Goal: Download file/media

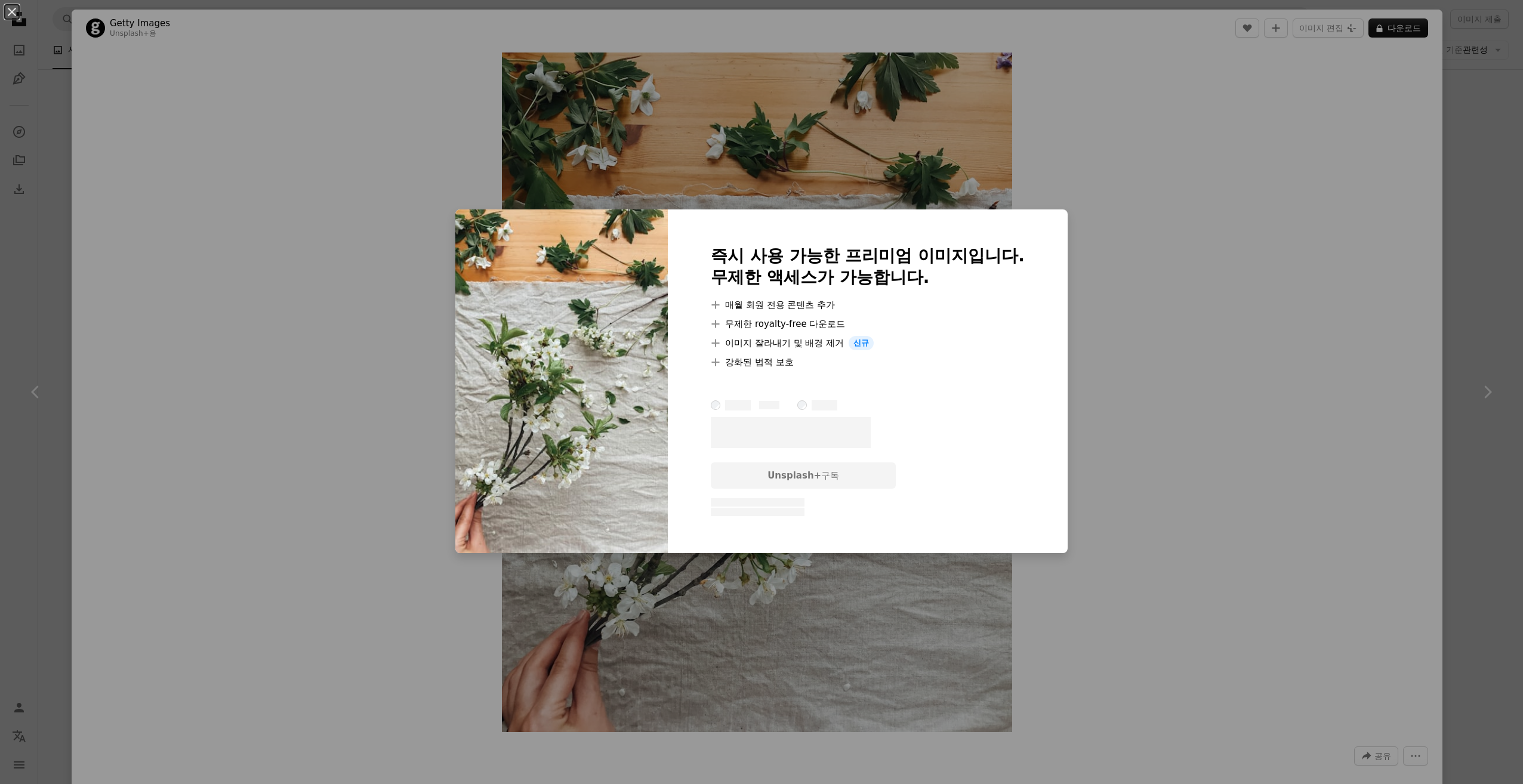
scroll to position [179, 0]
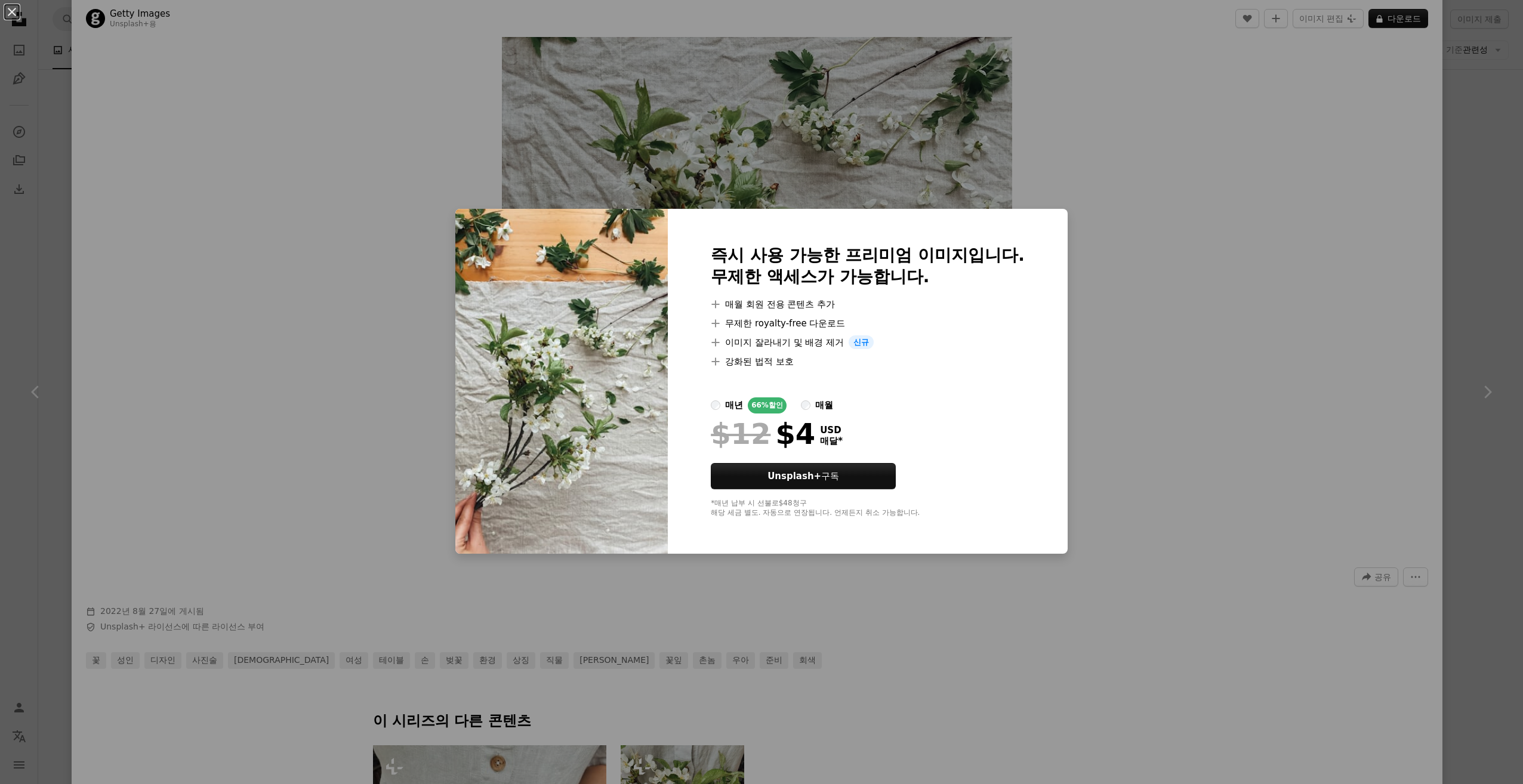
click at [1290, 294] on div "An X shape 즉시 사용 가능한 프리미엄 이미지입니다. 무제한 액세스가 가능합니다. A plus sign 매월 회원 전용 콘텐츠 추가 A…" at bounding box center [762, 392] width 1523 height 784
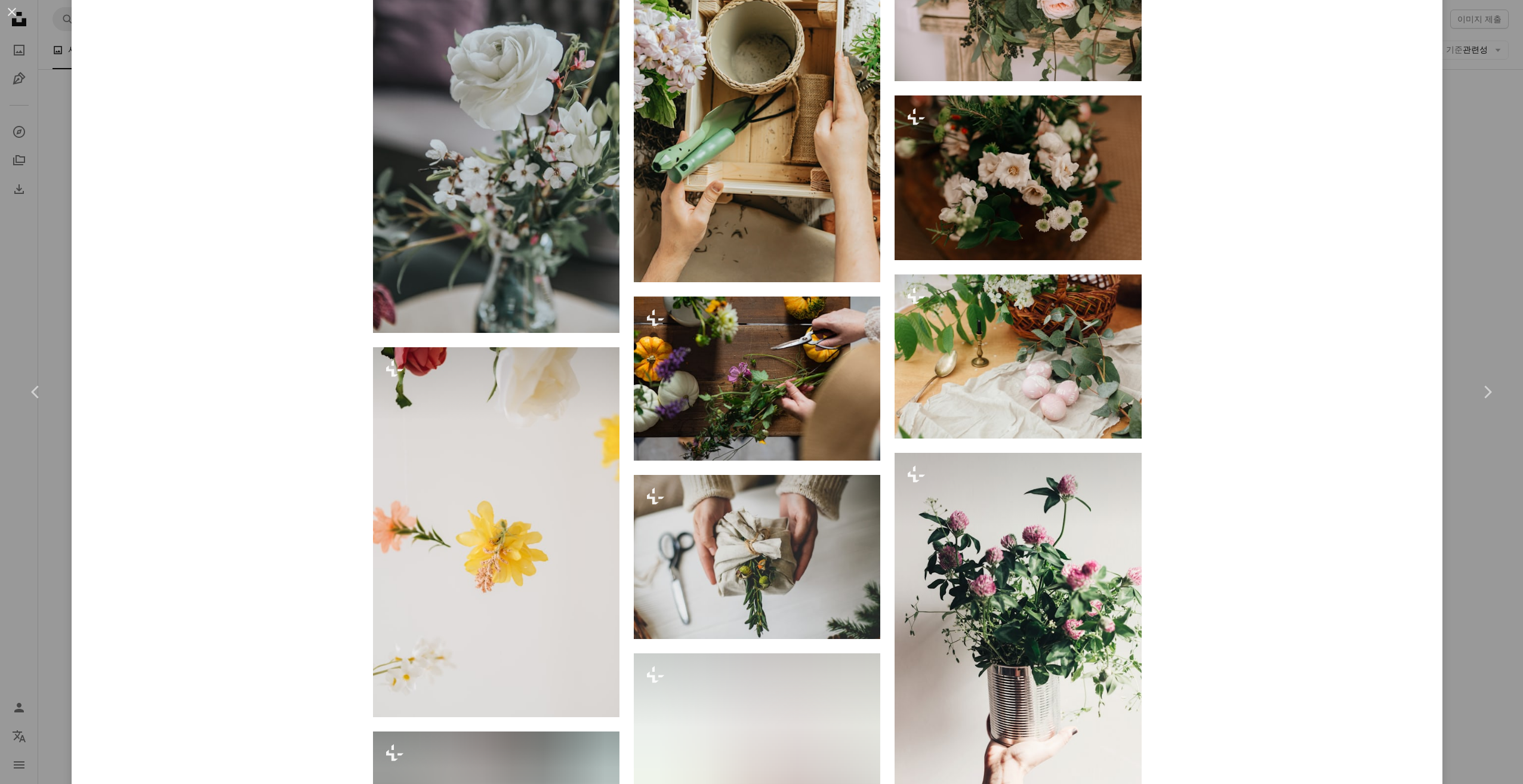
scroll to position [4402, 0]
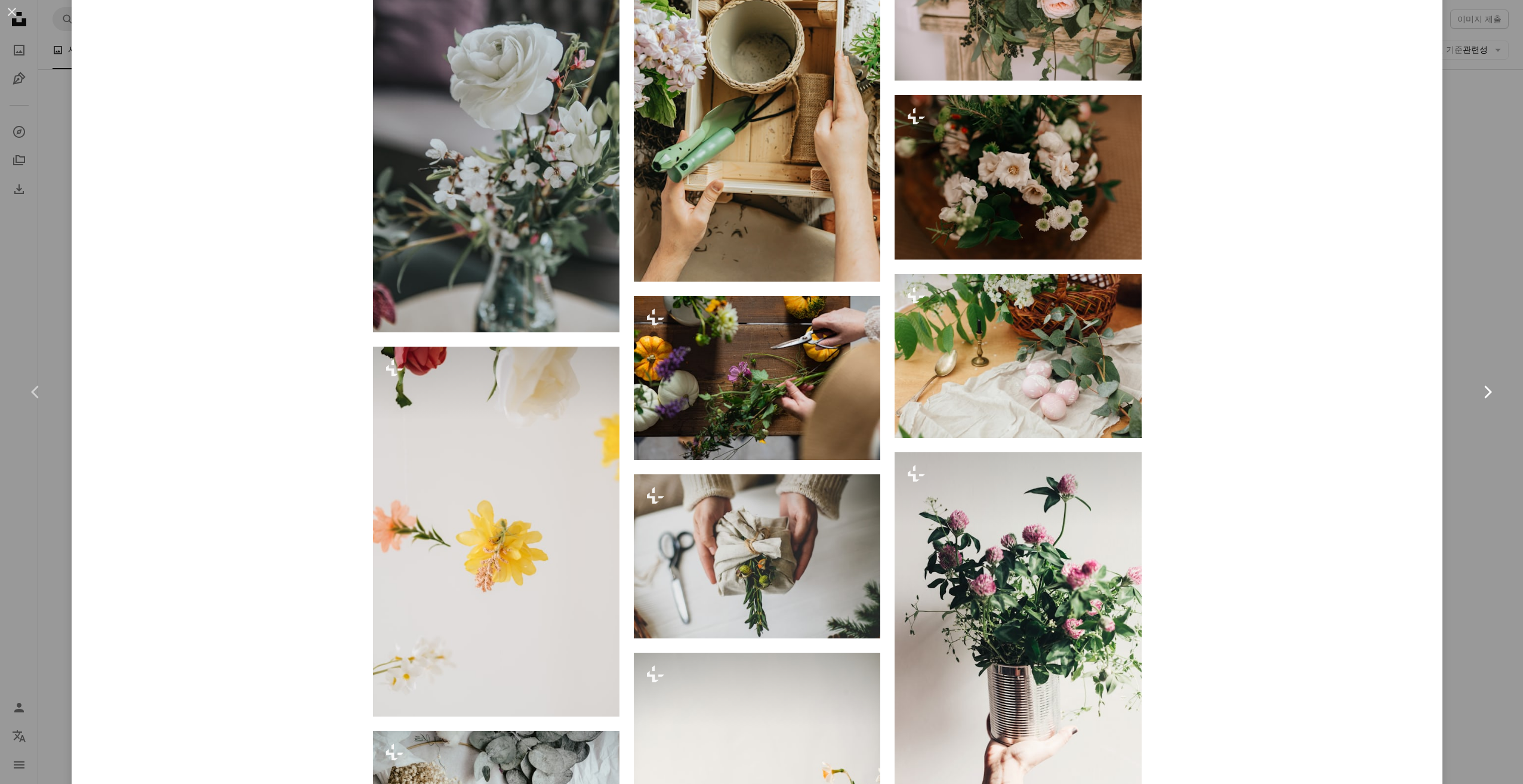
click at [1480, 370] on link "Chevron right" at bounding box center [1487, 392] width 71 height 115
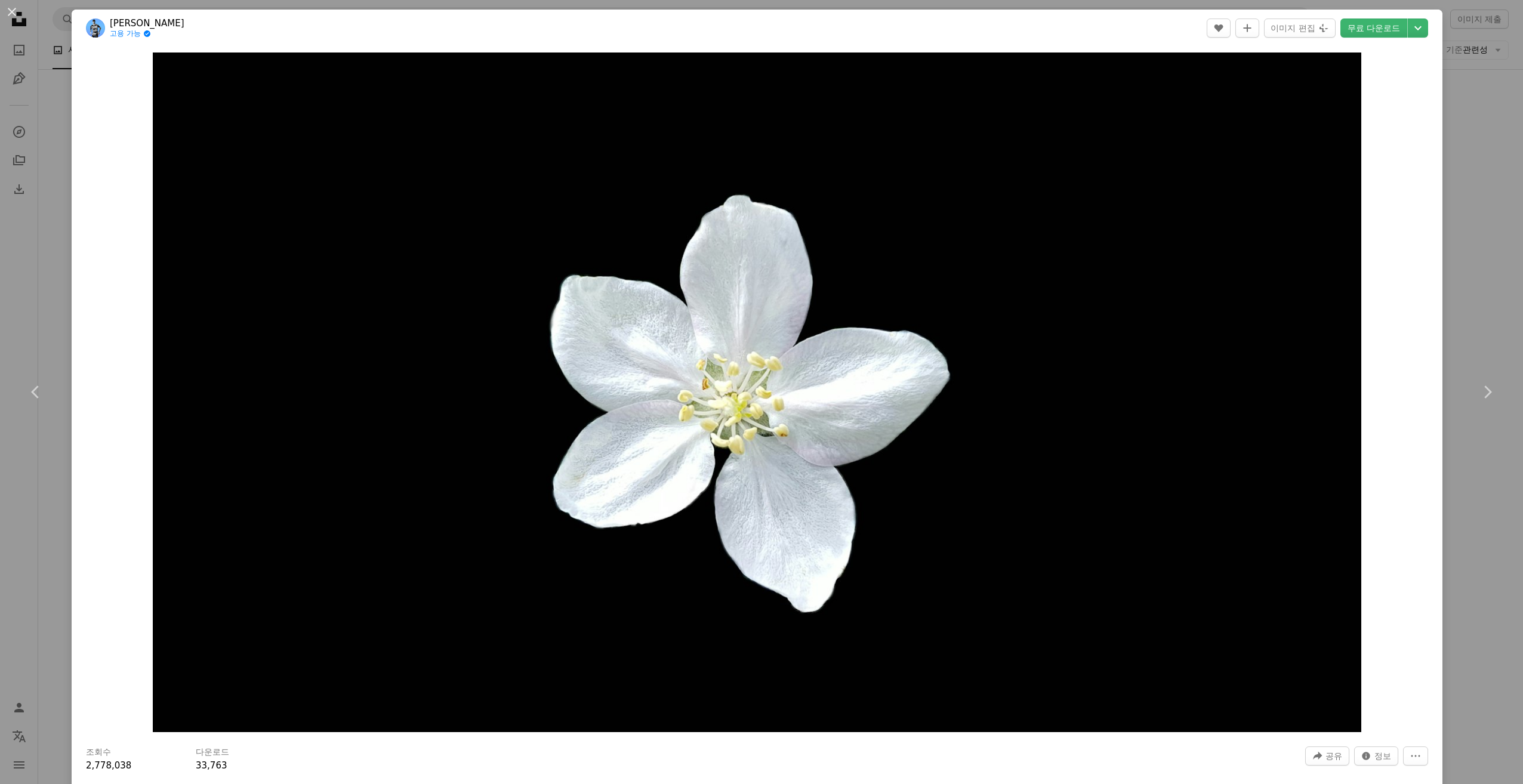
click at [1468, 521] on div "An X shape Chevron left Chevron right [PERSON_NAME] 고용 가능 A checkmark inside of…" at bounding box center [762, 392] width 1523 height 784
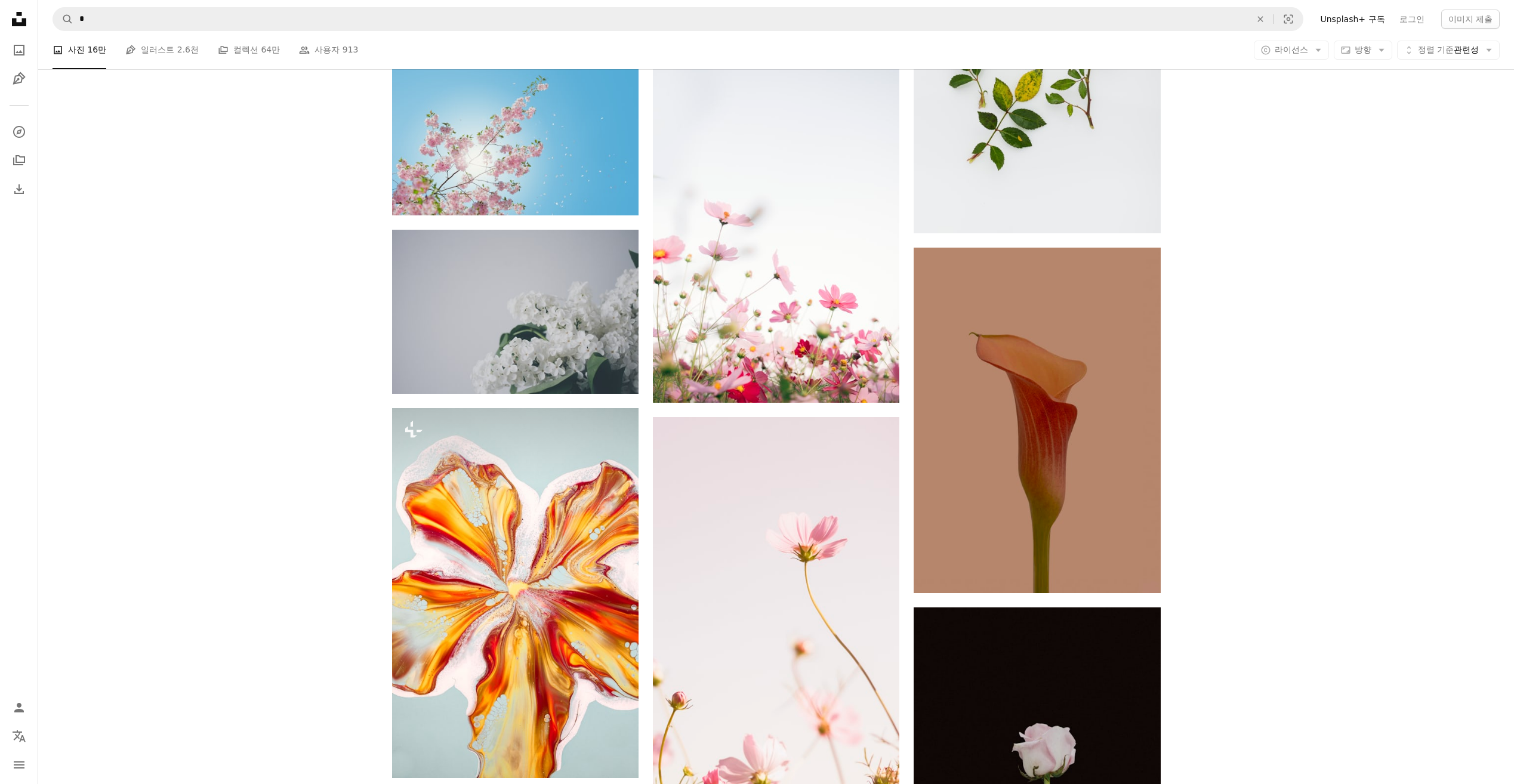
scroll to position [13427, 0]
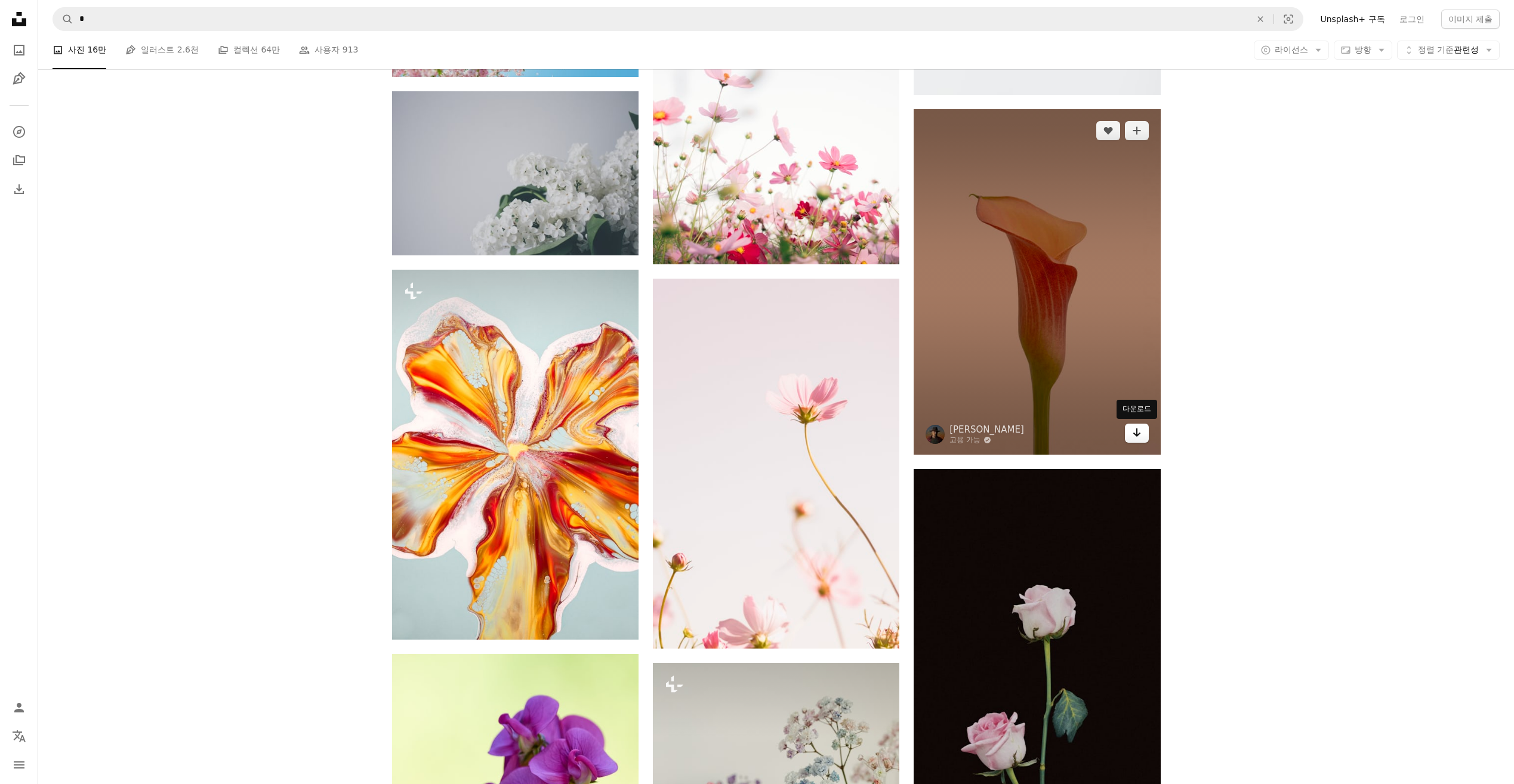
click at [1142, 438] on link "Arrow pointing down" at bounding box center [1137, 433] width 24 height 19
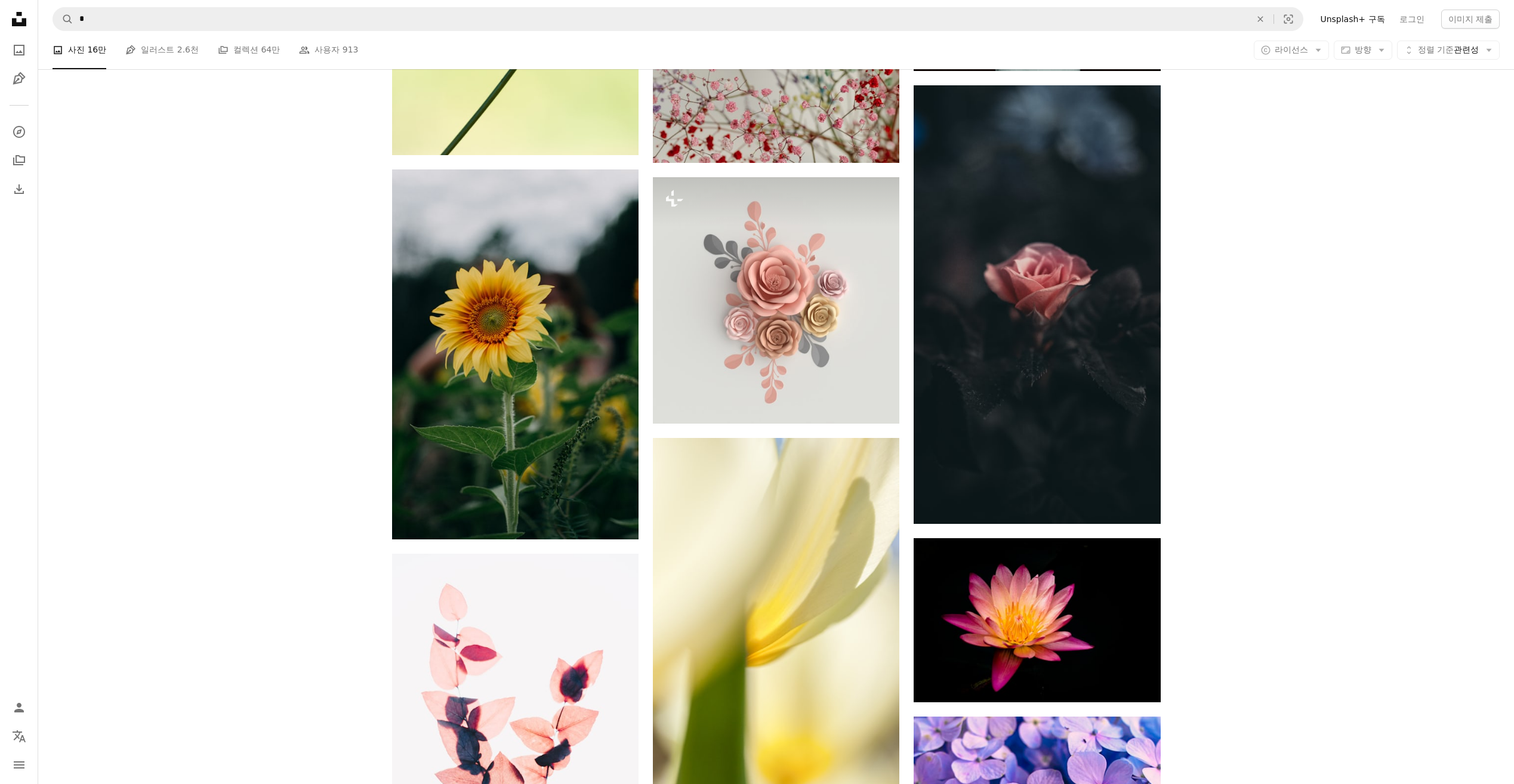
scroll to position [14322, 0]
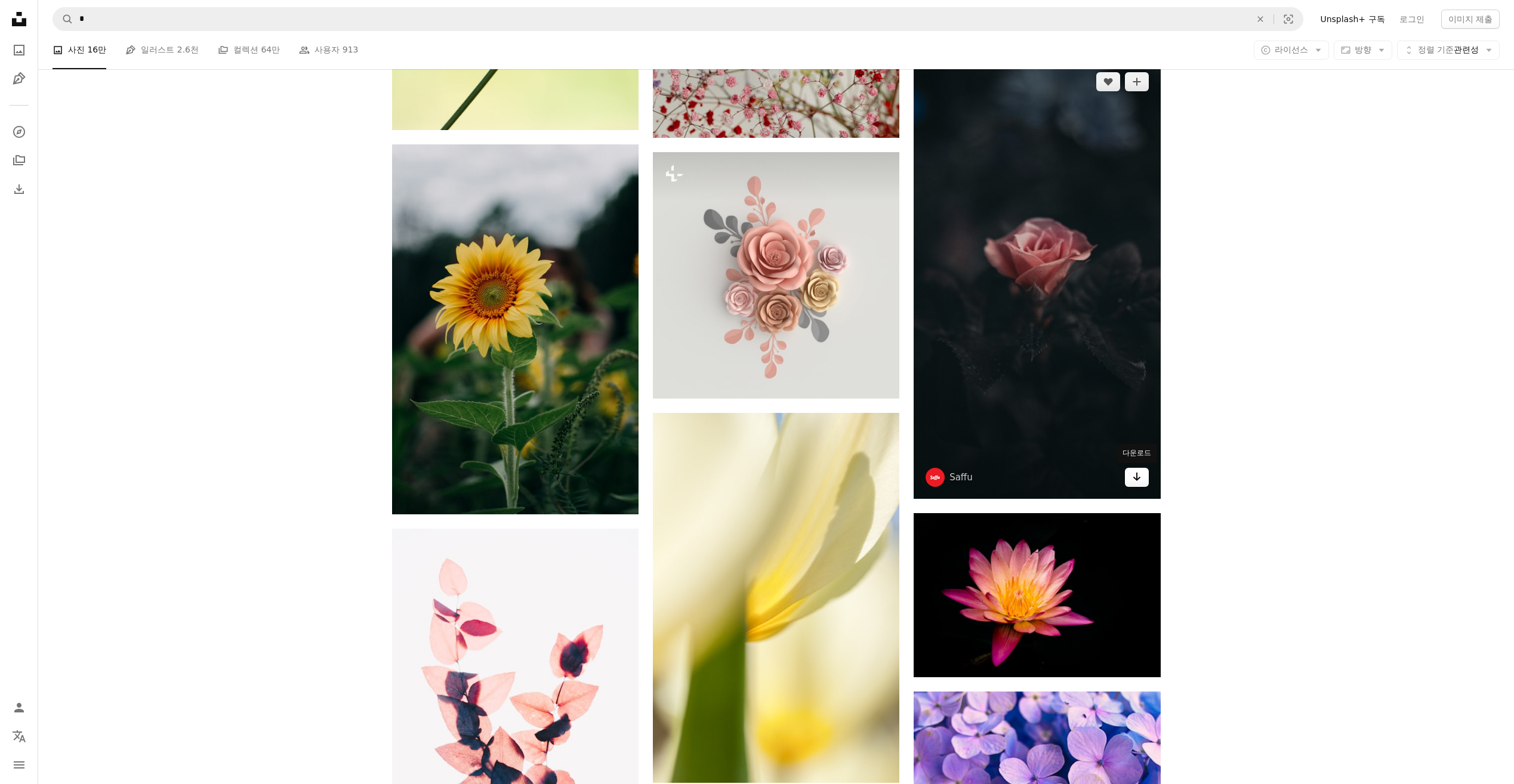
click at [1135, 482] on icon "Arrow pointing down" at bounding box center [1136, 476] width 9 height 14
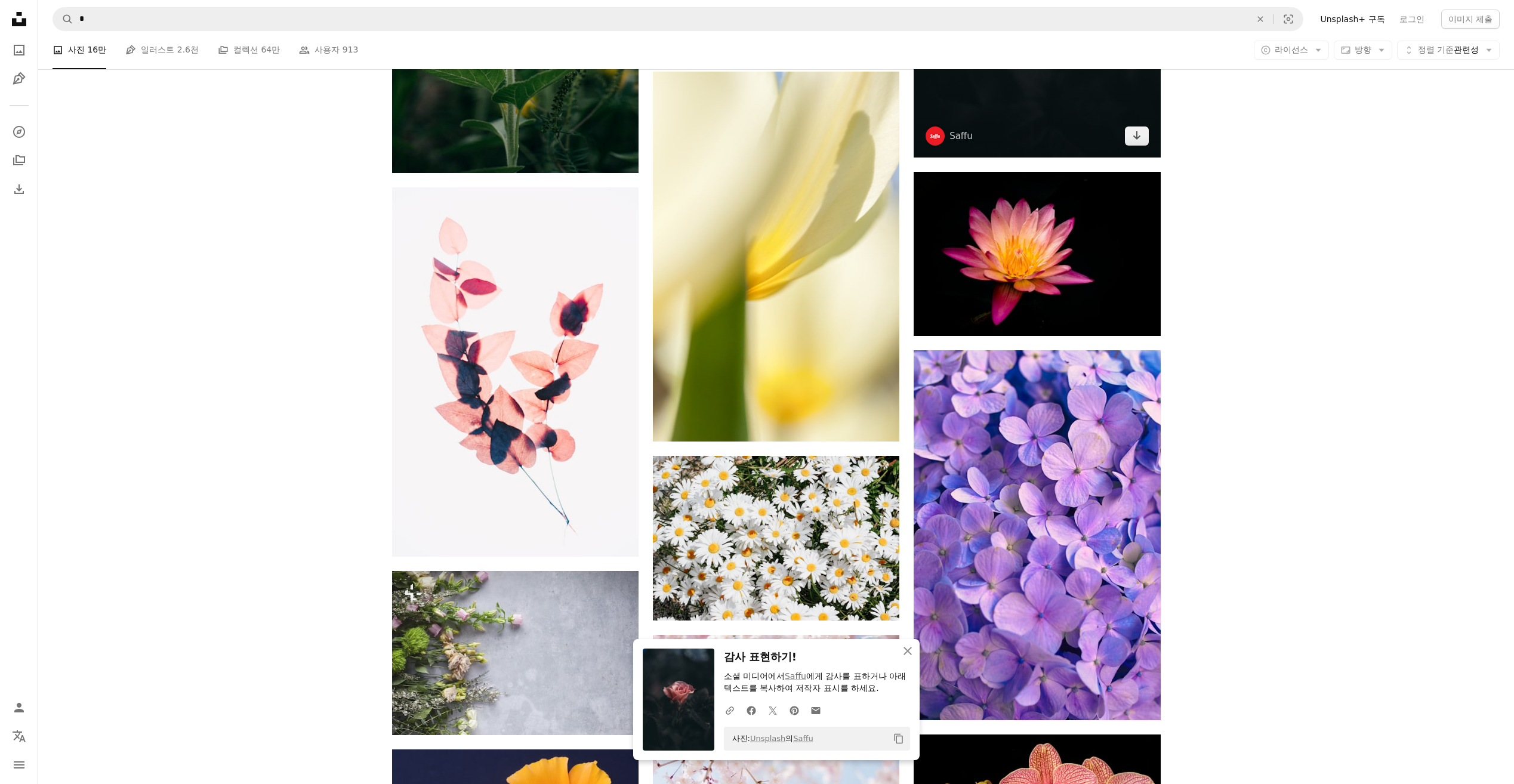
scroll to position [14799, 0]
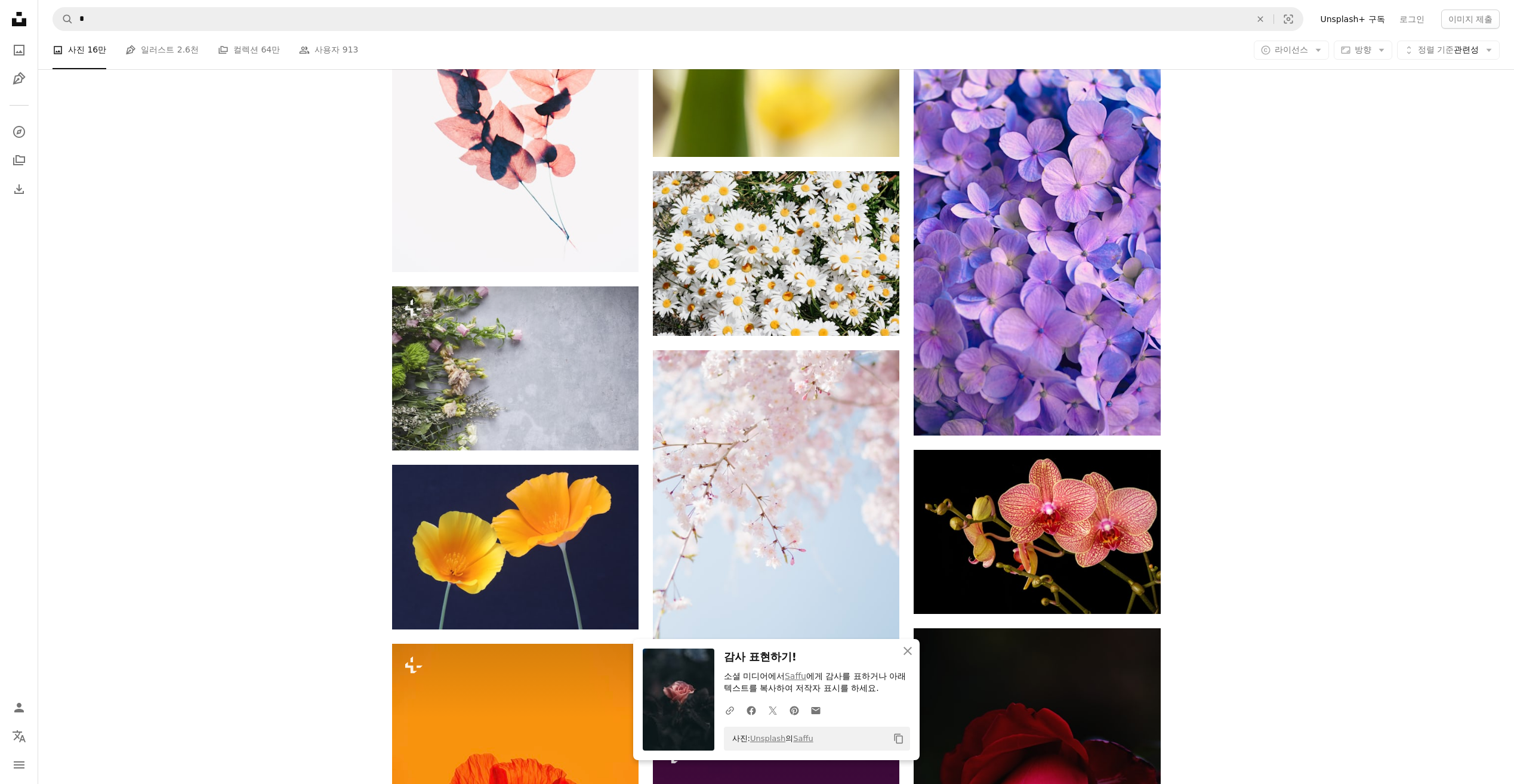
scroll to position [14978, 0]
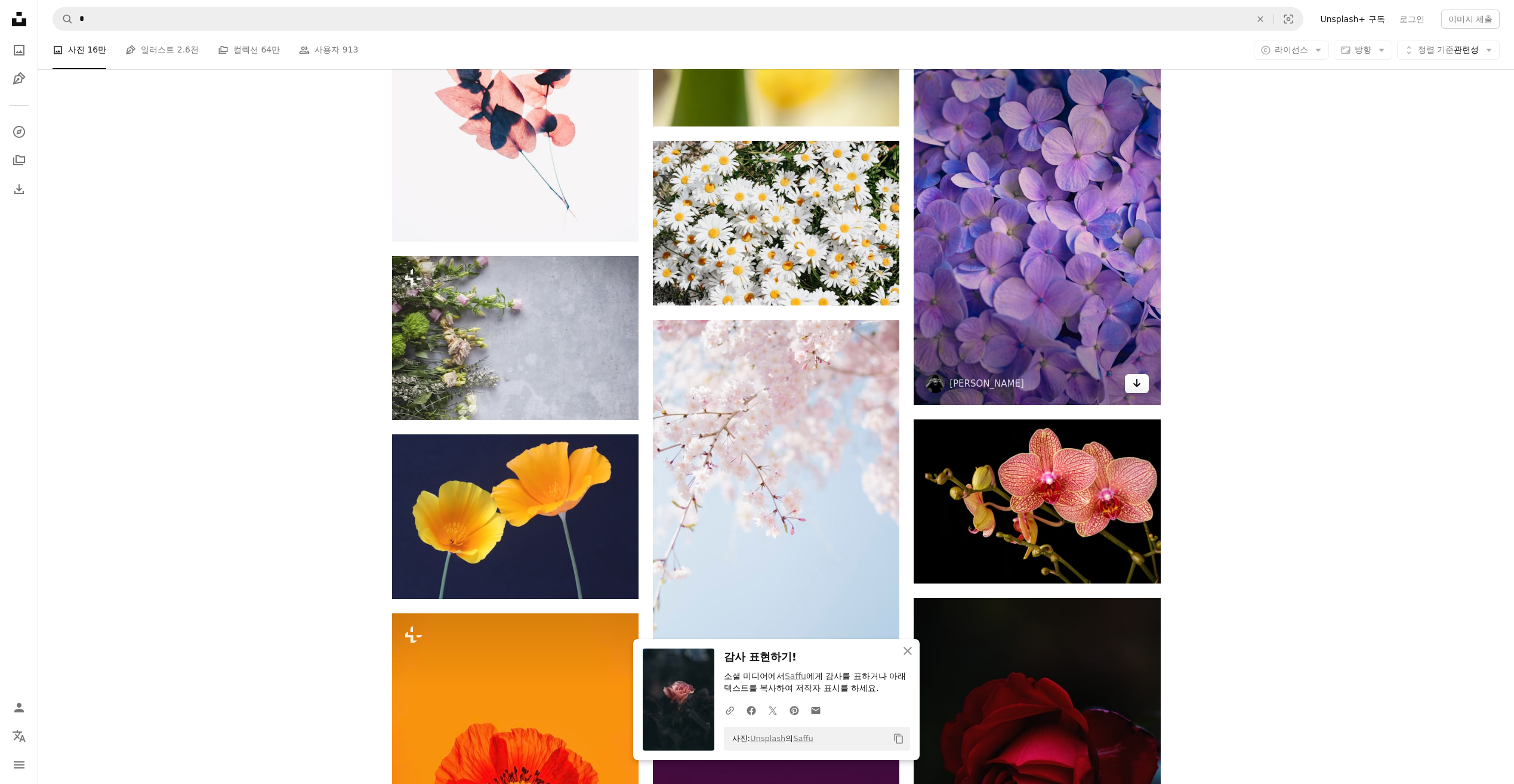
click at [1139, 391] on link "Arrow pointing down" at bounding box center [1137, 384] width 24 height 19
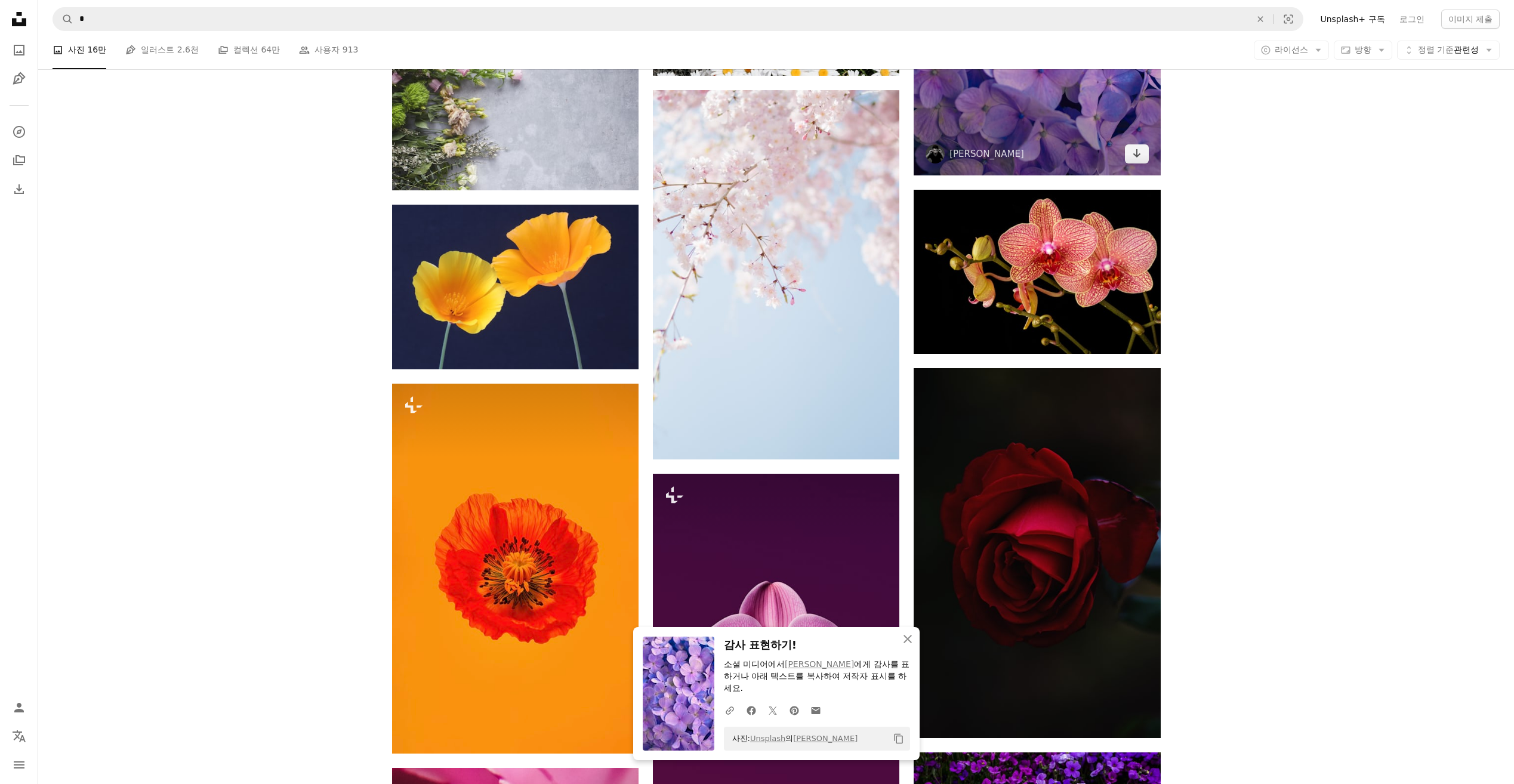
scroll to position [15276, 0]
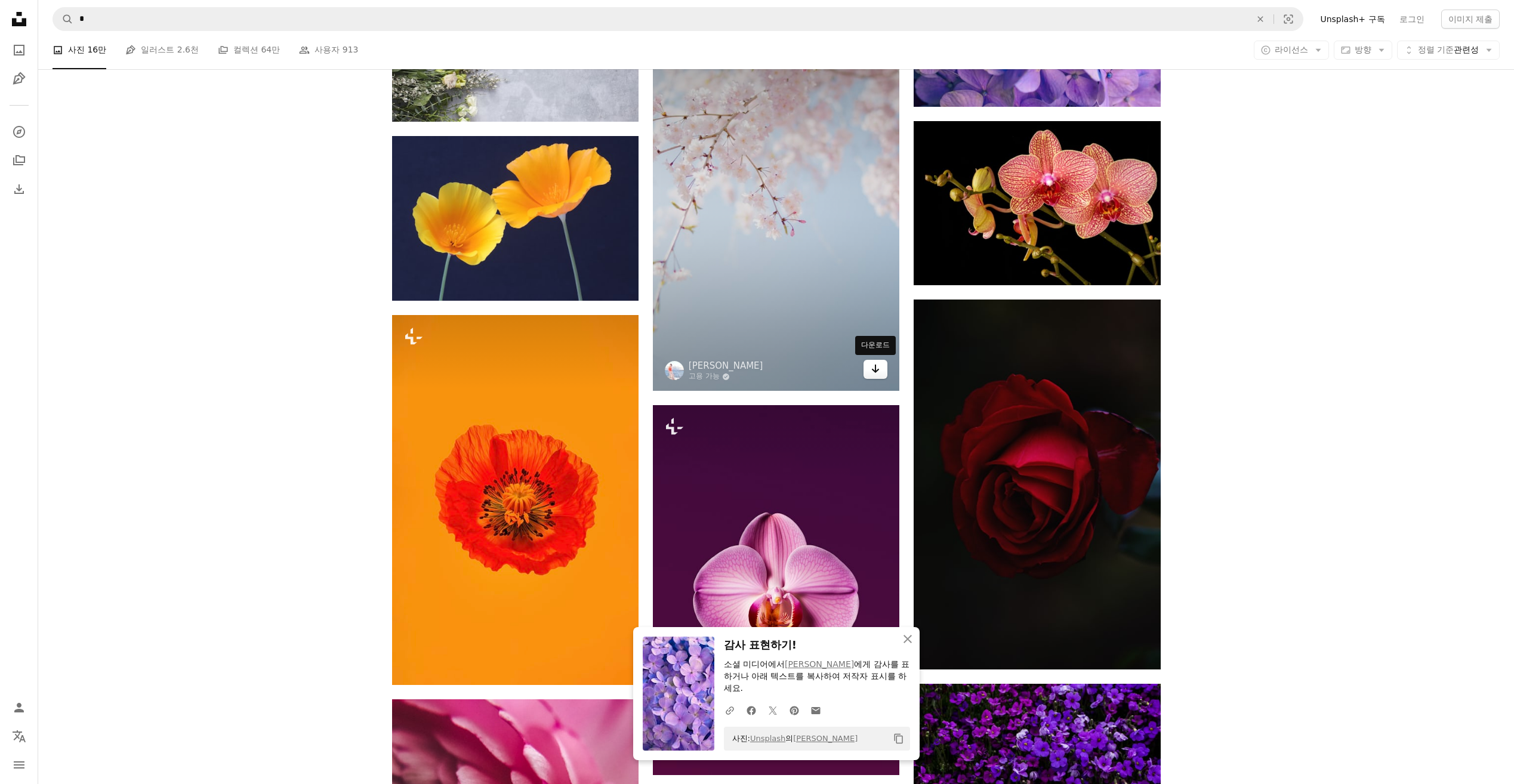
click at [875, 373] on icon "Arrow pointing down" at bounding box center [875, 368] width 9 height 14
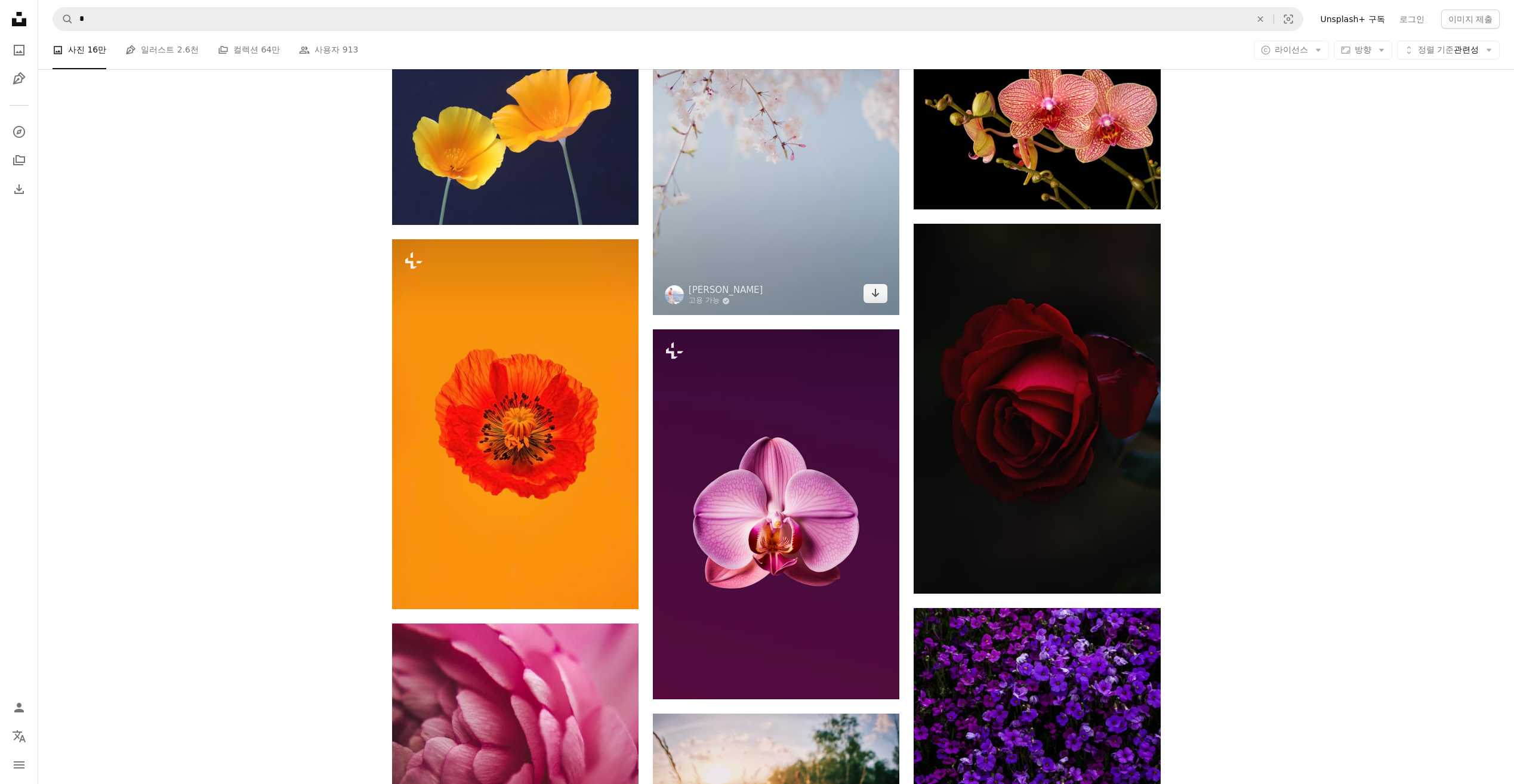
scroll to position [15575, 0]
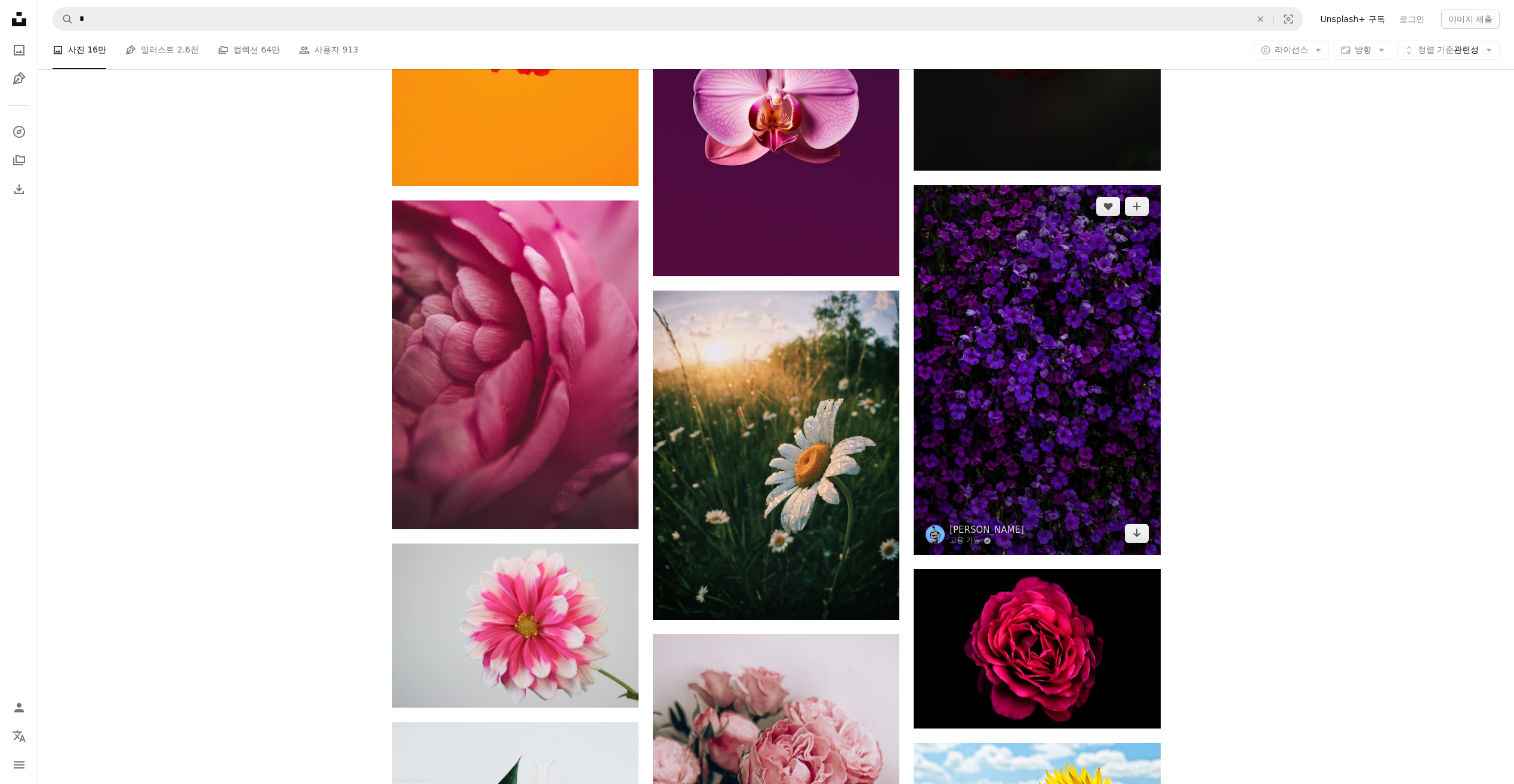
scroll to position [15753, 0]
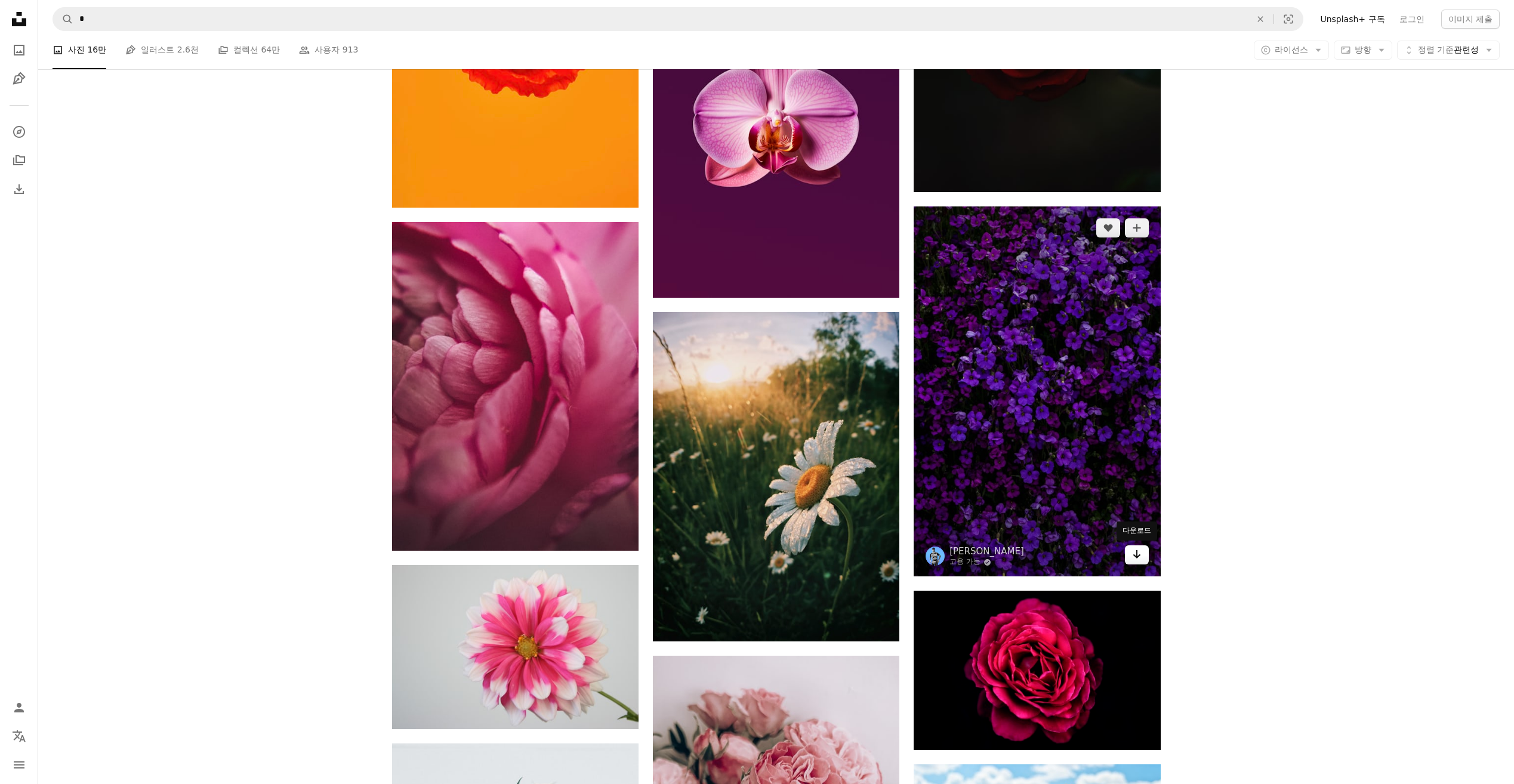
click at [1136, 556] on icon "다운로드" at bounding box center [1136, 554] width 8 height 9
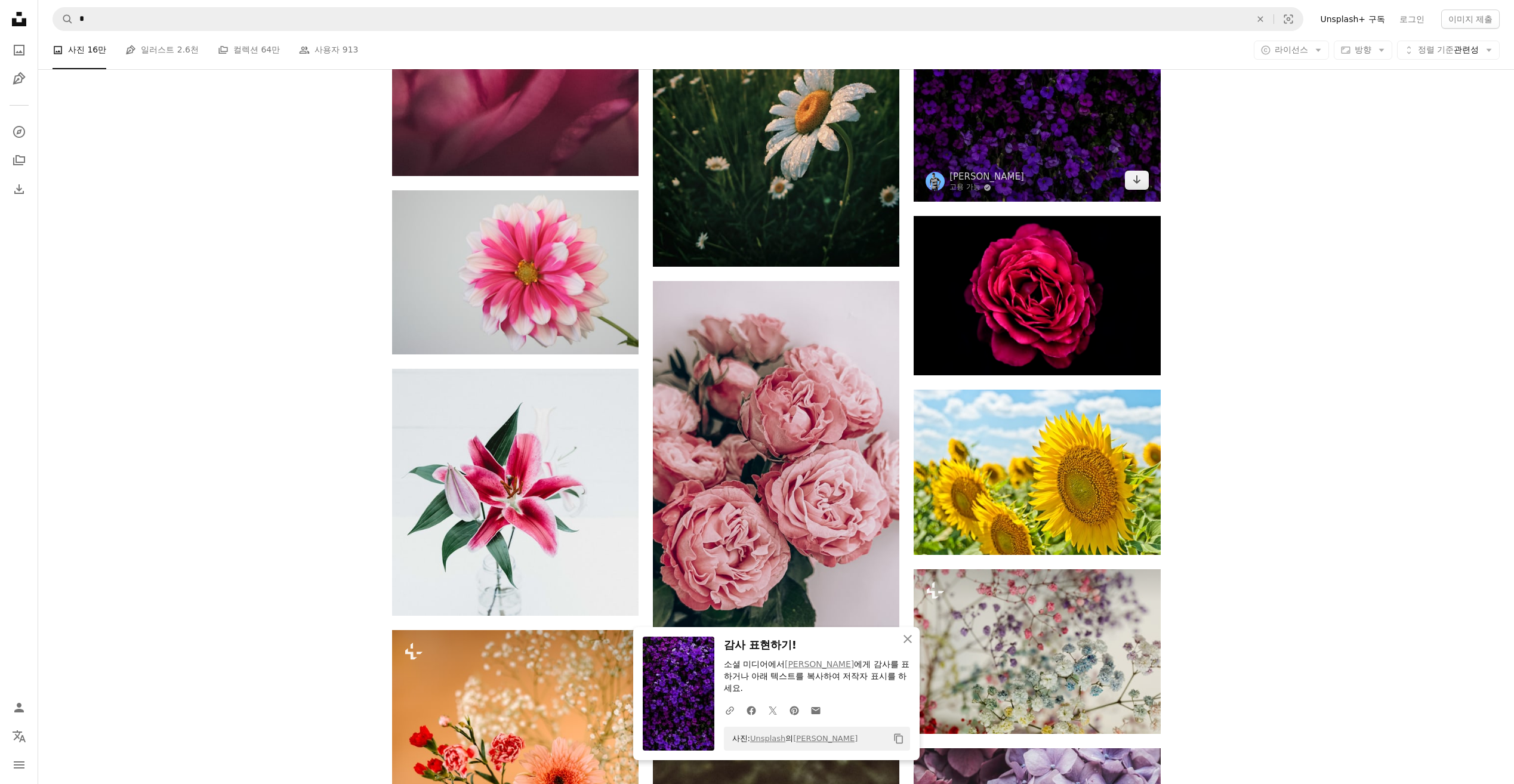
scroll to position [16350, 0]
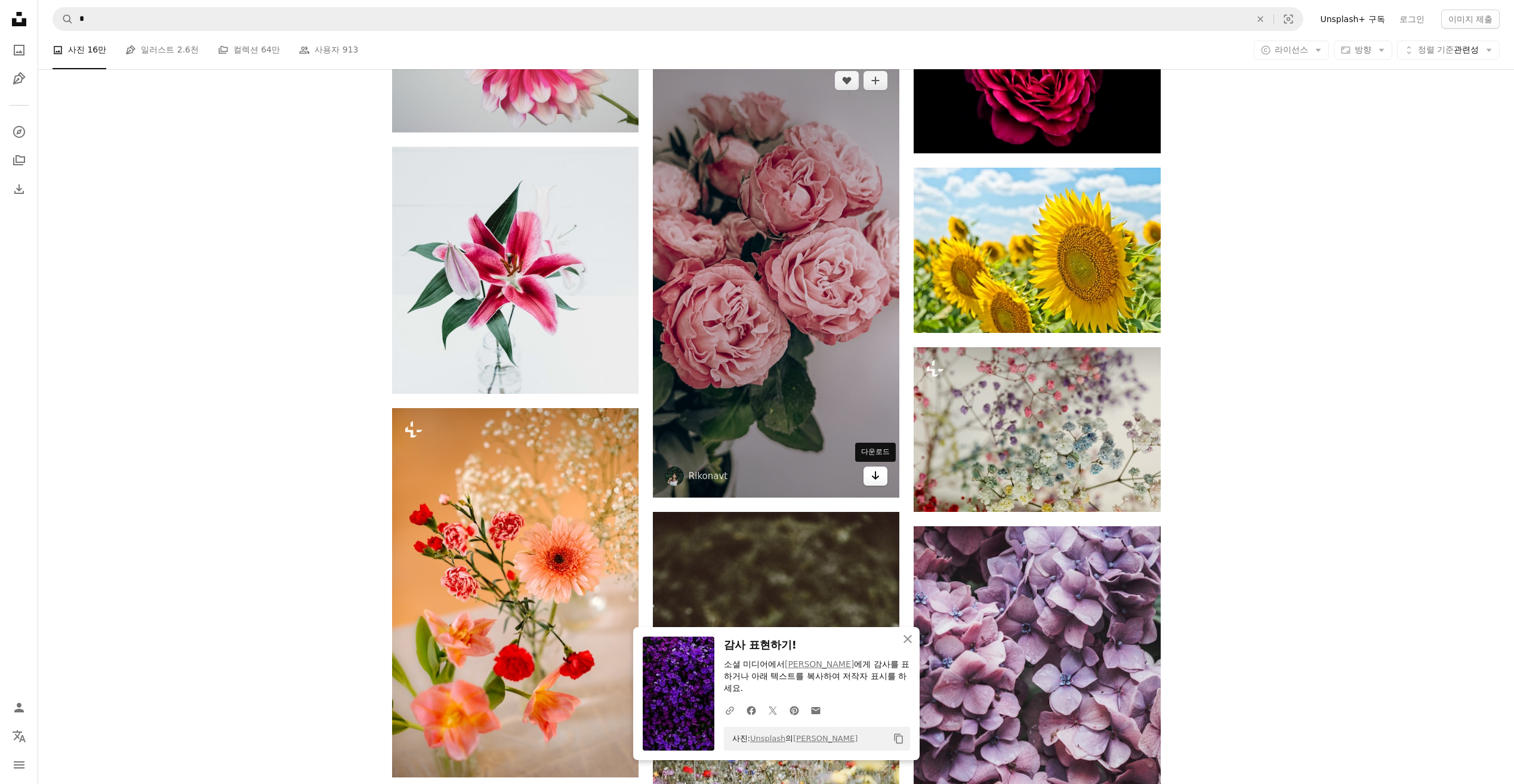
click at [877, 479] on icon "Arrow pointing down" at bounding box center [875, 475] width 9 height 14
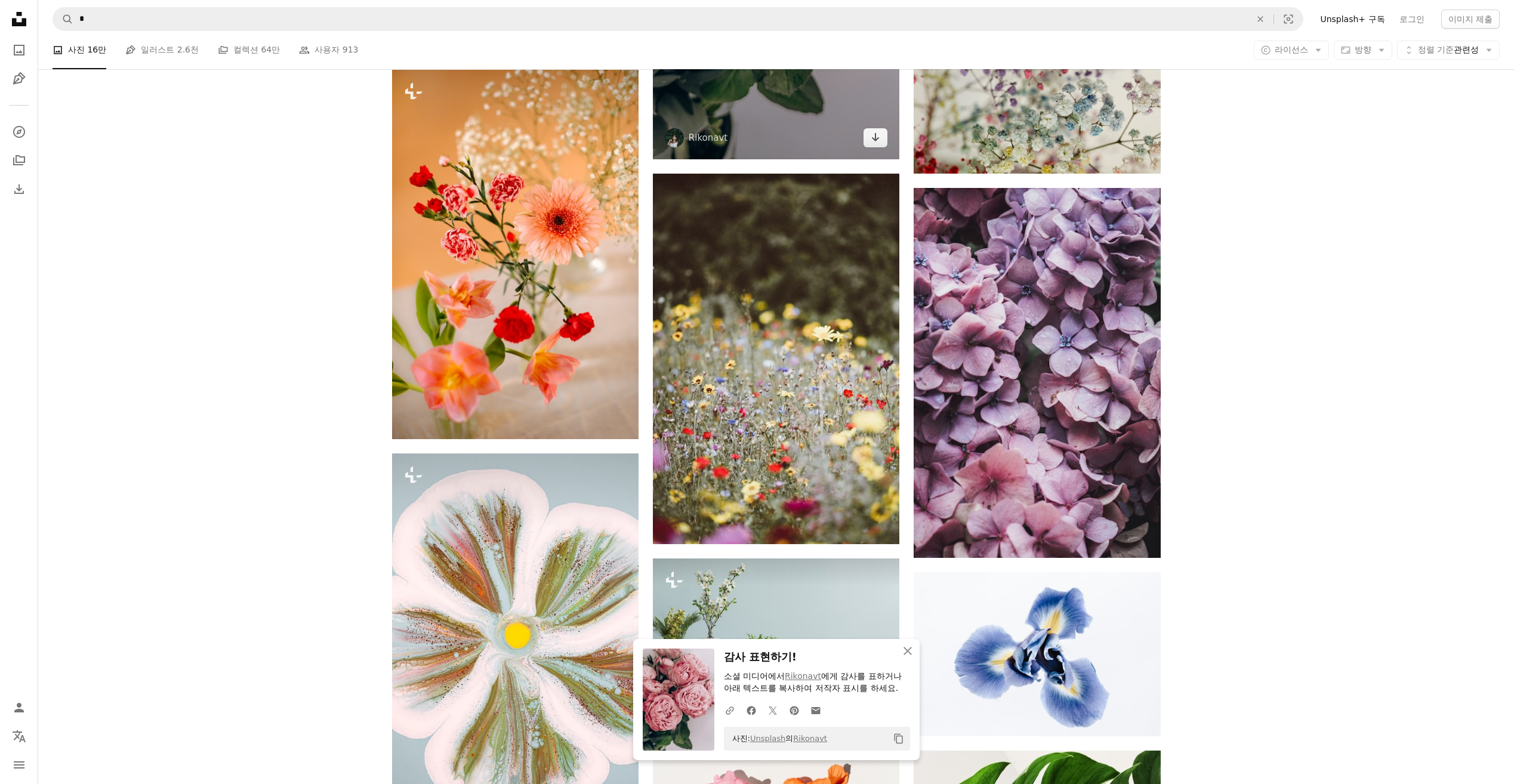
scroll to position [16648, 0]
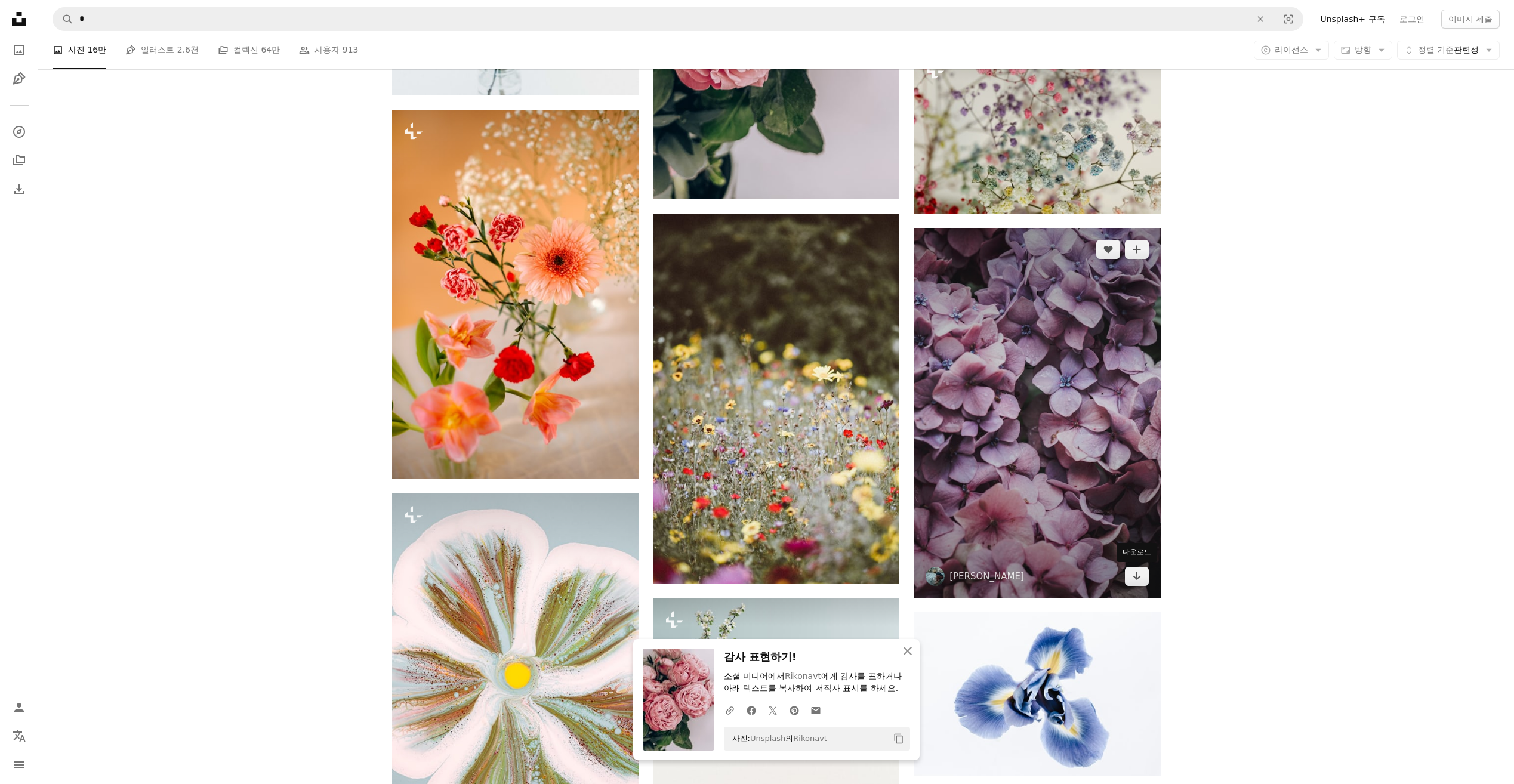
drag, startPoint x: 1144, startPoint y: 577, endPoint x: 1150, endPoint y: 575, distance: 6.3
click at [1144, 577] on link "Arrow pointing down" at bounding box center [1137, 576] width 24 height 19
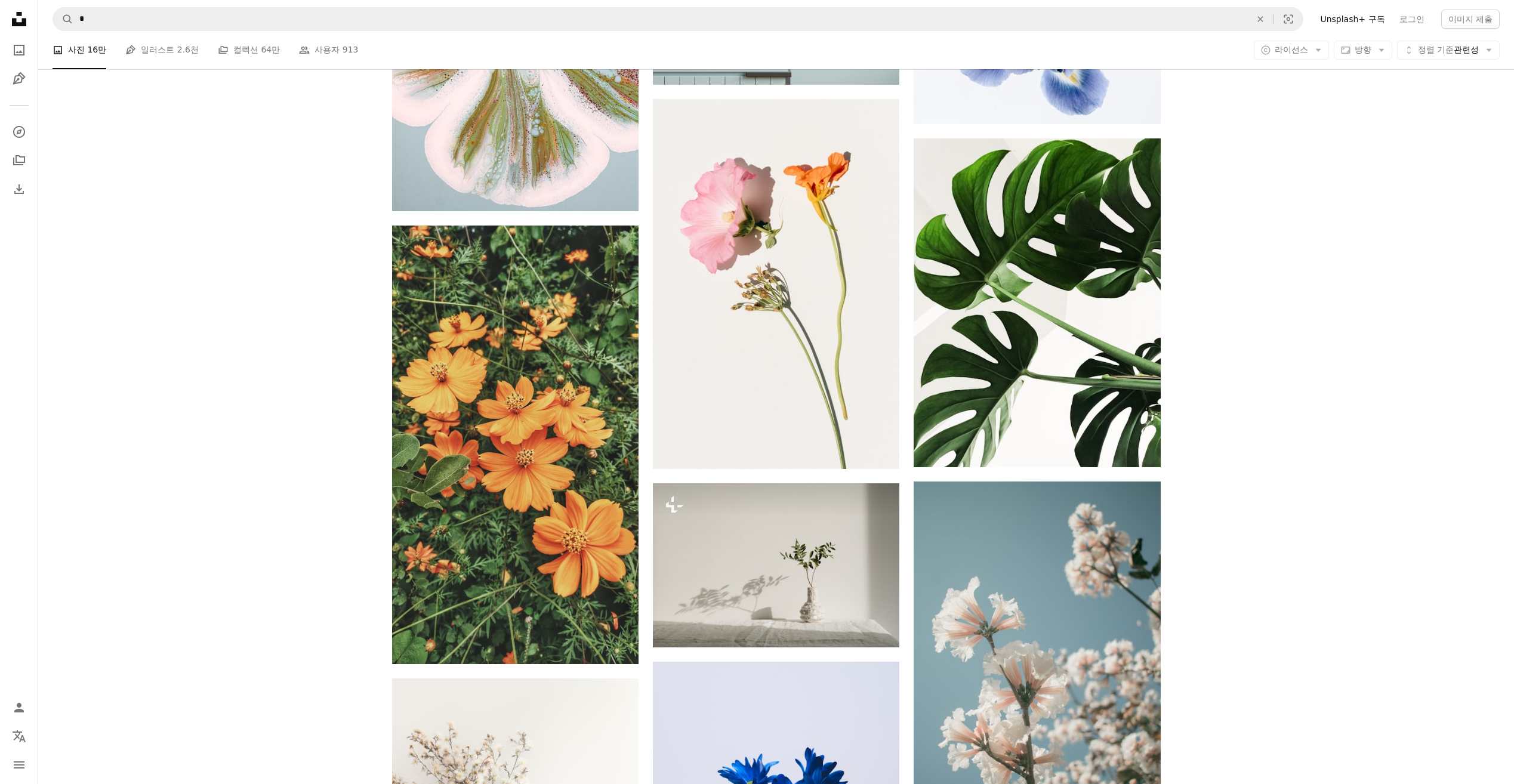
scroll to position [17305, 0]
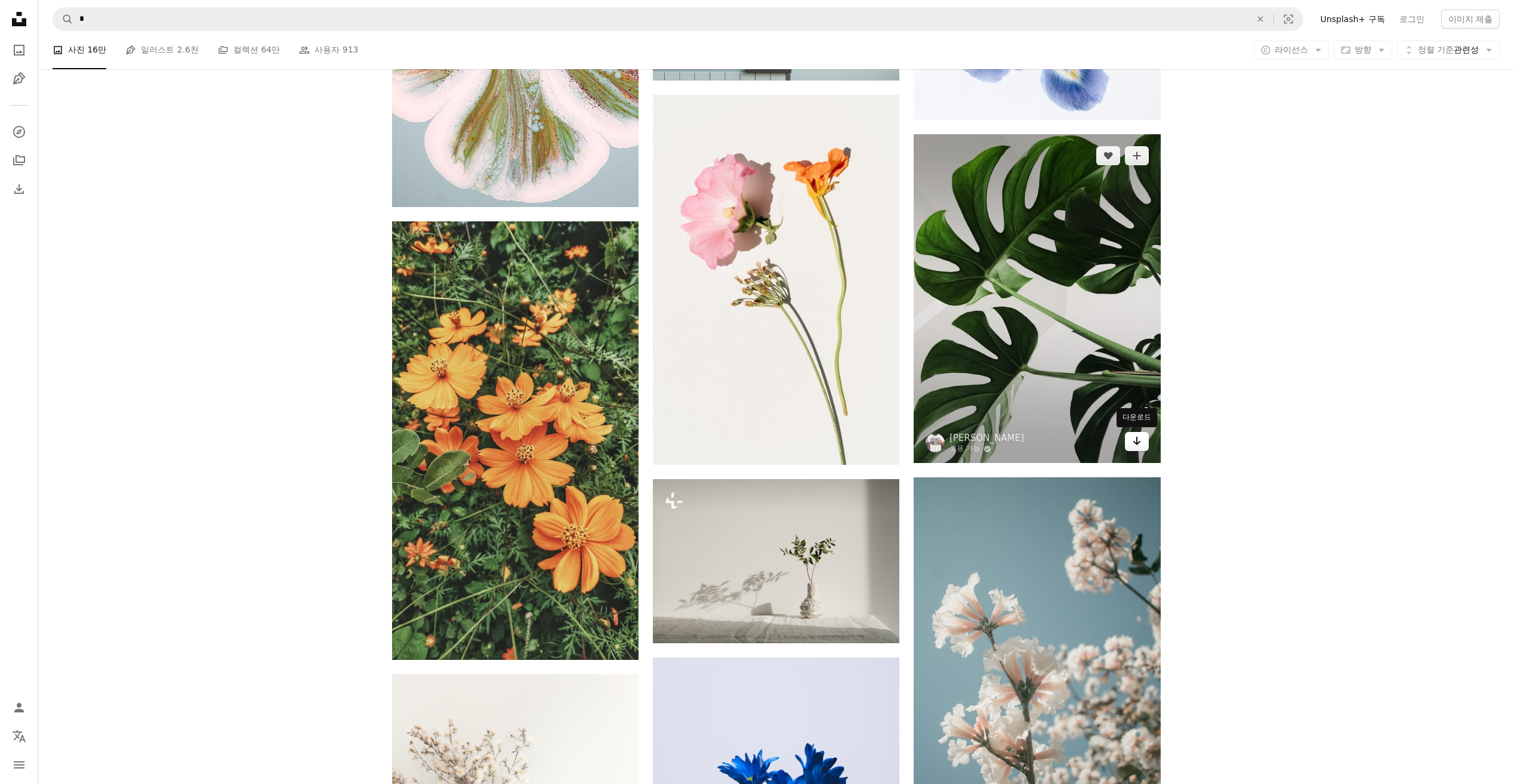
click at [1138, 444] on icon "Arrow pointing down" at bounding box center [1136, 440] width 9 height 14
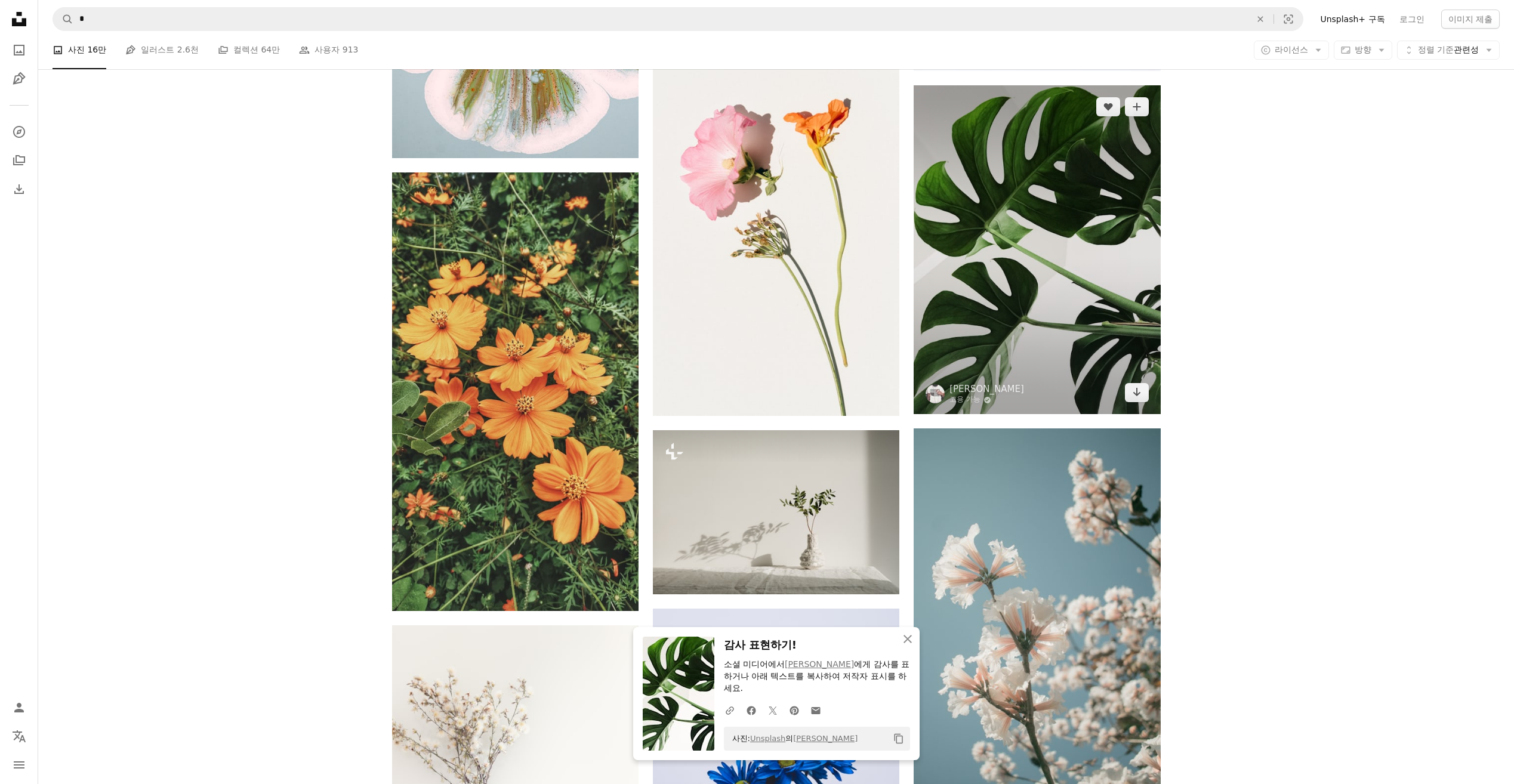
scroll to position [17484, 0]
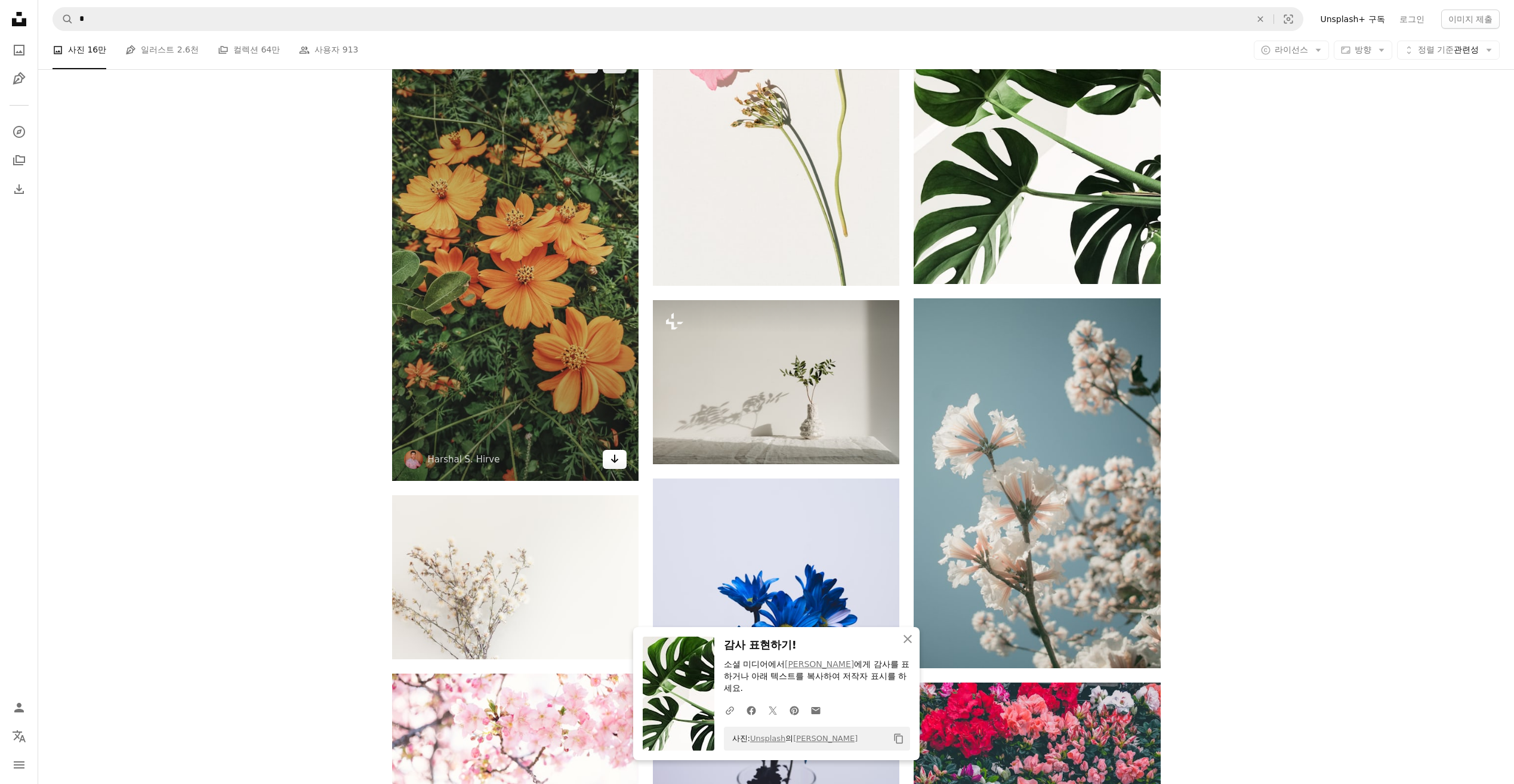
click at [610, 460] on icon "Arrow pointing down" at bounding box center [615, 458] width 9 height 14
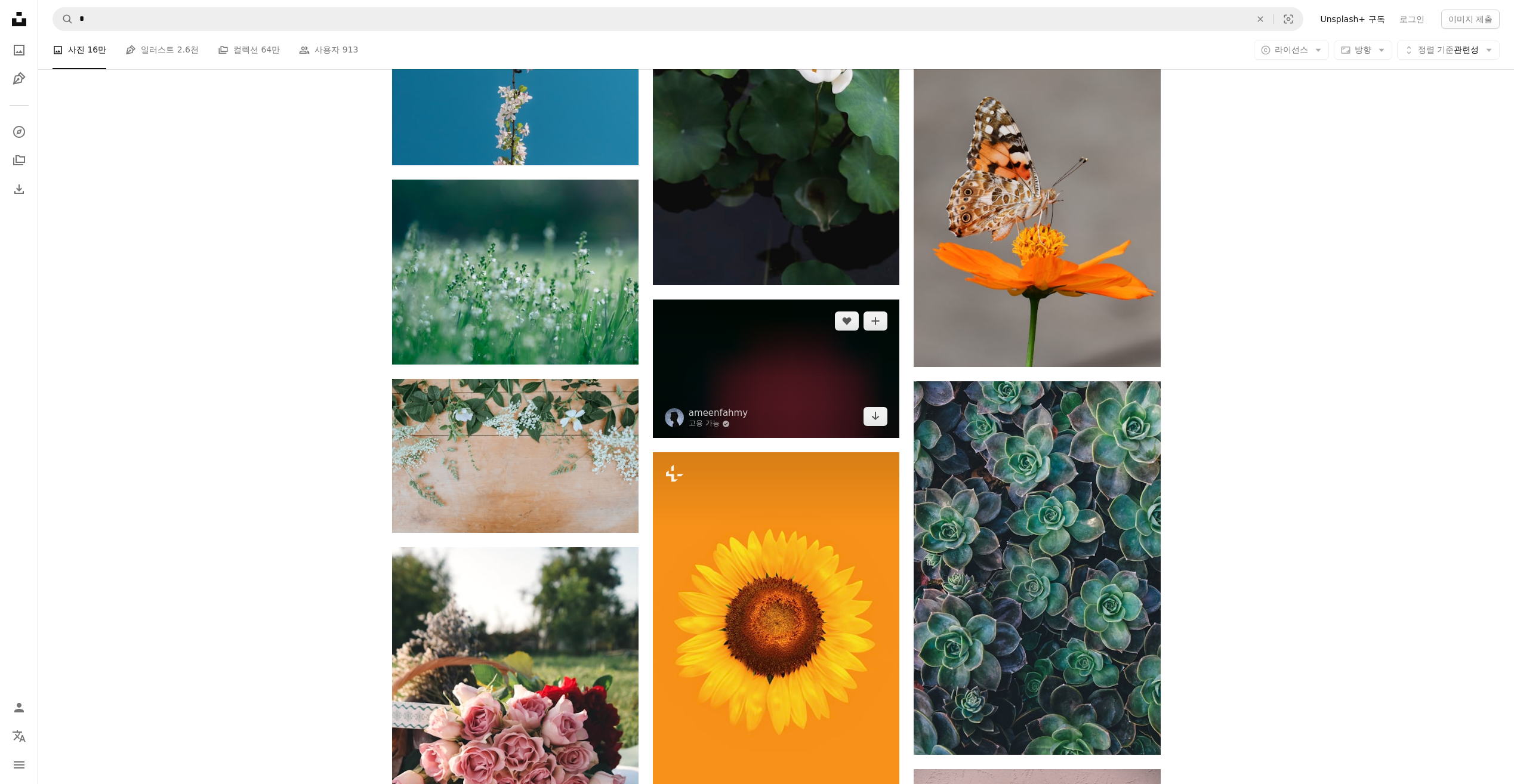
scroll to position [18617, 0]
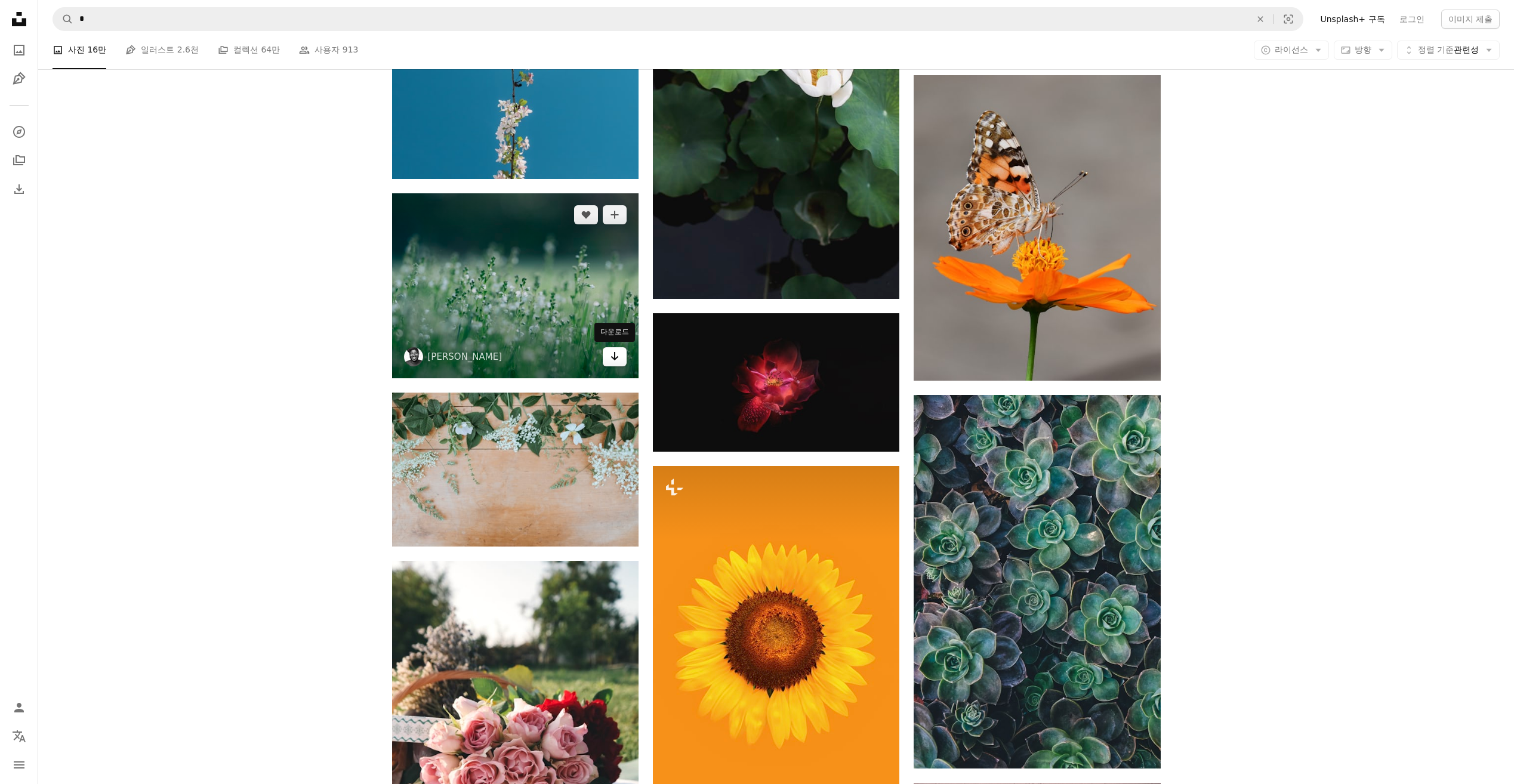
click at [610, 358] on icon "Arrow pointing down" at bounding box center [615, 356] width 9 height 14
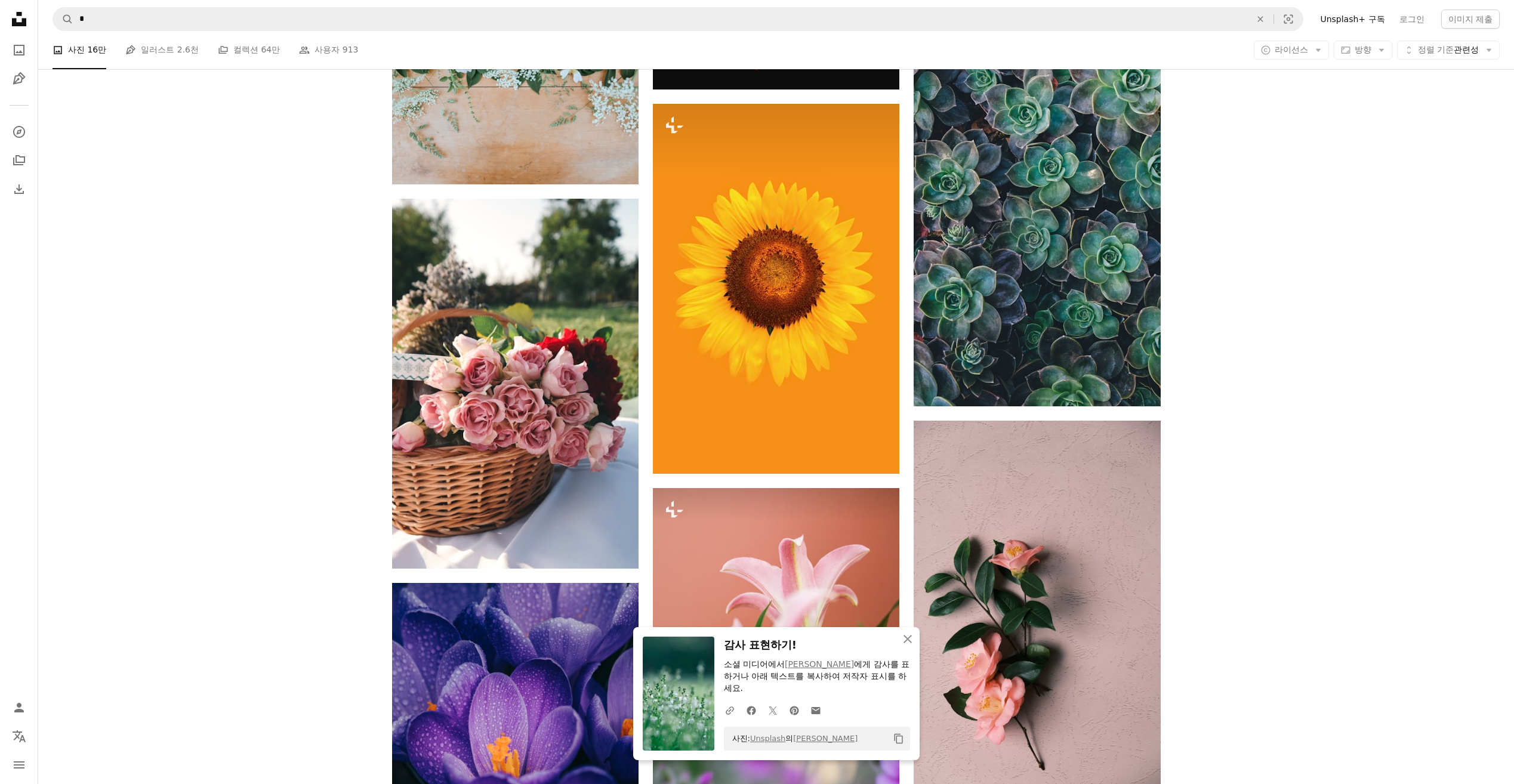
scroll to position [19035, 0]
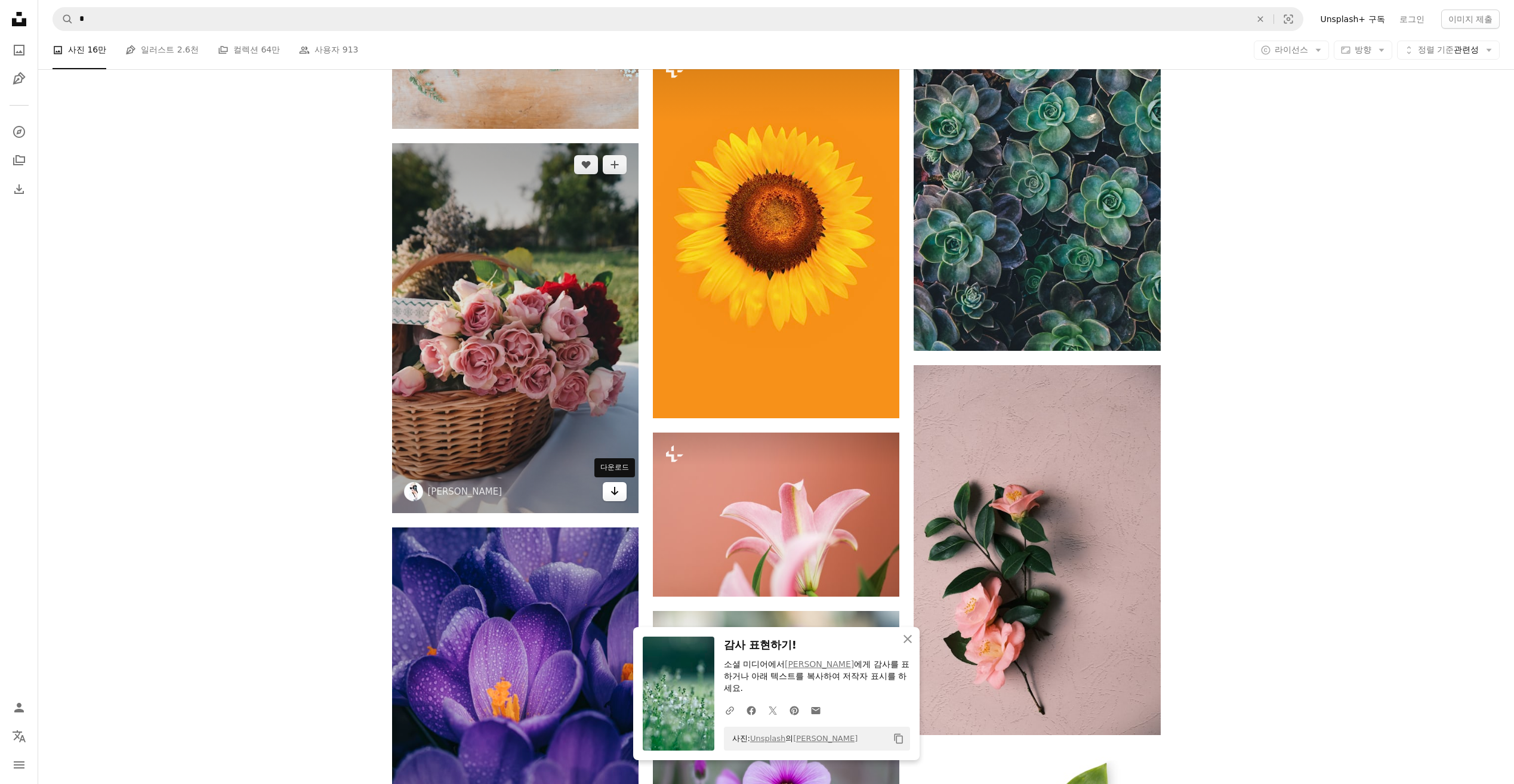
click at [613, 493] on icon "다운로드" at bounding box center [615, 491] width 8 height 9
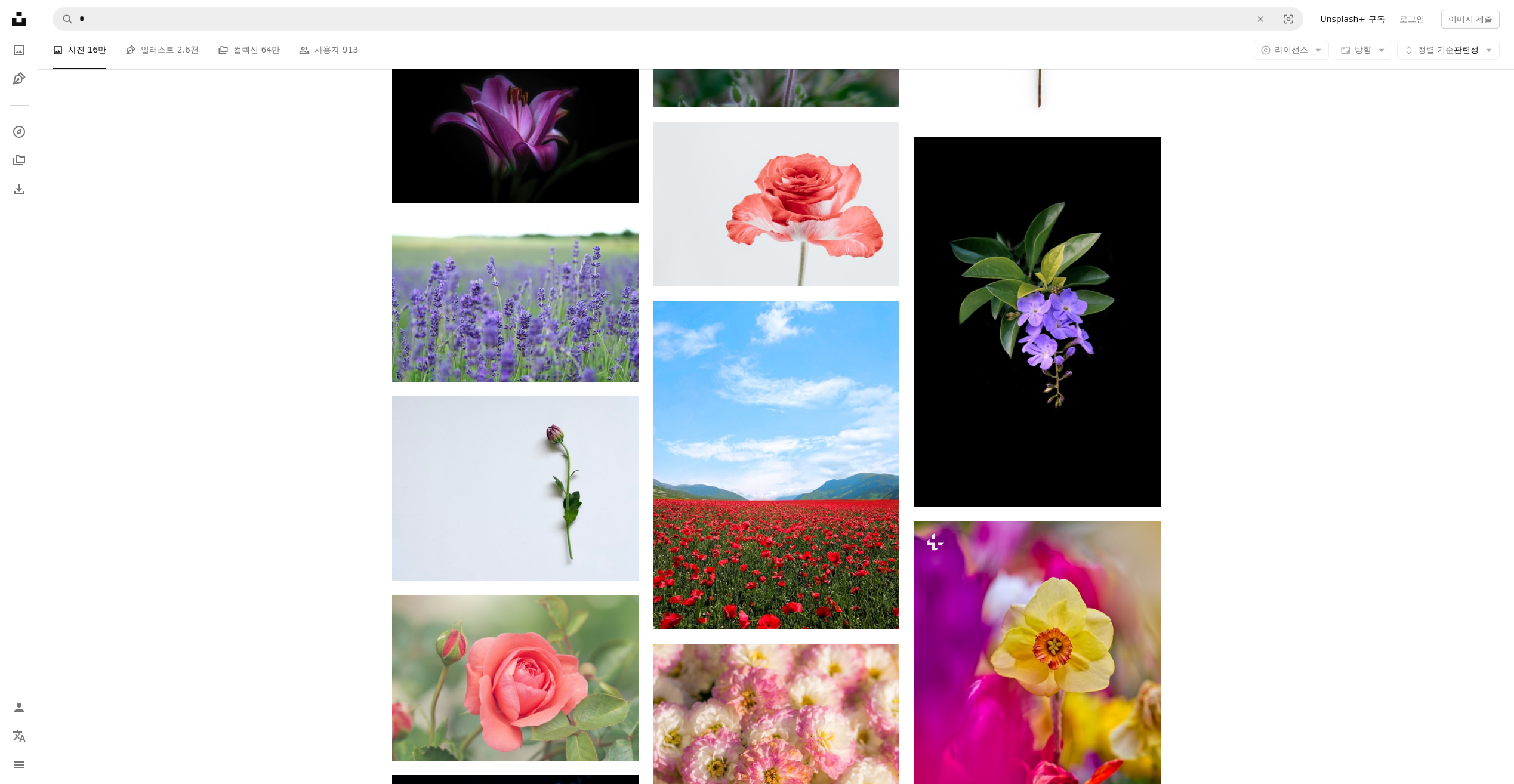
scroll to position [19930, 0]
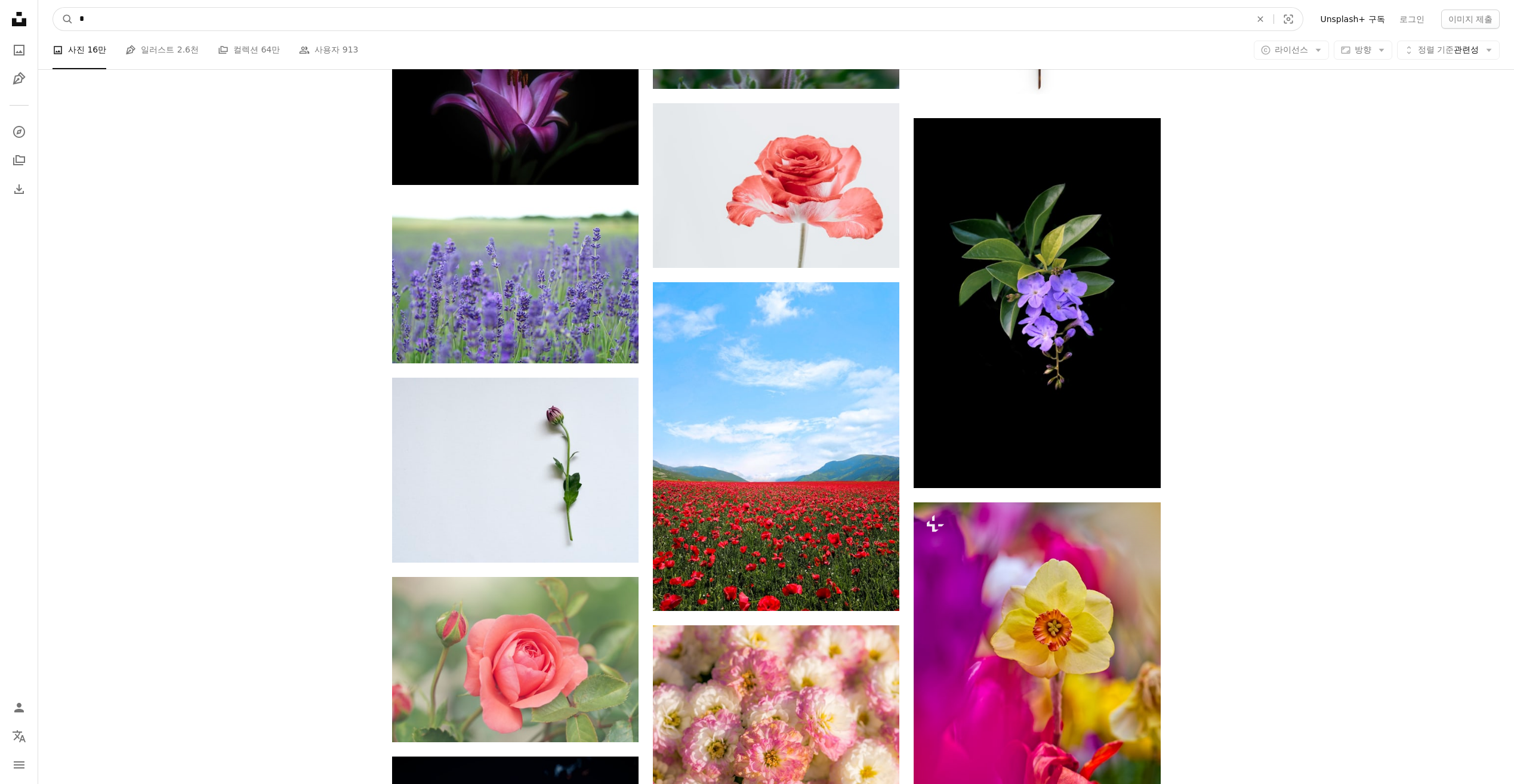
drag, startPoint x: 243, startPoint y: 12, endPoint x: -3, endPoint y: 1, distance: 246.2
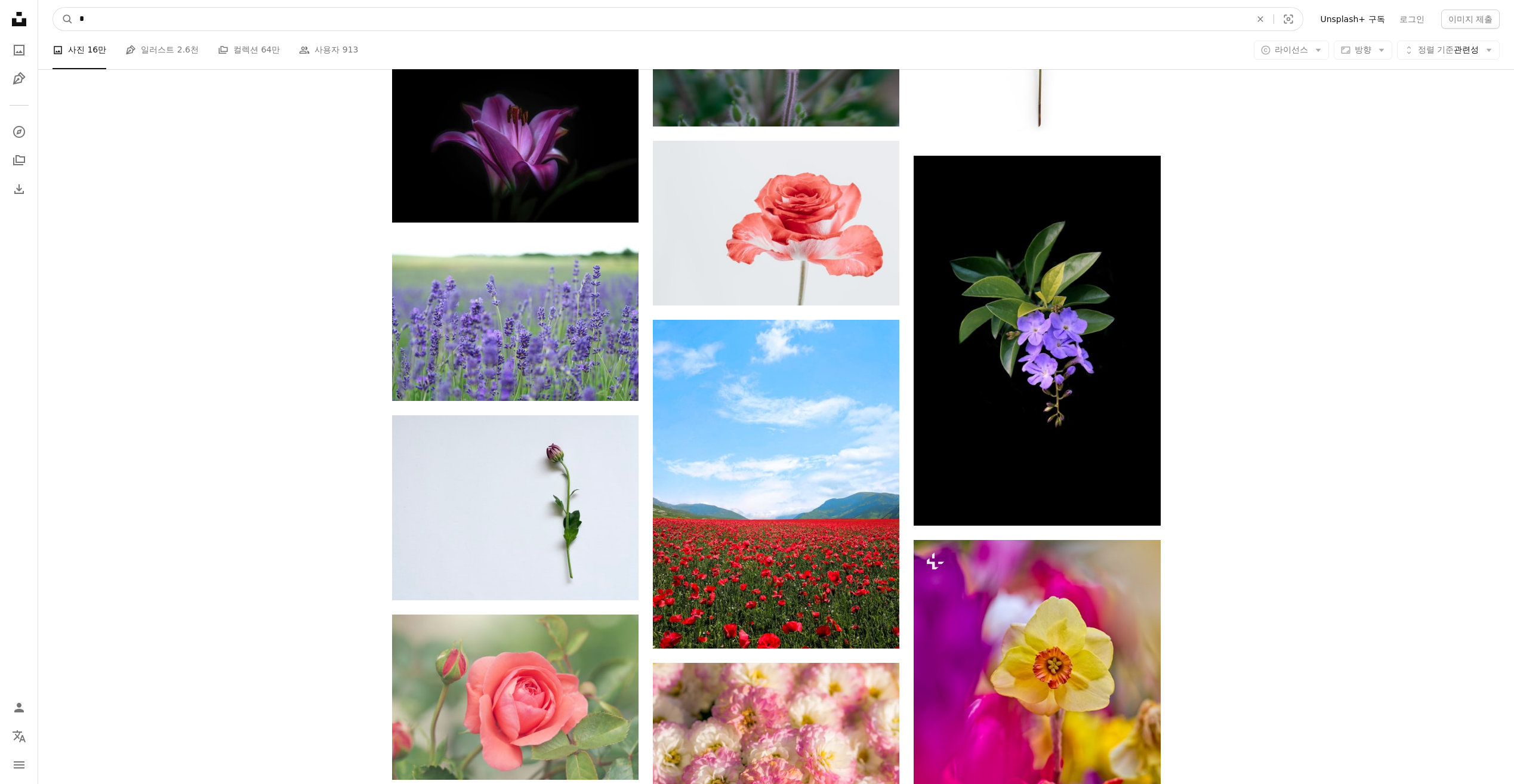
type input "*"
click button "A magnifying glass" at bounding box center [63, 19] width 20 height 23
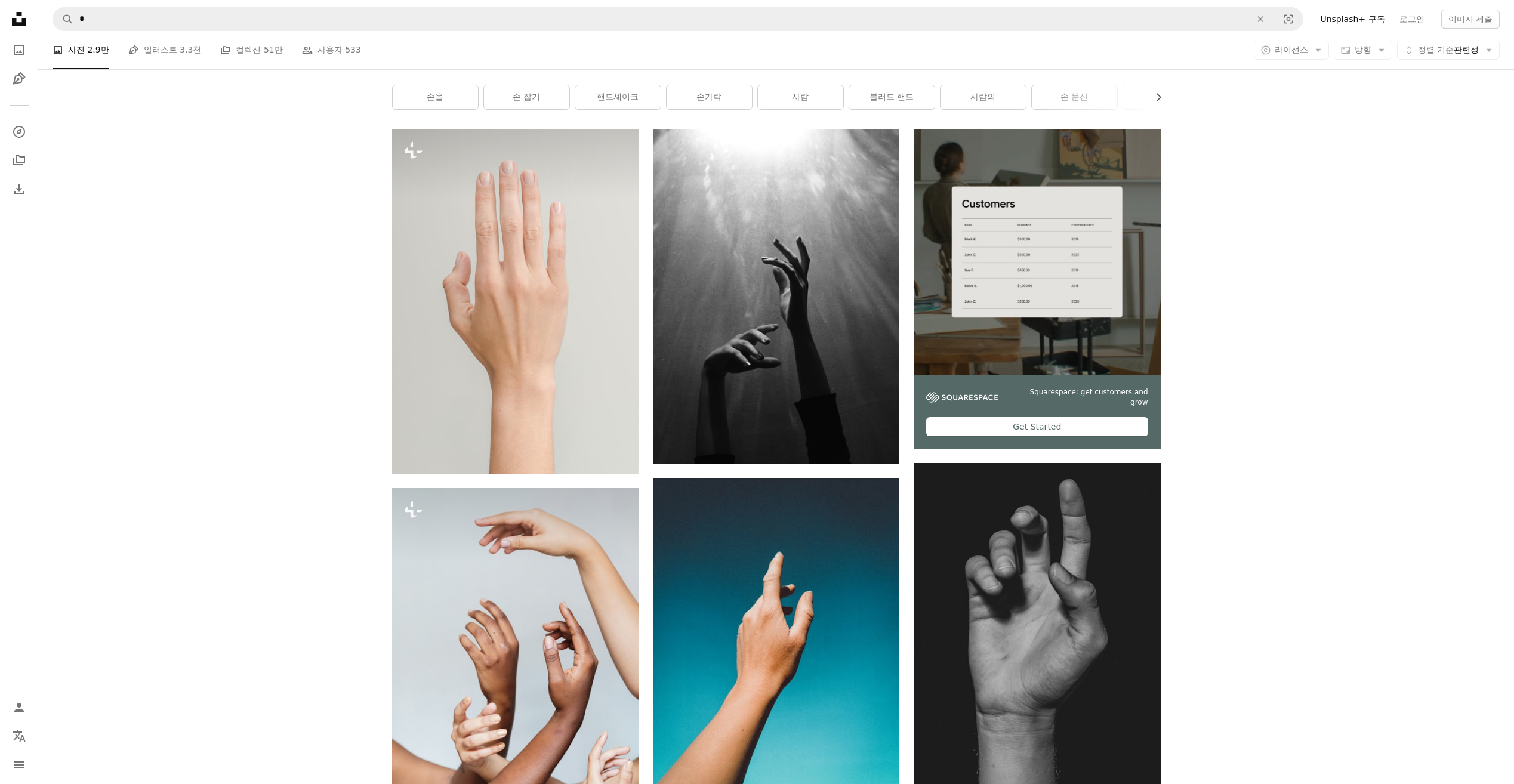
scroll to position [239, 0]
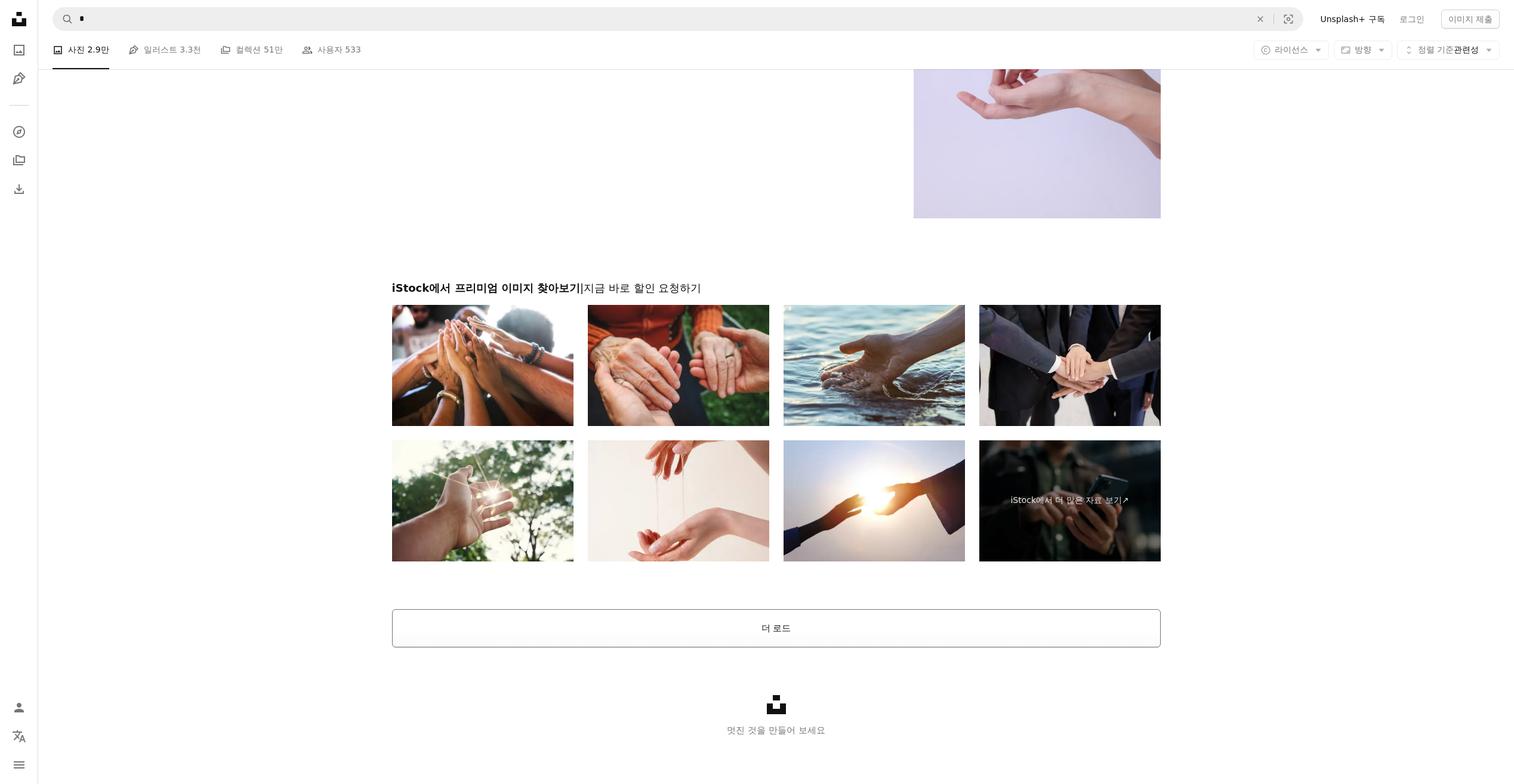
click at [583, 624] on button "더 로드" at bounding box center [777, 628] width 769 height 38
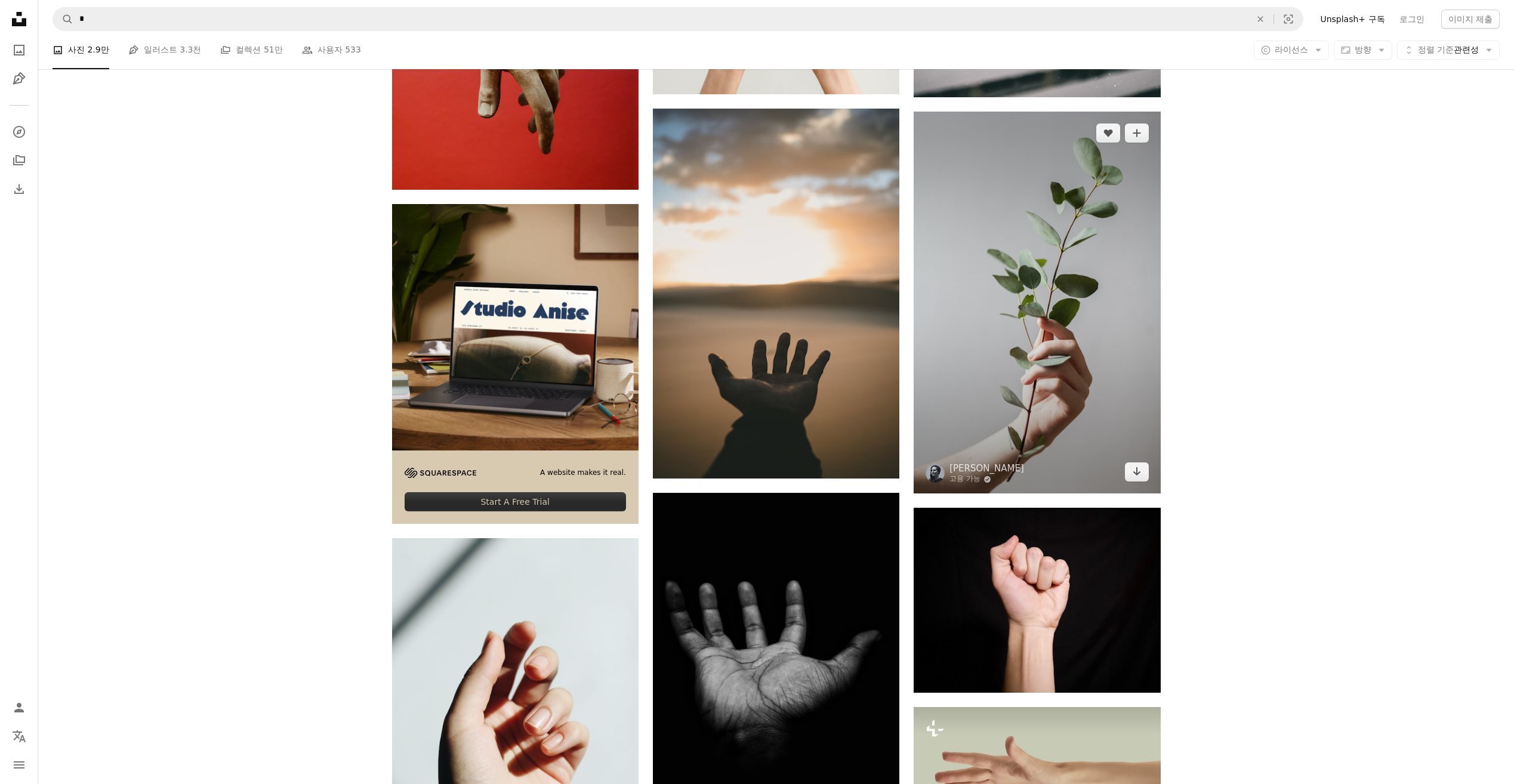
scroll to position [3219, 0]
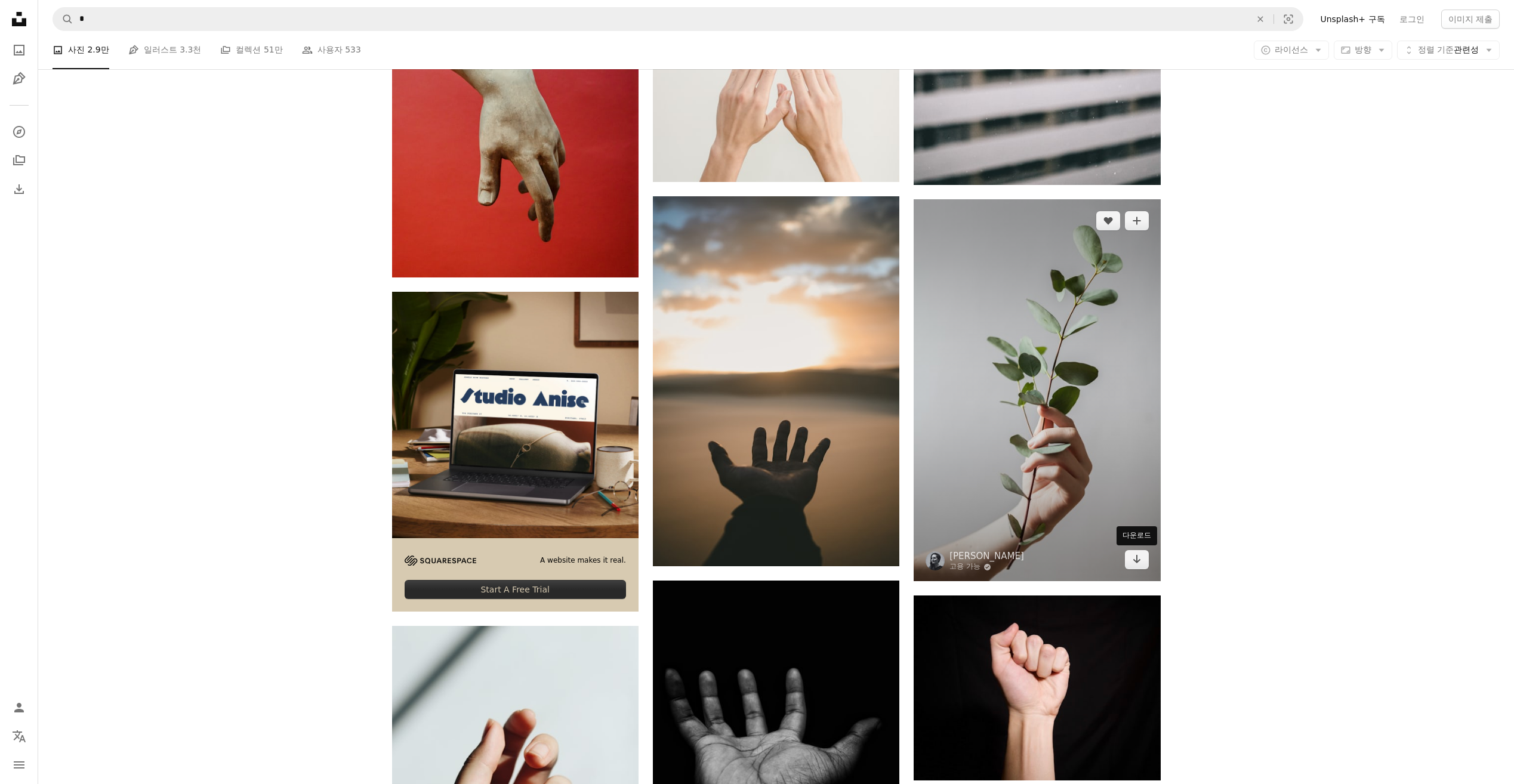
drag, startPoint x: 1138, startPoint y: 556, endPoint x: 1162, endPoint y: 561, distance: 24.5
click at [1138, 557] on icon "Arrow pointing down" at bounding box center [1136, 558] width 9 height 14
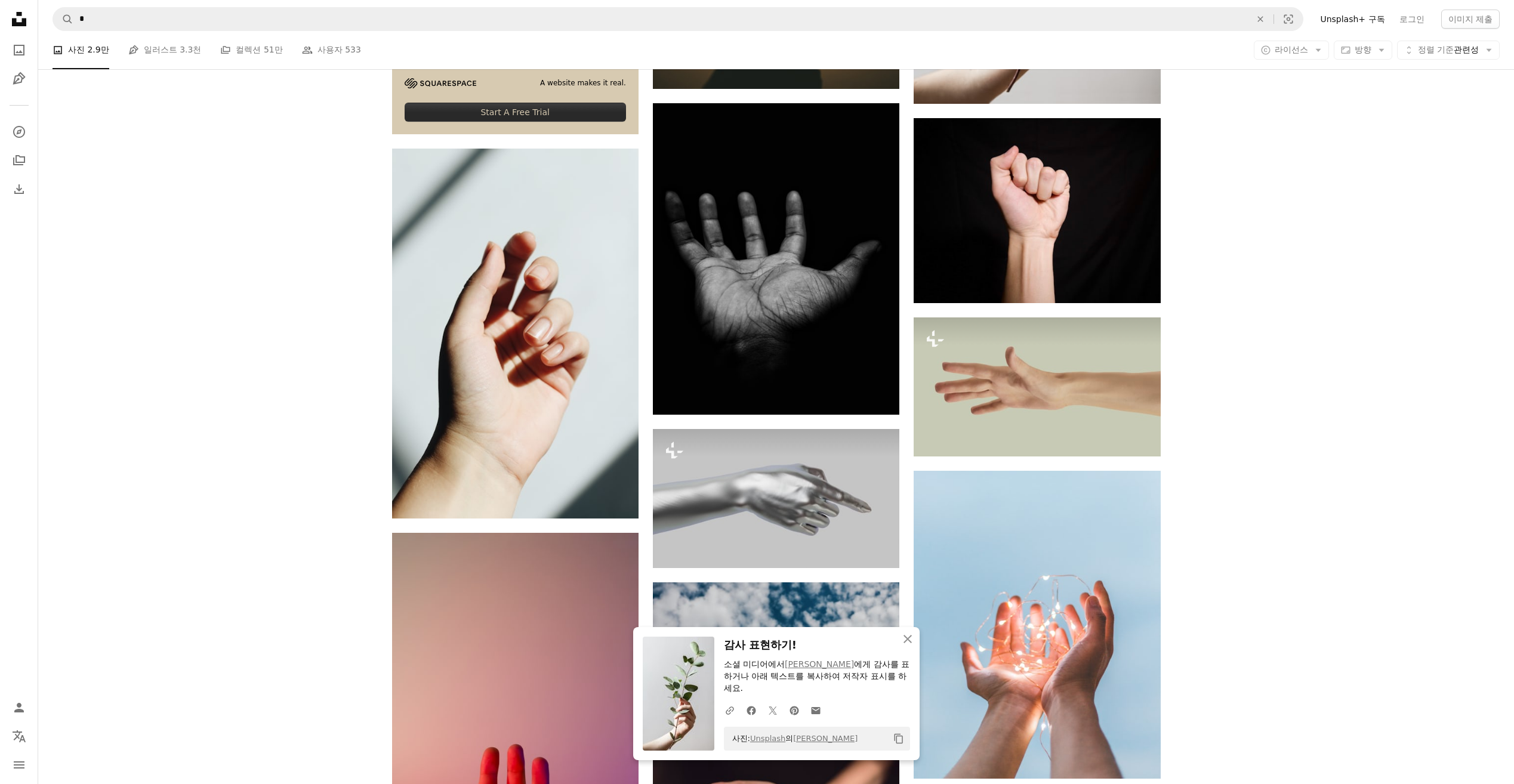
click at [1228, 608] on div "Plus sign for Unsplash+ A heart A plus sign [PERSON_NAME] Unsplash+ 용 A lock 다운…" at bounding box center [775, 25] width 1475 height 6709
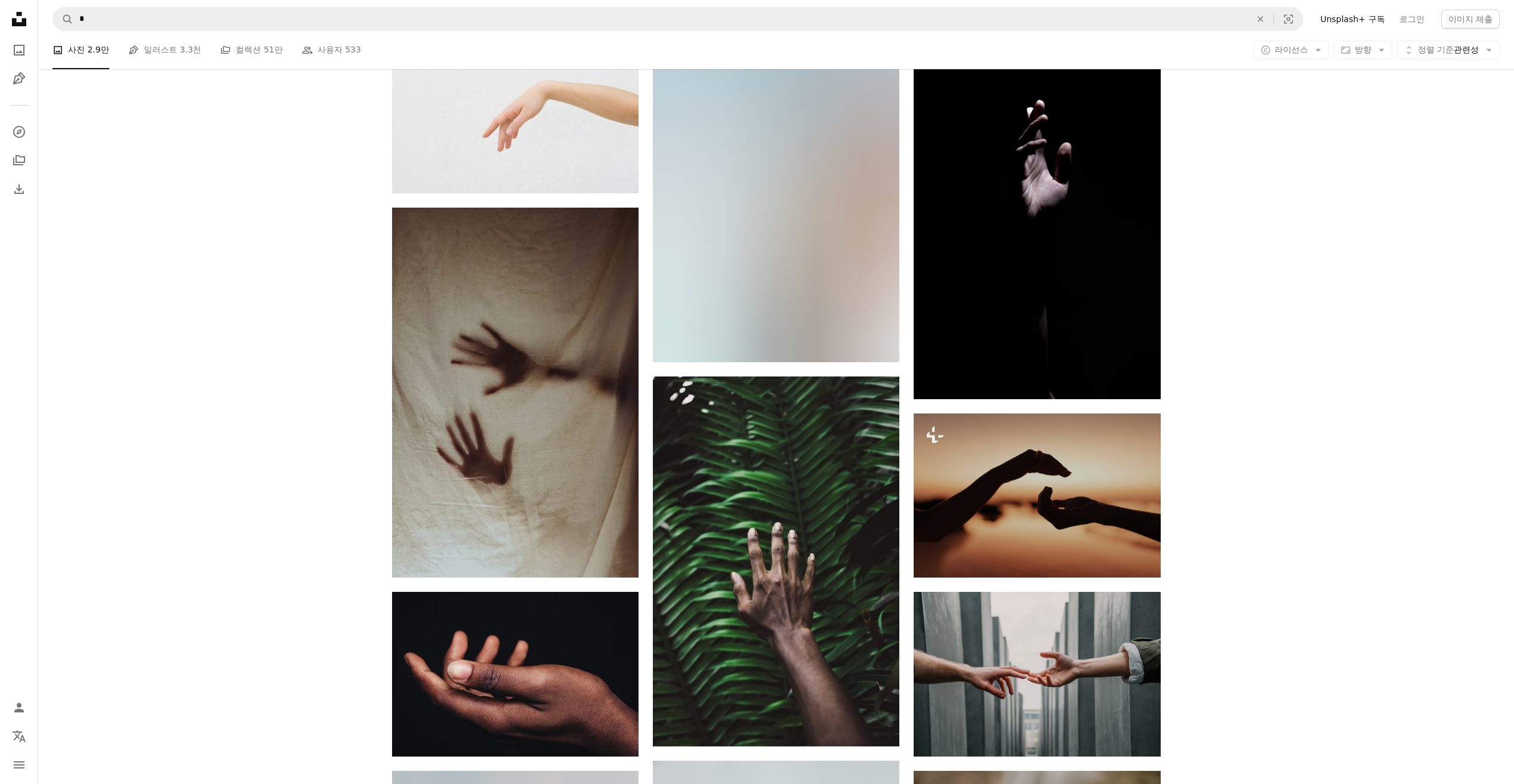
scroll to position [6321, 0]
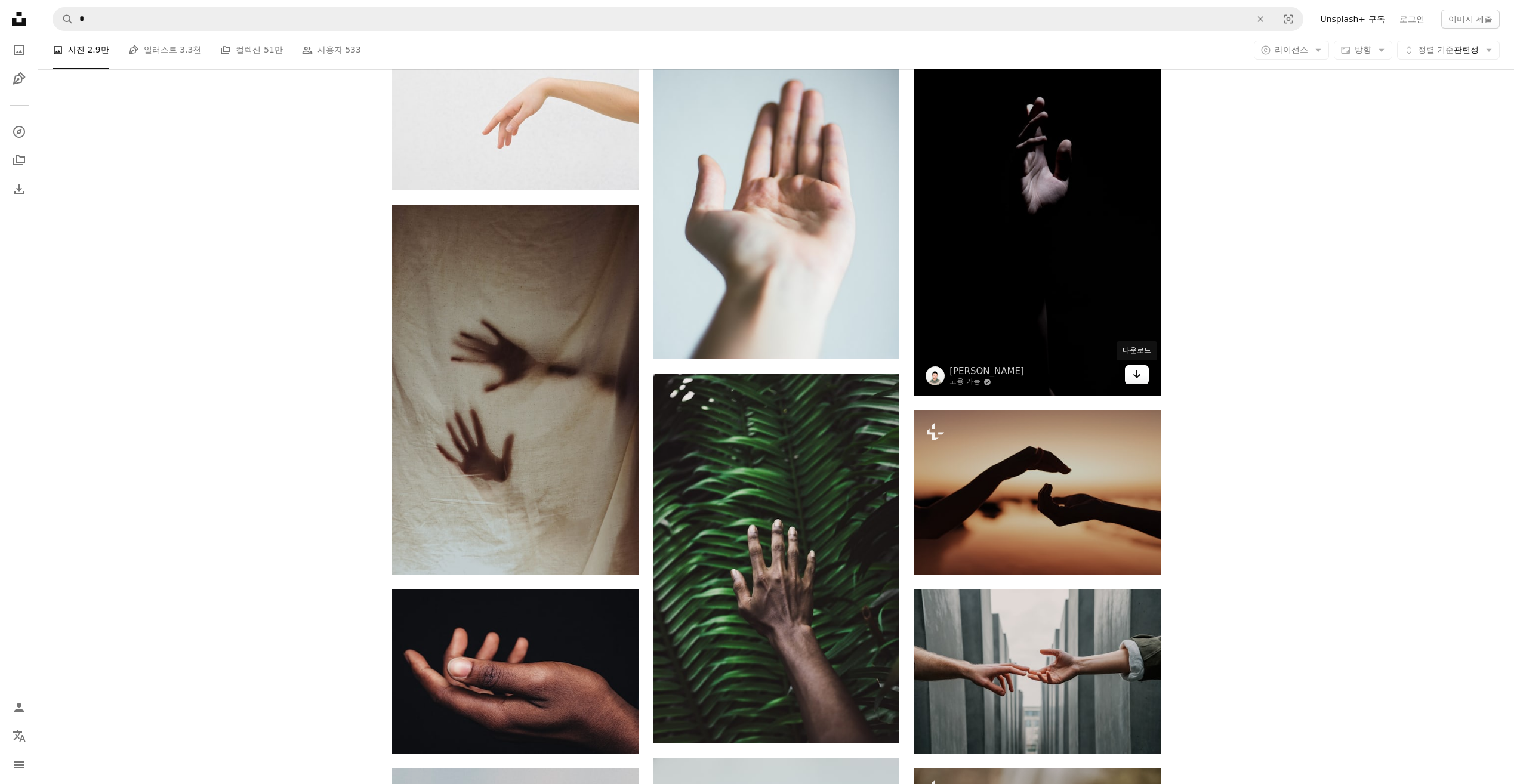
click at [1136, 372] on icon "다운로드" at bounding box center [1136, 374] width 8 height 9
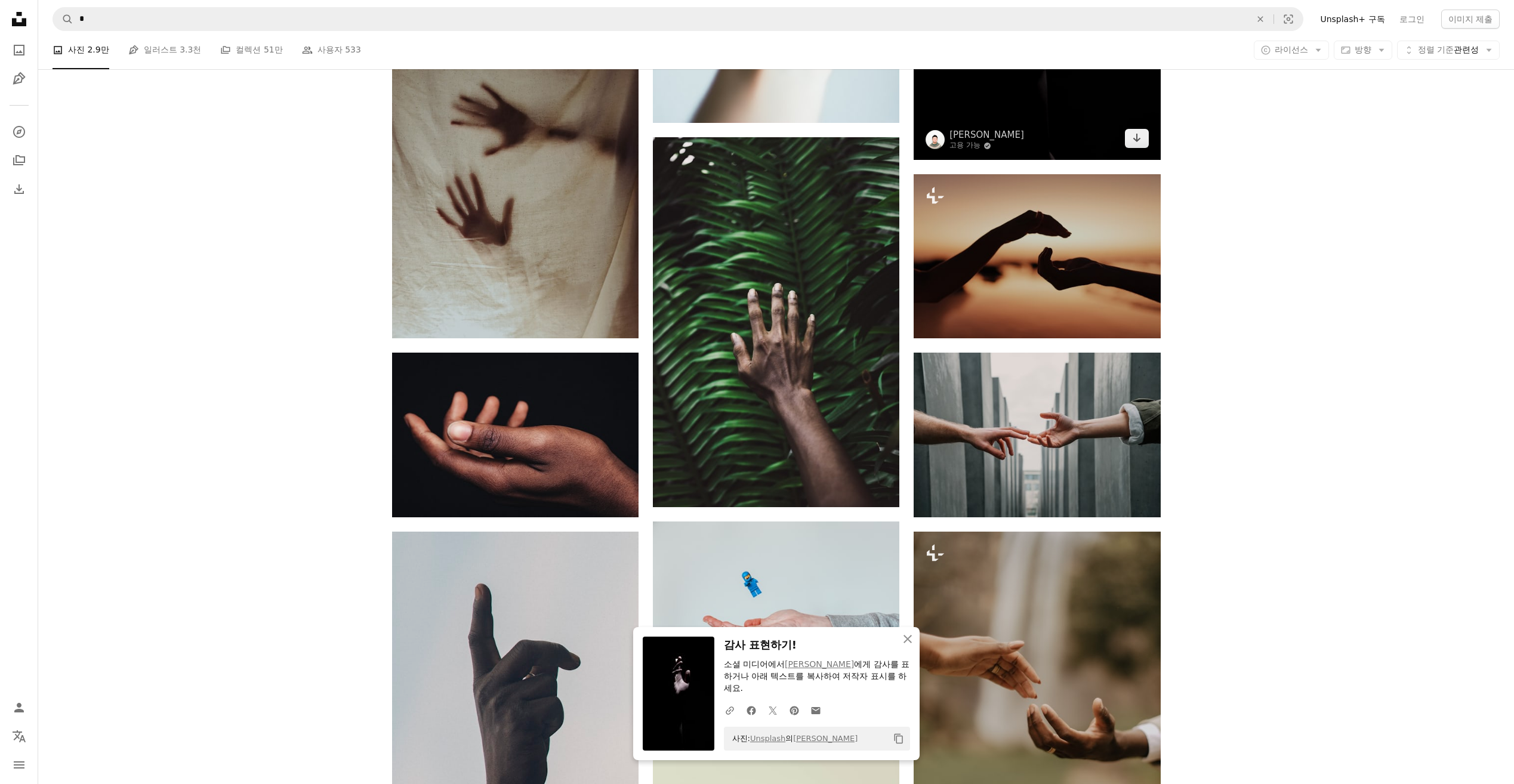
scroll to position [6560, 0]
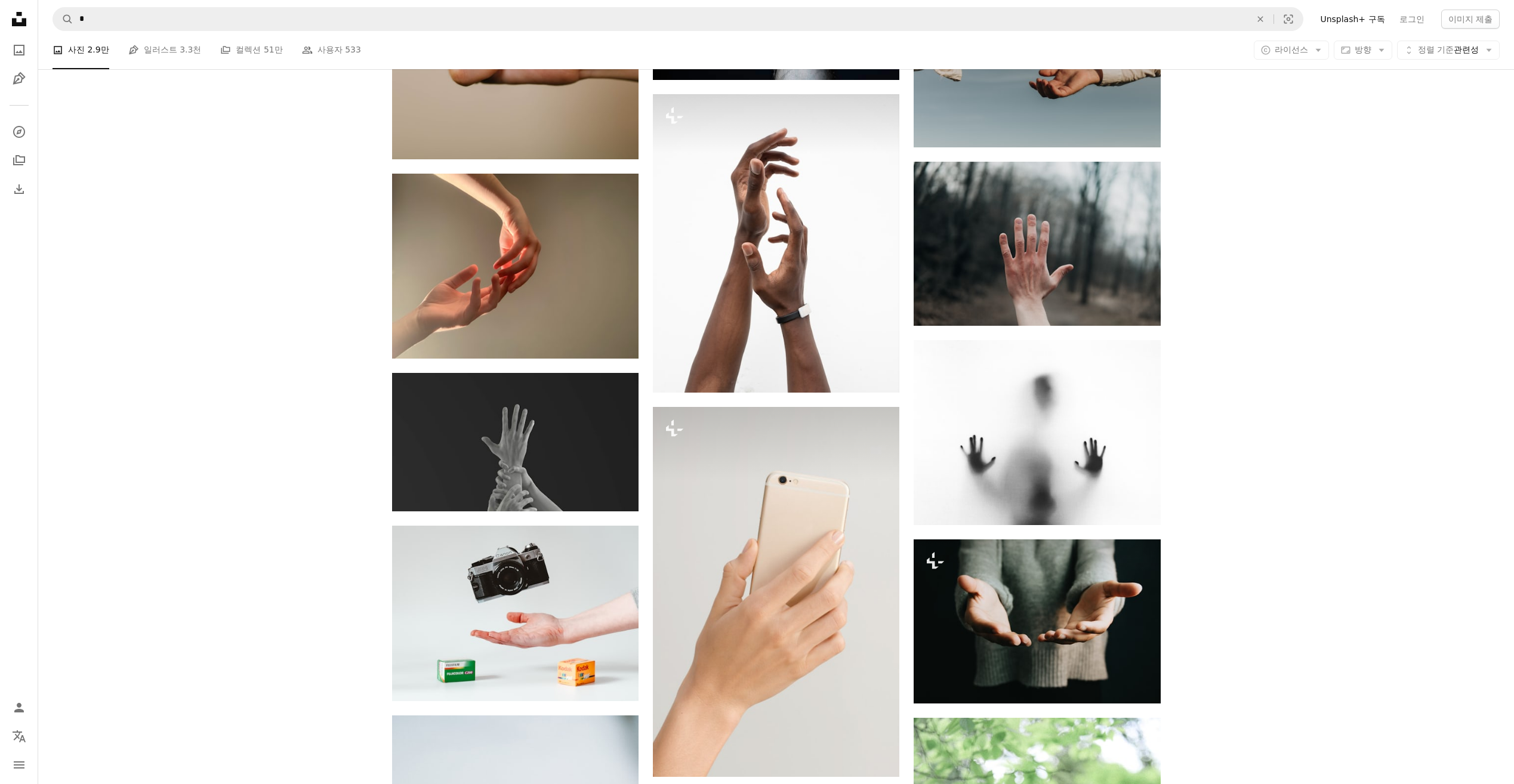
scroll to position [10737, 0]
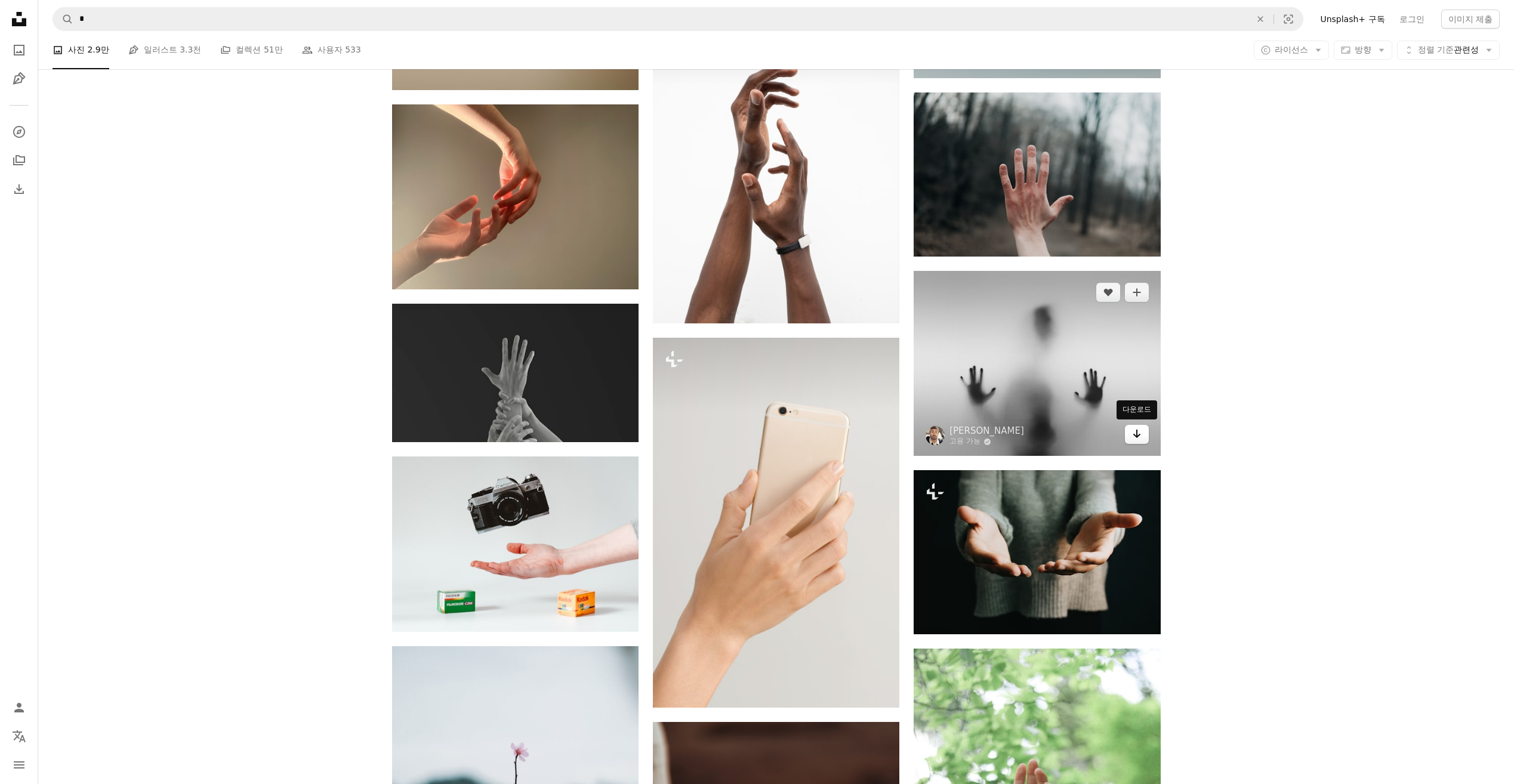
click at [1133, 436] on icon "Arrow pointing down" at bounding box center [1136, 433] width 9 height 14
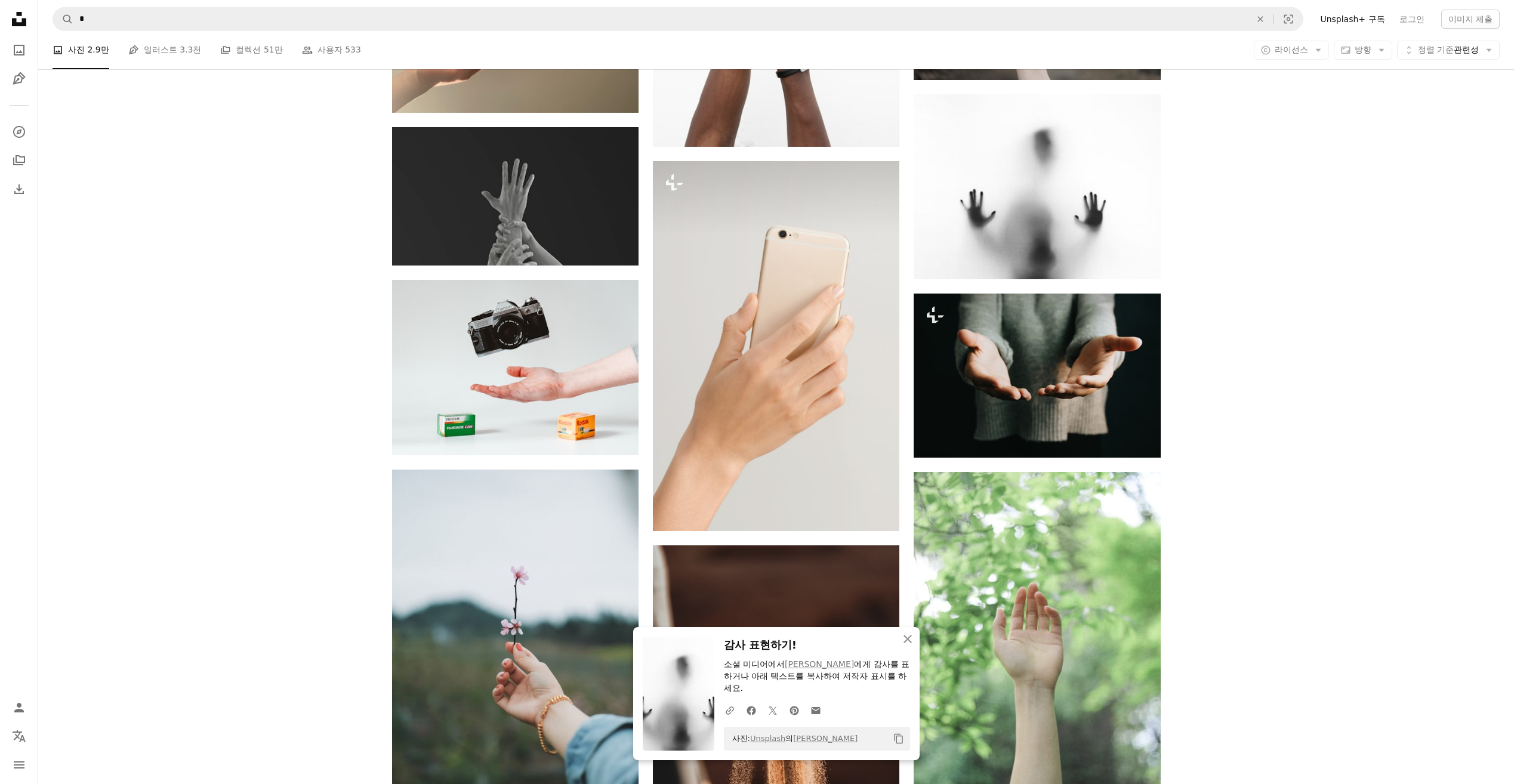
scroll to position [10916, 0]
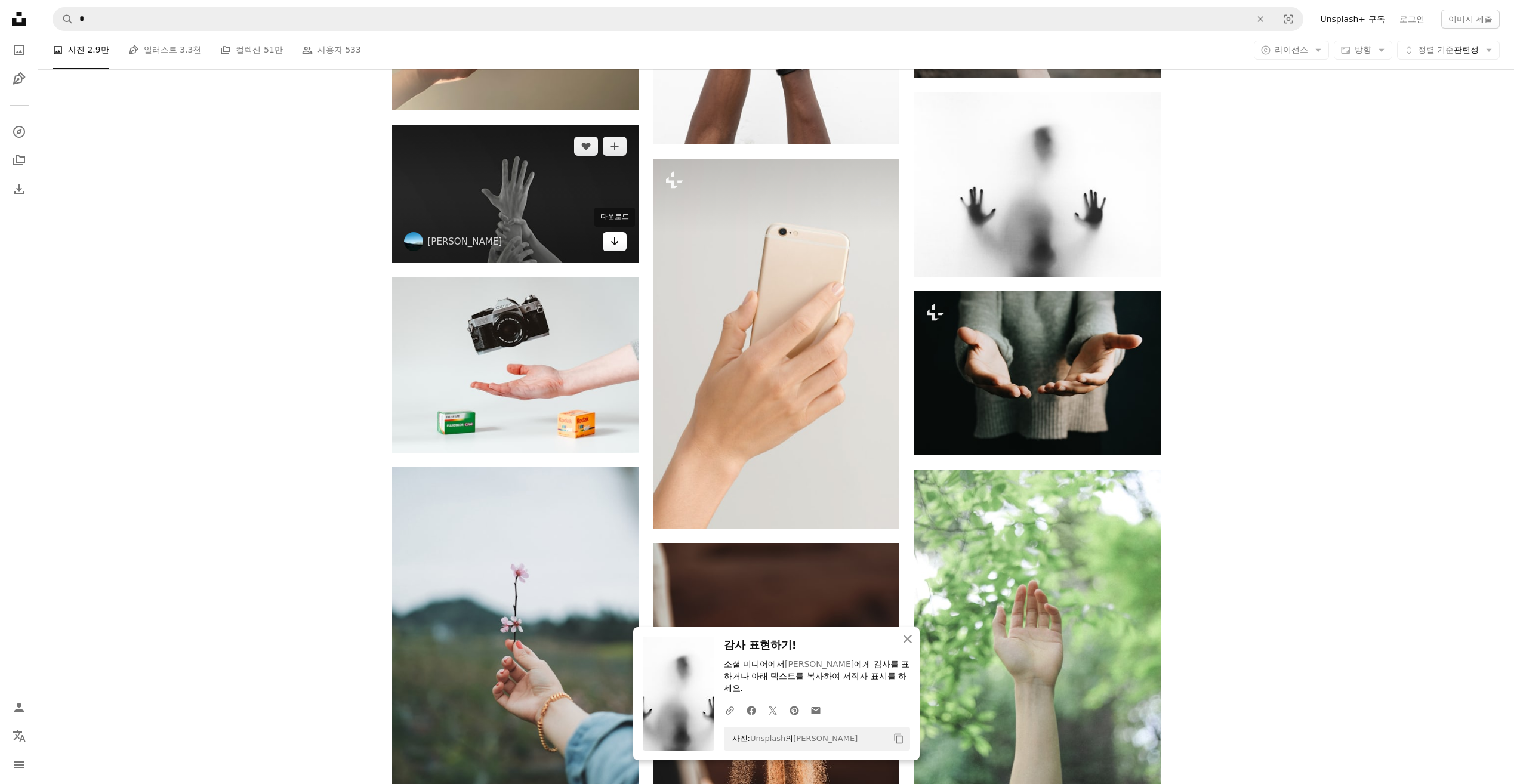
click at [609, 248] on link "Arrow pointing down" at bounding box center [615, 242] width 24 height 19
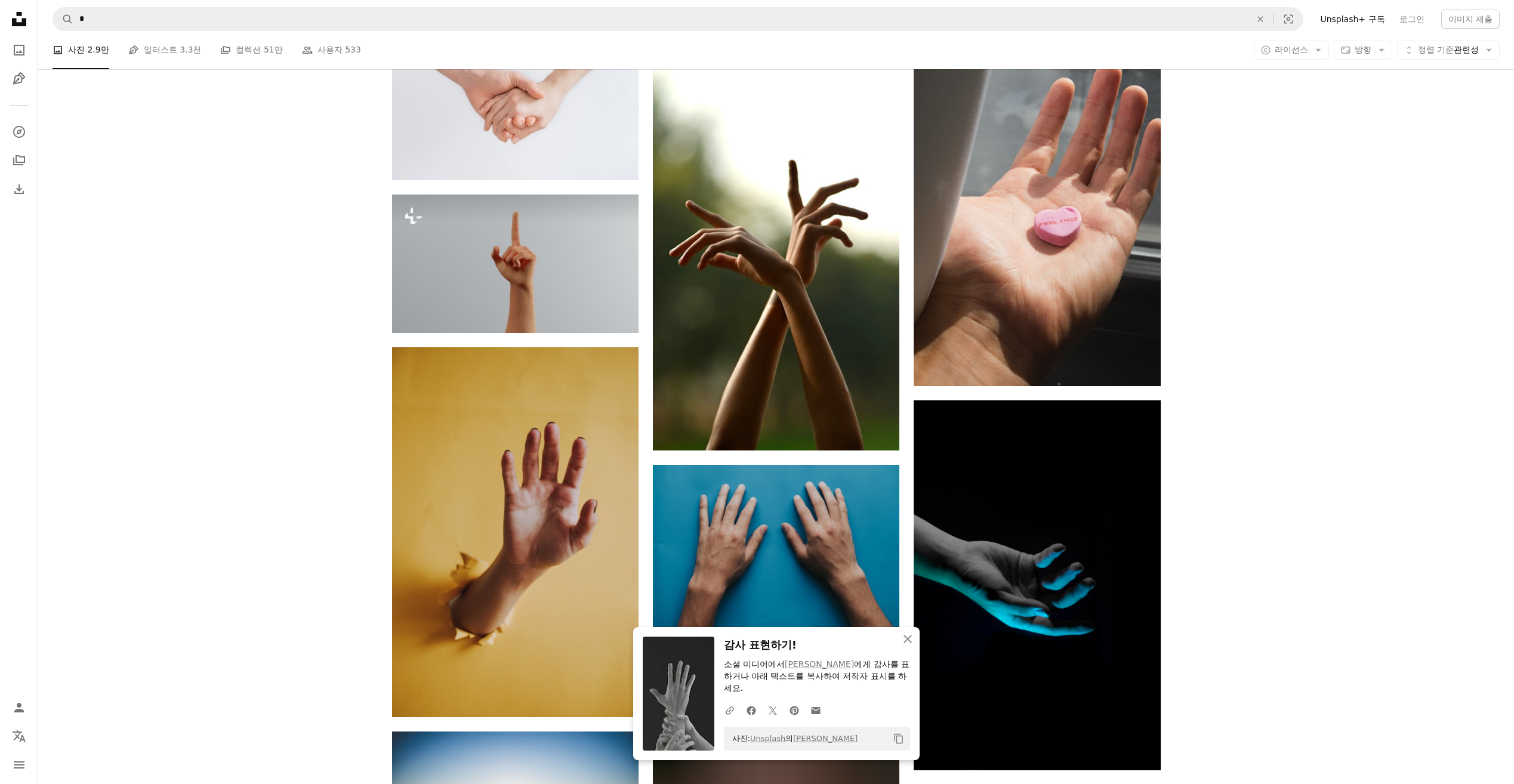
scroll to position [11811, 0]
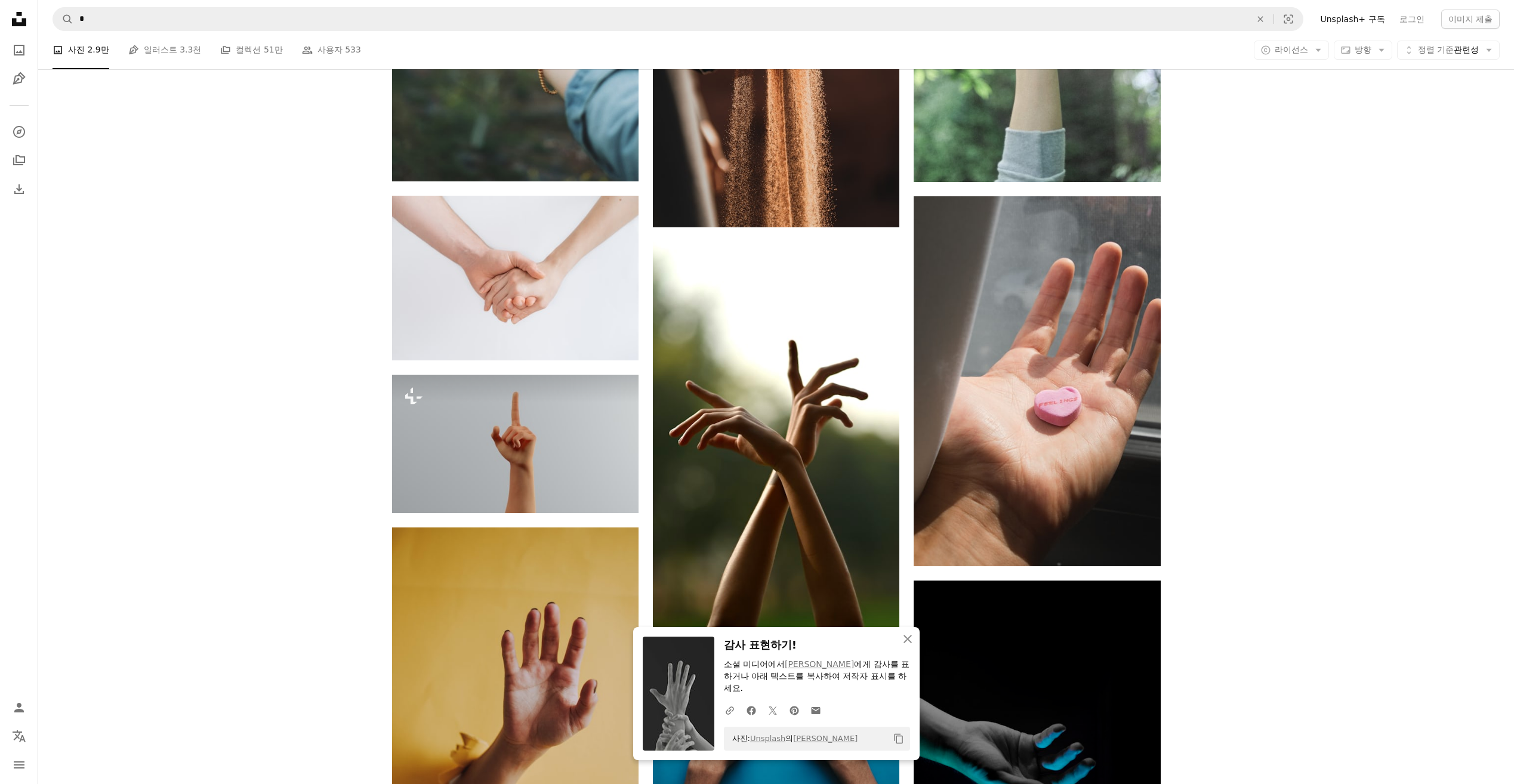
scroll to position [11632, 0]
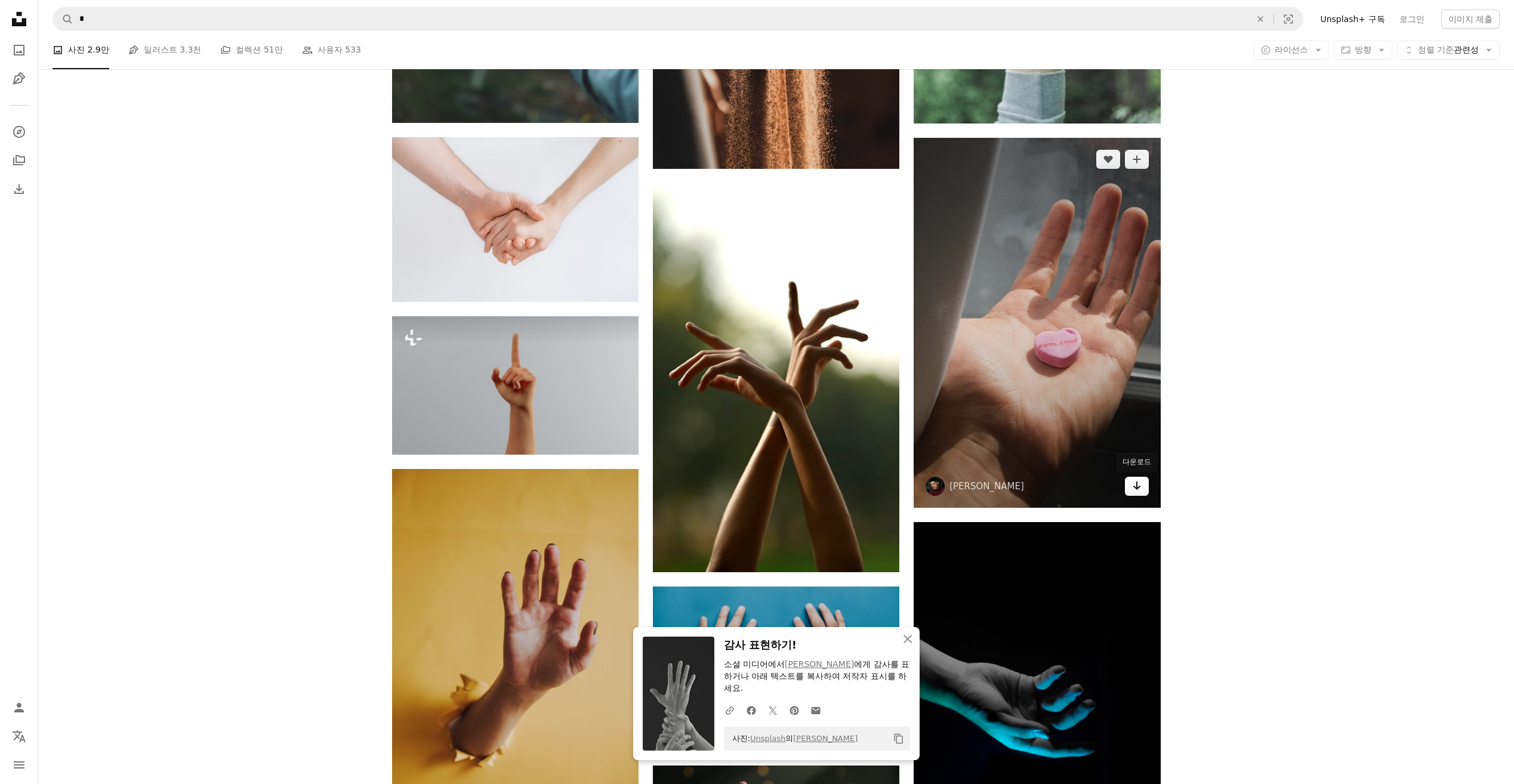
click at [1141, 486] on icon "Arrow pointing down" at bounding box center [1136, 485] width 9 height 14
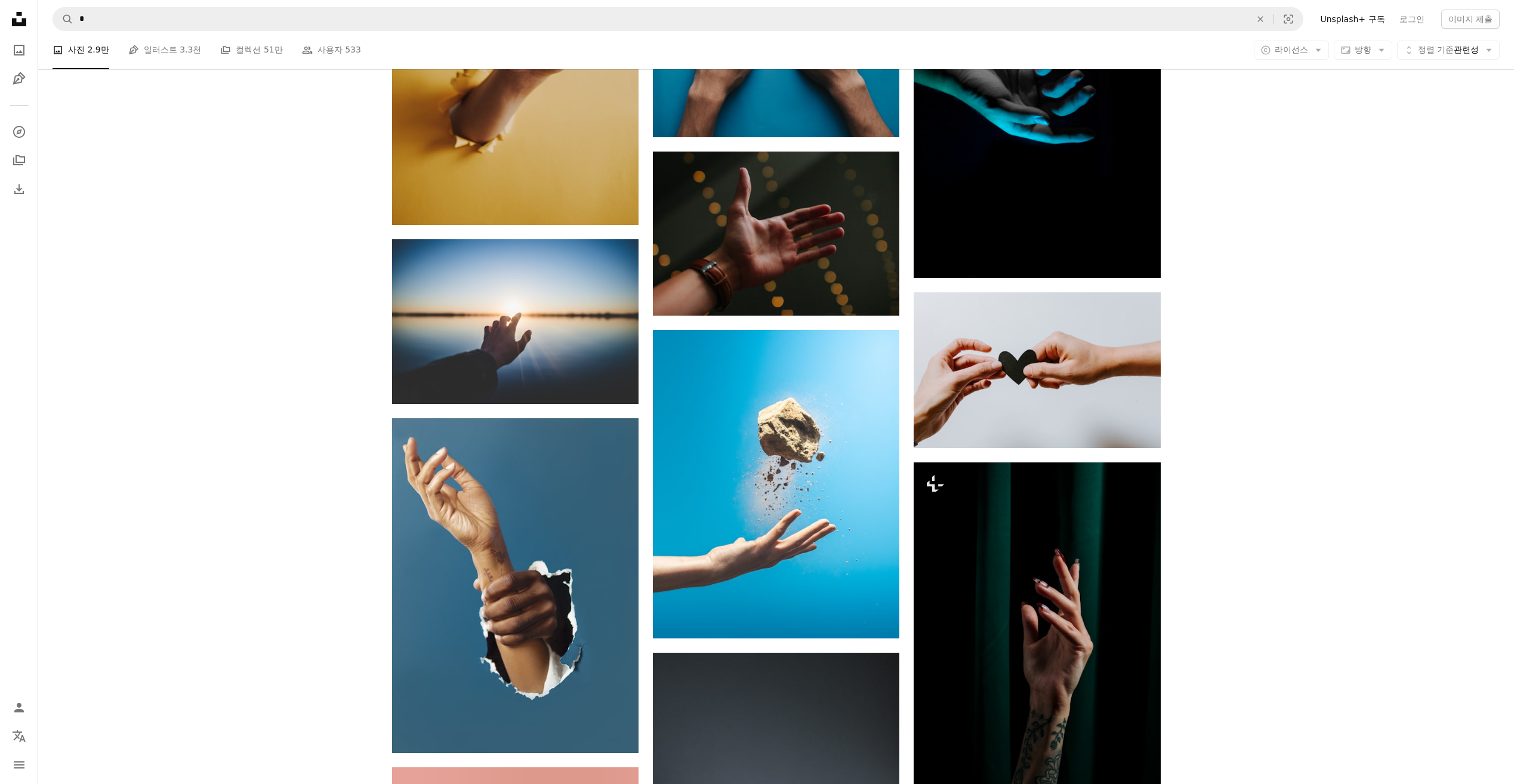
scroll to position [12288, 0]
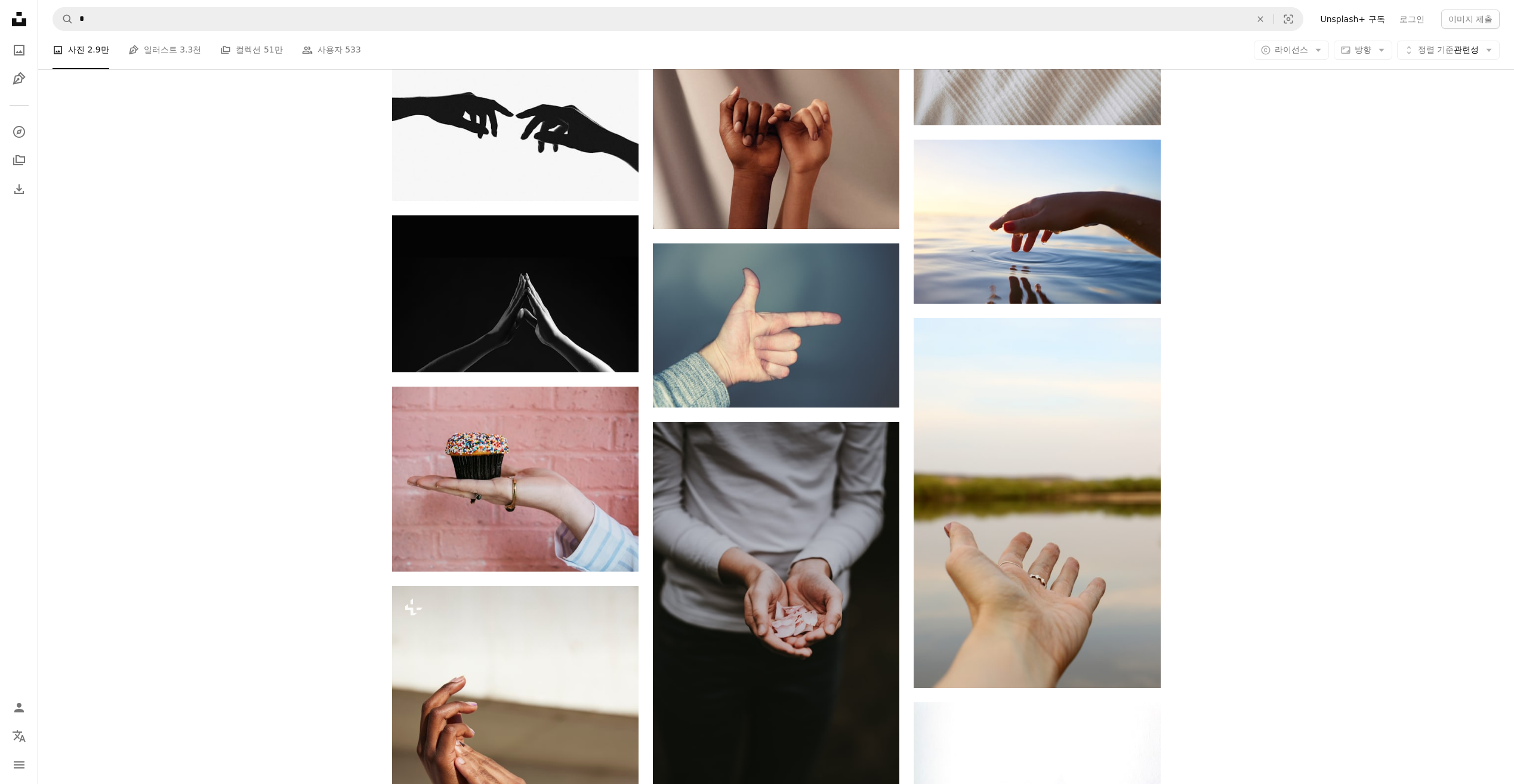
scroll to position [13720, 0]
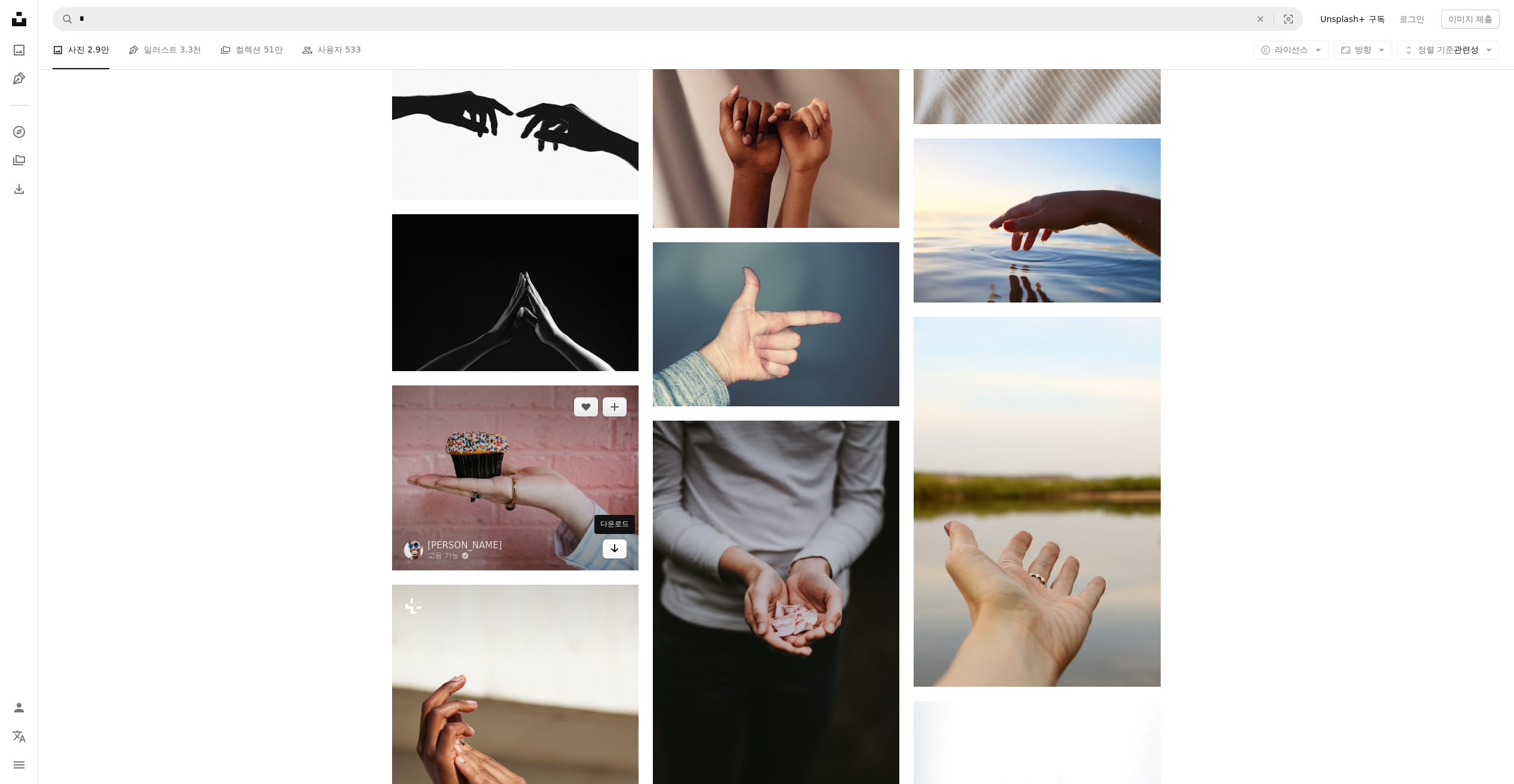
click at [618, 550] on icon "Arrow pointing down" at bounding box center [615, 548] width 9 height 14
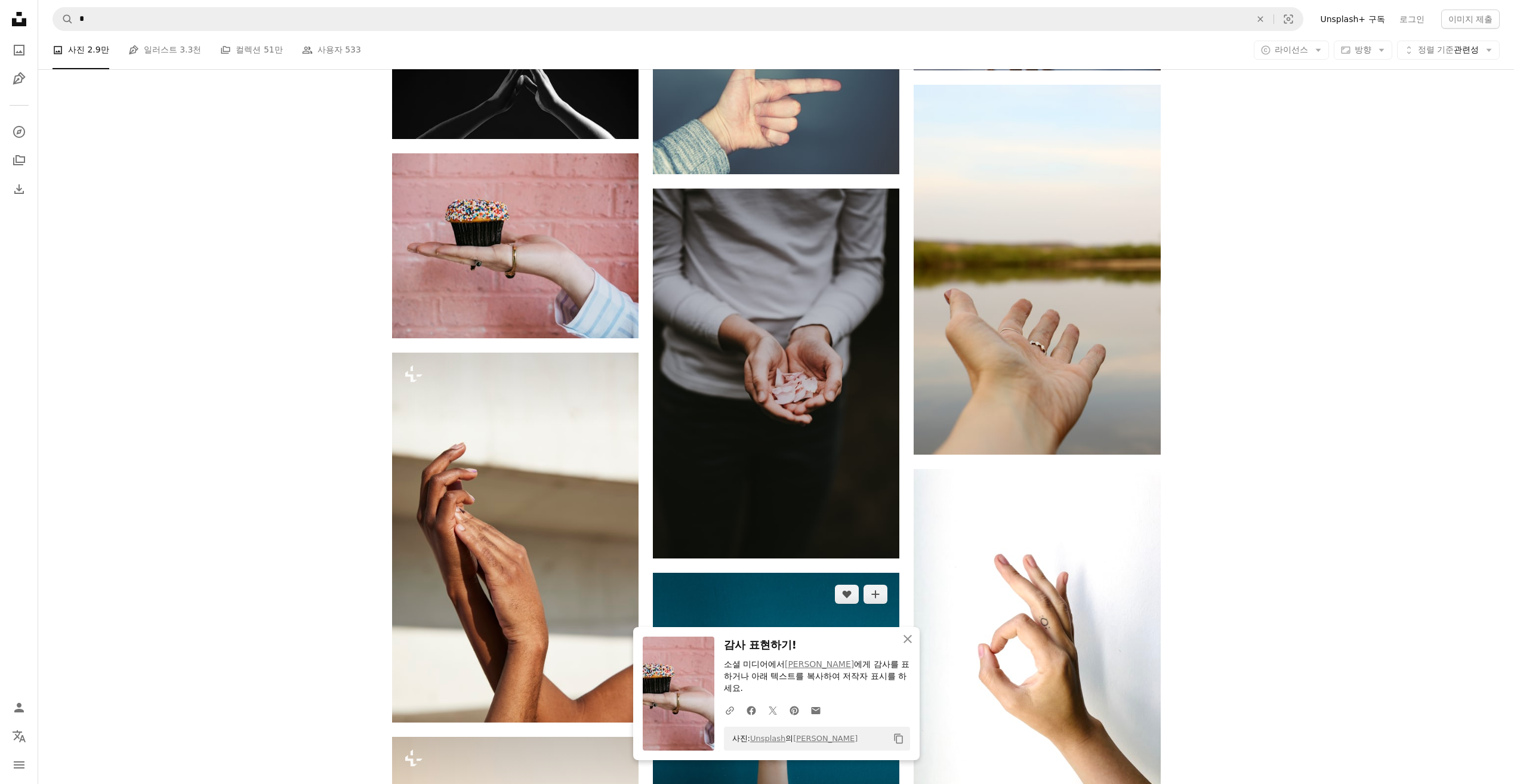
scroll to position [13959, 0]
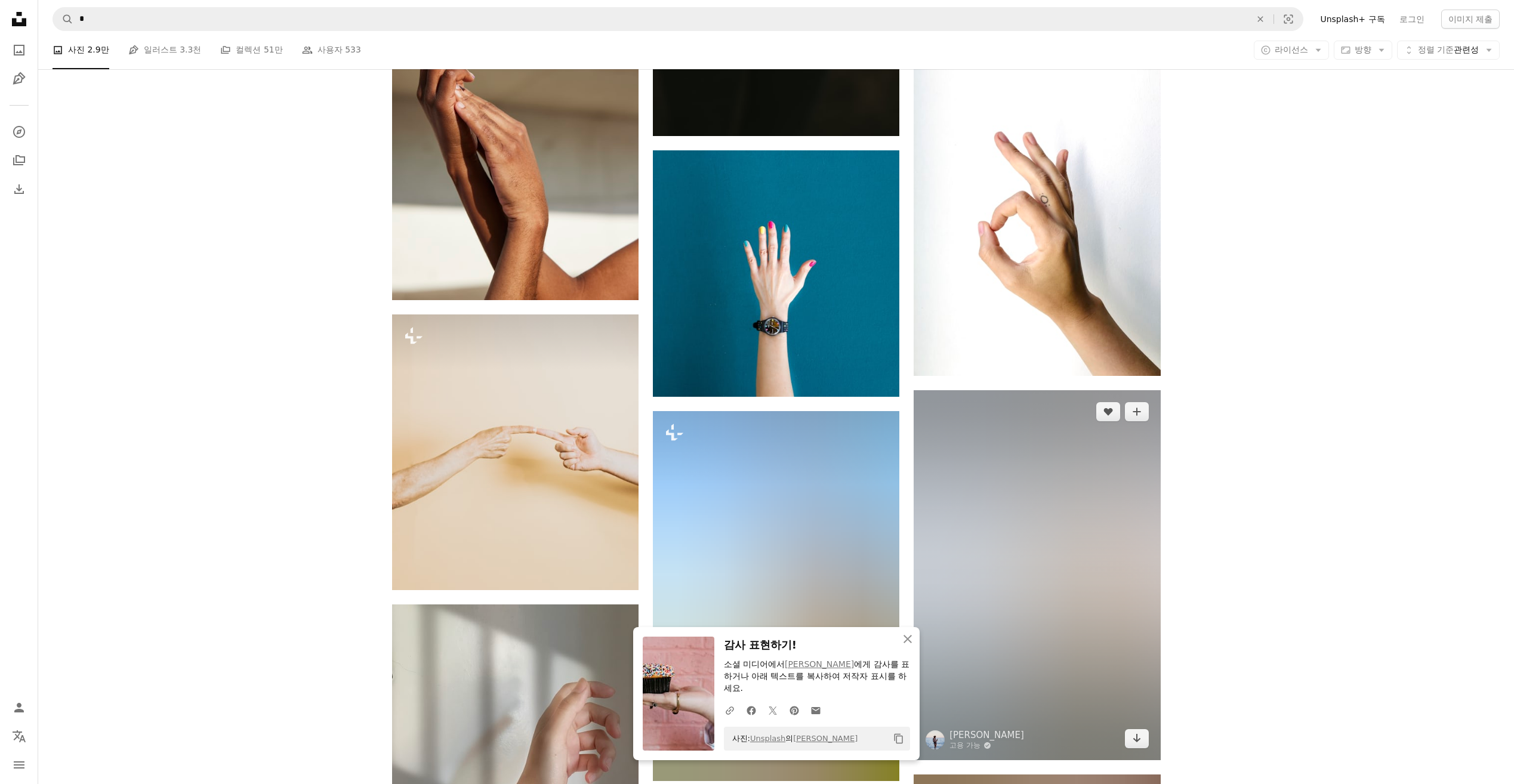
scroll to position [14376, 0]
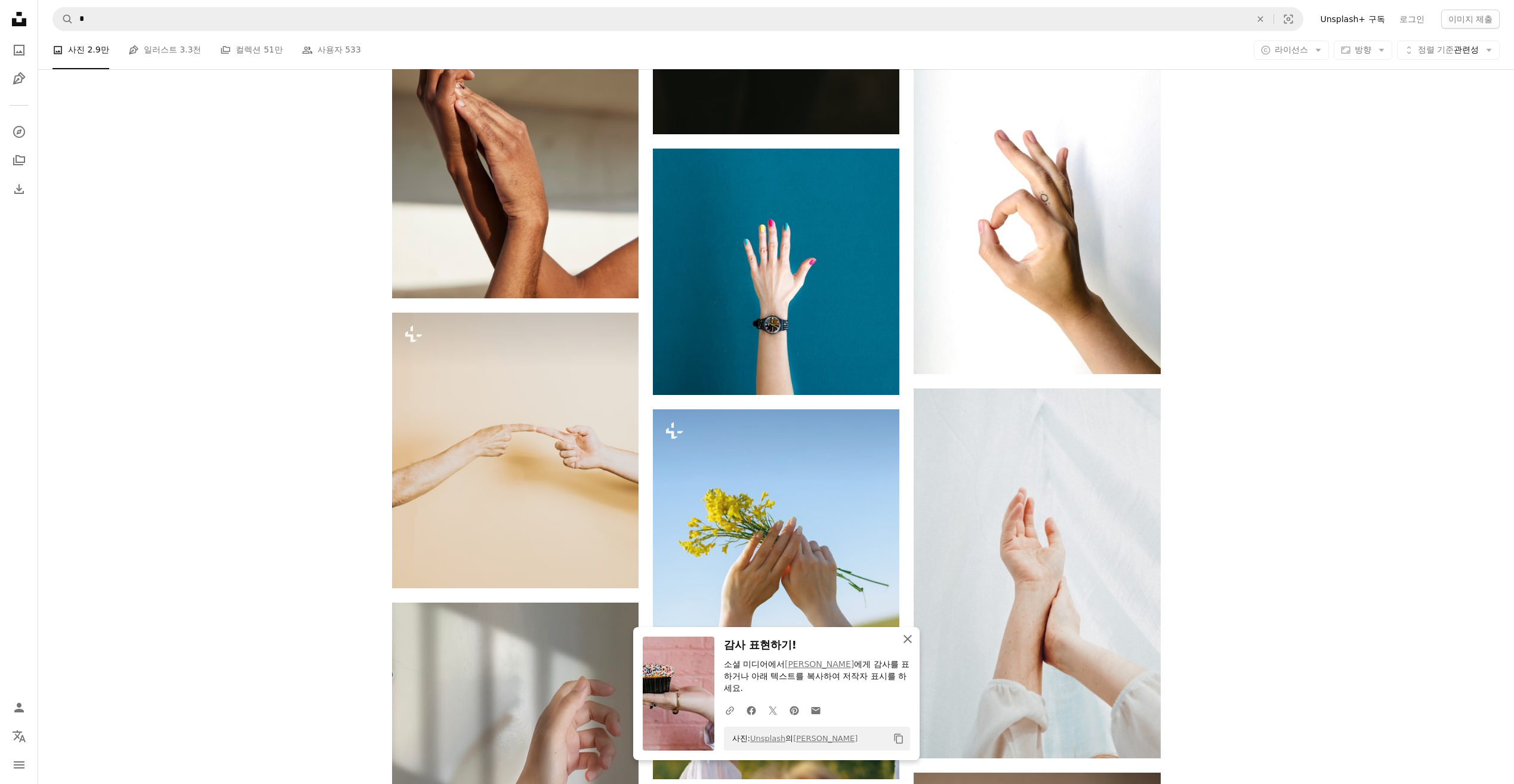
drag, startPoint x: 908, startPoint y: 640, endPoint x: 914, endPoint y: 635, distance: 7.8
click at [908, 640] on icon "button" at bounding box center [907, 639] width 9 height 9
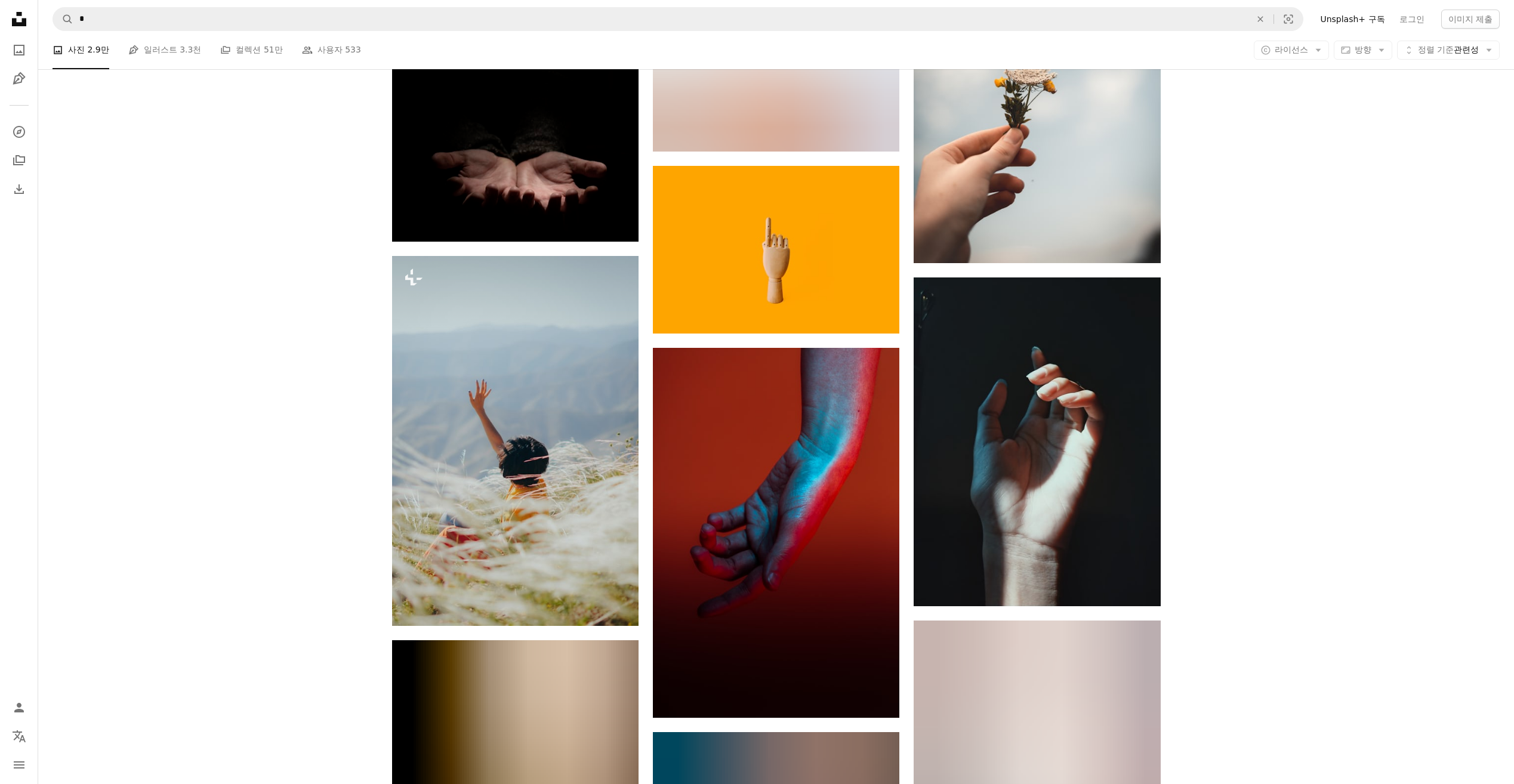
scroll to position [19328, 0]
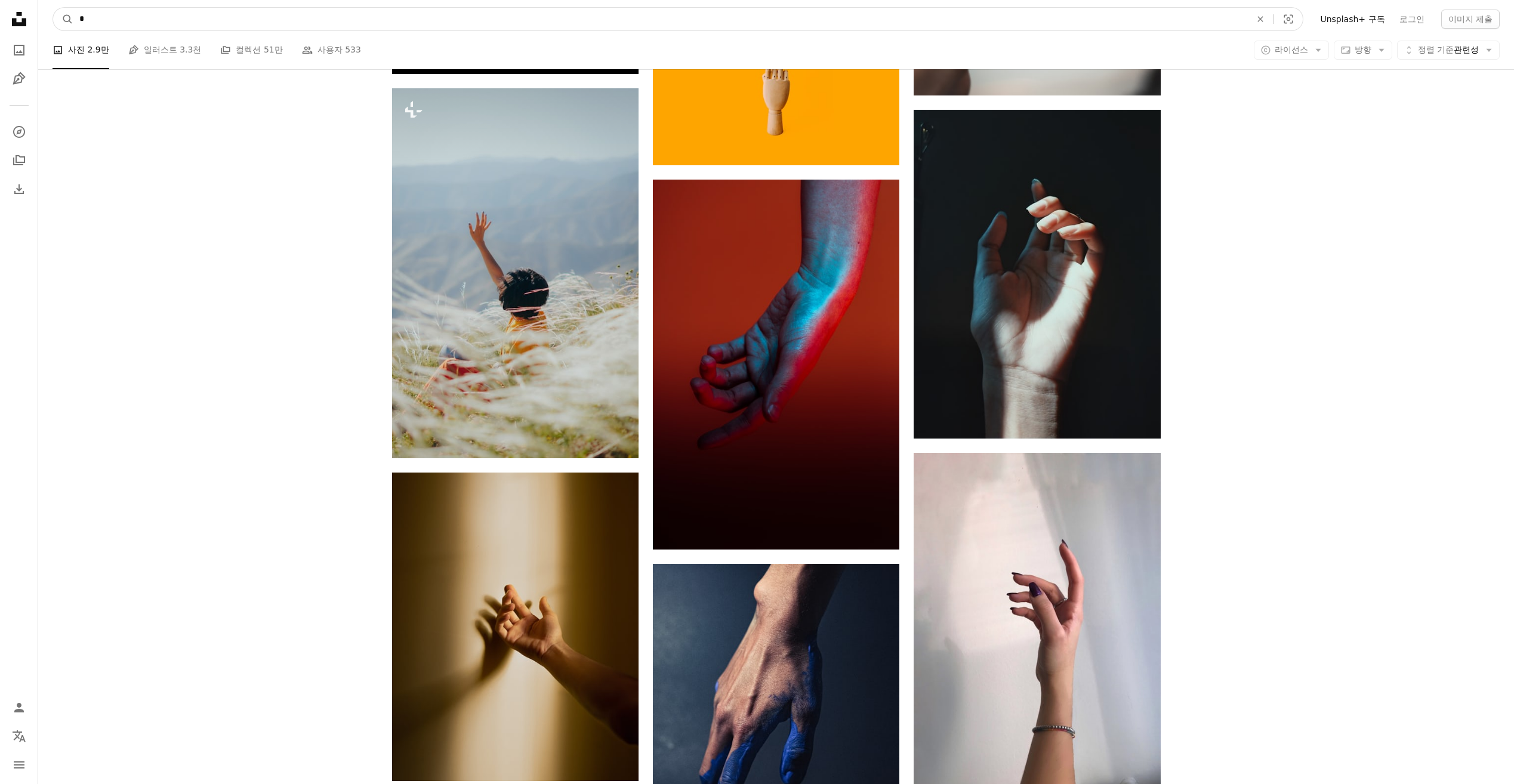
drag, startPoint x: 264, startPoint y: 23, endPoint x: 52, endPoint y: 31, distance: 212.2
click at [53, 31] on nav "A magnifying glass * An X shape Visual search Filters Unsplash+ 구독 로그인 이미지 제출" at bounding box center [775, 19] width 1475 height 38
type input "**"
click button "A magnifying glass" at bounding box center [63, 19] width 20 height 23
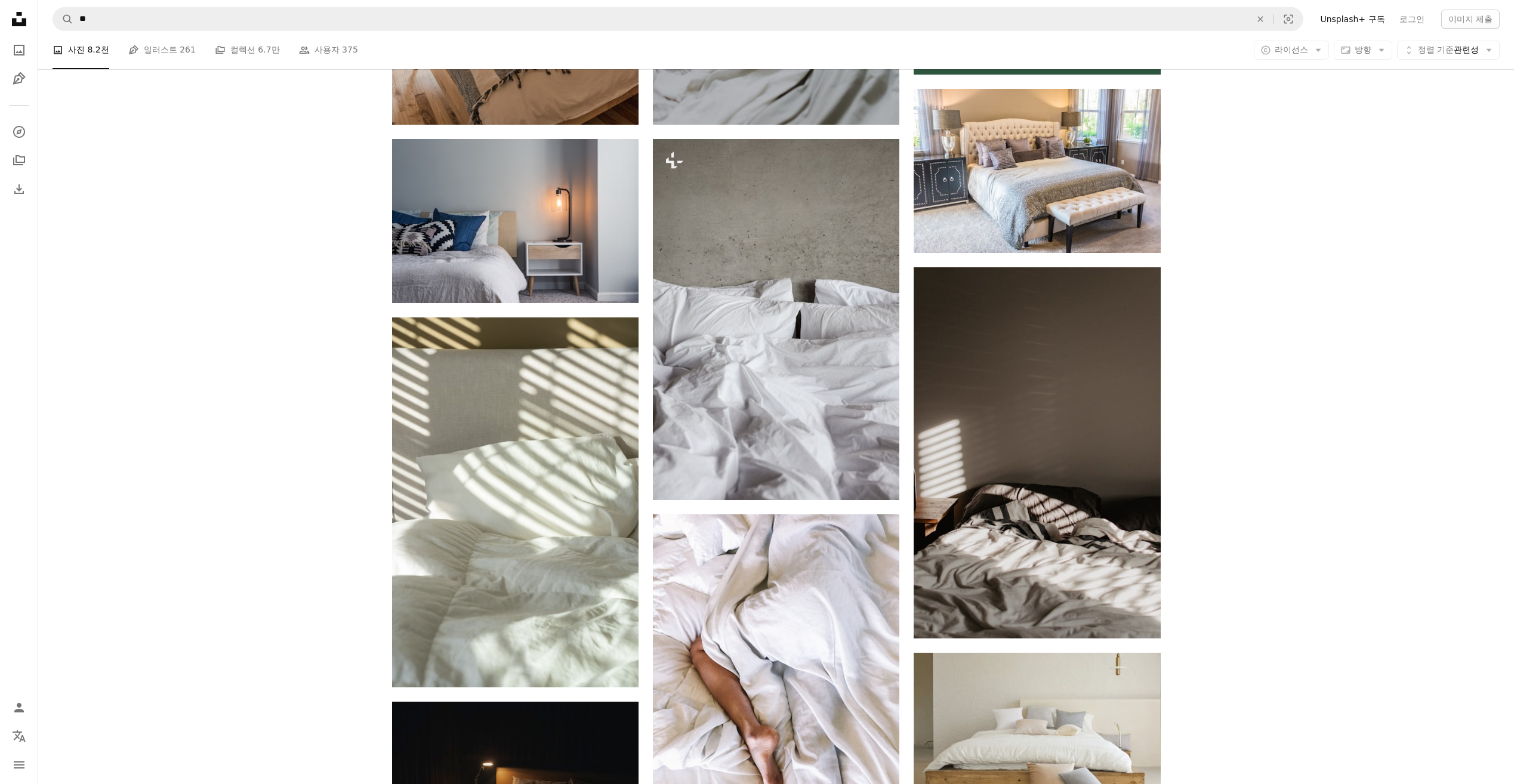
scroll to position [657, 0]
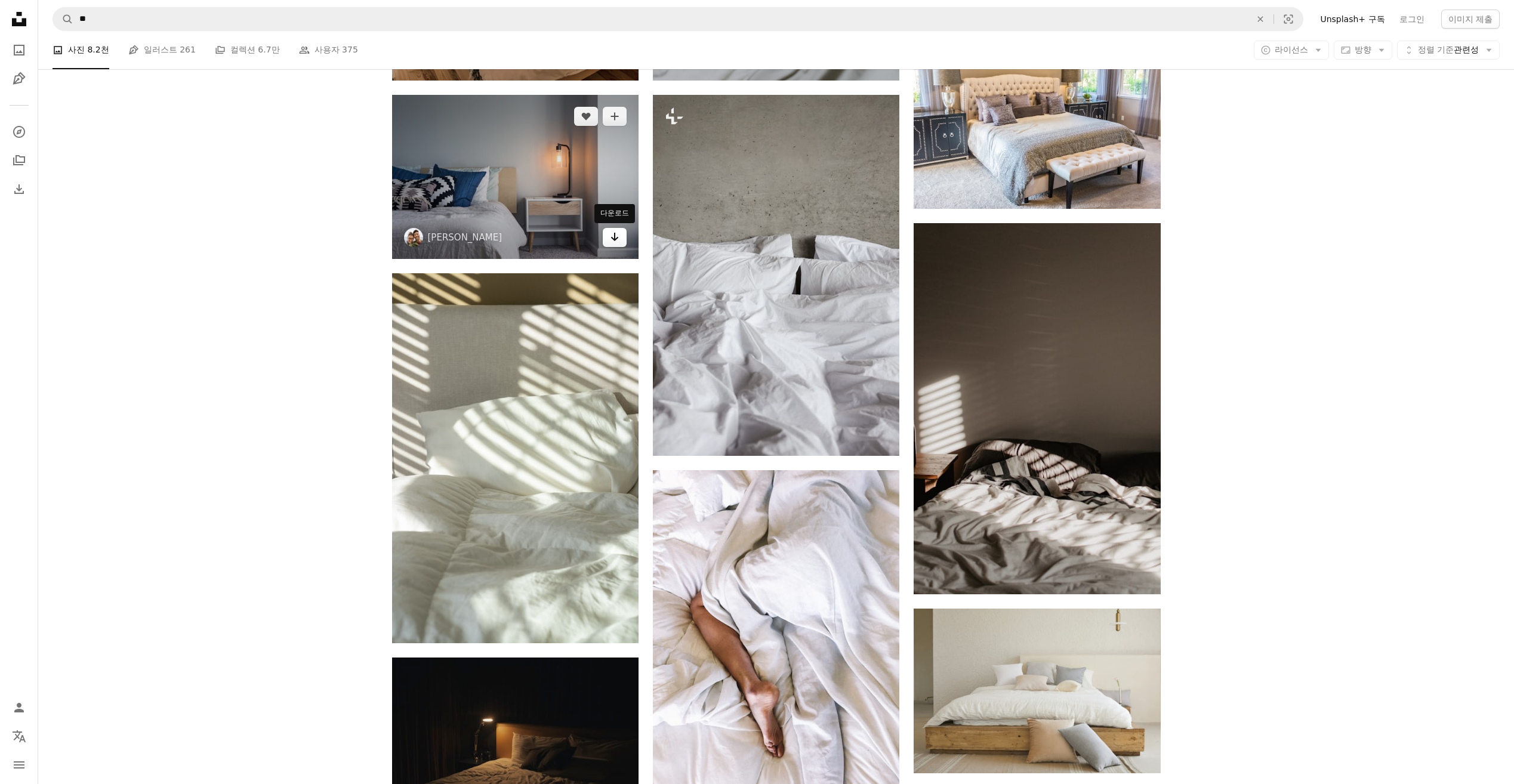
click at [613, 240] on icon "다운로드" at bounding box center [615, 237] width 8 height 9
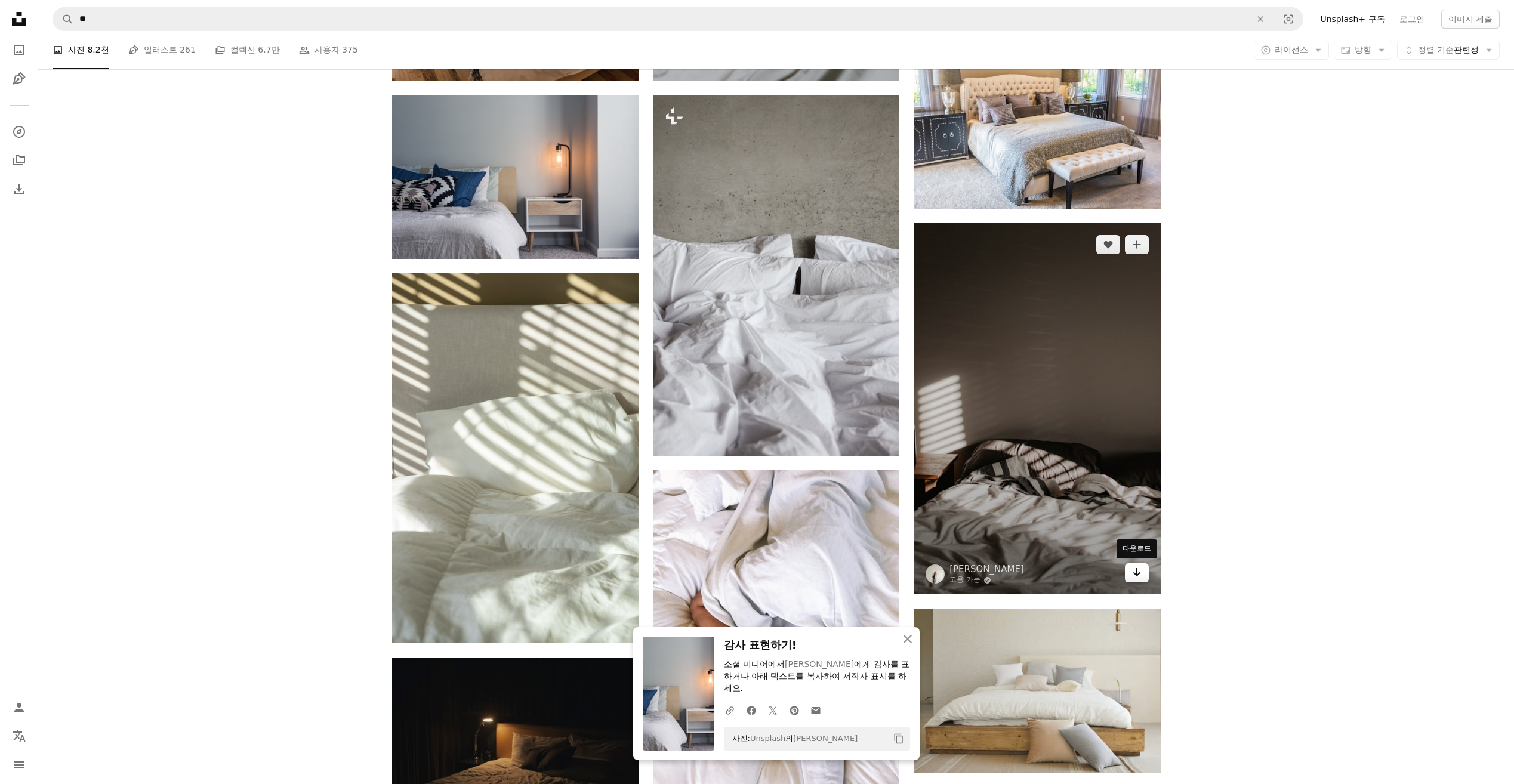
click at [1139, 572] on icon "Arrow pointing down" at bounding box center [1136, 572] width 9 height 14
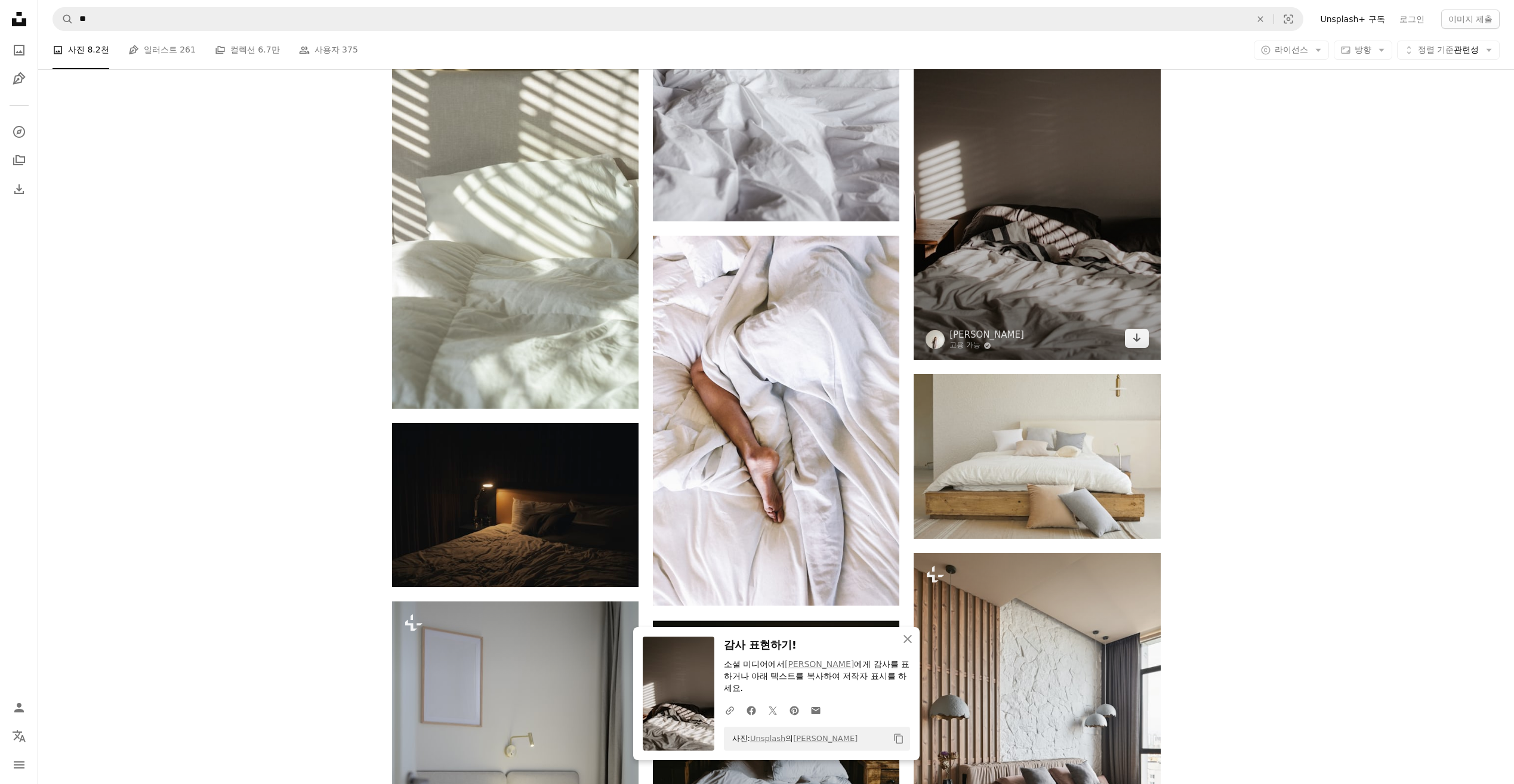
scroll to position [1074, 0]
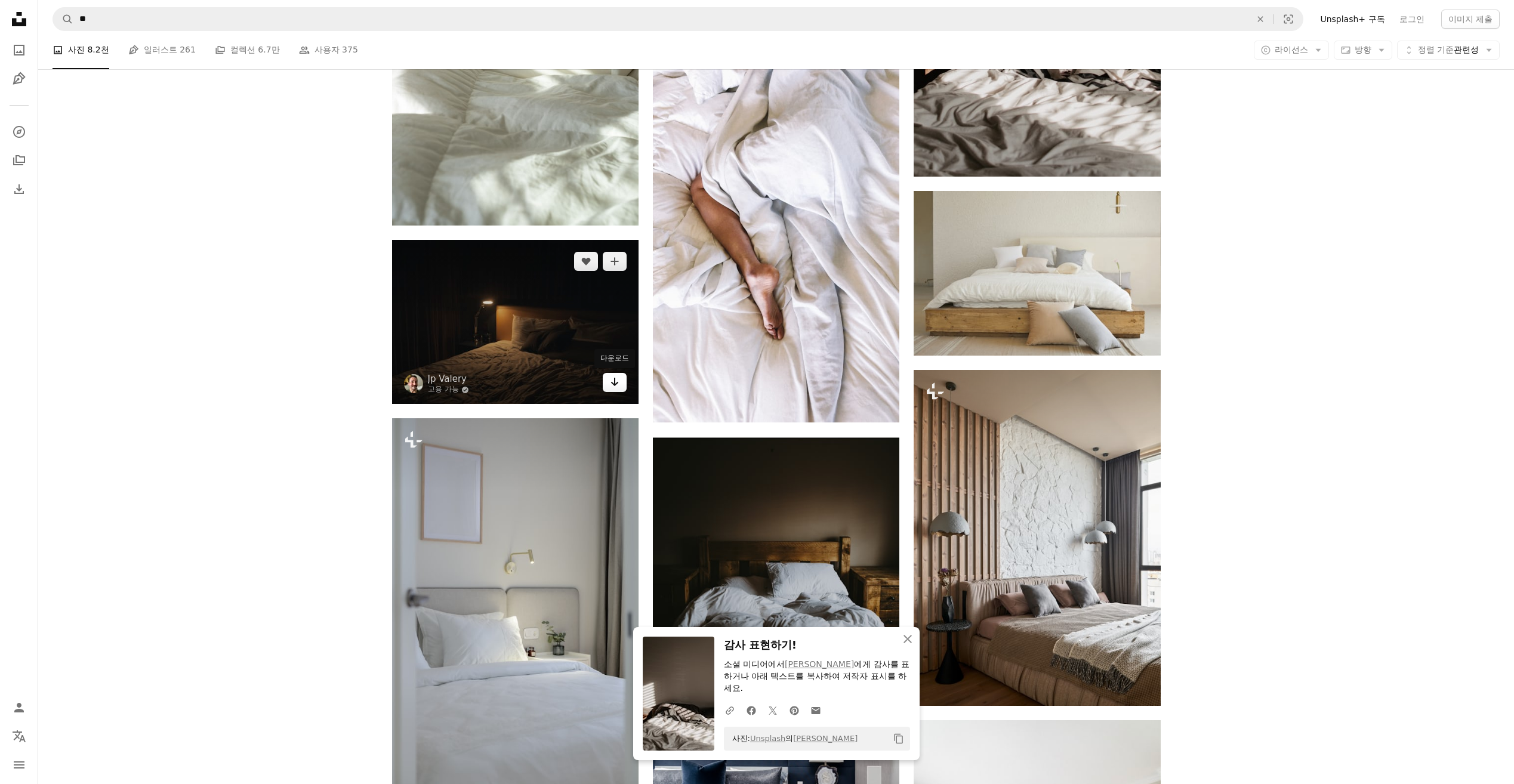
click at [613, 391] on link "Arrow pointing down" at bounding box center [615, 382] width 24 height 19
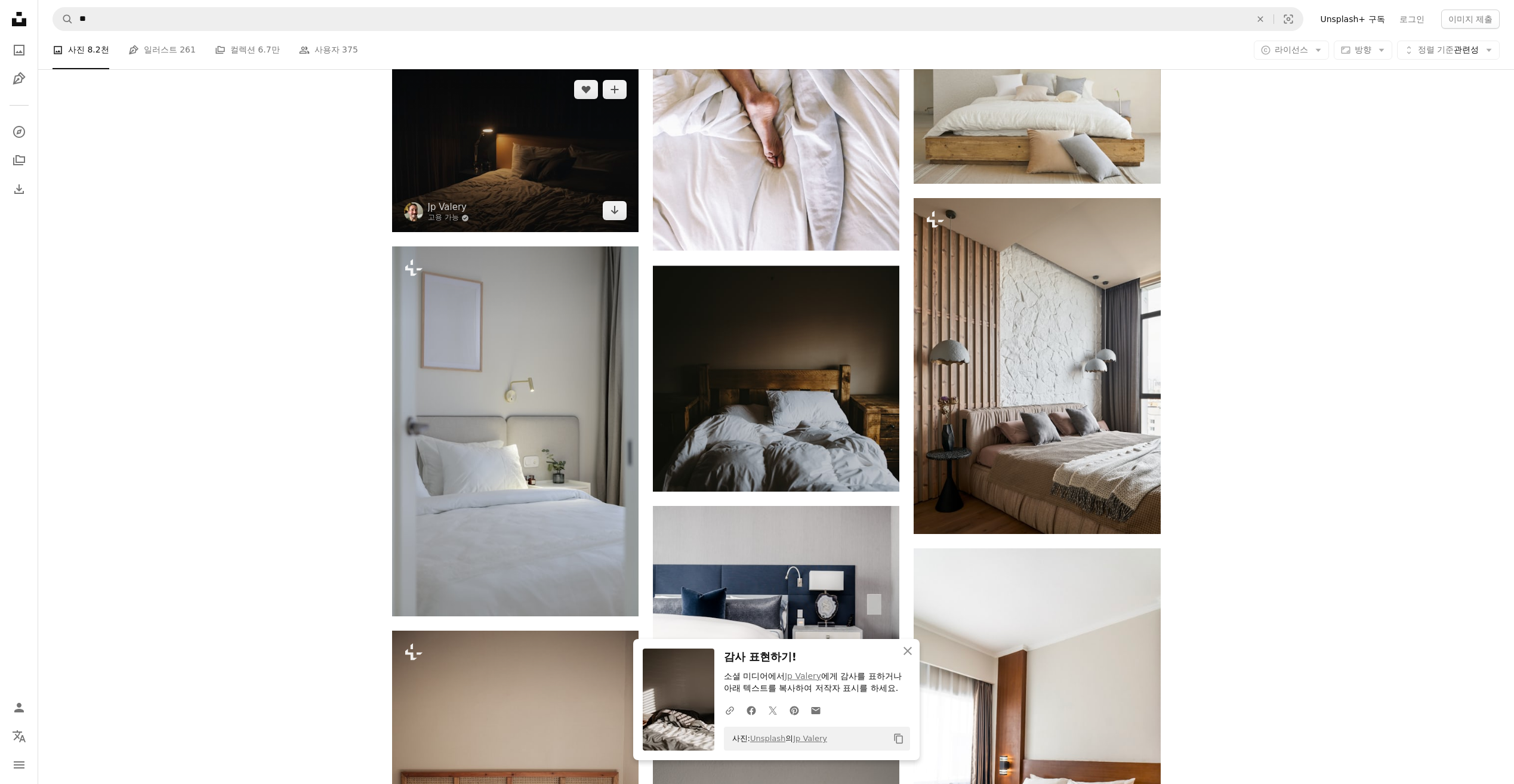
scroll to position [1253, 0]
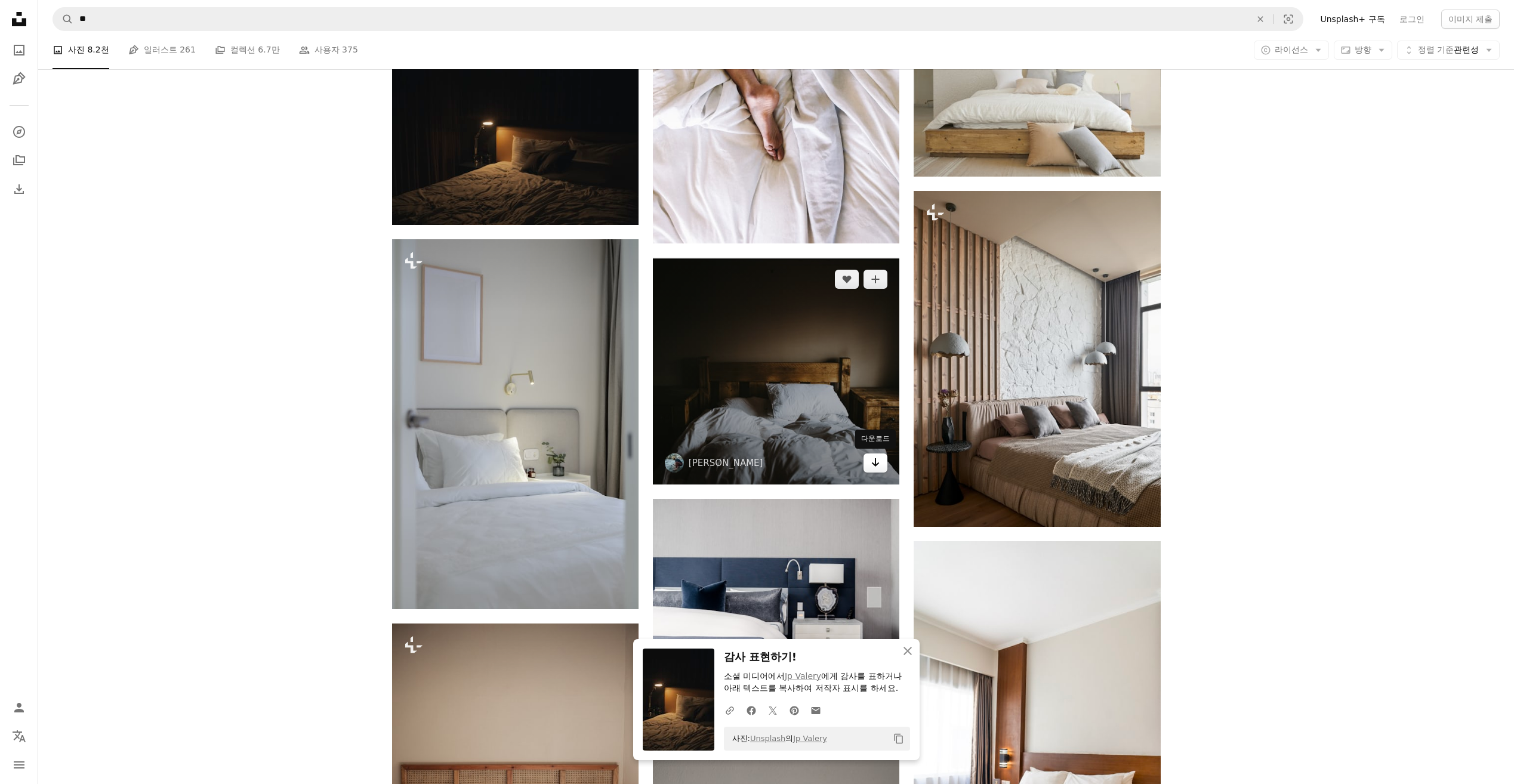
click at [882, 468] on link "Arrow pointing down" at bounding box center [875, 463] width 24 height 19
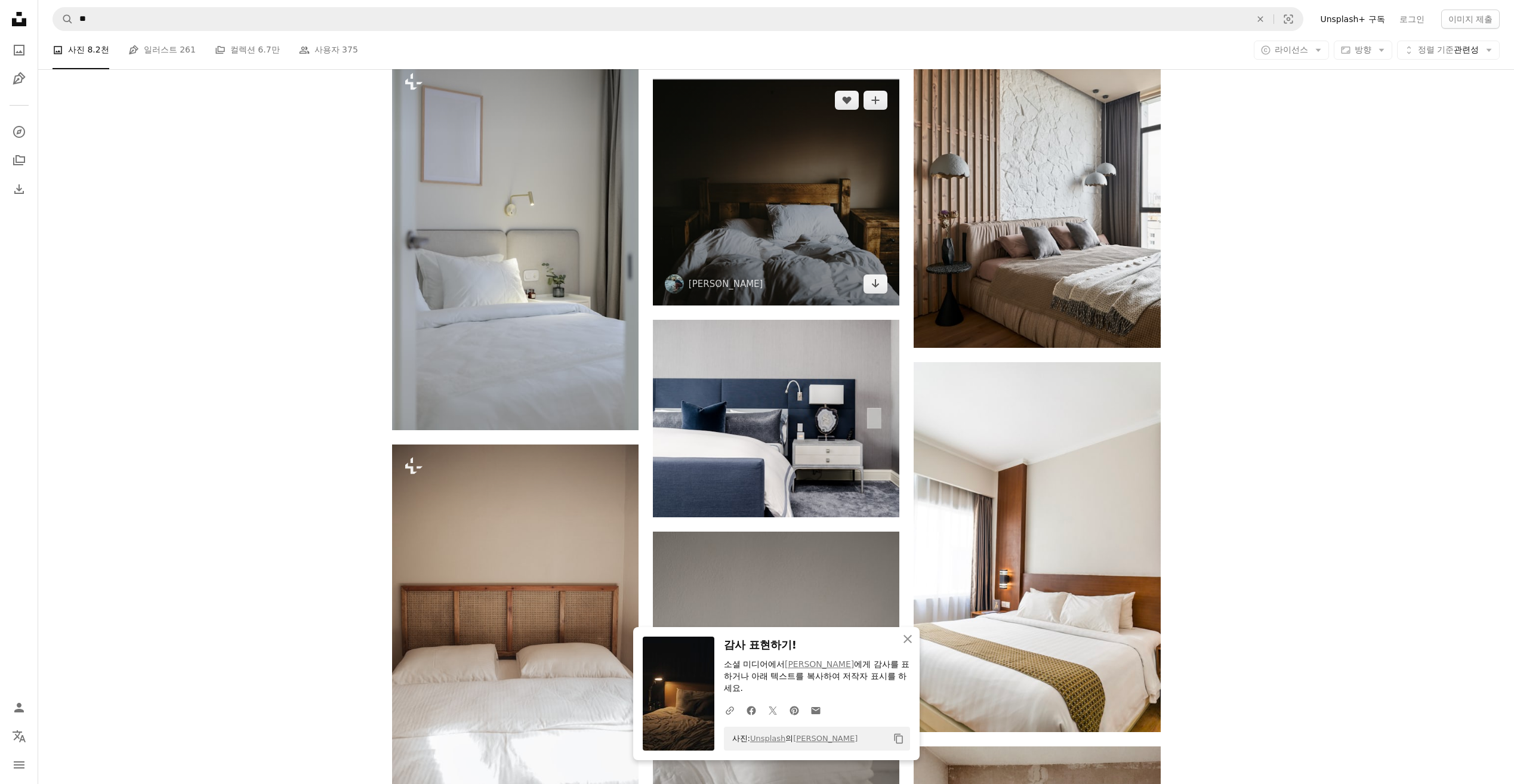
scroll to position [1611, 0]
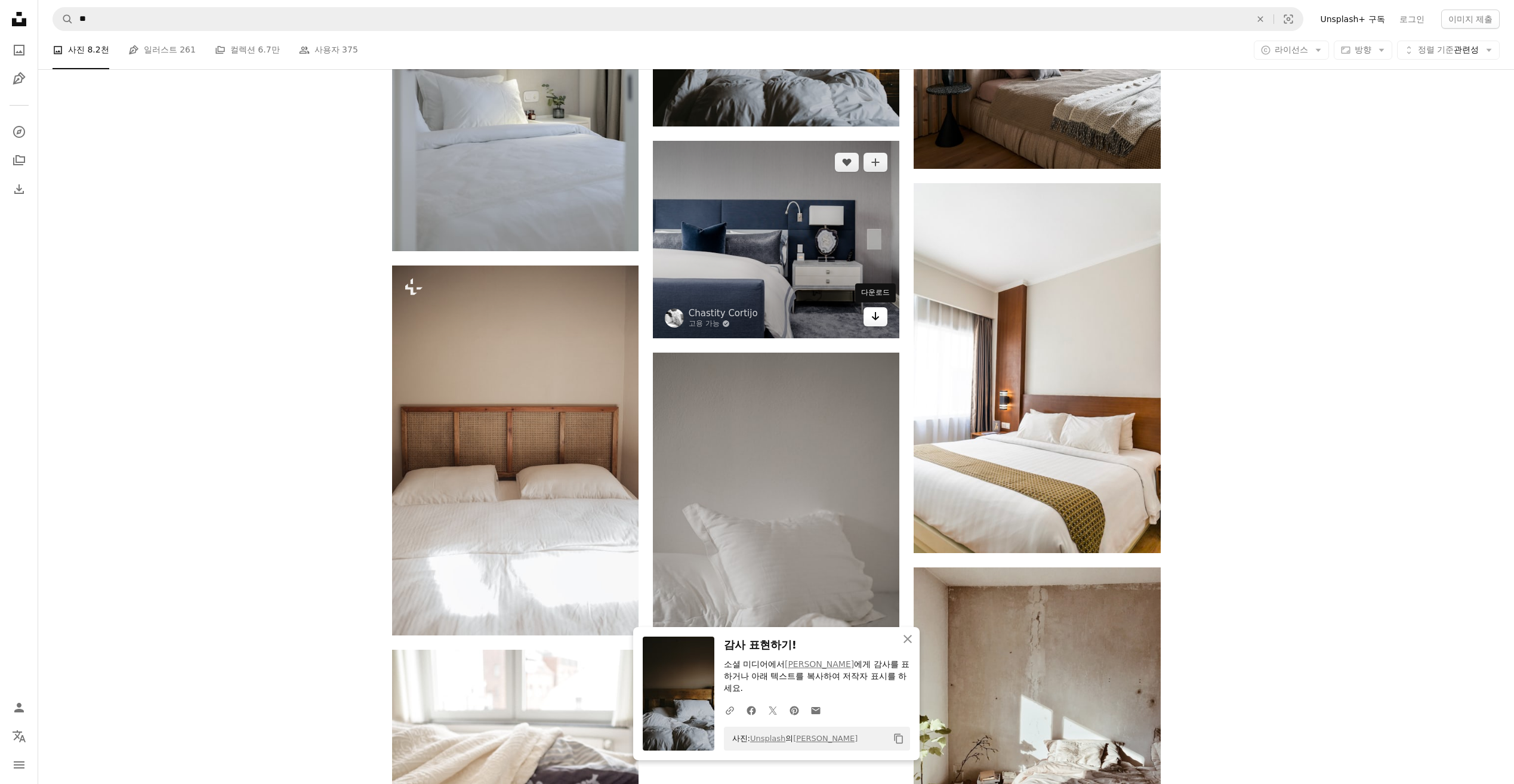
click at [875, 320] on icon "Arrow pointing down" at bounding box center [875, 316] width 9 height 14
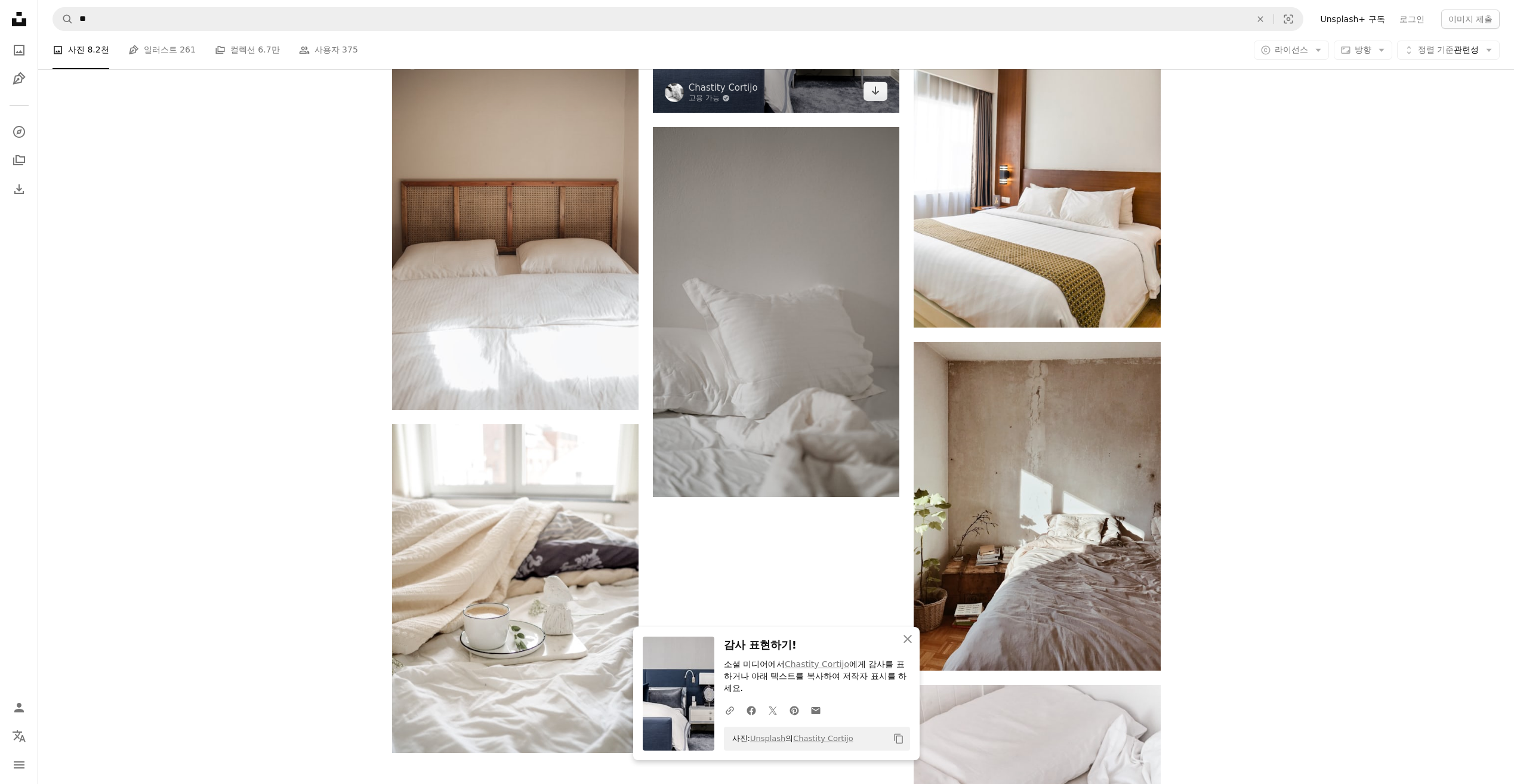
scroll to position [1850, 0]
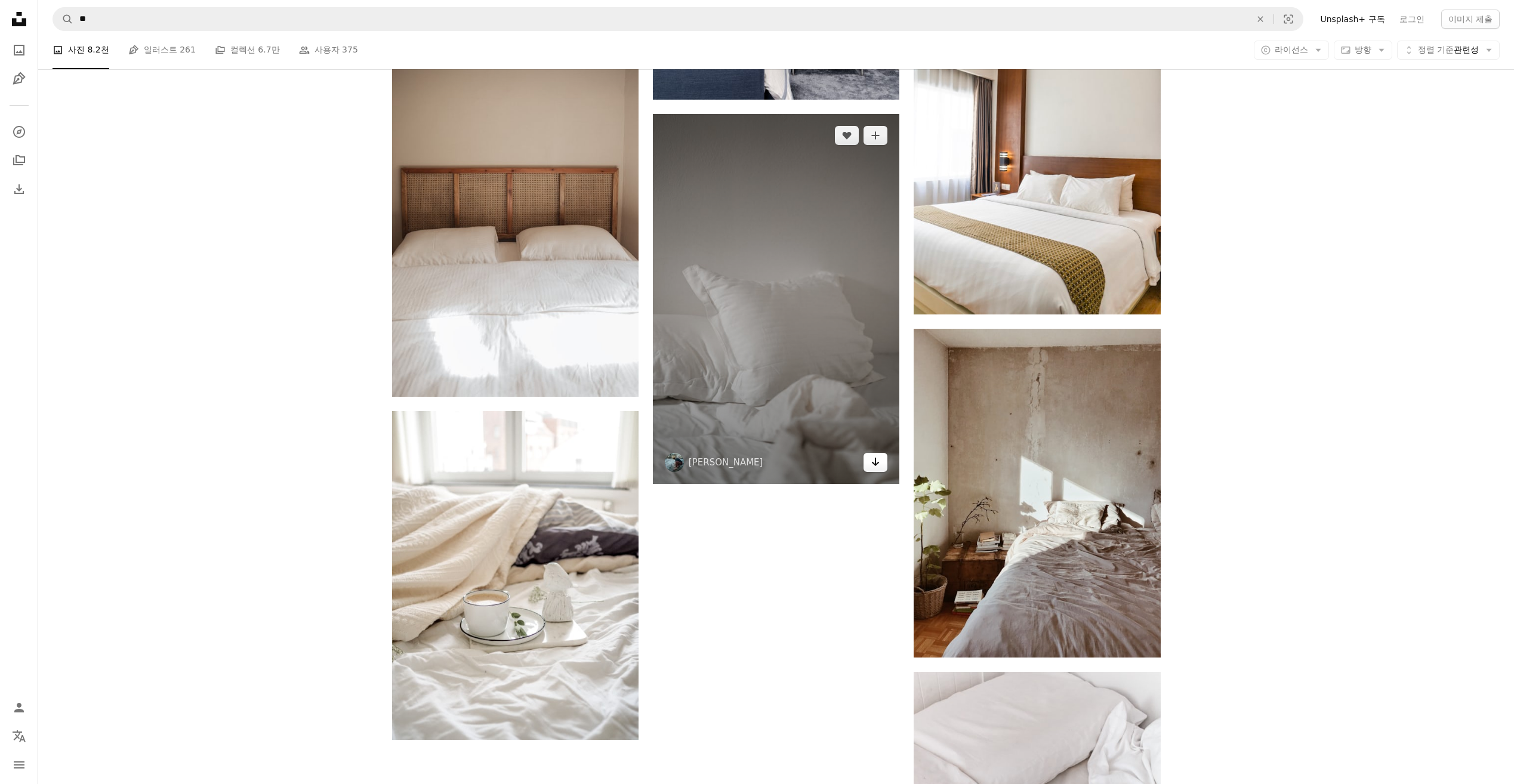
click at [877, 465] on icon "Arrow pointing down" at bounding box center [875, 461] width 9 height 14
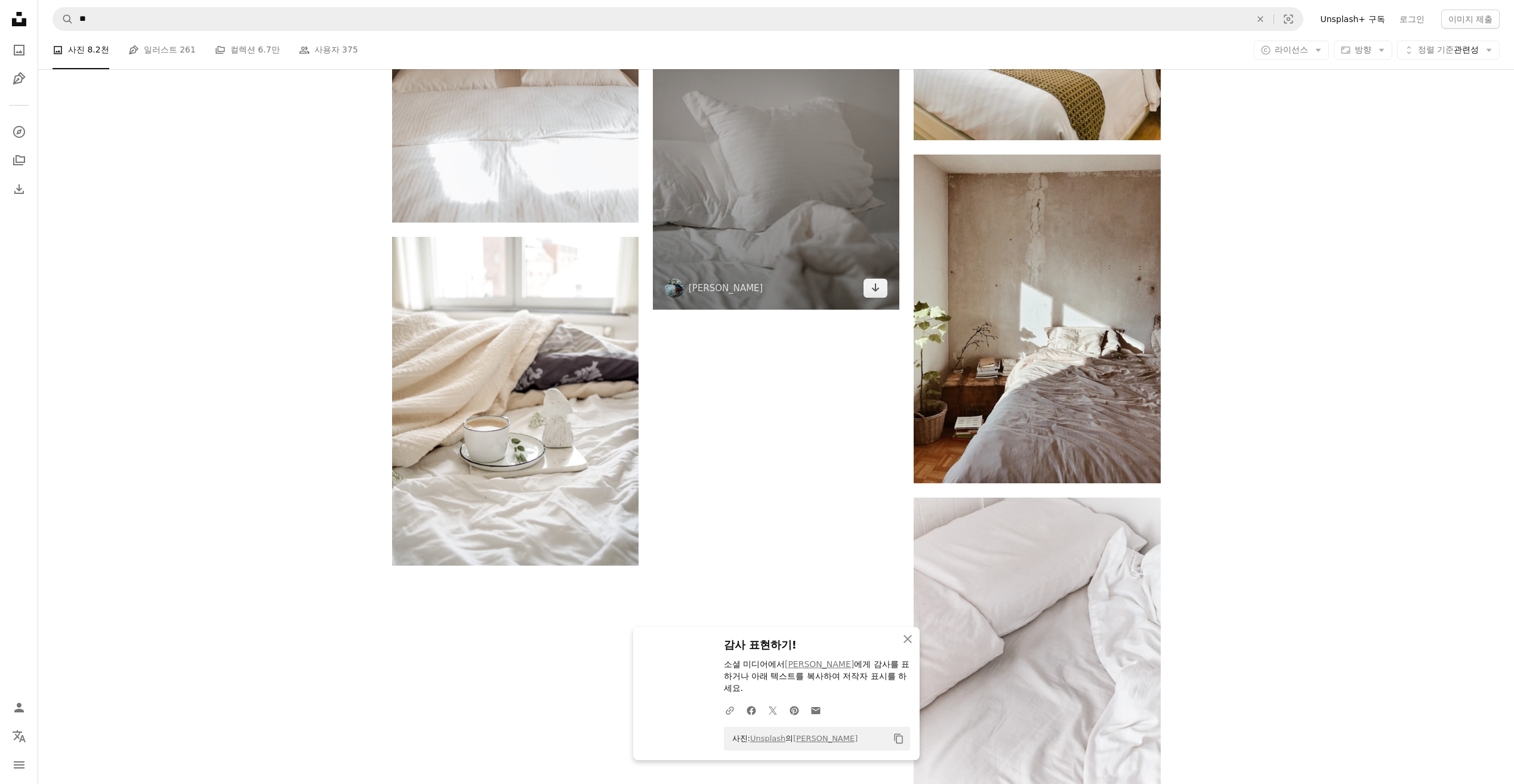
scroll to position [2028, 0]
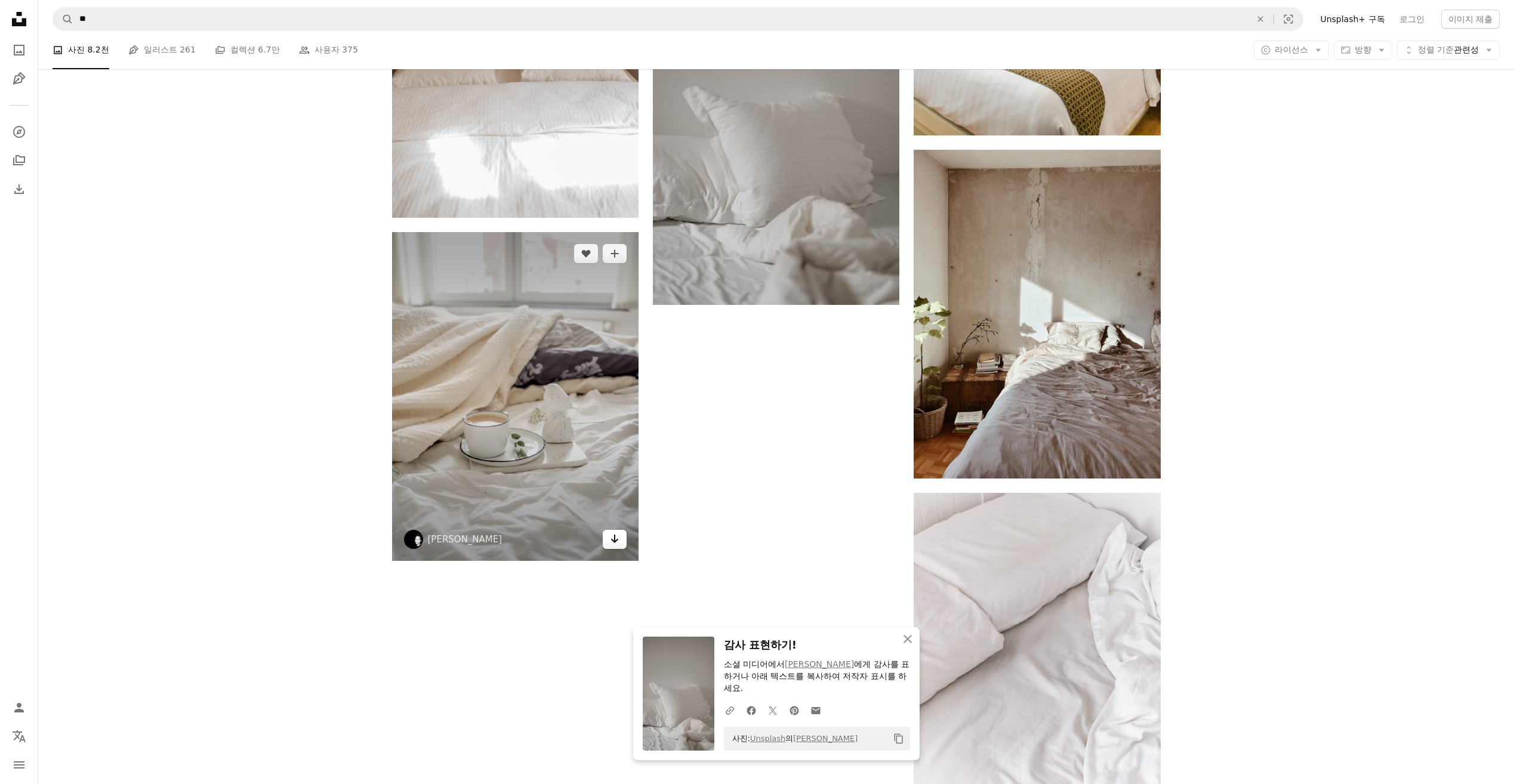
click at [611, 538] on icon "Arrow pointing down" at bounding box center [615, 538] width 9 height 14
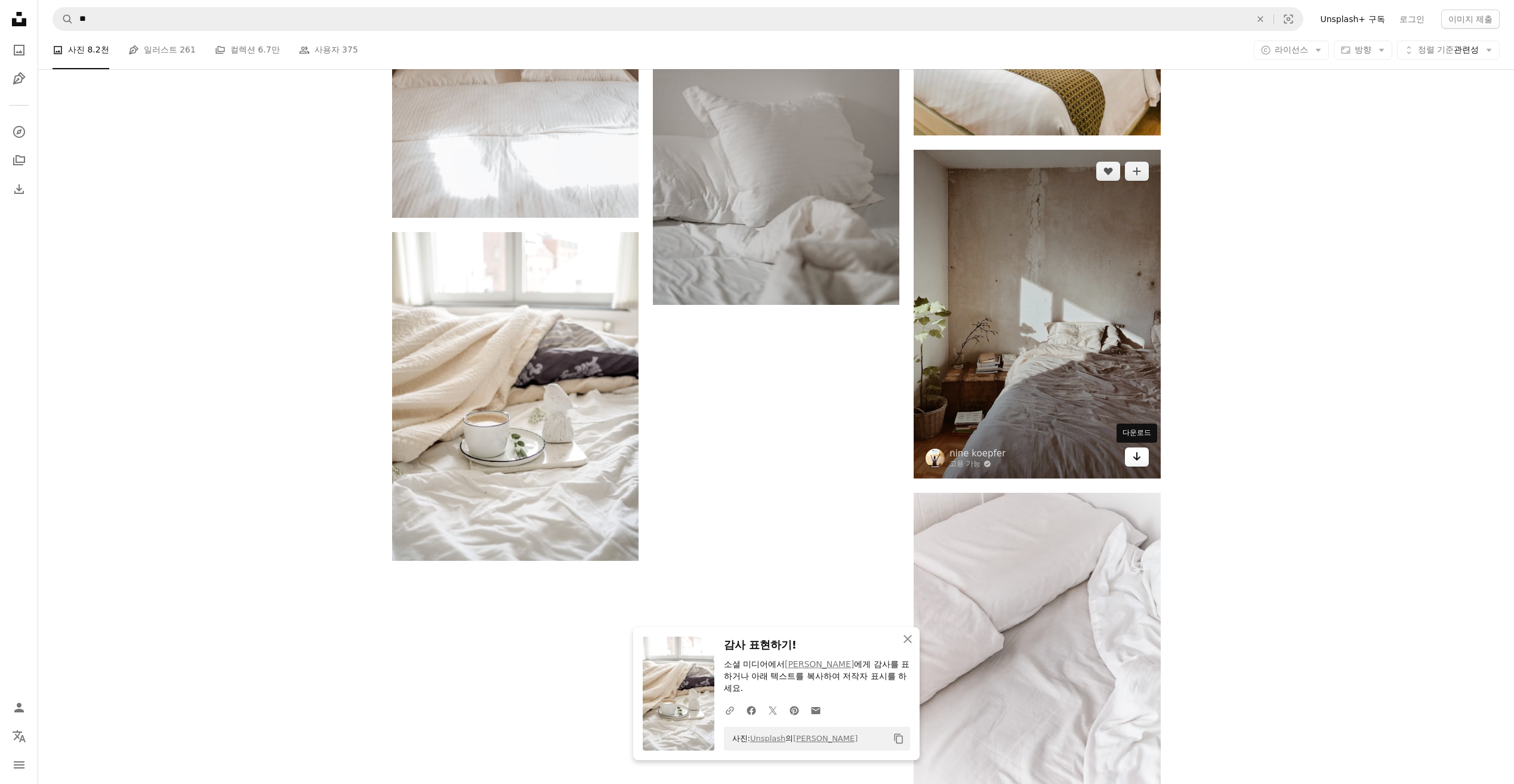
click at [1139, 462] on icon "Arrow pointing down" at bounding box center [1136, 456] width 9 height 14
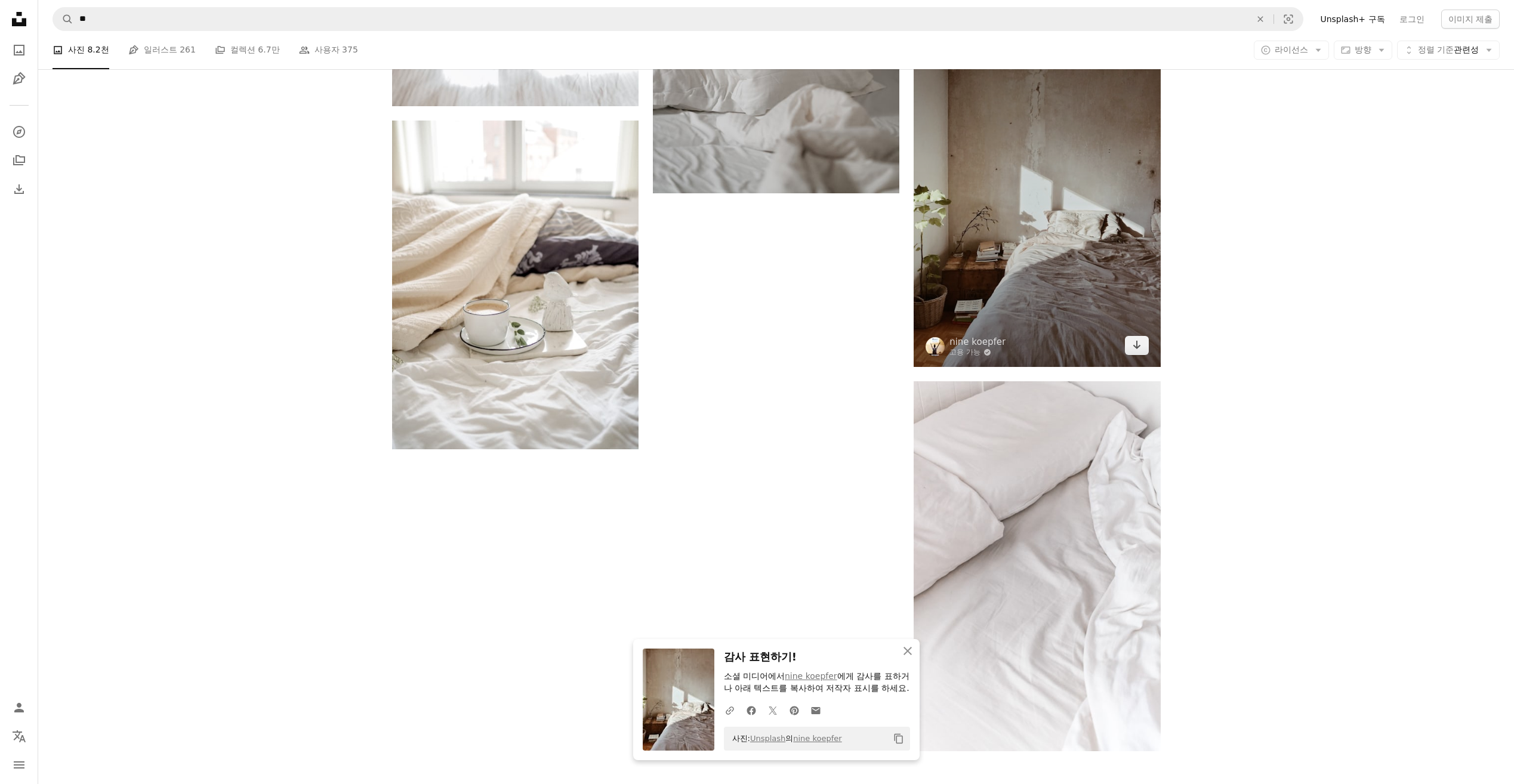
scroll to position [2327, 0]
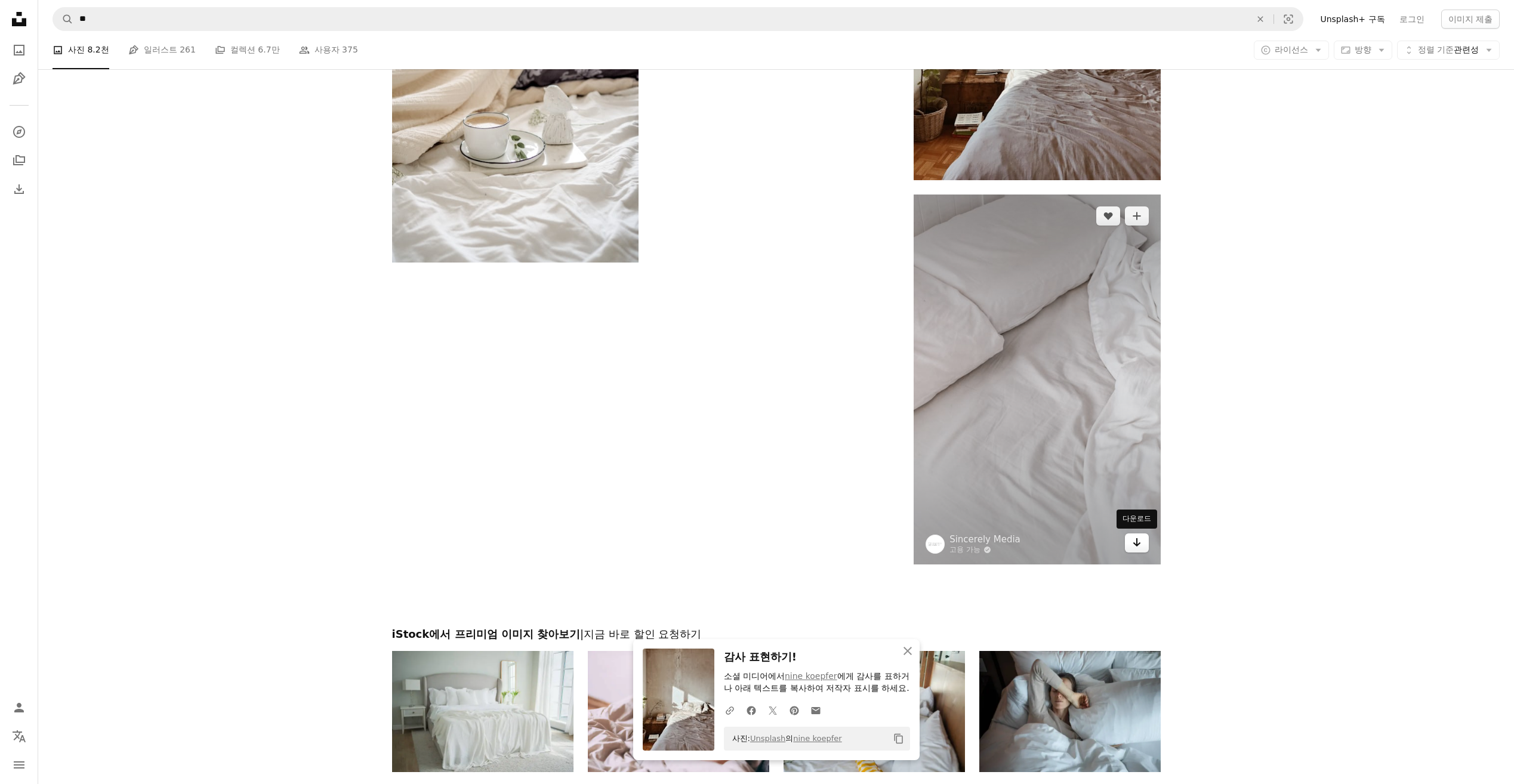
click at [1140, 545] on icon "Arrow pointing down" at bounding box center [1136, 542] width 9 height 14
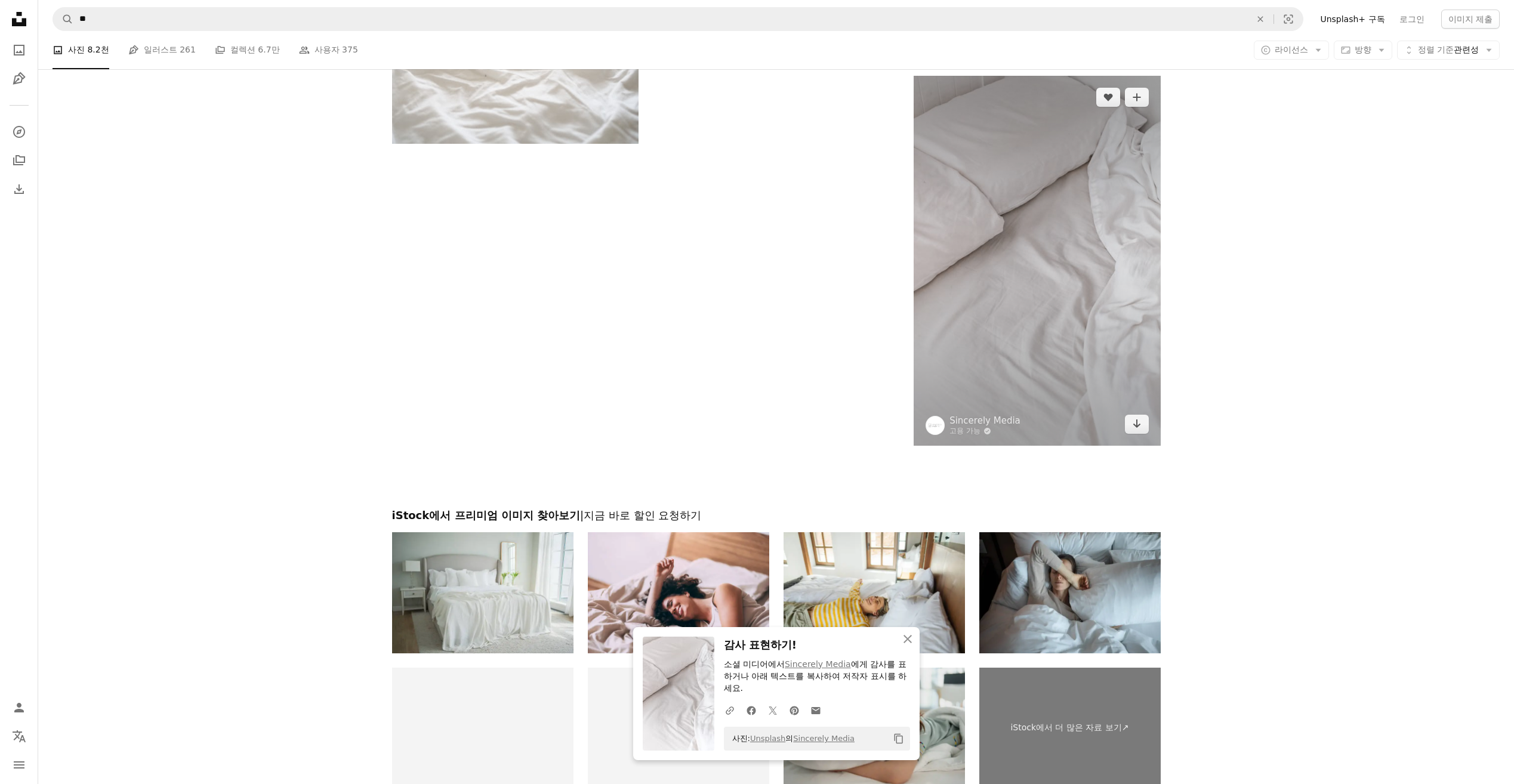
scroll to position [2626, 0]
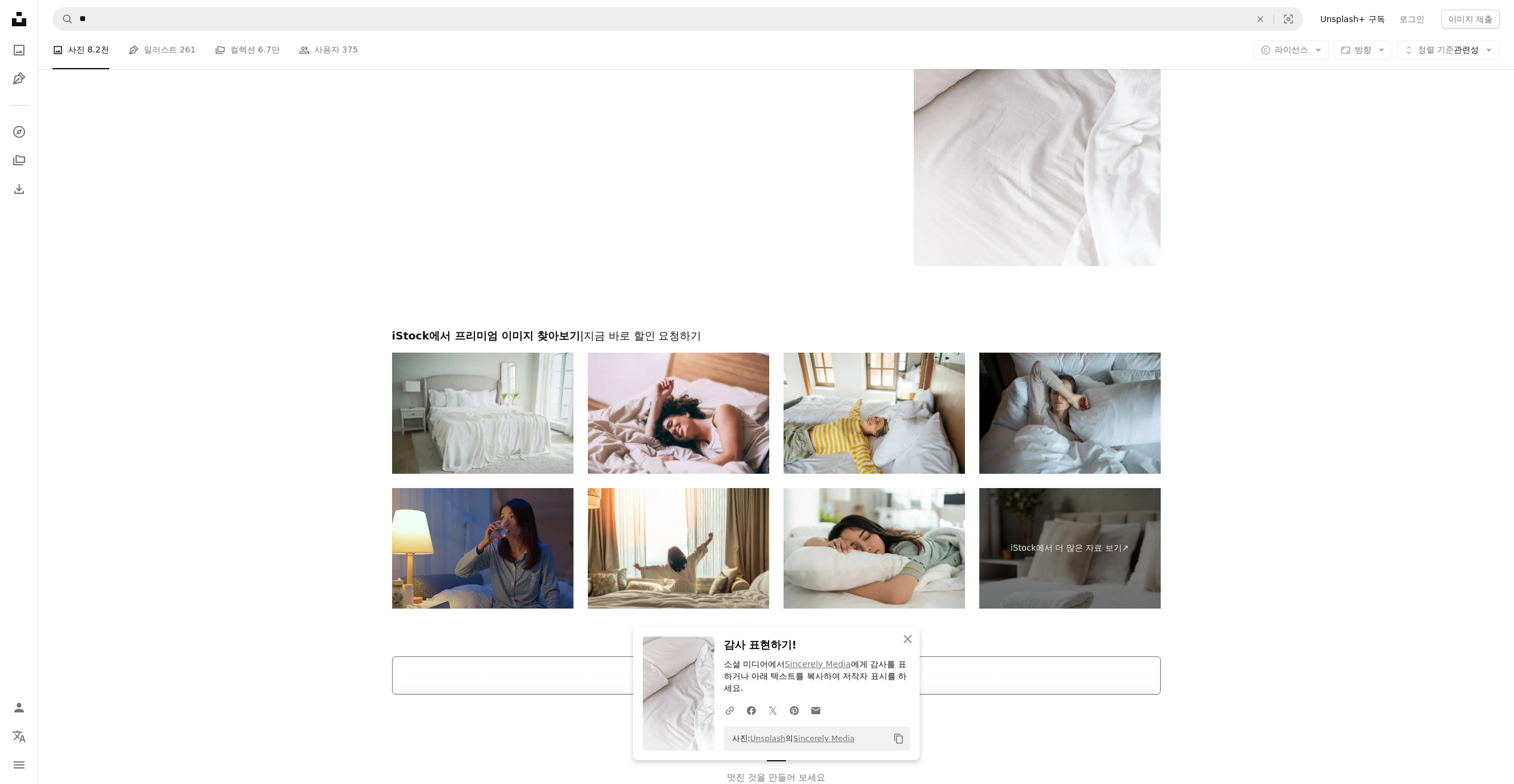
click at [1018, 665] on button "더 로드" at bounding box center [777, 675] width 769 height 38
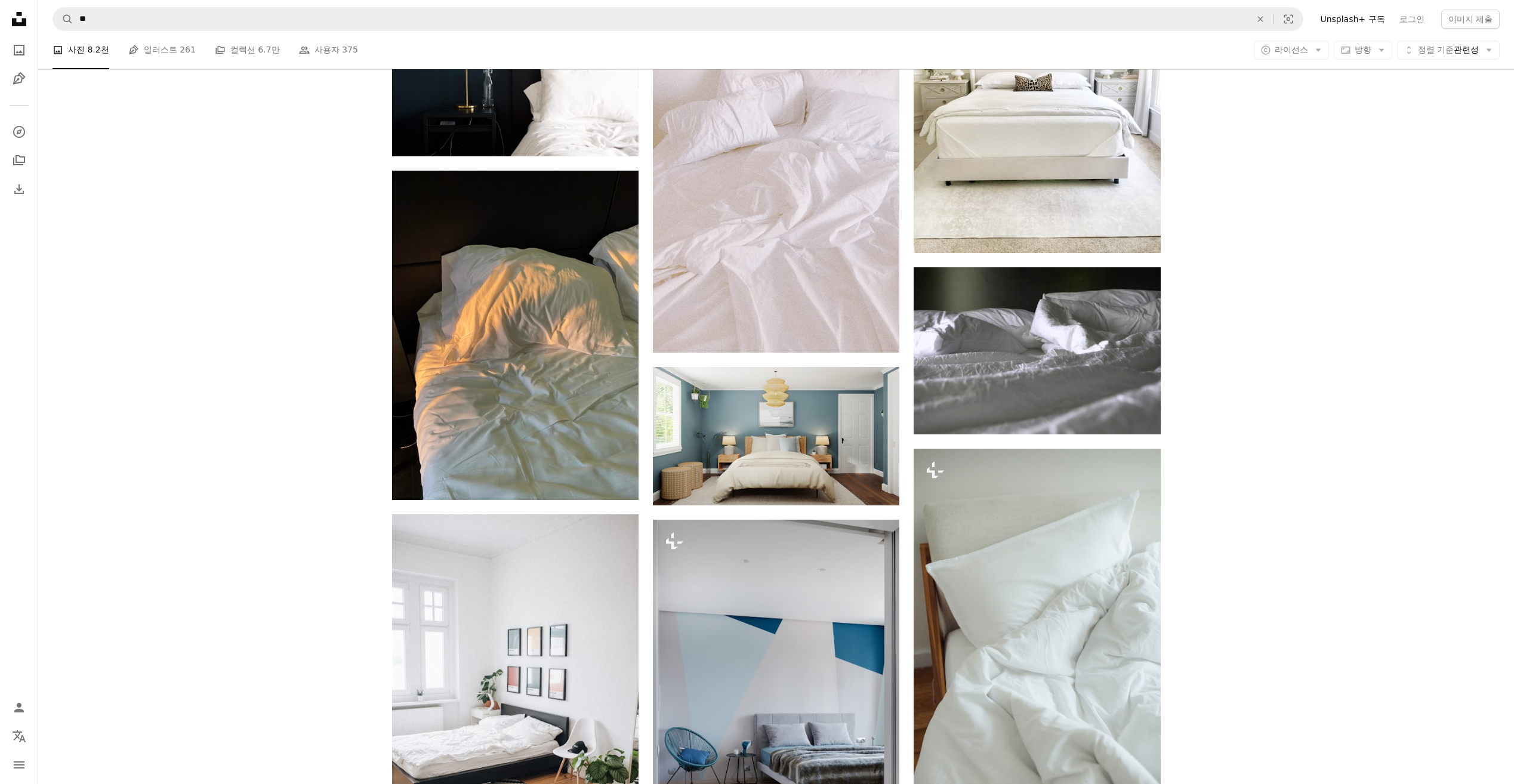
scroll to position [4057, 0]
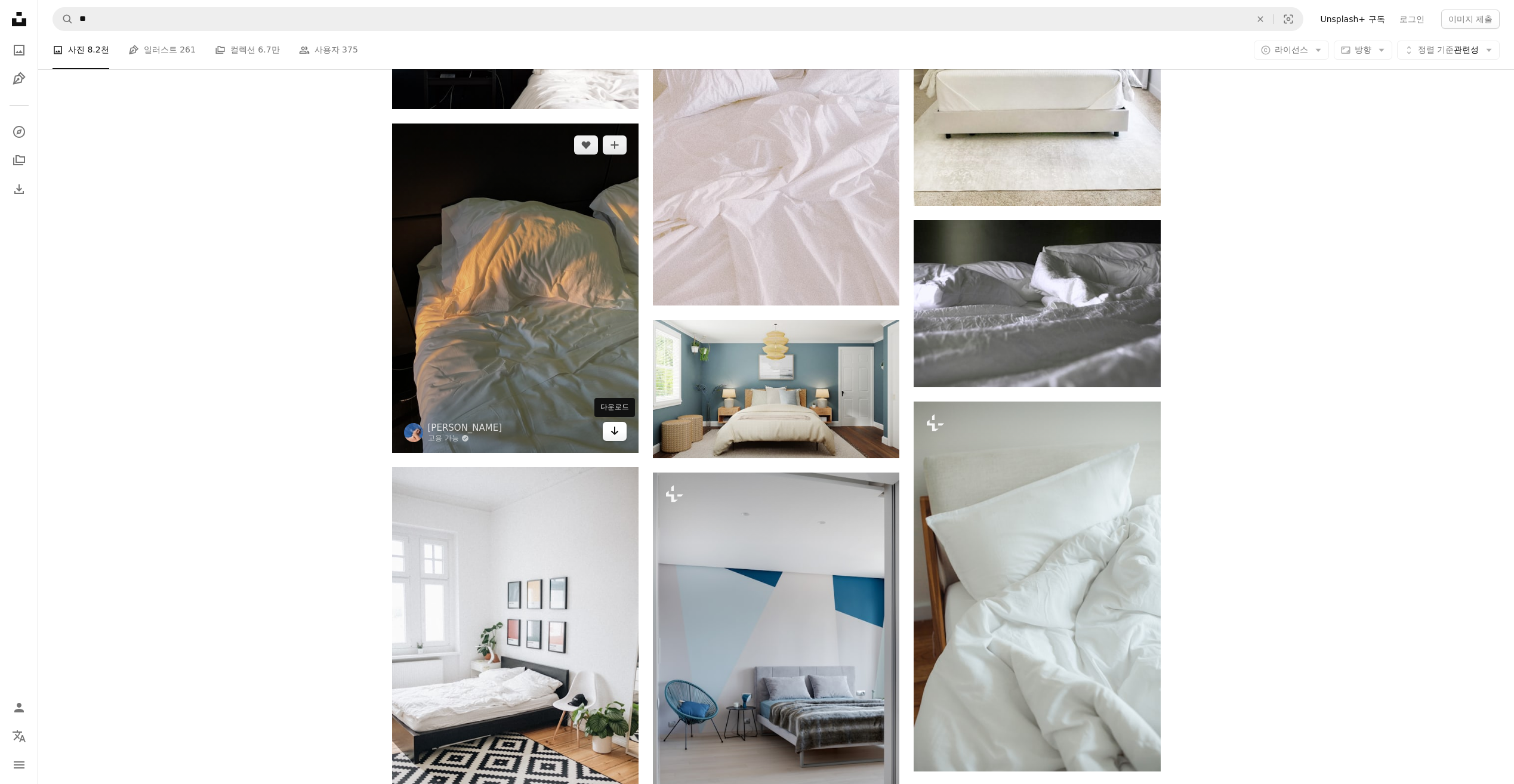
click at [610, 432] on icon "Arrow pointing down" at bounding box center [615, 430] width 9 height 14
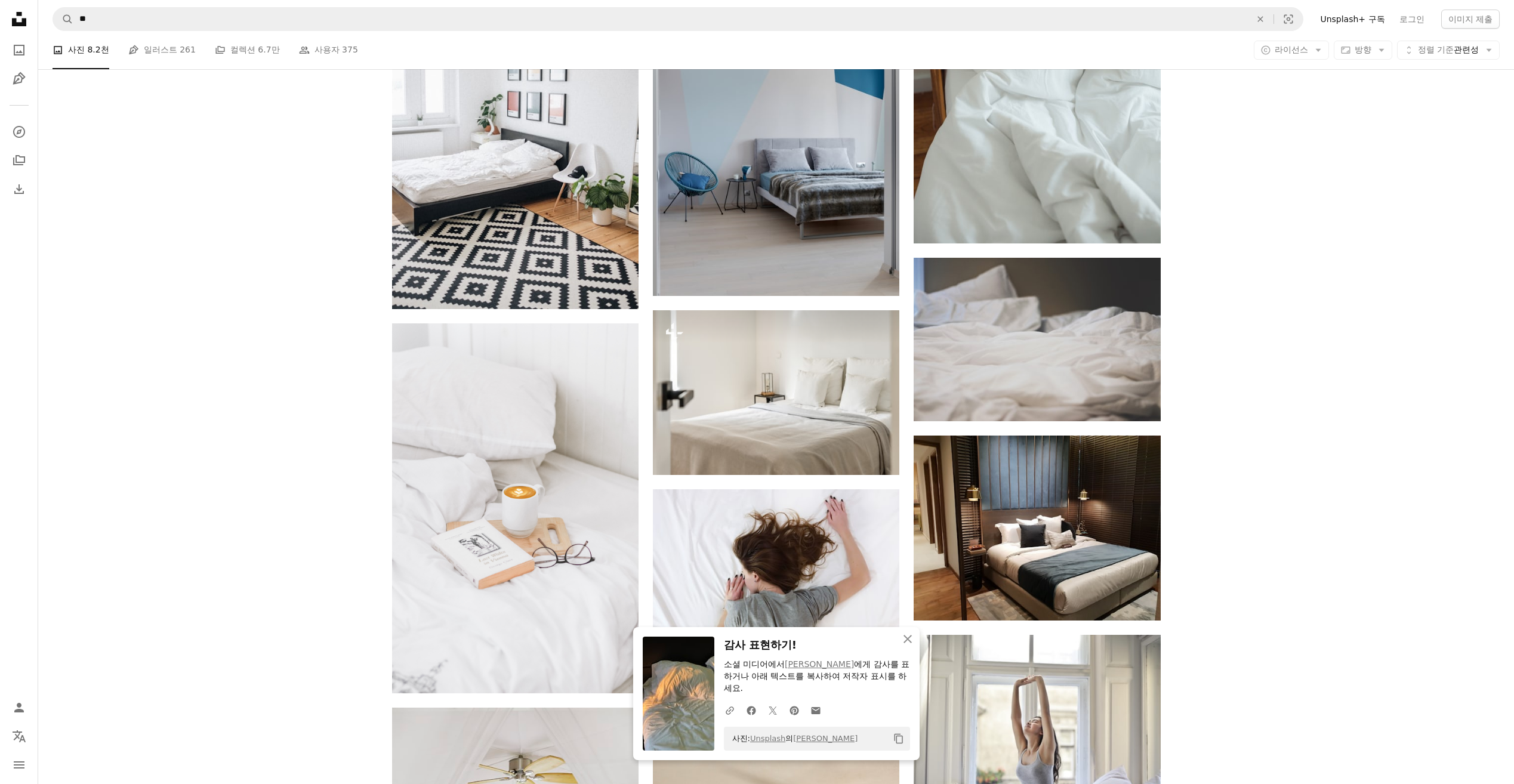
scroll to position [4595, 0]
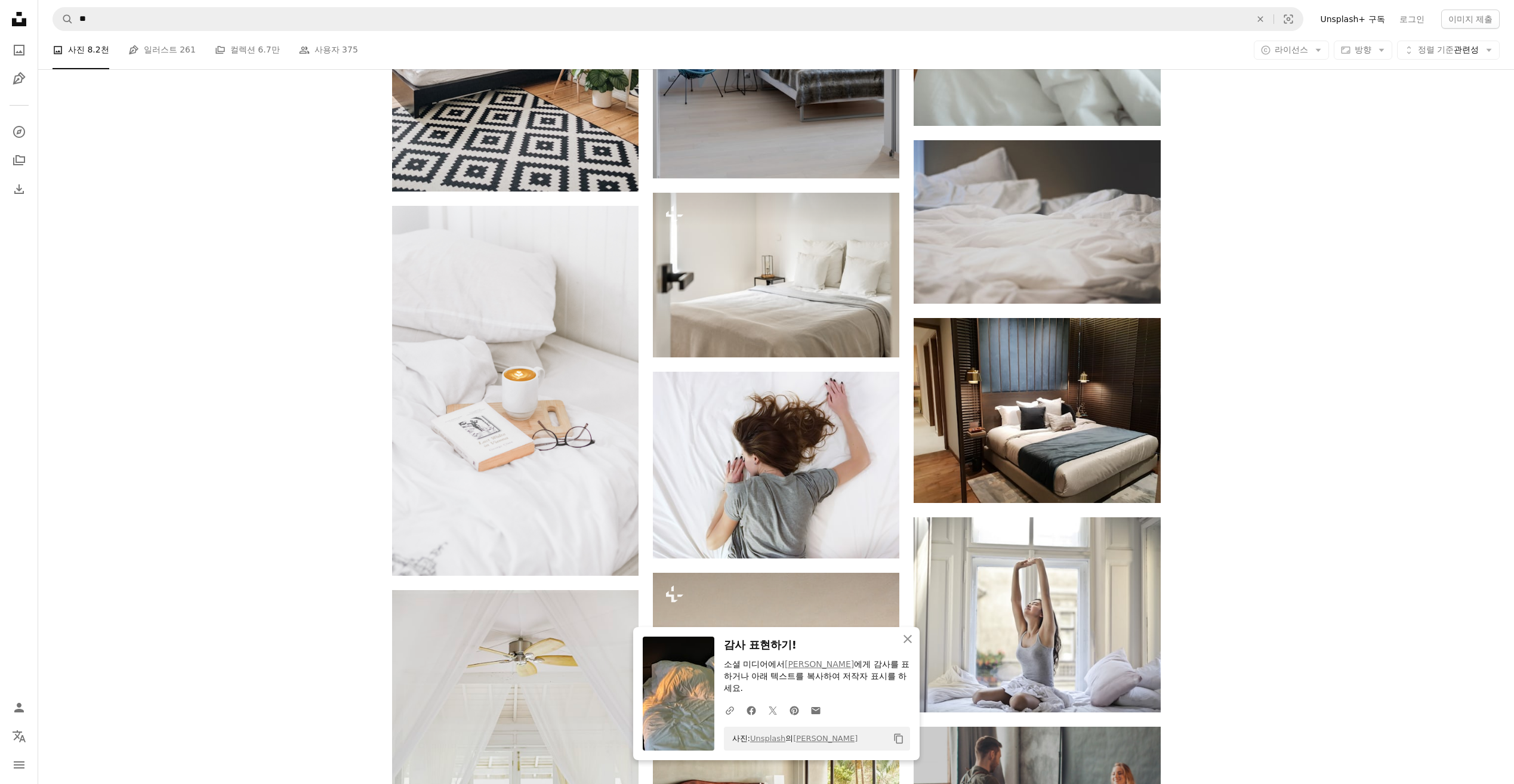
scroll to position [4713, 0]
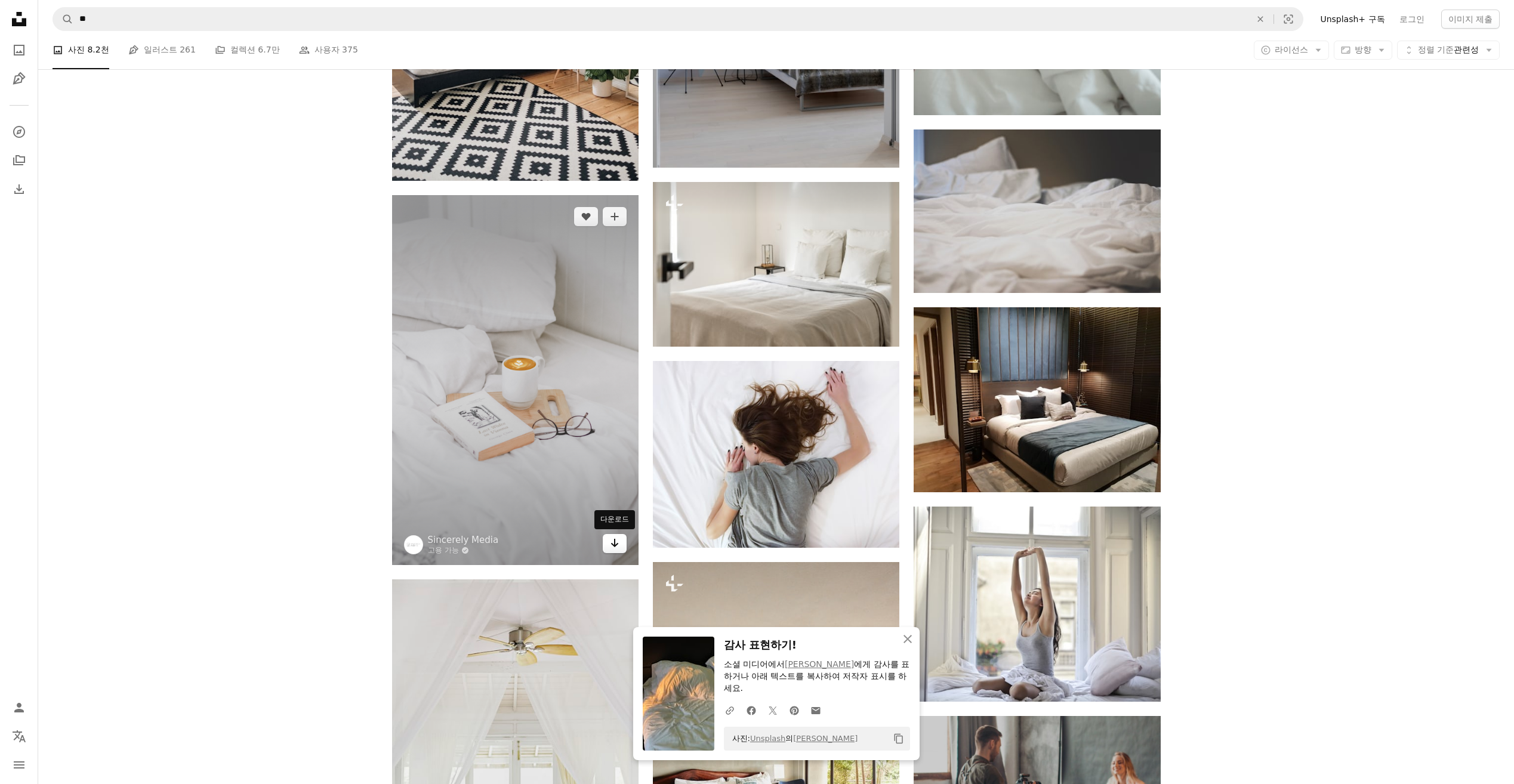
click at [612, 540] on icon "Arrow pointing down" at bounding box center [615, 542] width 9 height 14
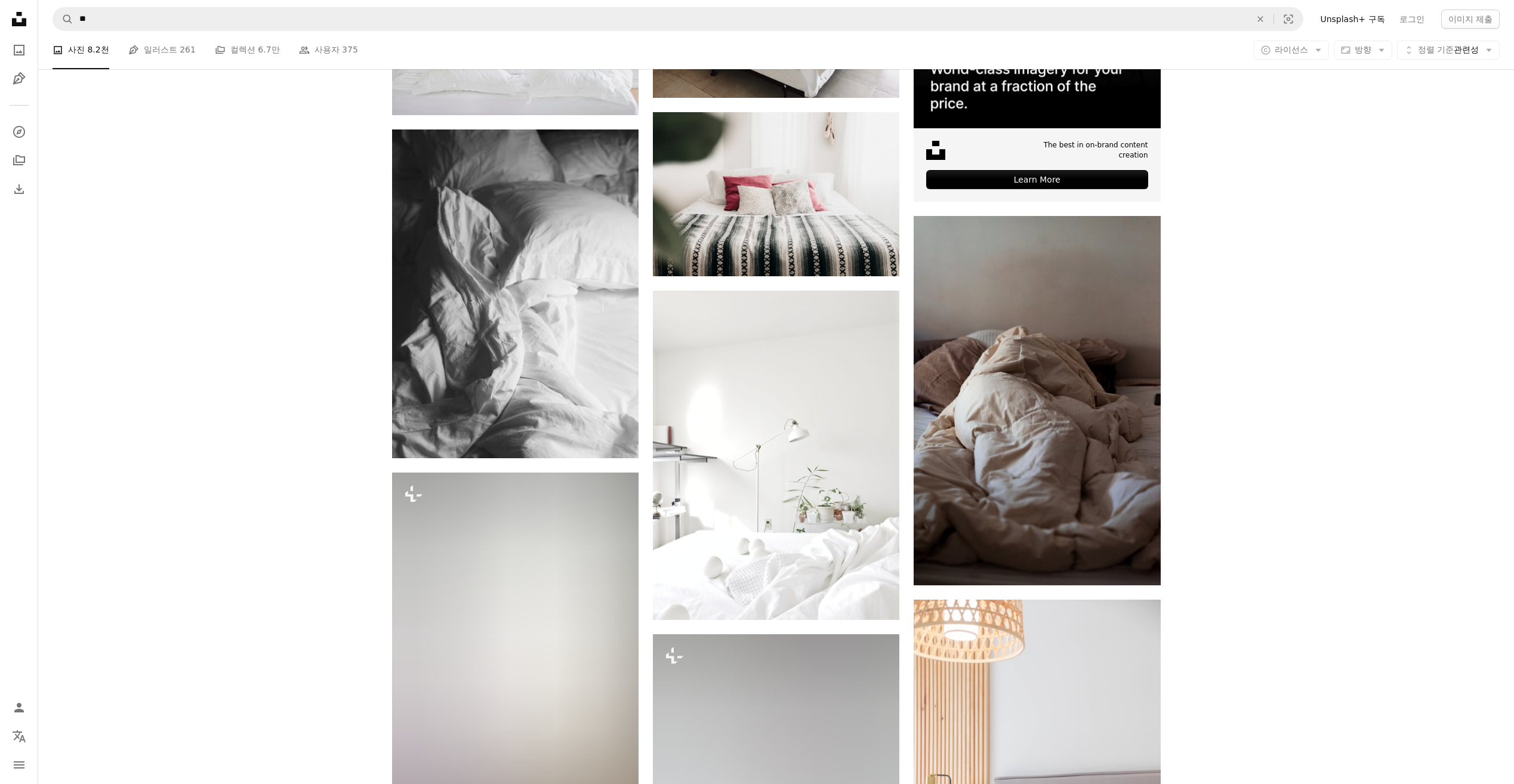
scroll to position [5549, 0]
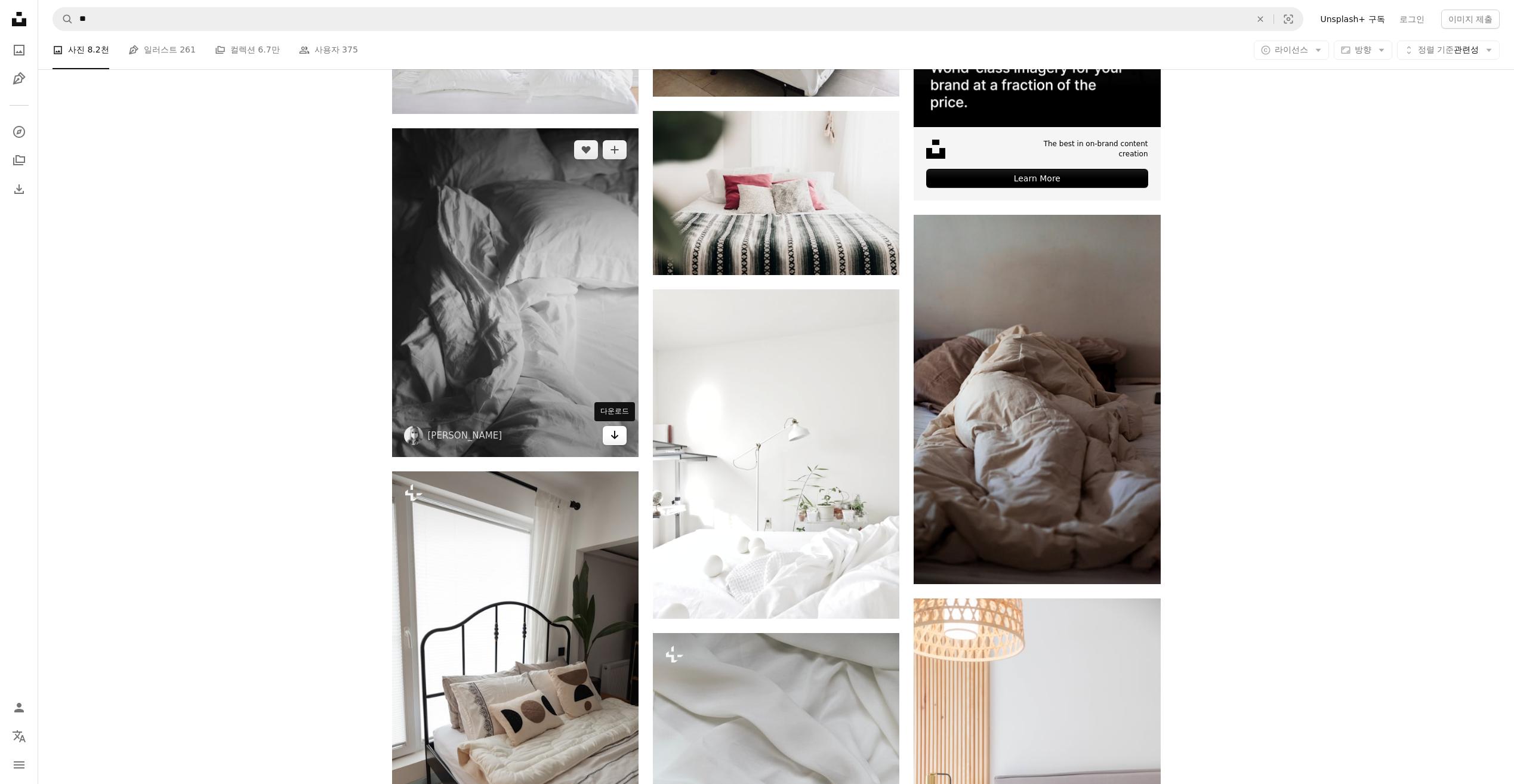
click at [614, 440] on icon "Arrow pointing down" at bounding box center [615, 434] width 9 height 14
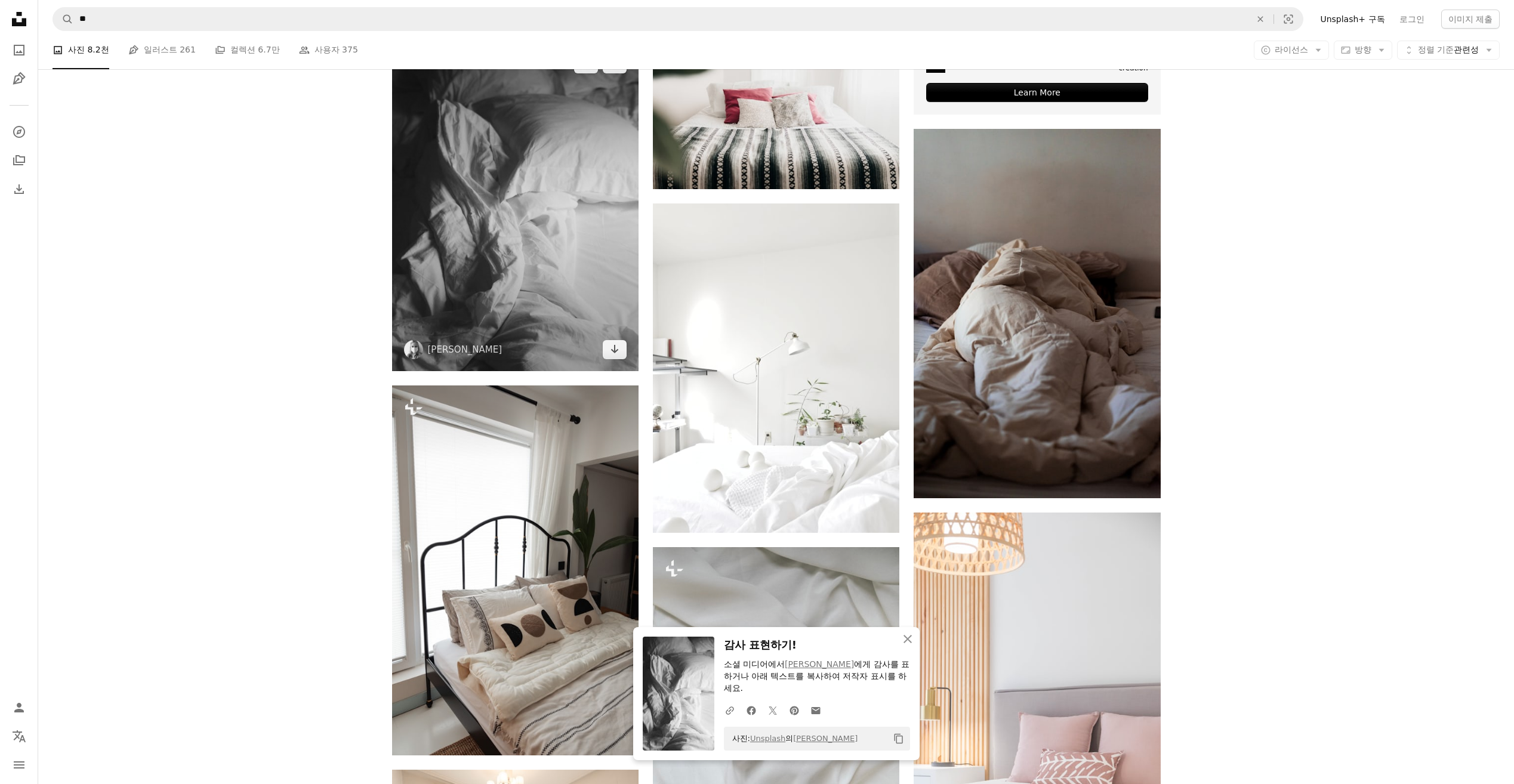
scroll to position [5728, 0]
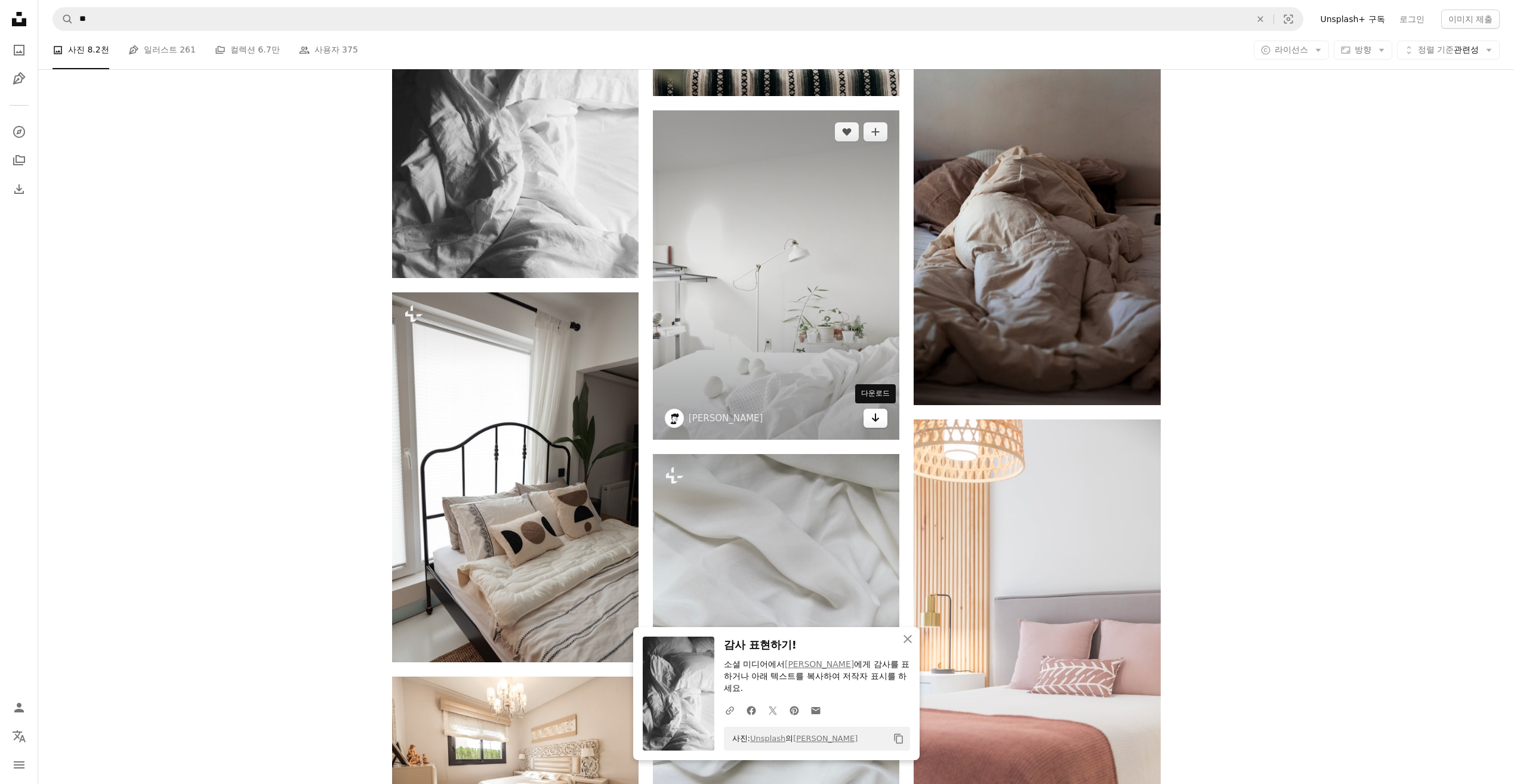
click at [877, 416] on icon "Arrow pointing down" at bounding box center [875, 417] width 9 height 14
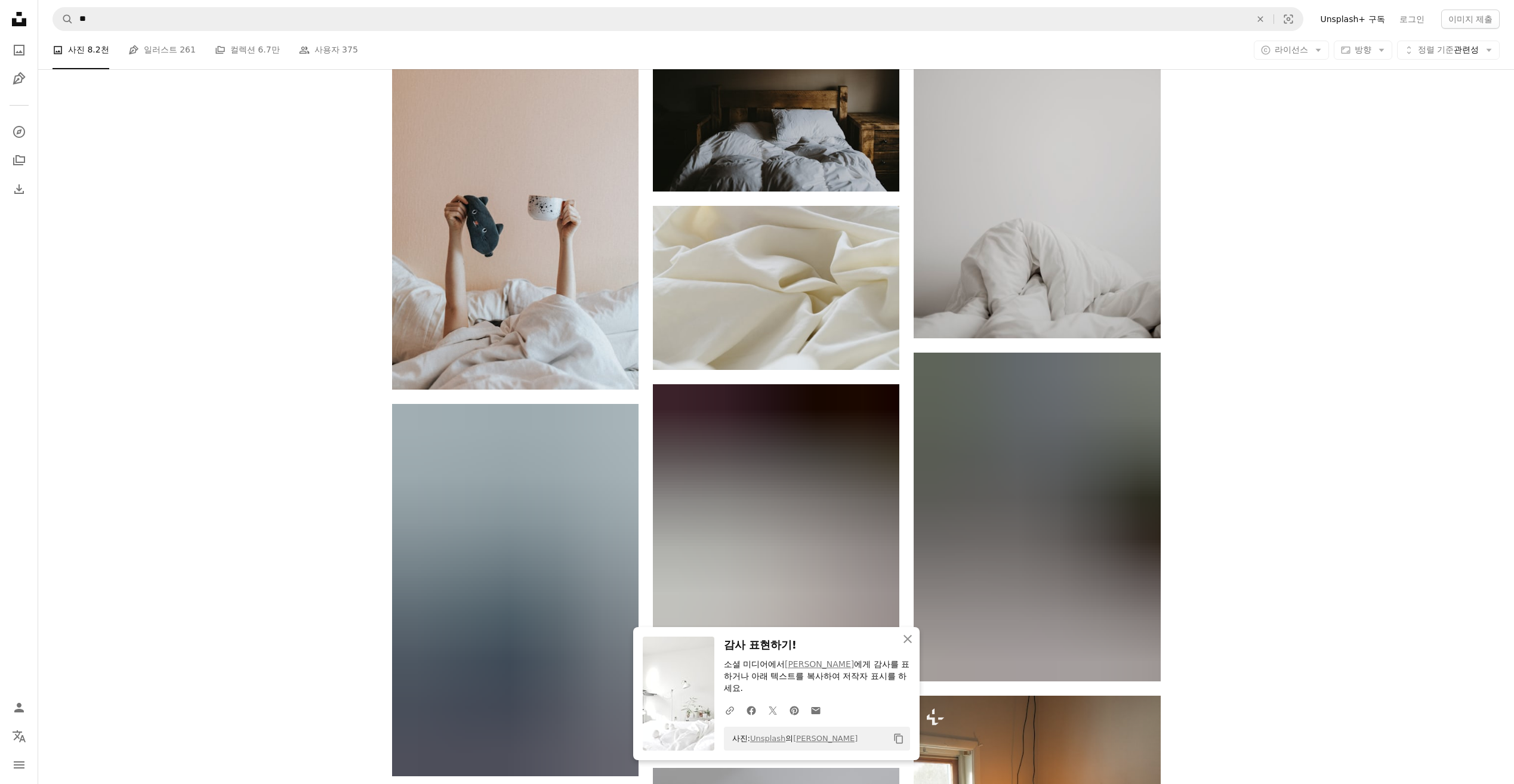
scroll to position [6444, 0]
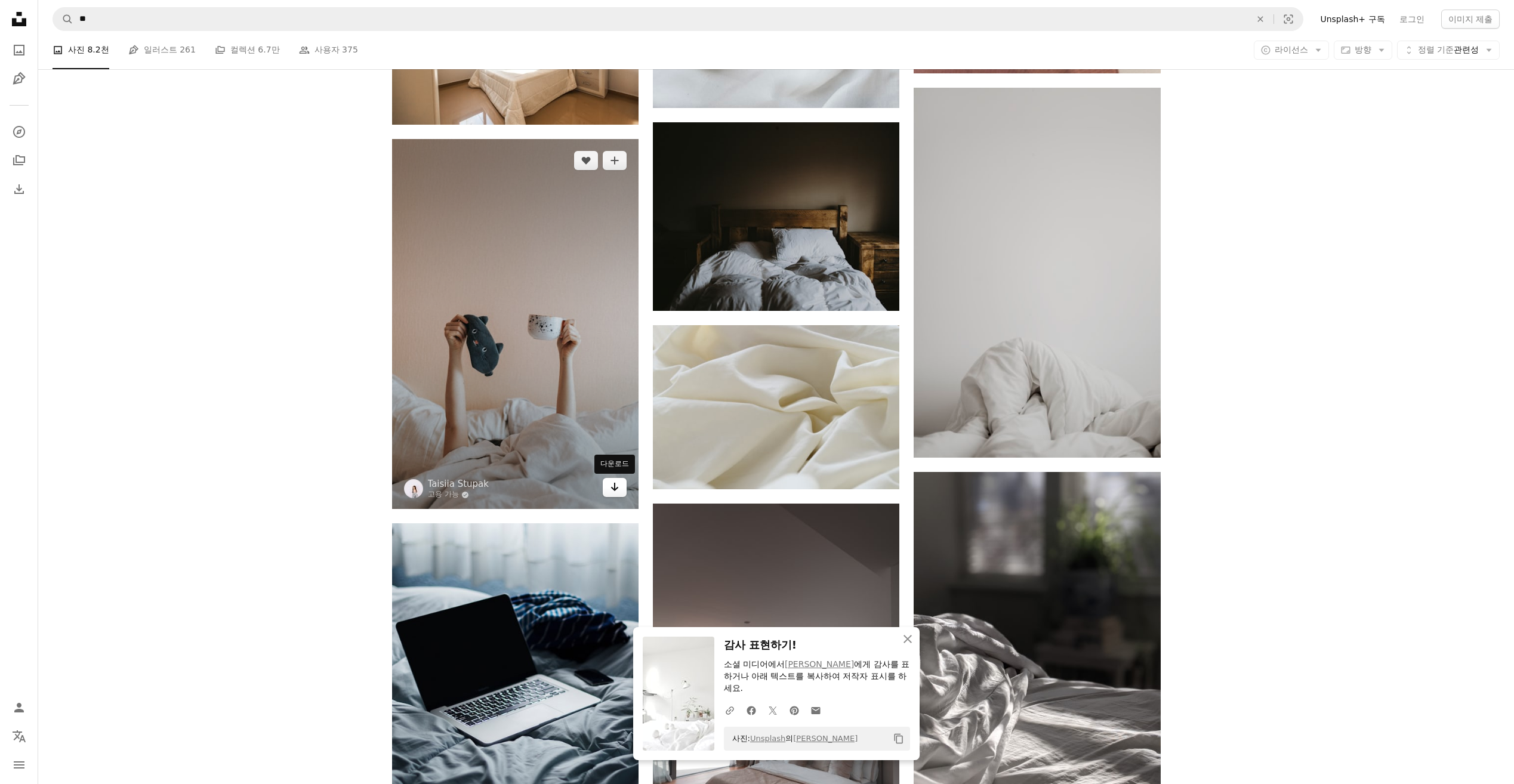
click at [616, 492] on icon "Arrow pointing down" at bounding box center [615, 486] width 9 height 14
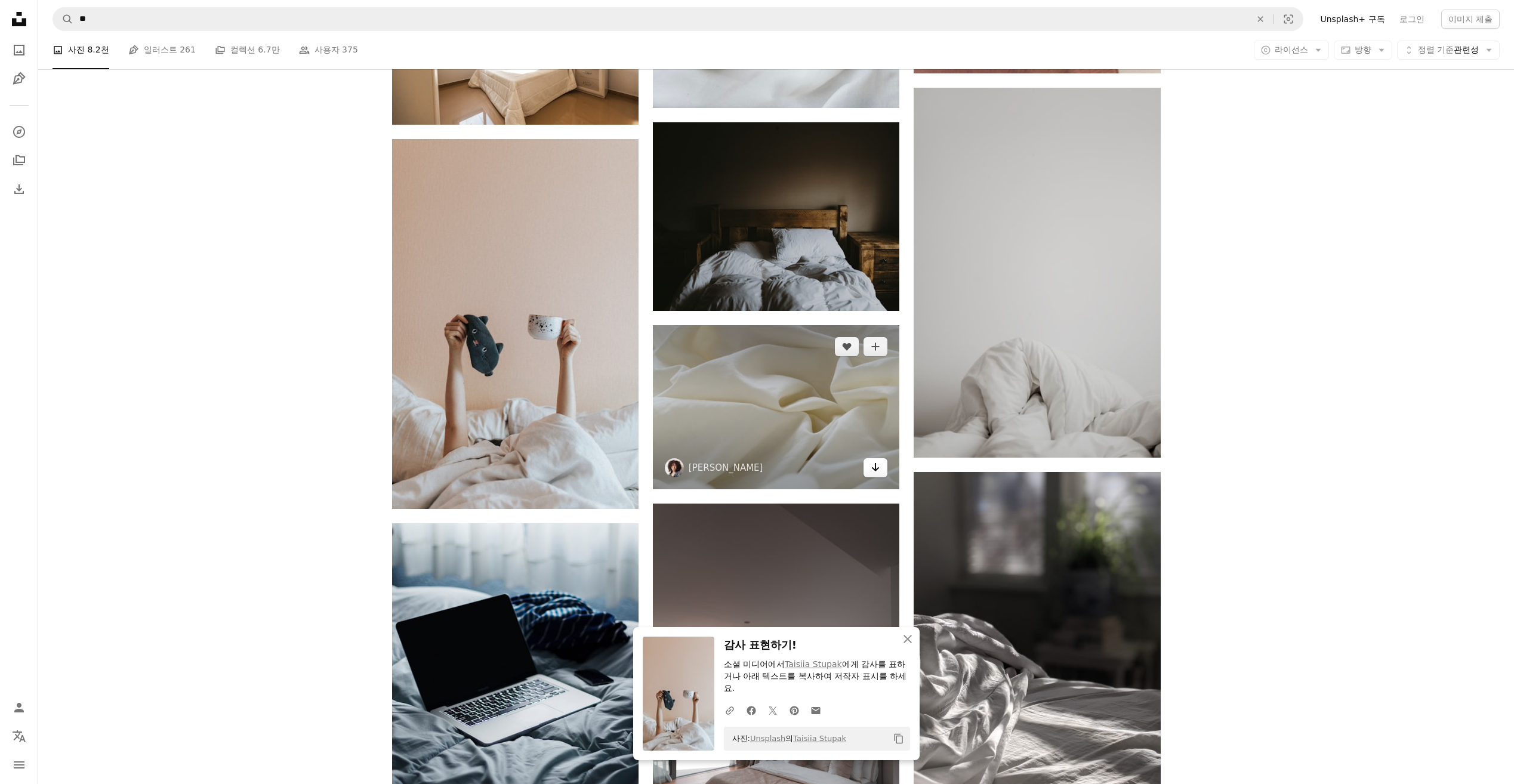
click at [877, 471] on icon "Arrow pointing down" at bounding box center [875, 466] width 9 height 14
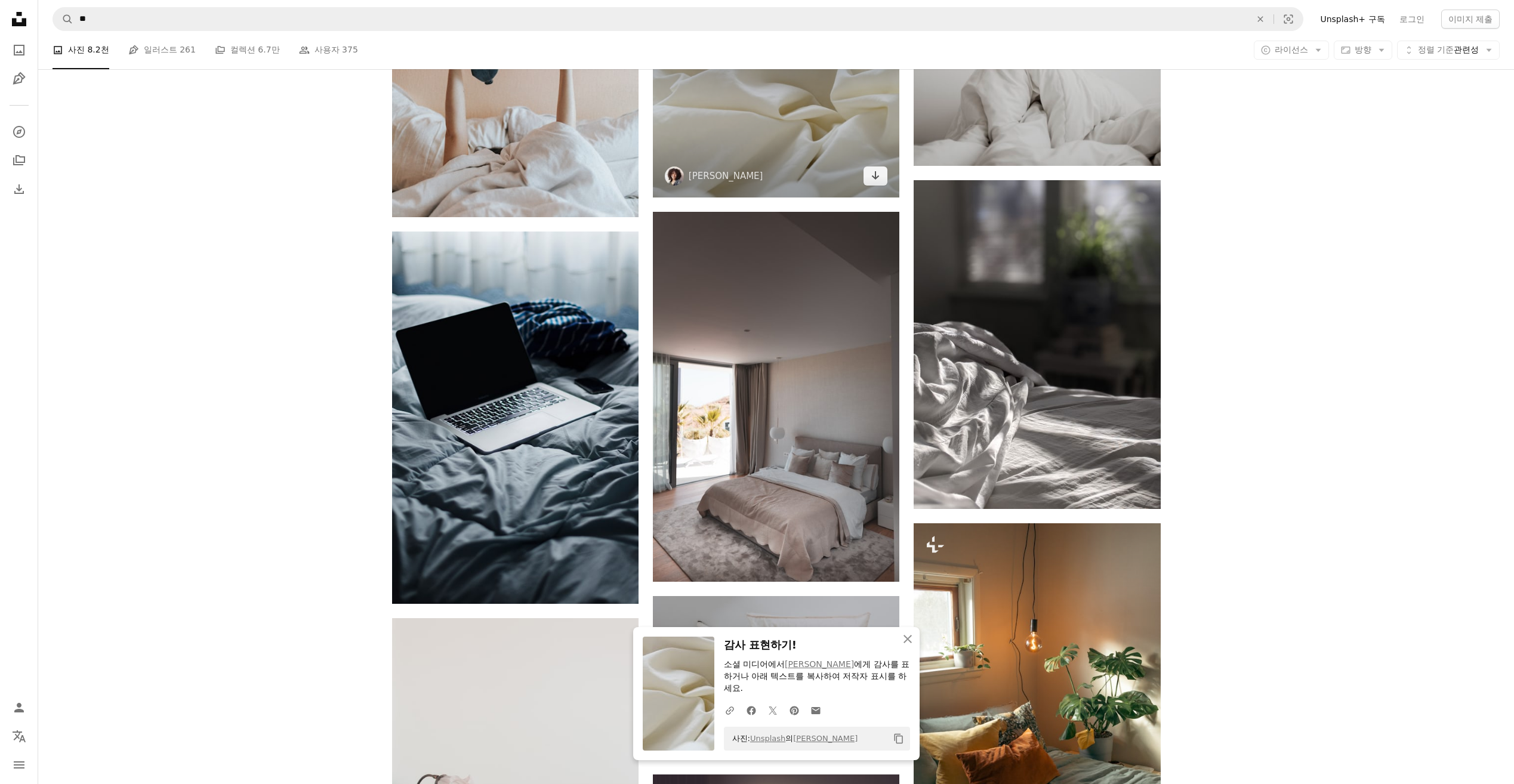
scroll to position [6742, 0]
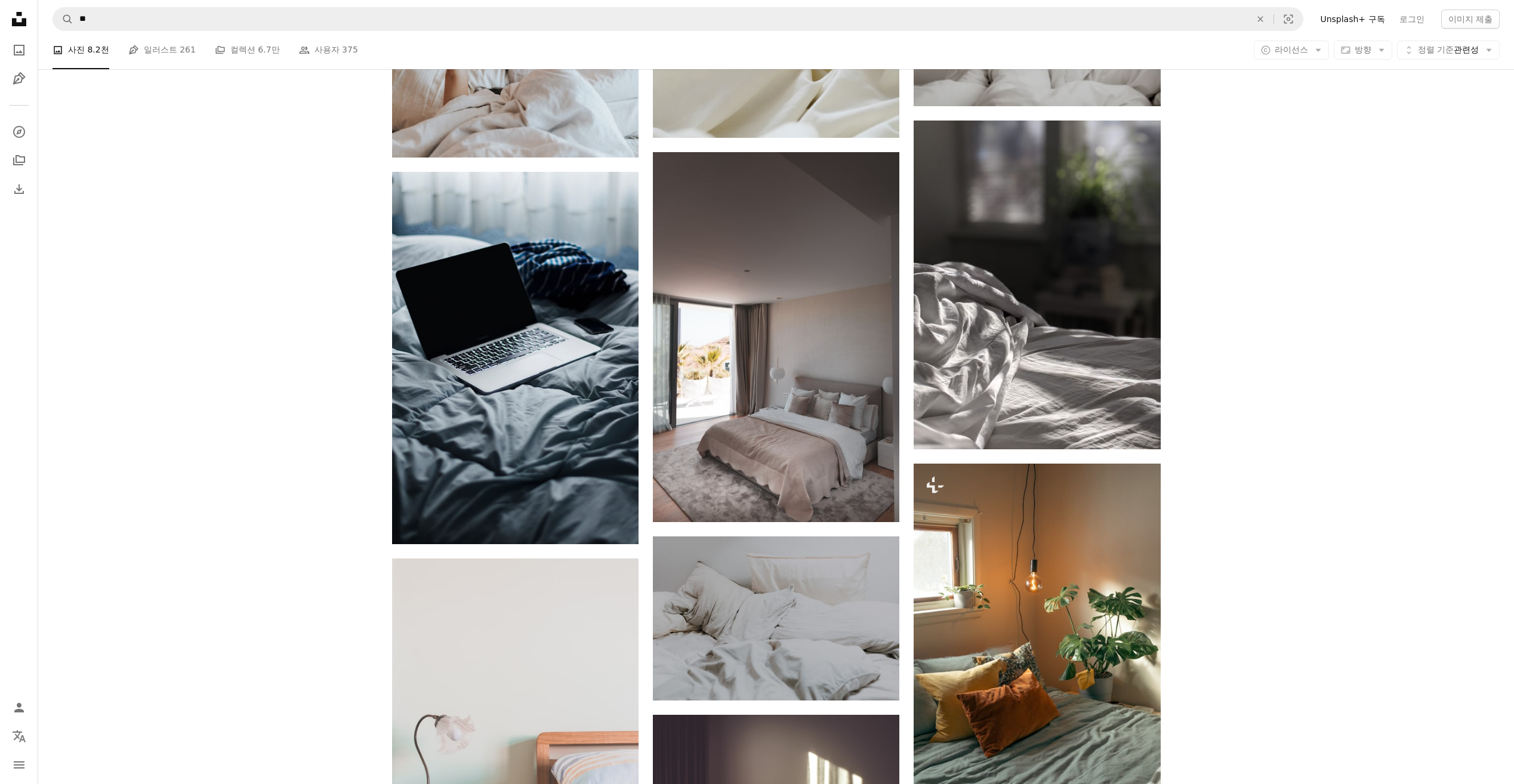
scroll to position [6862, 0]
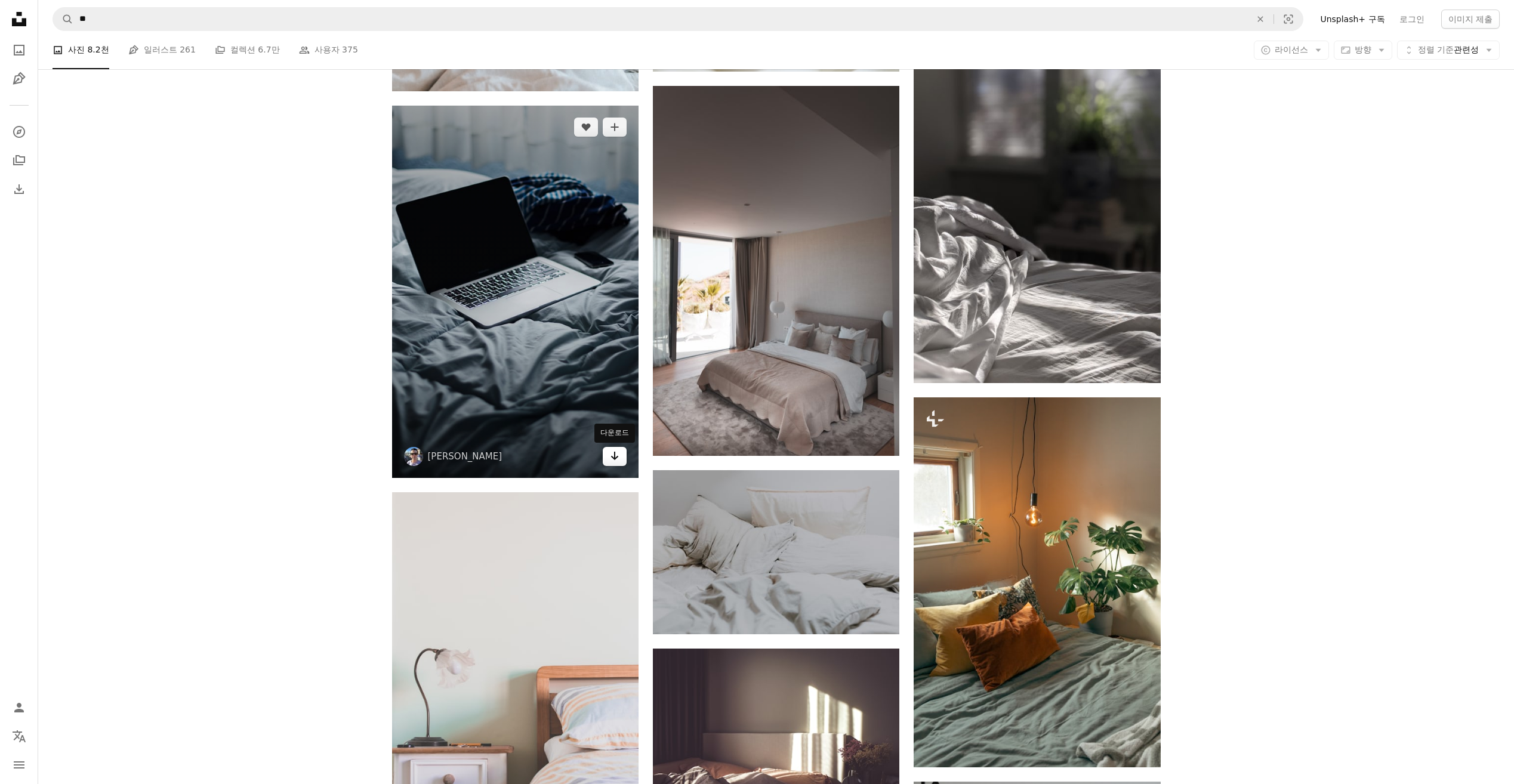
click at [611, 459] on icon "Arrow pointing down" at bounding box center [615, 455] width 9 height 14
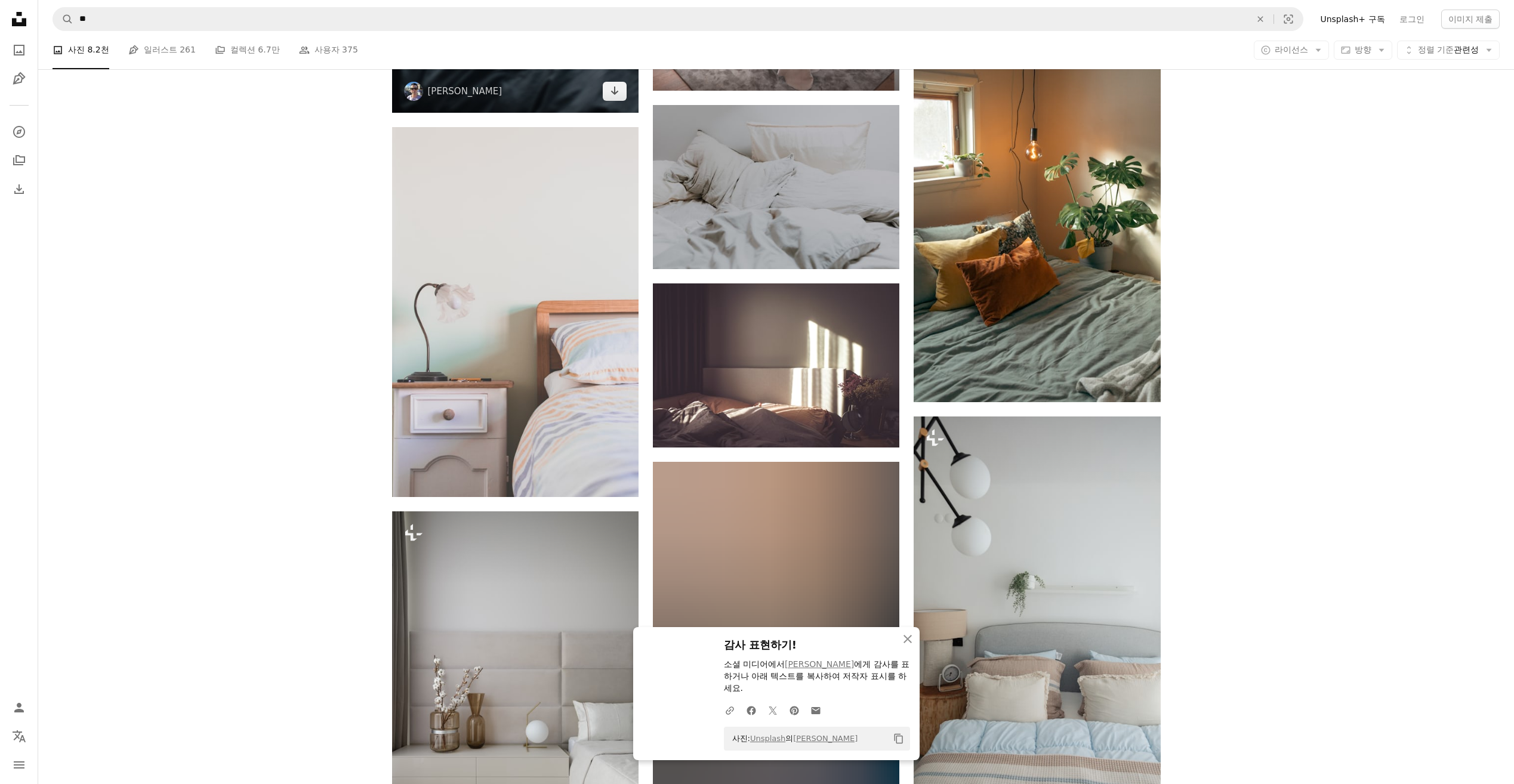
scroll to position [7458, 0]
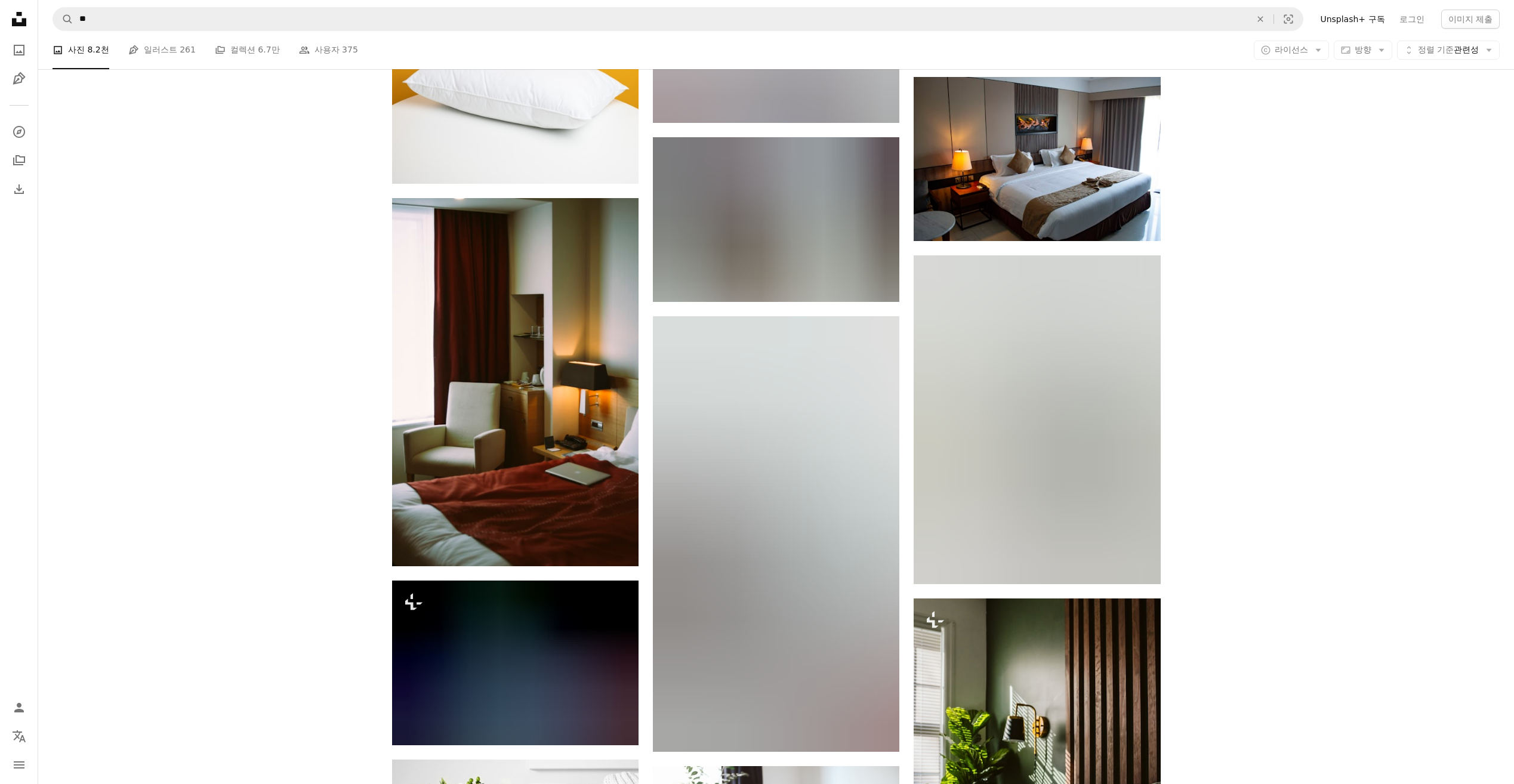
scroll to position [8711, 0]
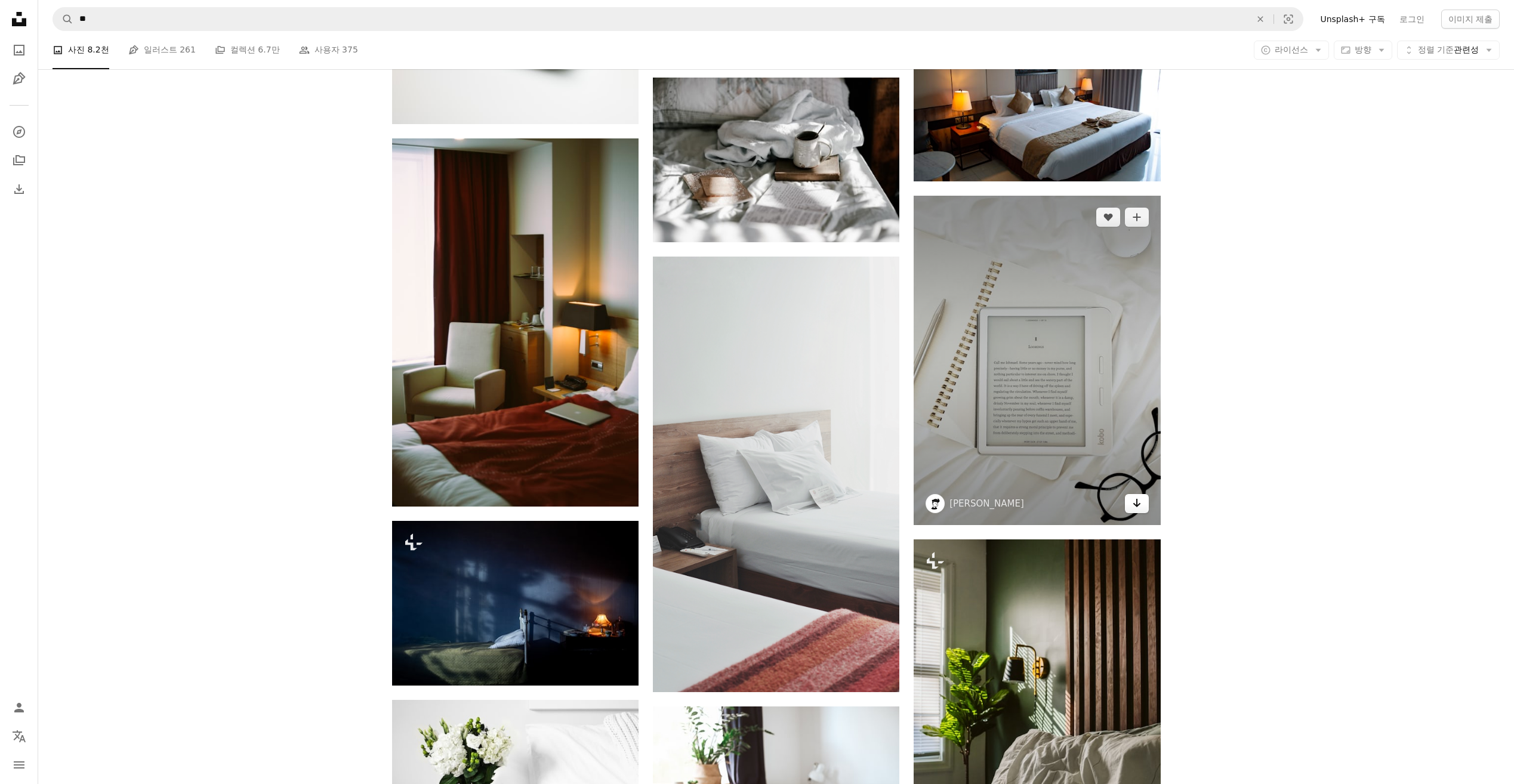
click at [1140, 505] on icon "Arrow pointing down" at bounding box center [1136, 502] width 9 height 14
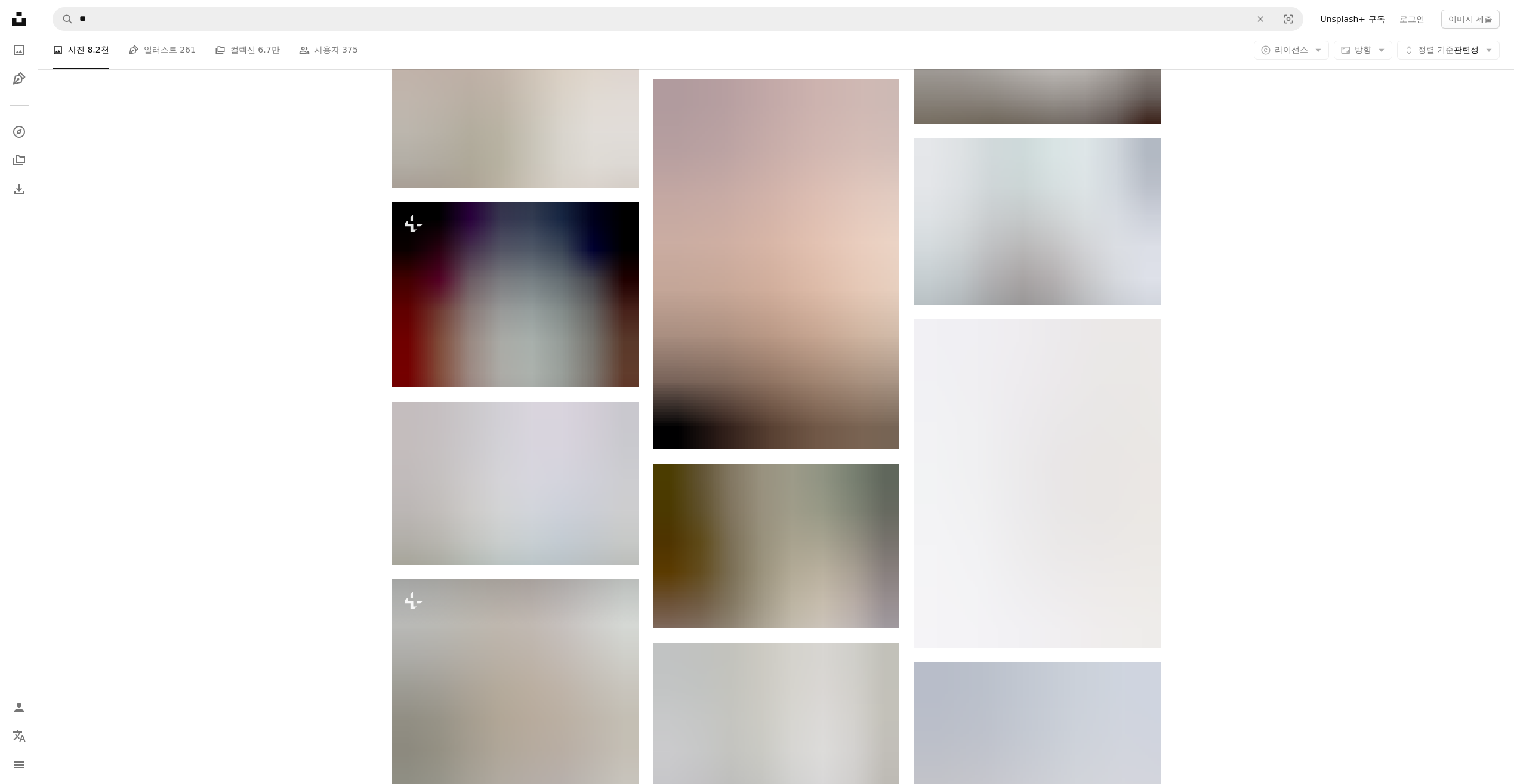
scroll to position [10083, 0]
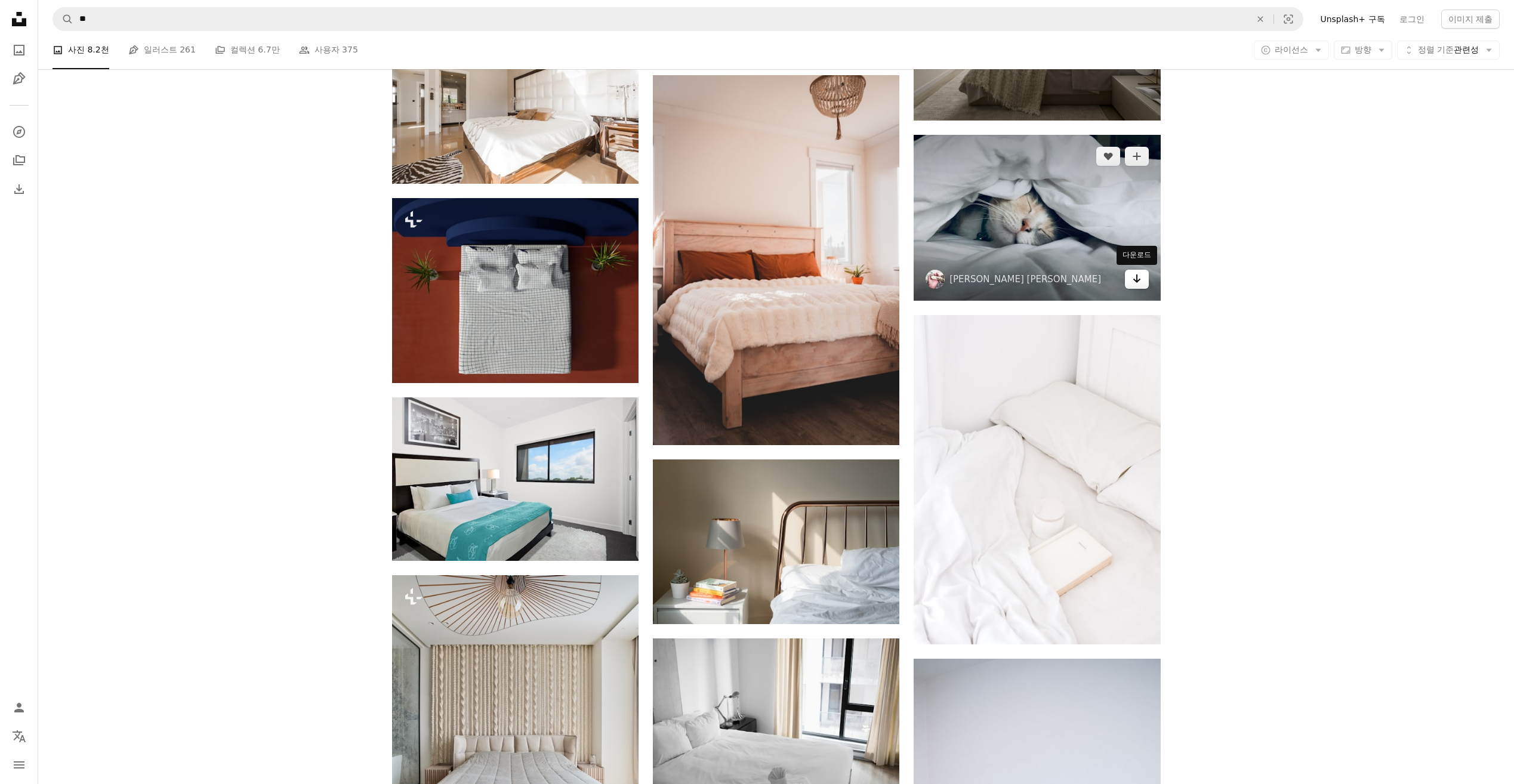
click at [1138, 287] on link "Arrow pointing down" at bounding box center [1137, 279] width 24 height 19
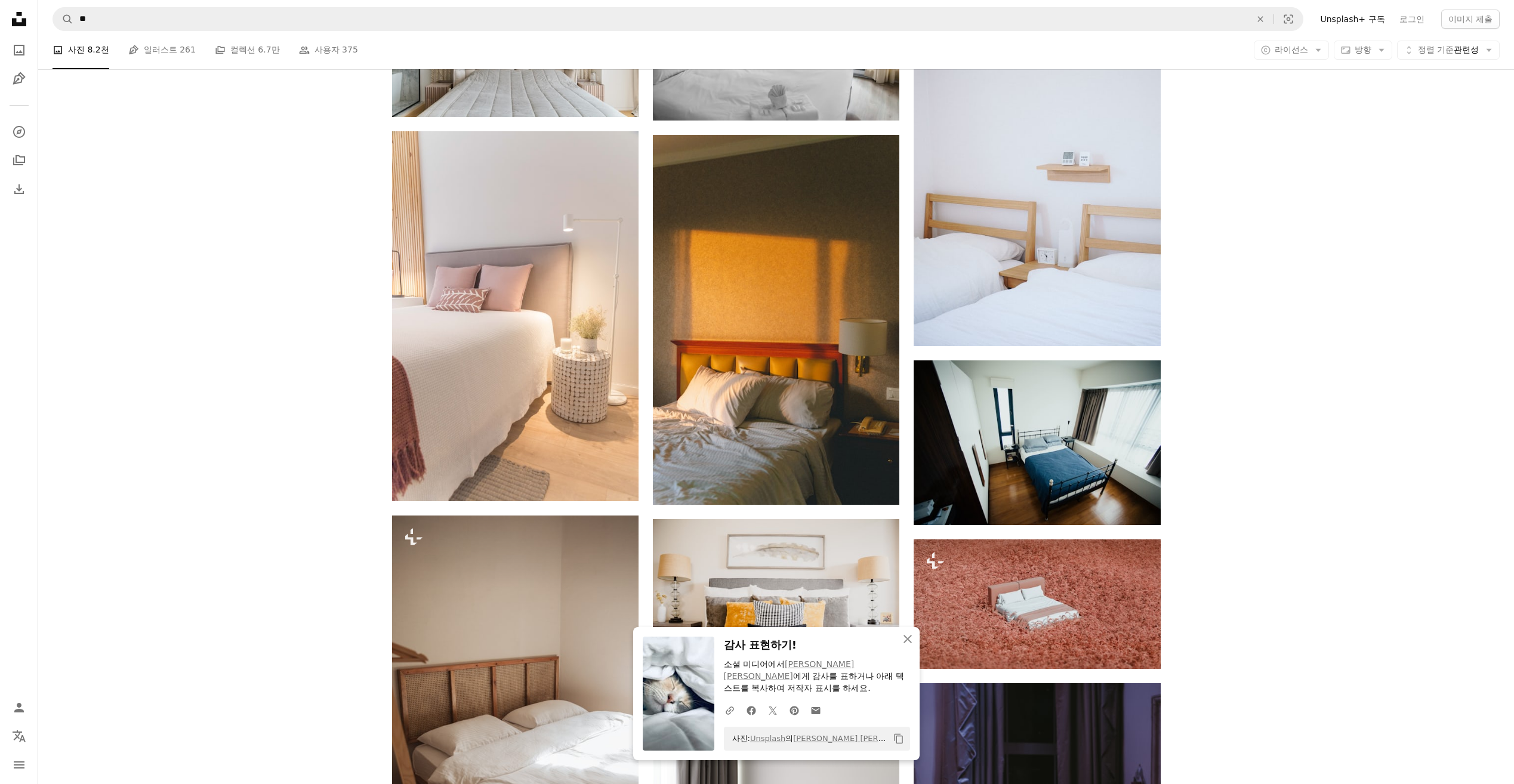
scroll to position [10799, 0]
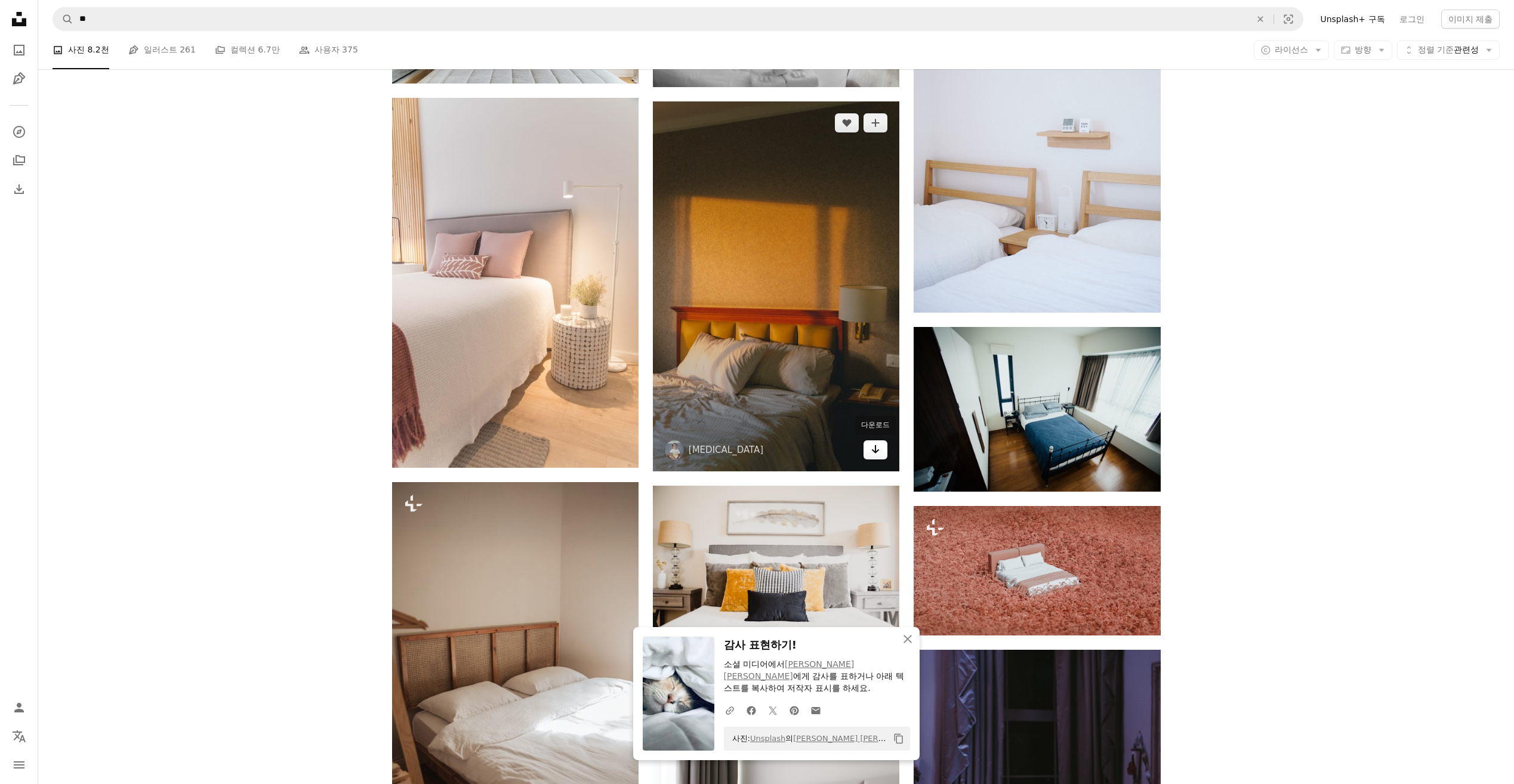
click at [877, 450] on icon "Arrow pointing down" at bounding box center [875, 449] width 9 height 14
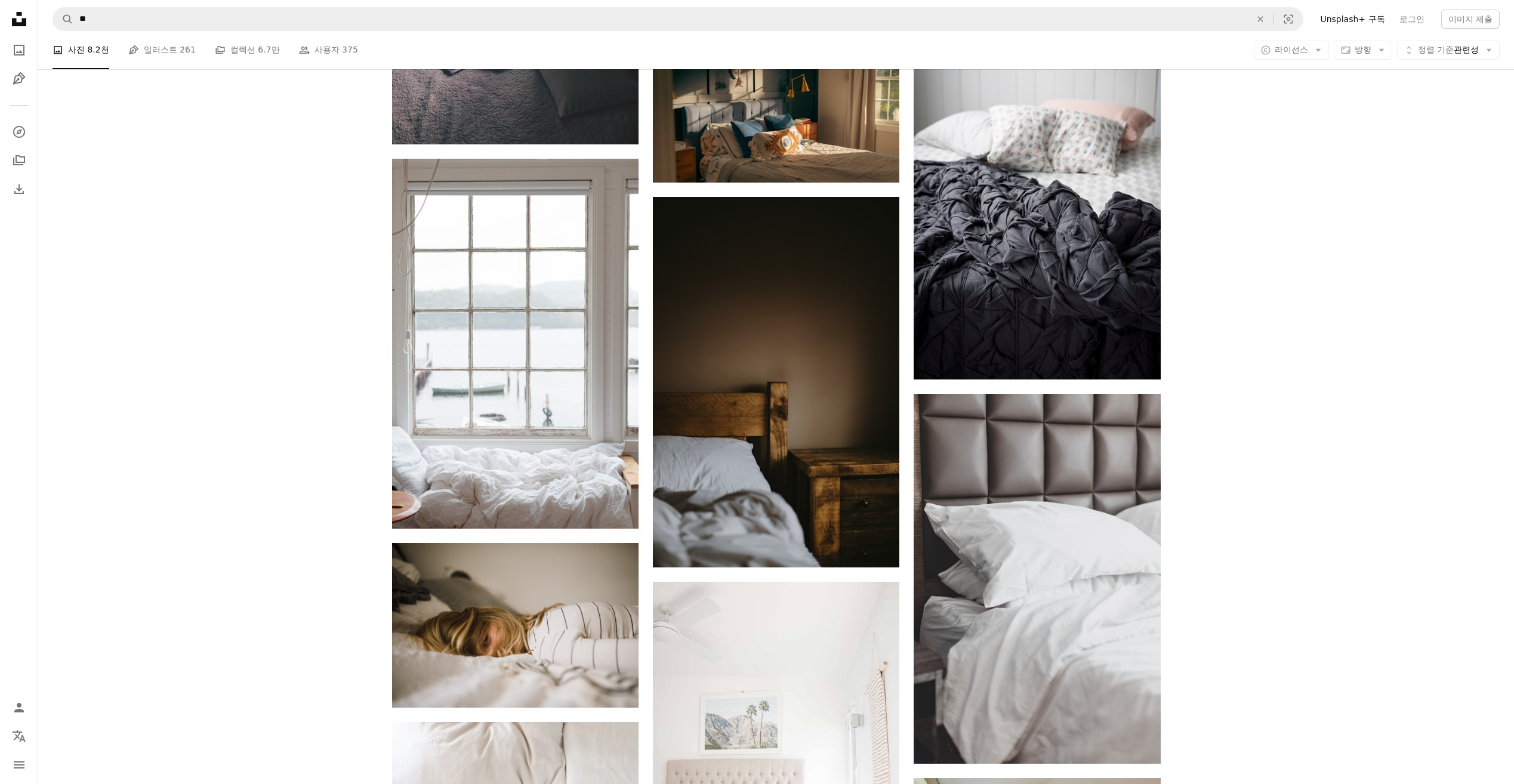
scroll to position [12291, 0]
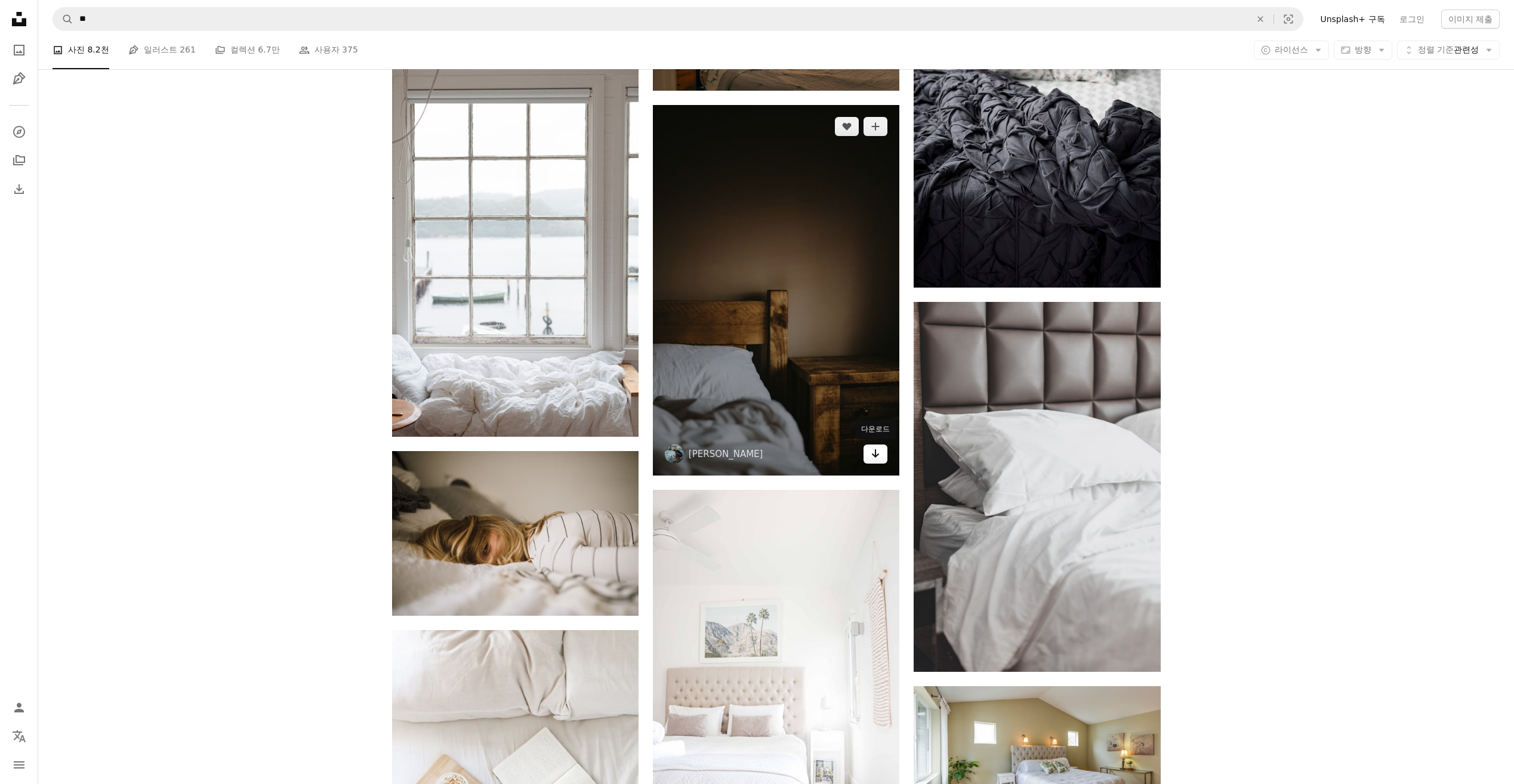
click at [869, 455] on link "Arrow pointing down" at bounding box center [875, 454] width 24 height 19
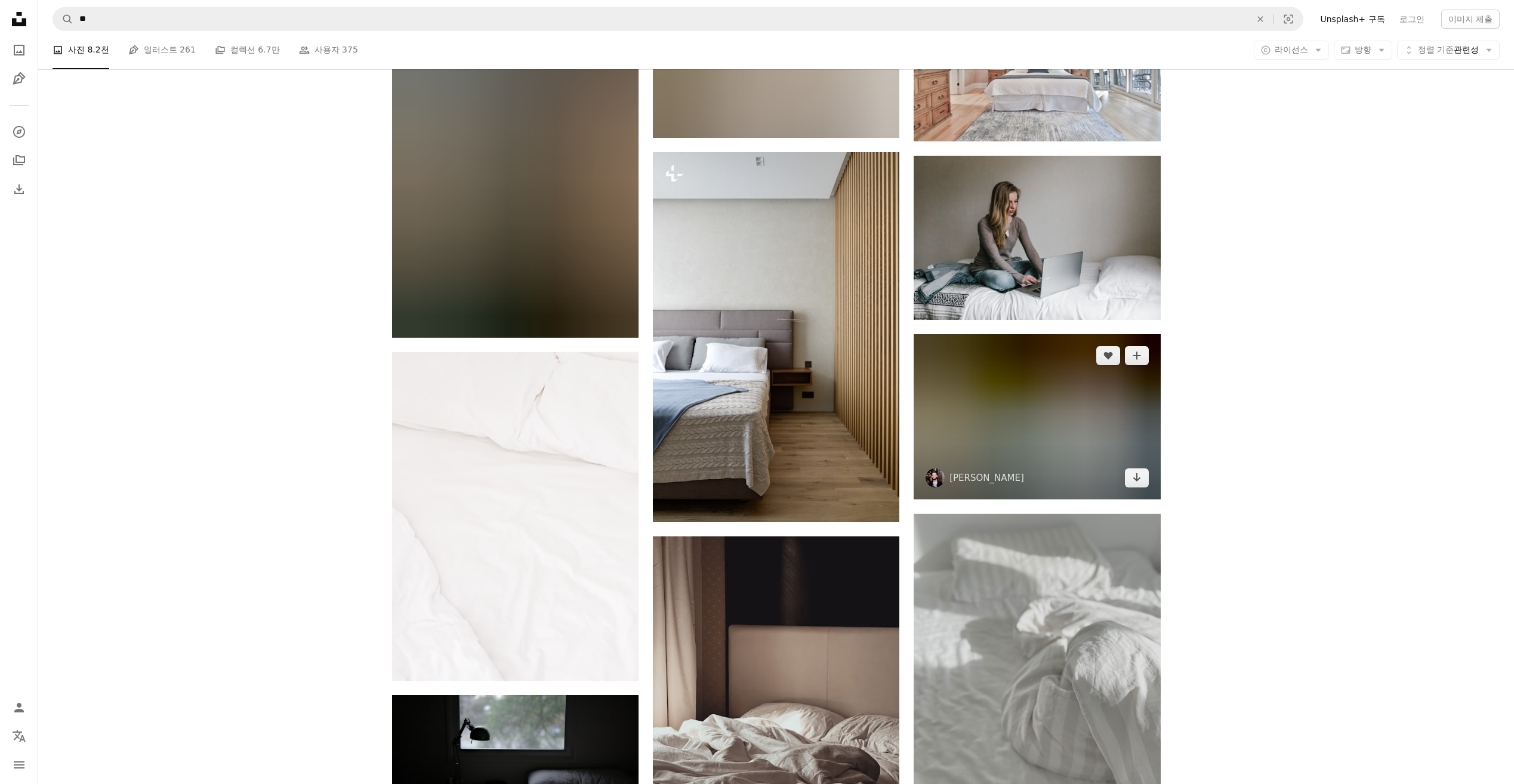
scroll to position [13902, 0]
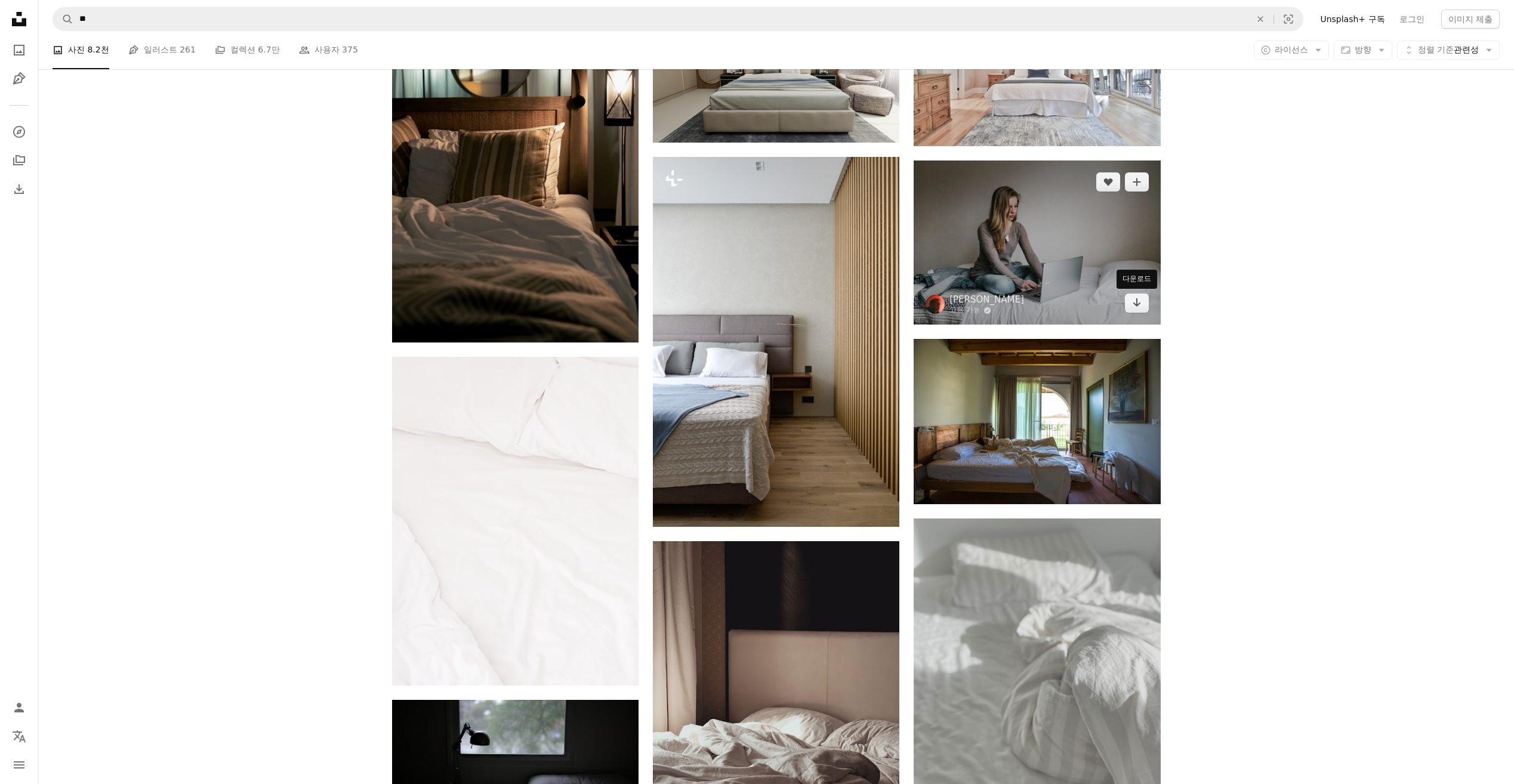
click at [1134, 310] on icon "Arrow pointing down" at bounding box center [1136, 302] width 9 height 14
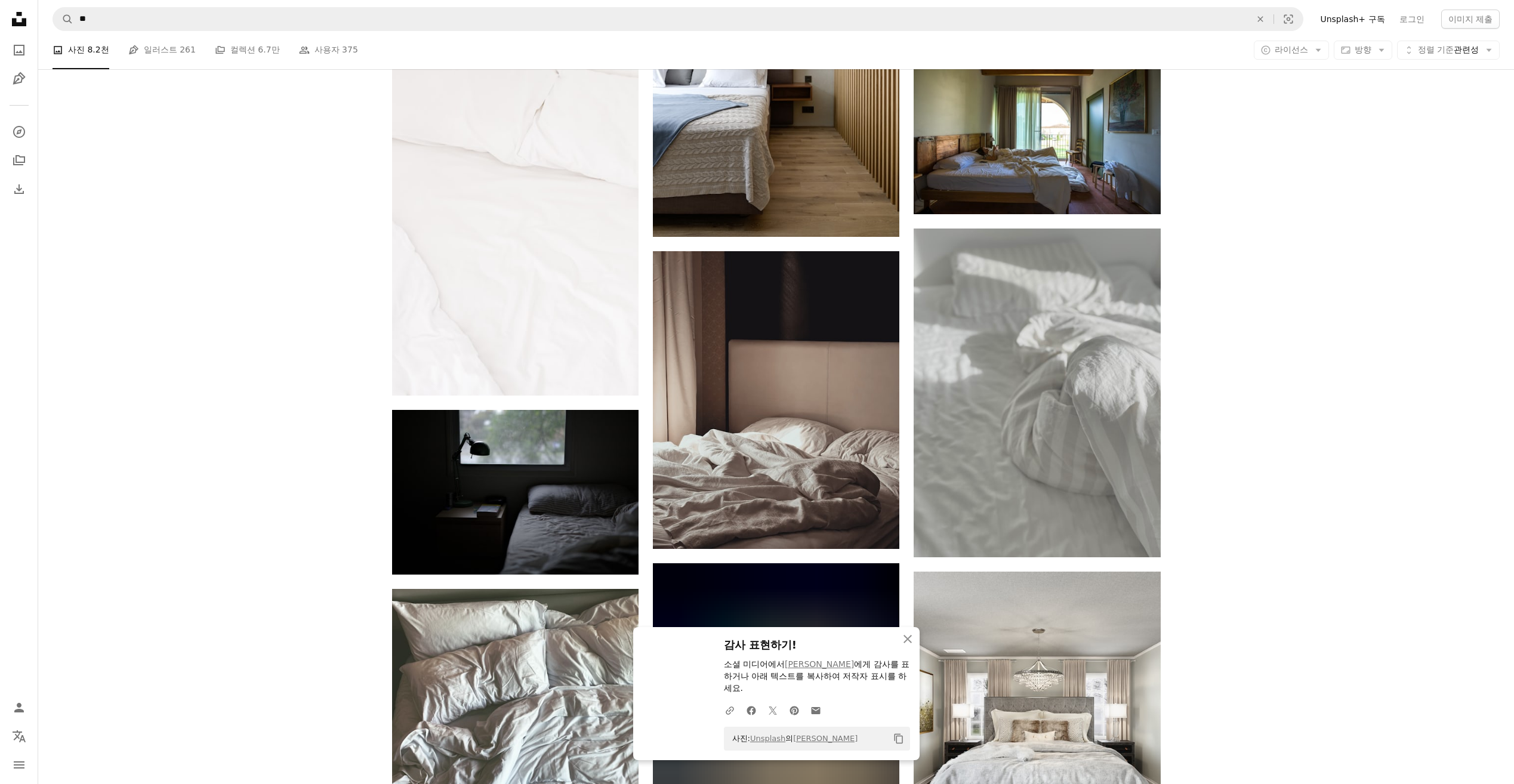
scroll to position [14320, 0]
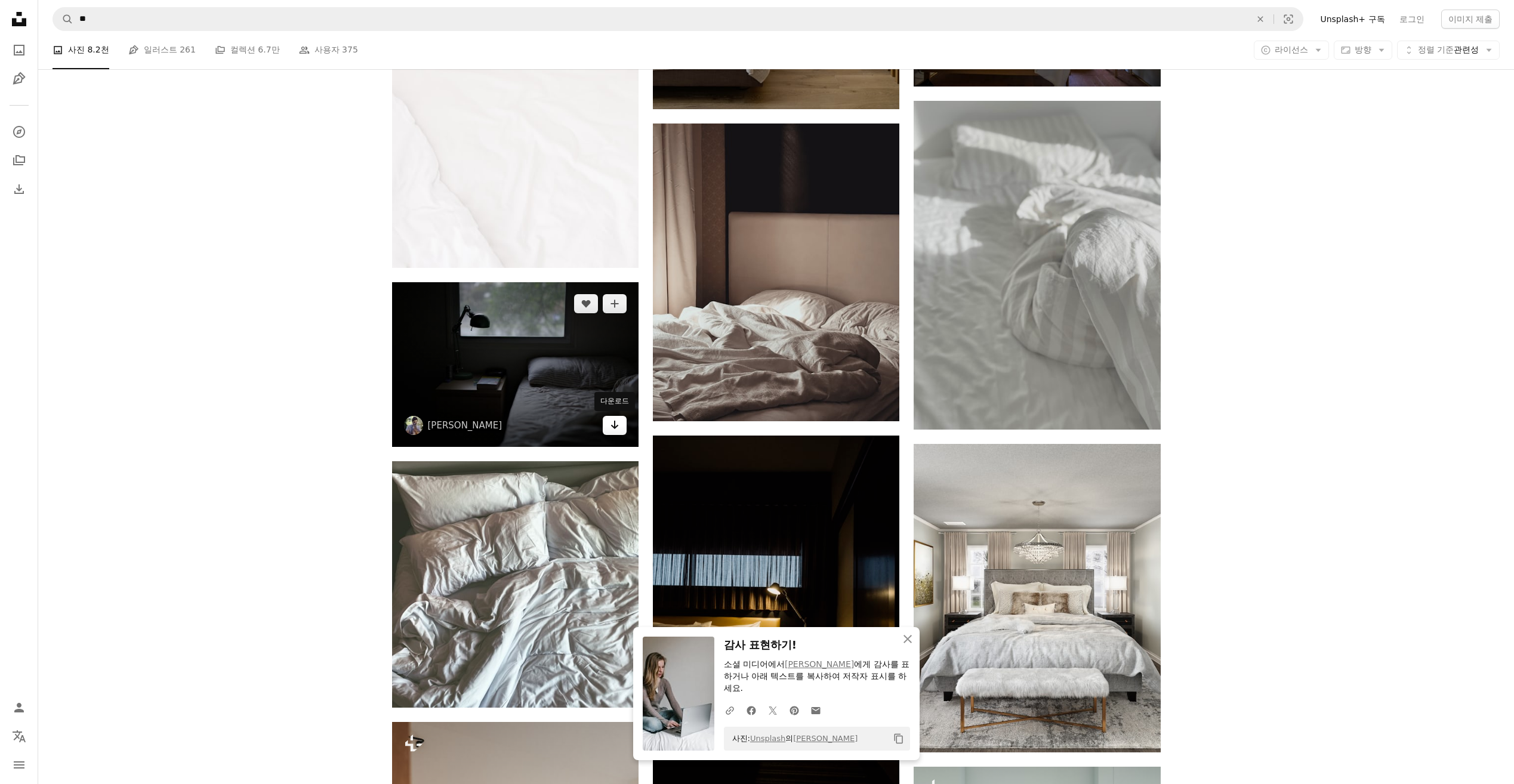
click at [607, 429] on link "Arrow pointing down" at bounding box center [615, 425] width 24 height 19
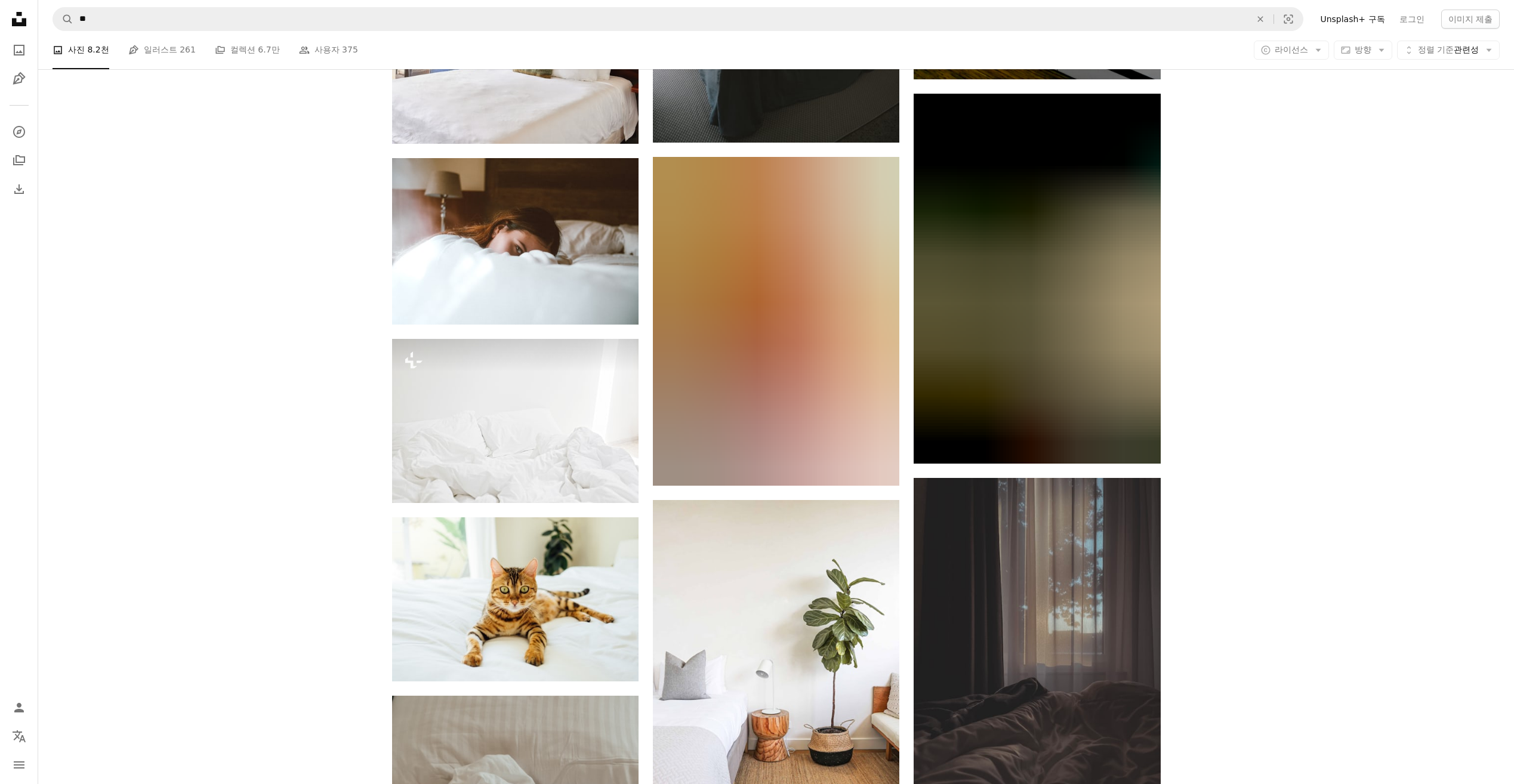
scroll to position [18019, 0]
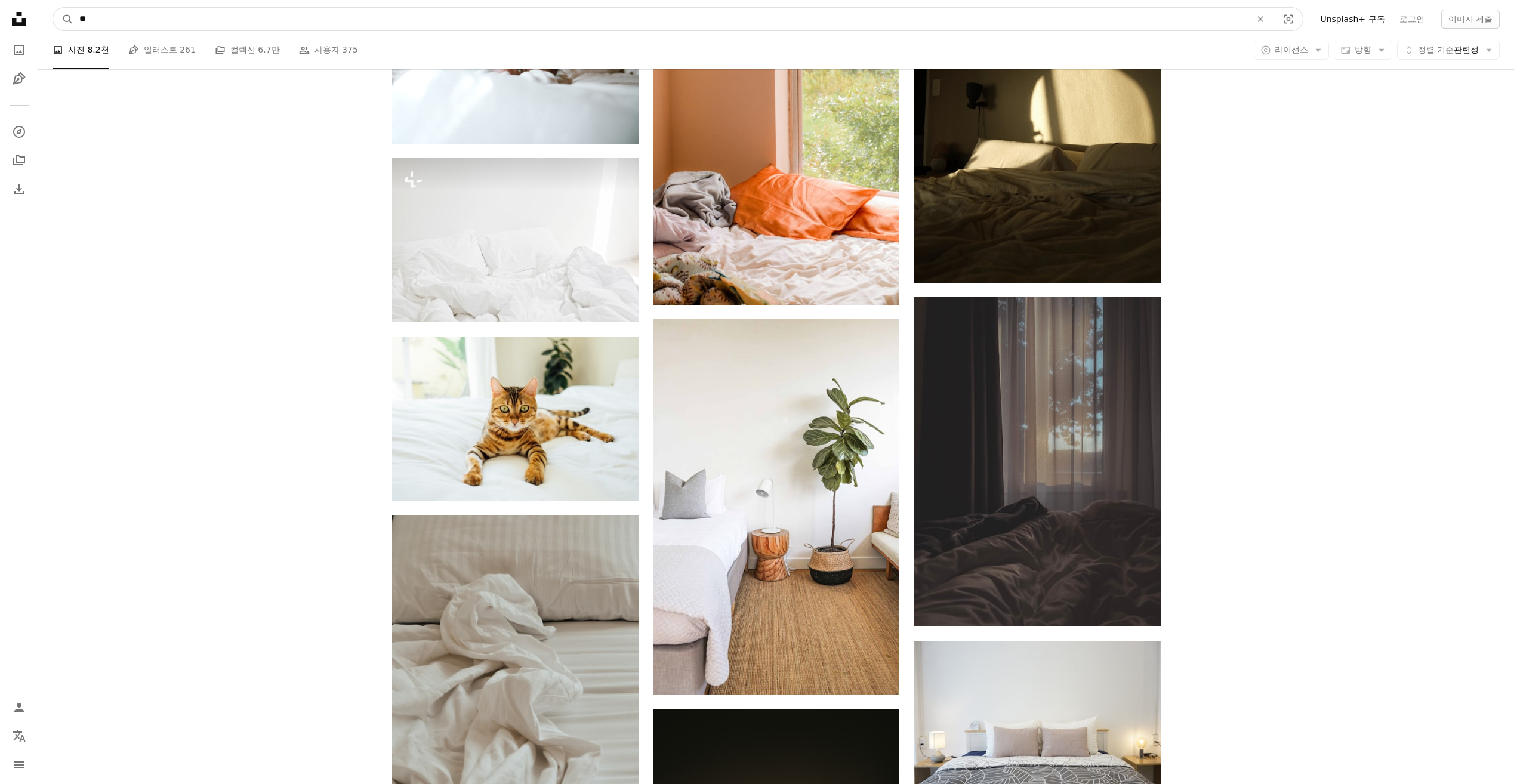
drag, startPoint x: 128, startPoint y: 19, endPoint x: 25, endPoint y: 22, distance: 103.0
type input "**"
click button "A magnifying glass" at bounding box center [63, 19] width 20 height 23
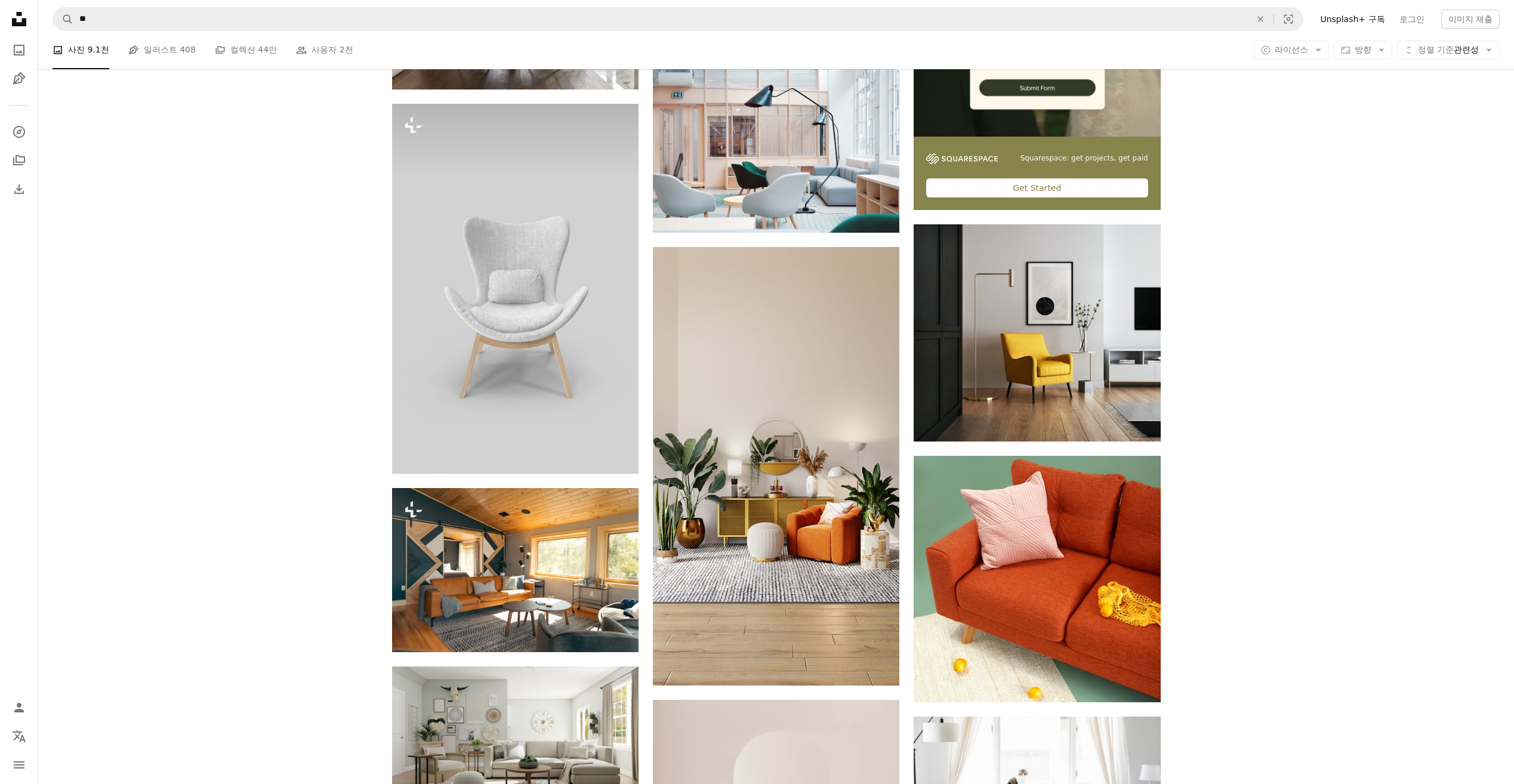
scroll to position [477, 0]
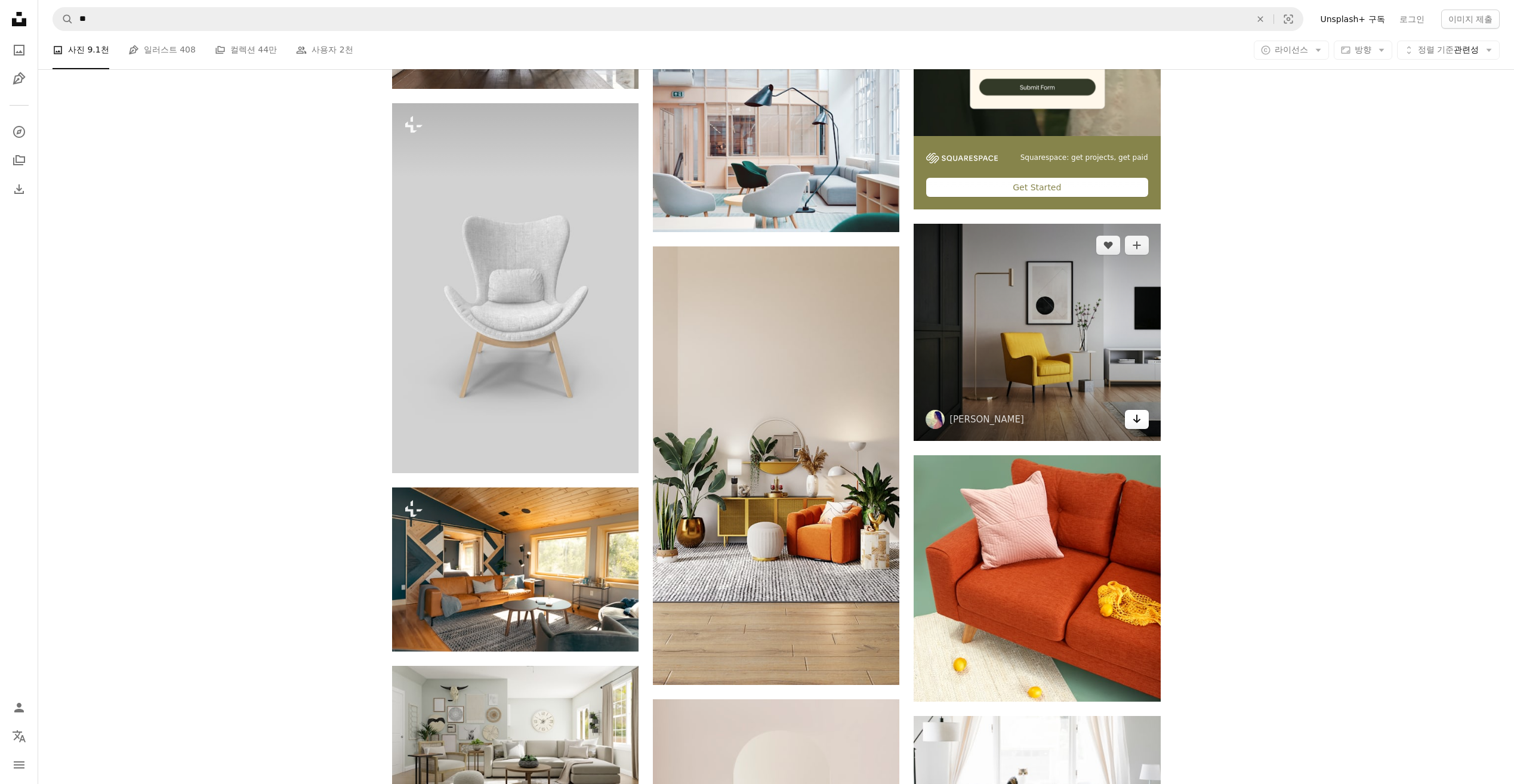
click at [1138, 422] on icon "Arrow pointing down" at bounding box center [1136, 418] width 9 height 14
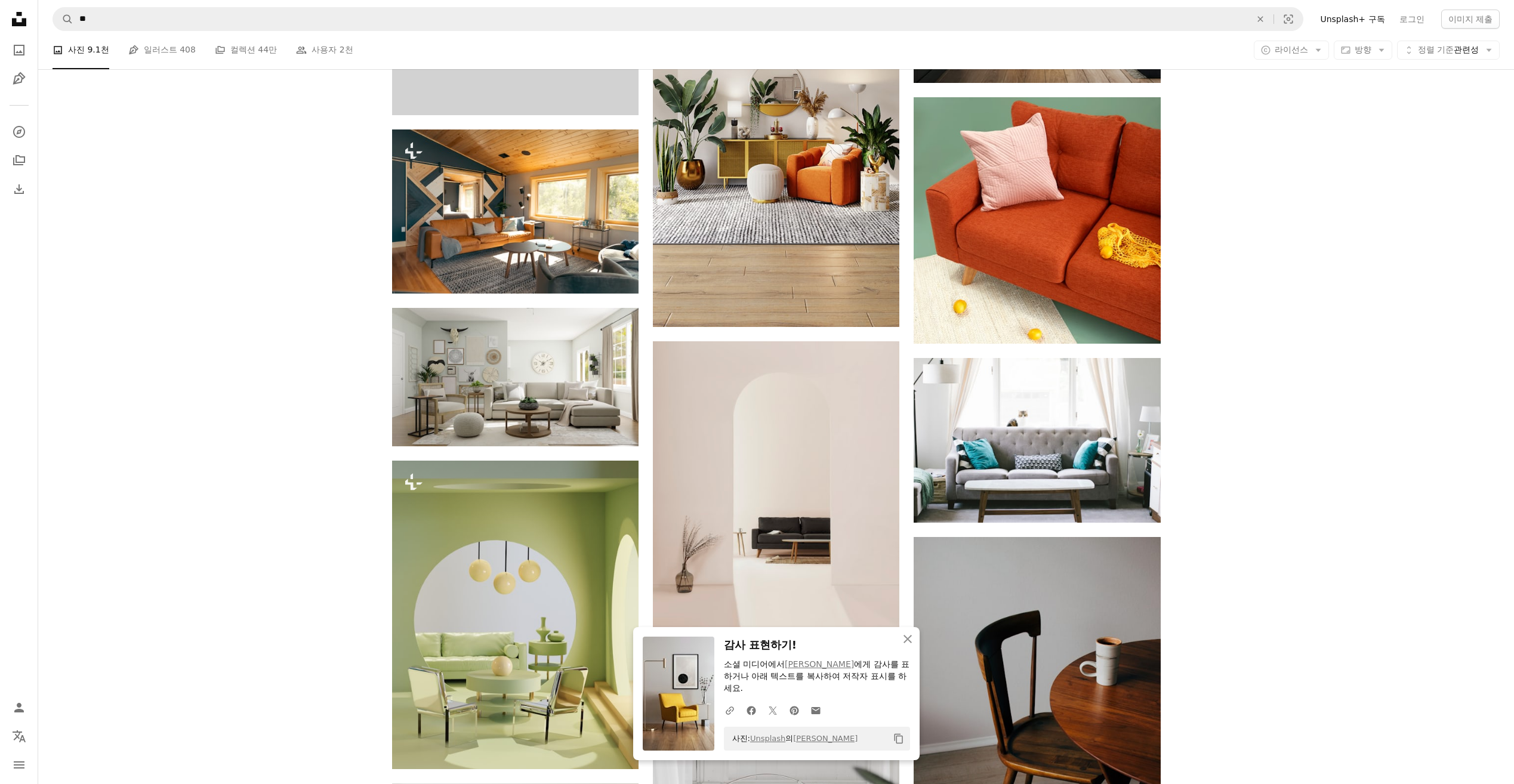
click at [1251, 545] on div "Plus sign for Unsplash+ A heart A plus sign Yevhenii Deshko Unsplash+ 용 A lock …" at bounding box center [775, 606] width 1475 height 2148
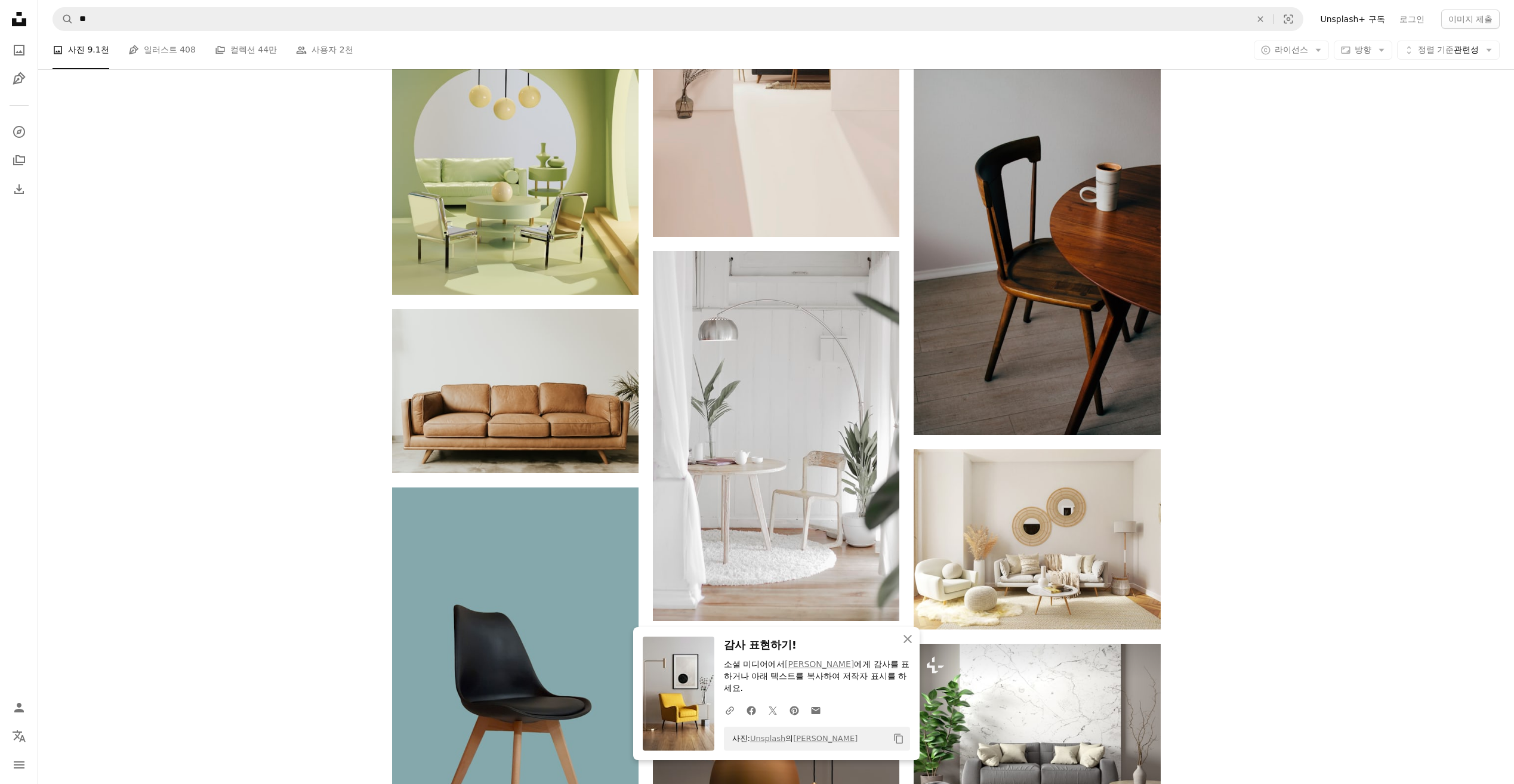
scroll to position [1312, 0]
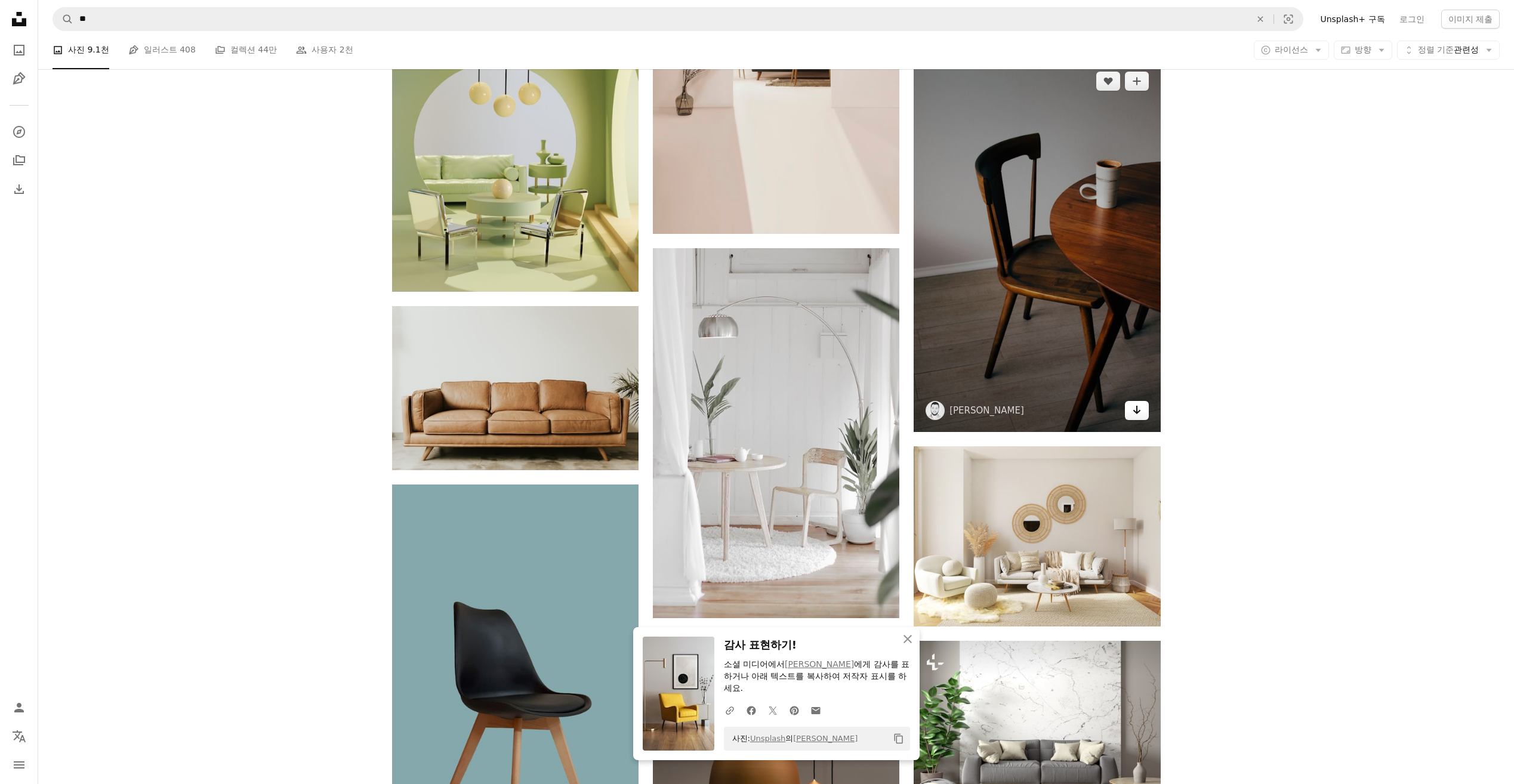
click at [1134, 411] on icon "다운로드" at bounding box center [1136, 410] width 8 height 9
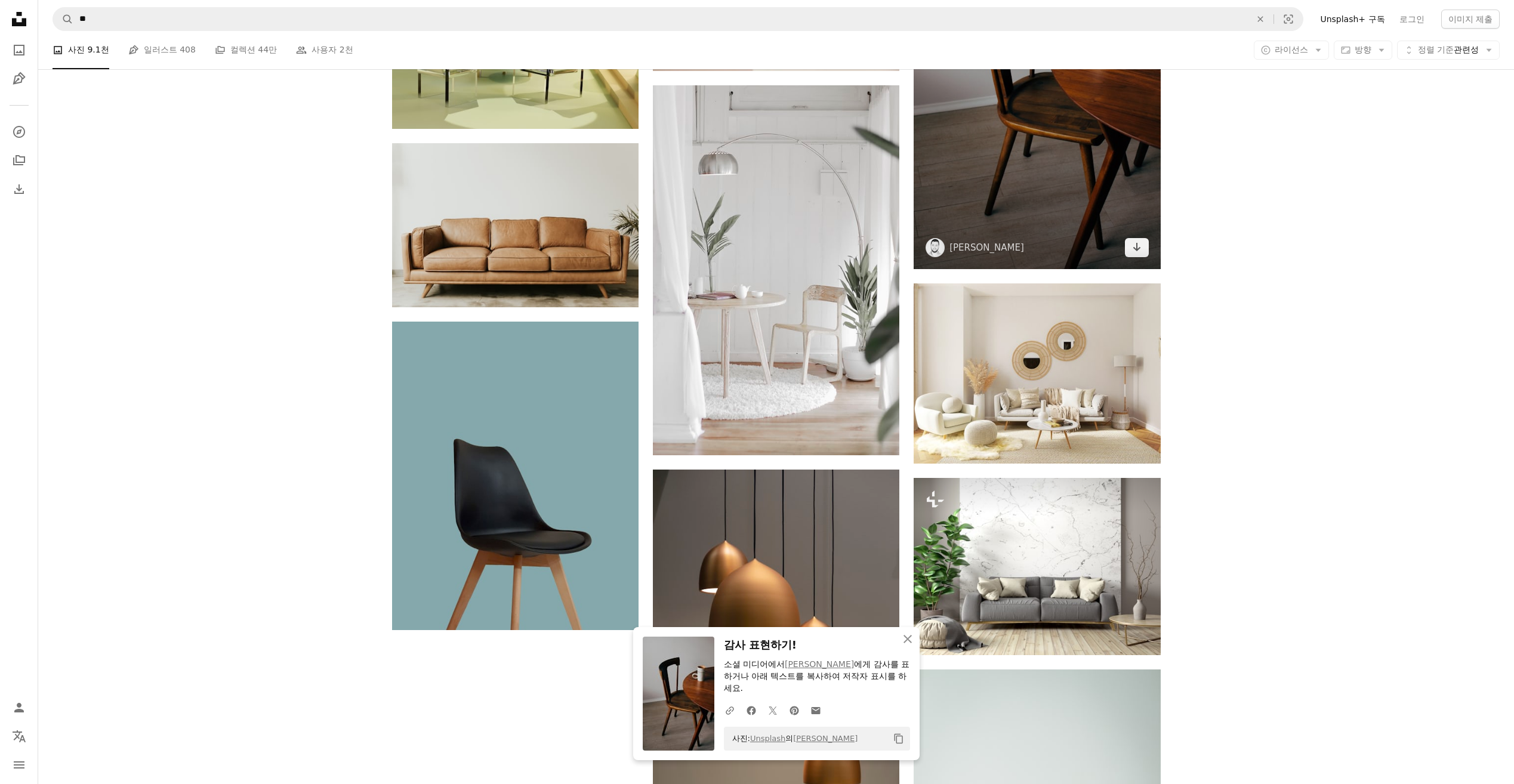
scroll to position [1492, 0]
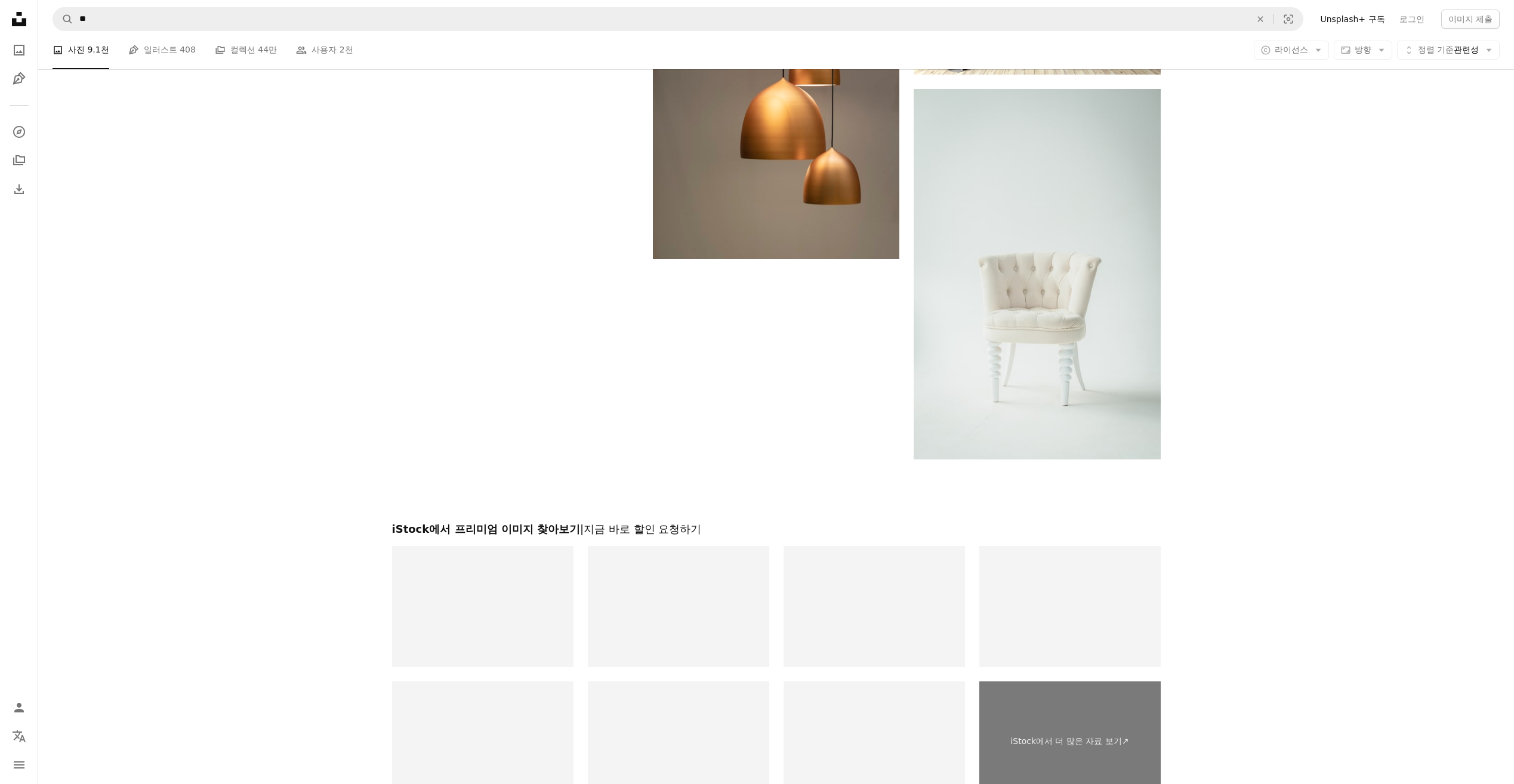
scroll to position [2208, 0]
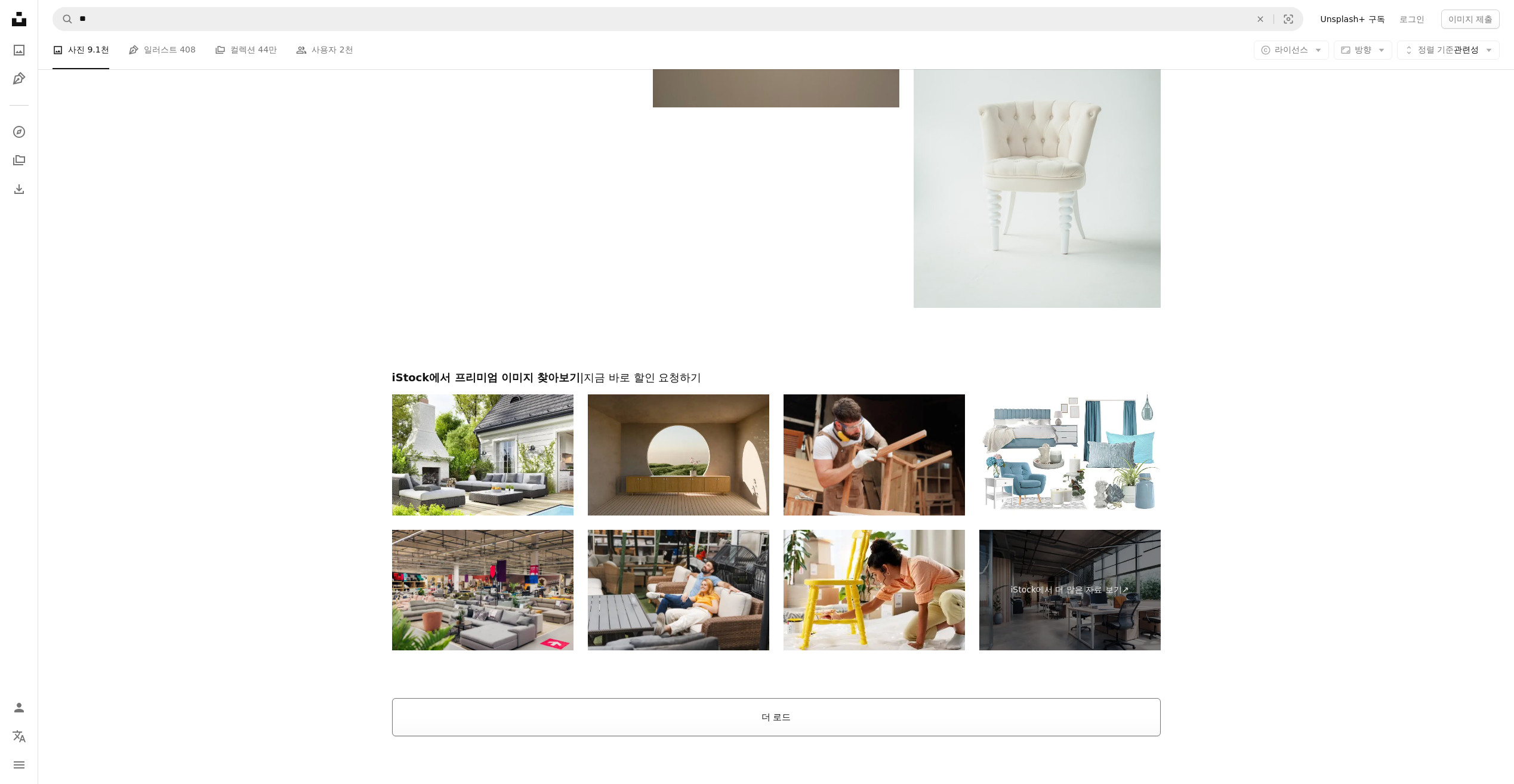
click at [950, 719] on button "더 로드" at bounding box center [777, 717] width 769 height 38
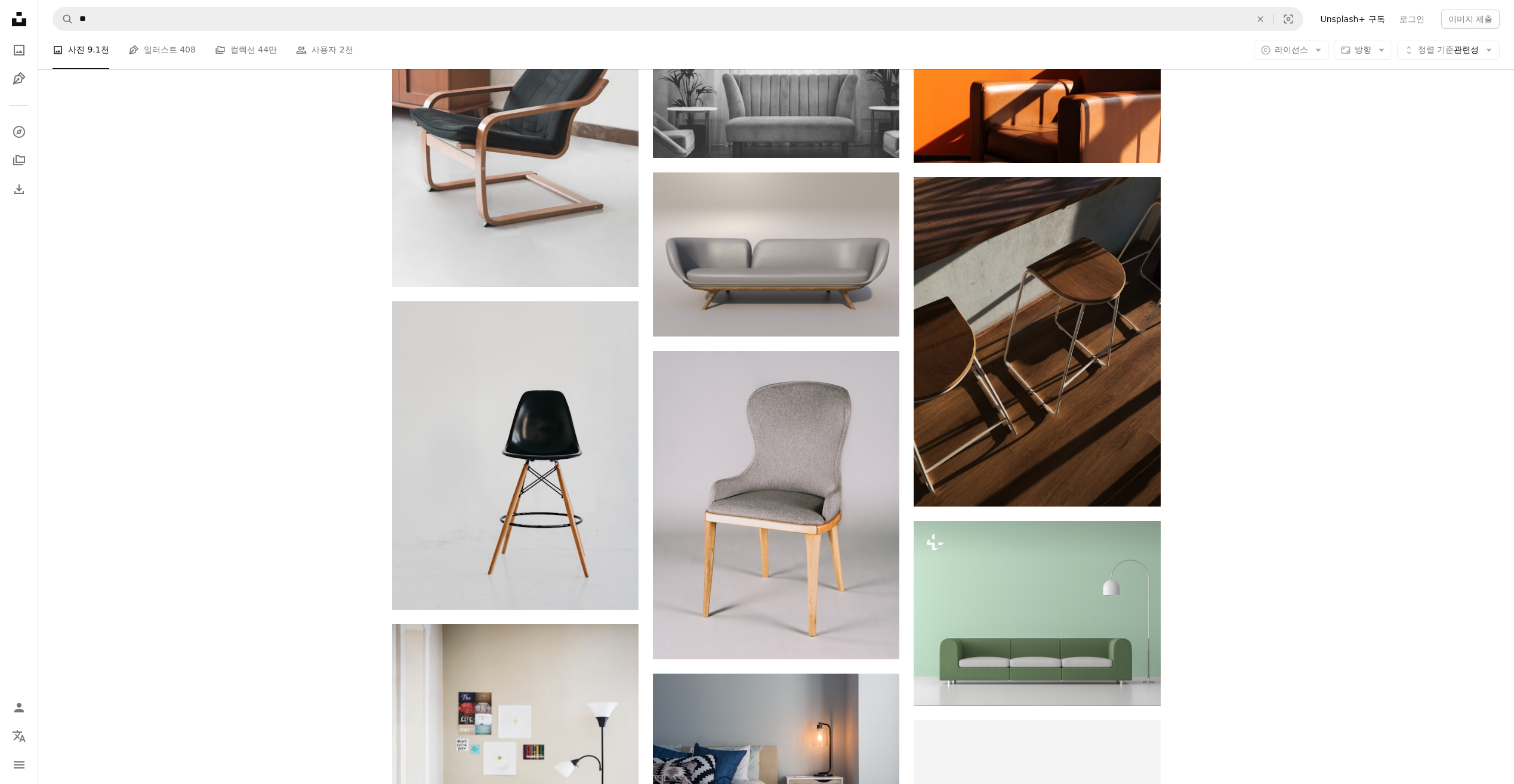
scroll to position [4773, 0]
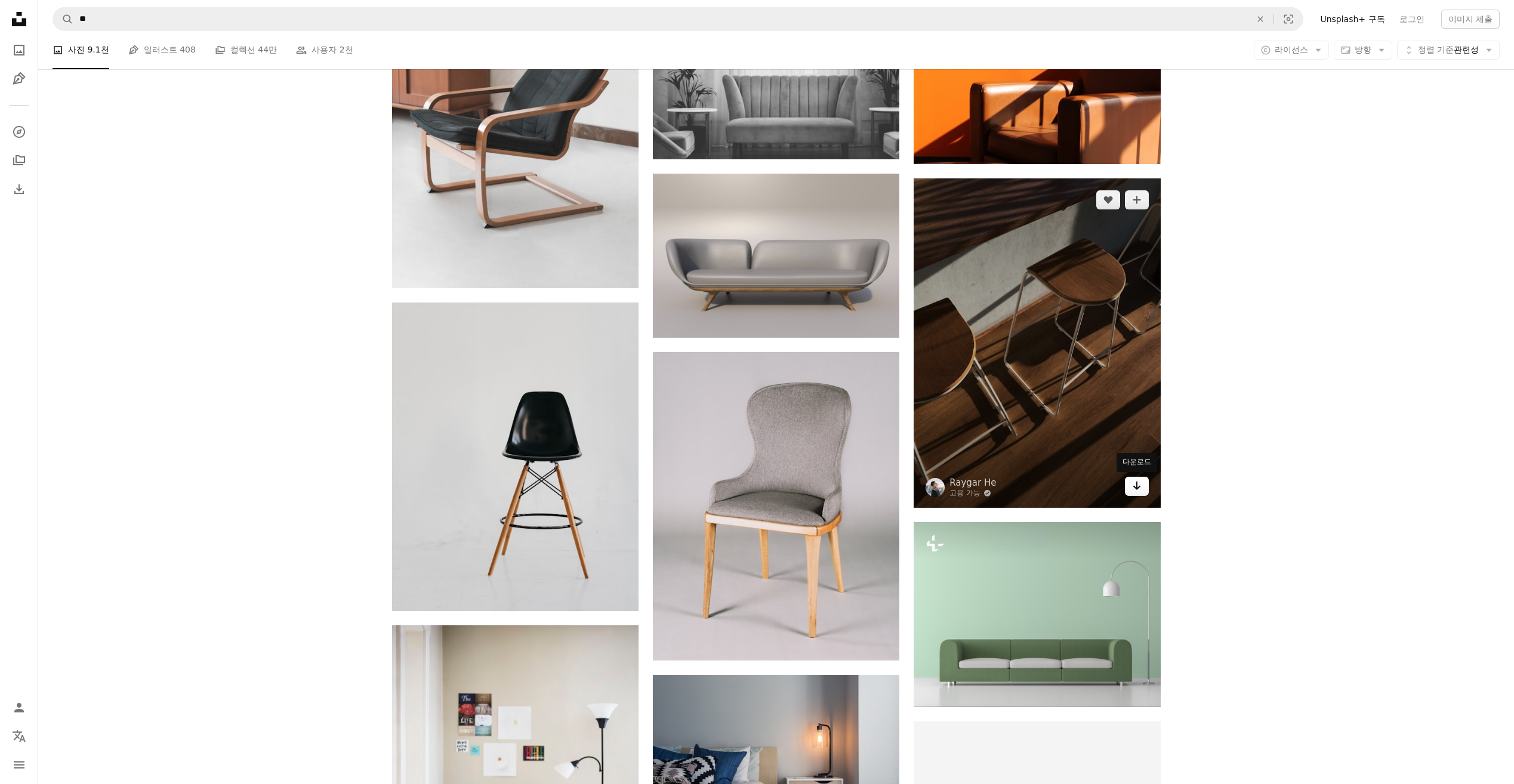
click at [1136, 486] on icon "다운로드" at bounding box center [1136, 486] width 8 height 9
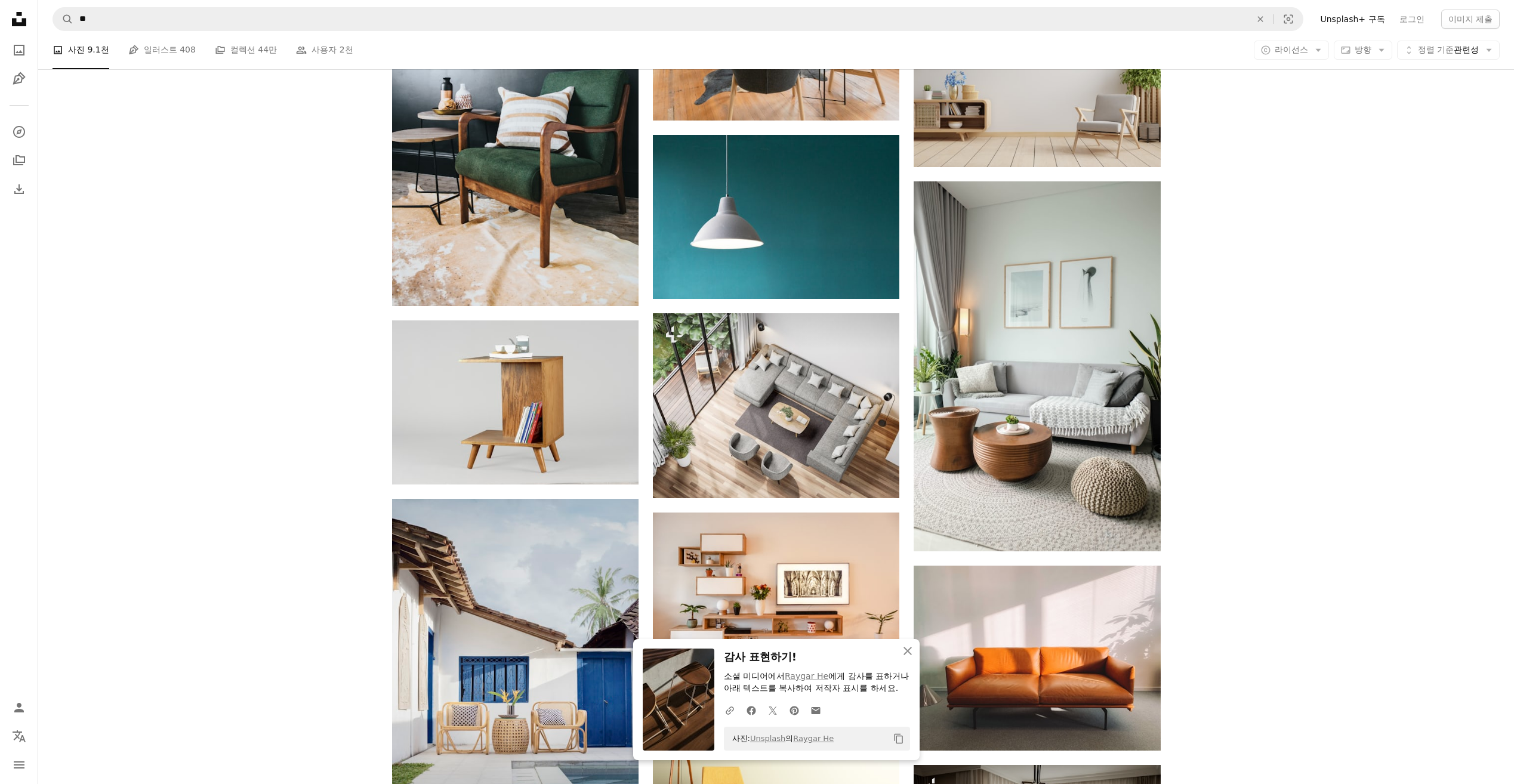
scroll to position [5847, 0]
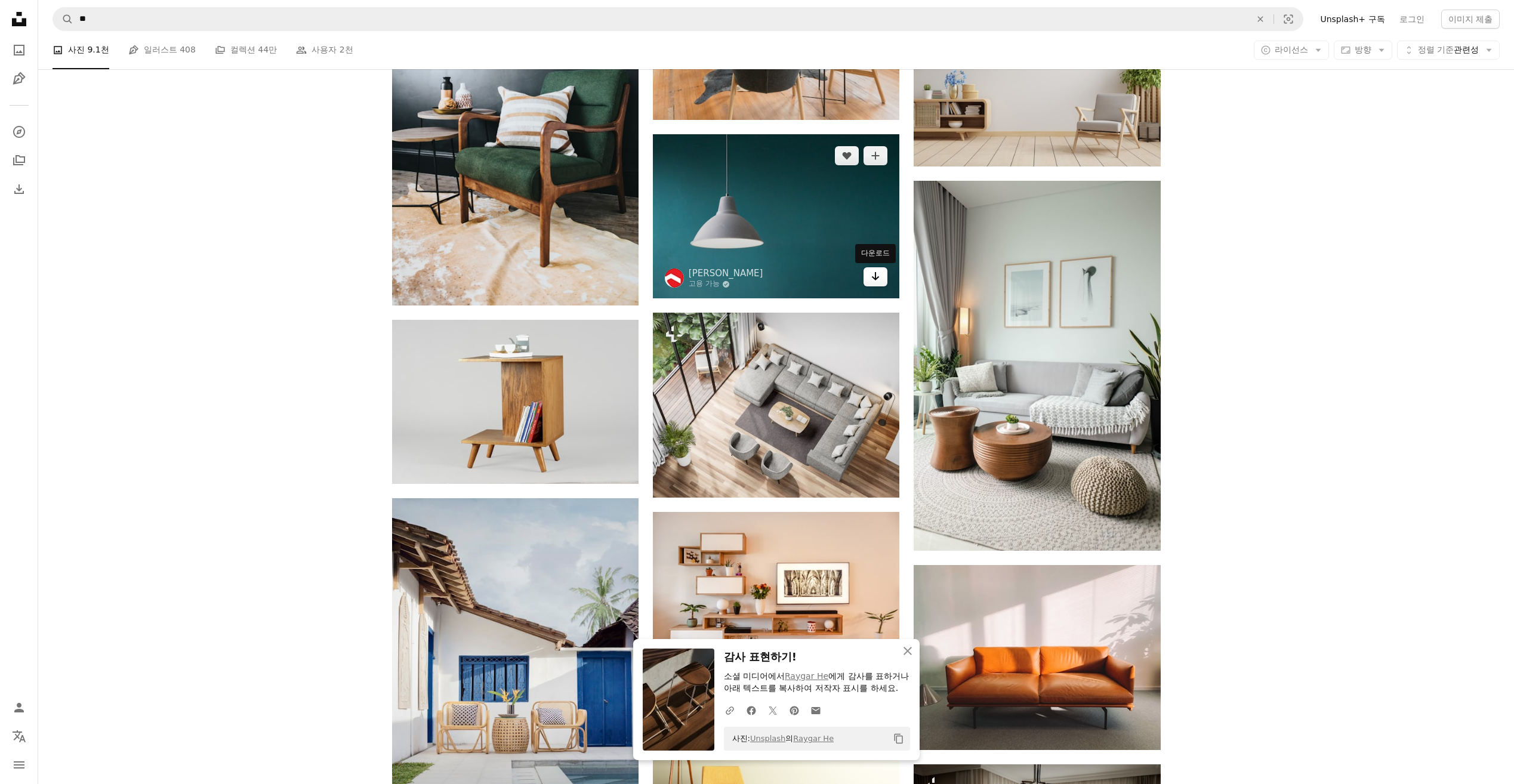
click at [877, 277] on icon "Arrow pointing down" at bounding box center [875, 276] width 9 height 14
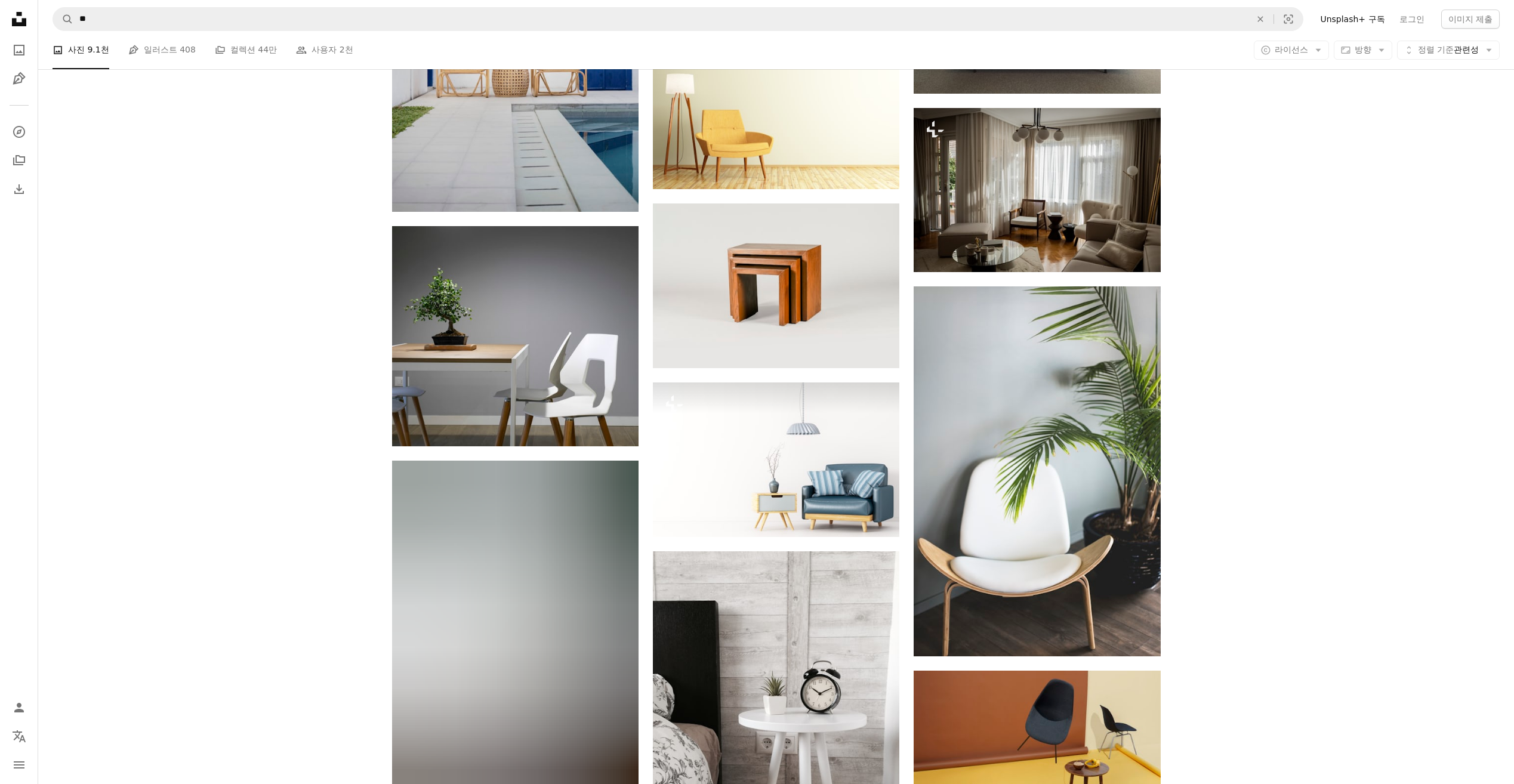
scroll to position [6563, 0]
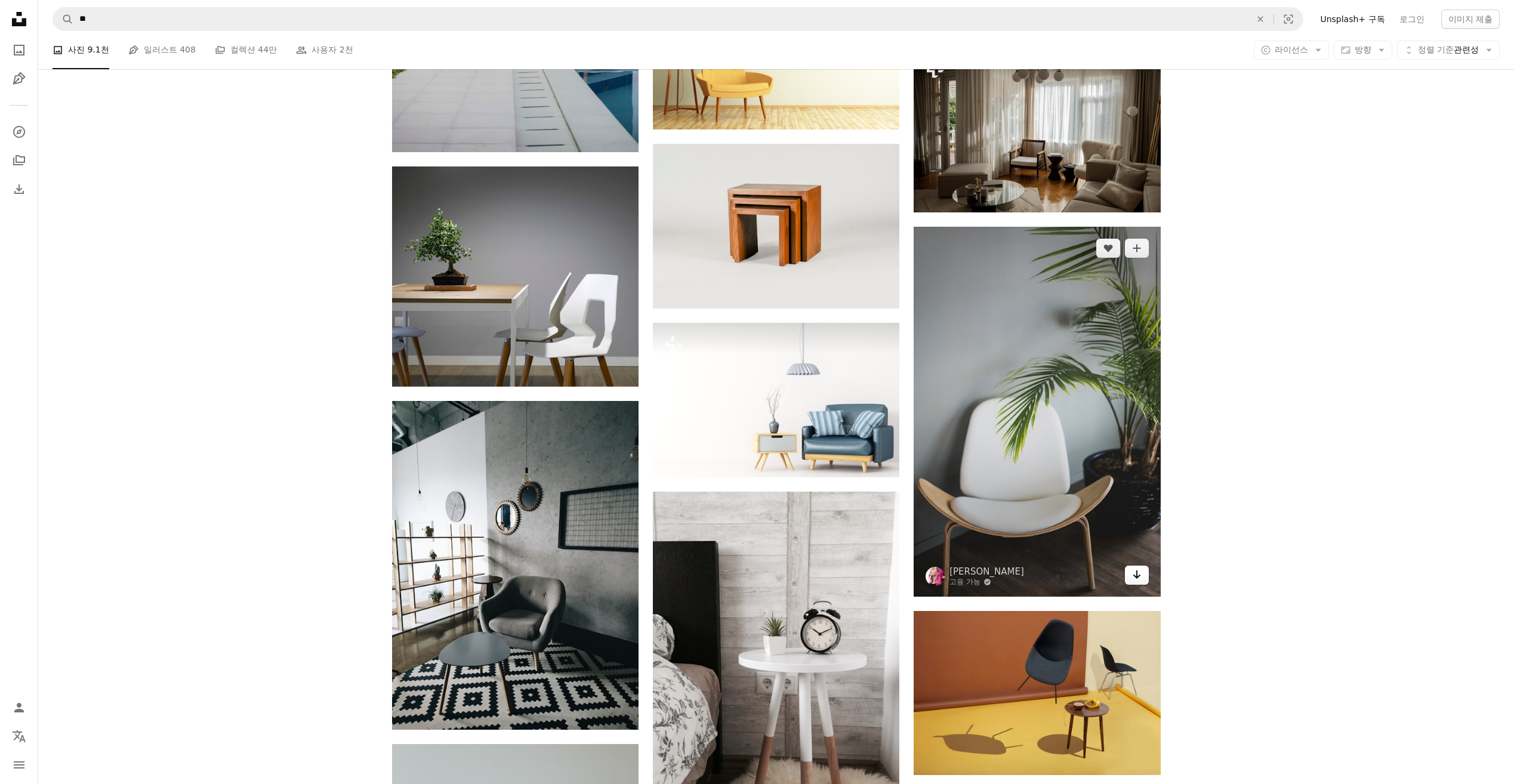
click at [1134, 576] on icon "다운로드" at bounding box center [1136, 574] width 8 height 9
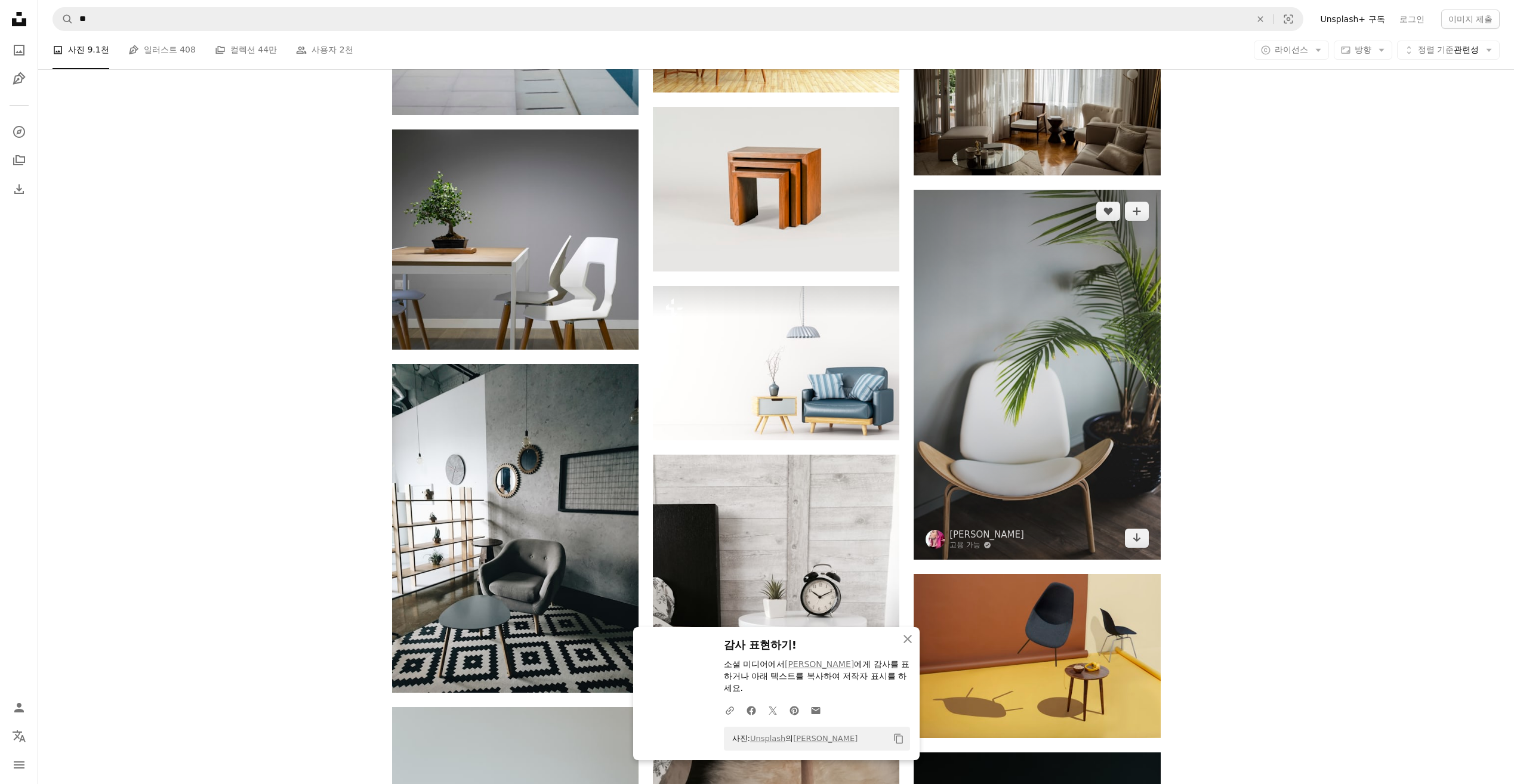
scroll to position [6742, 0]
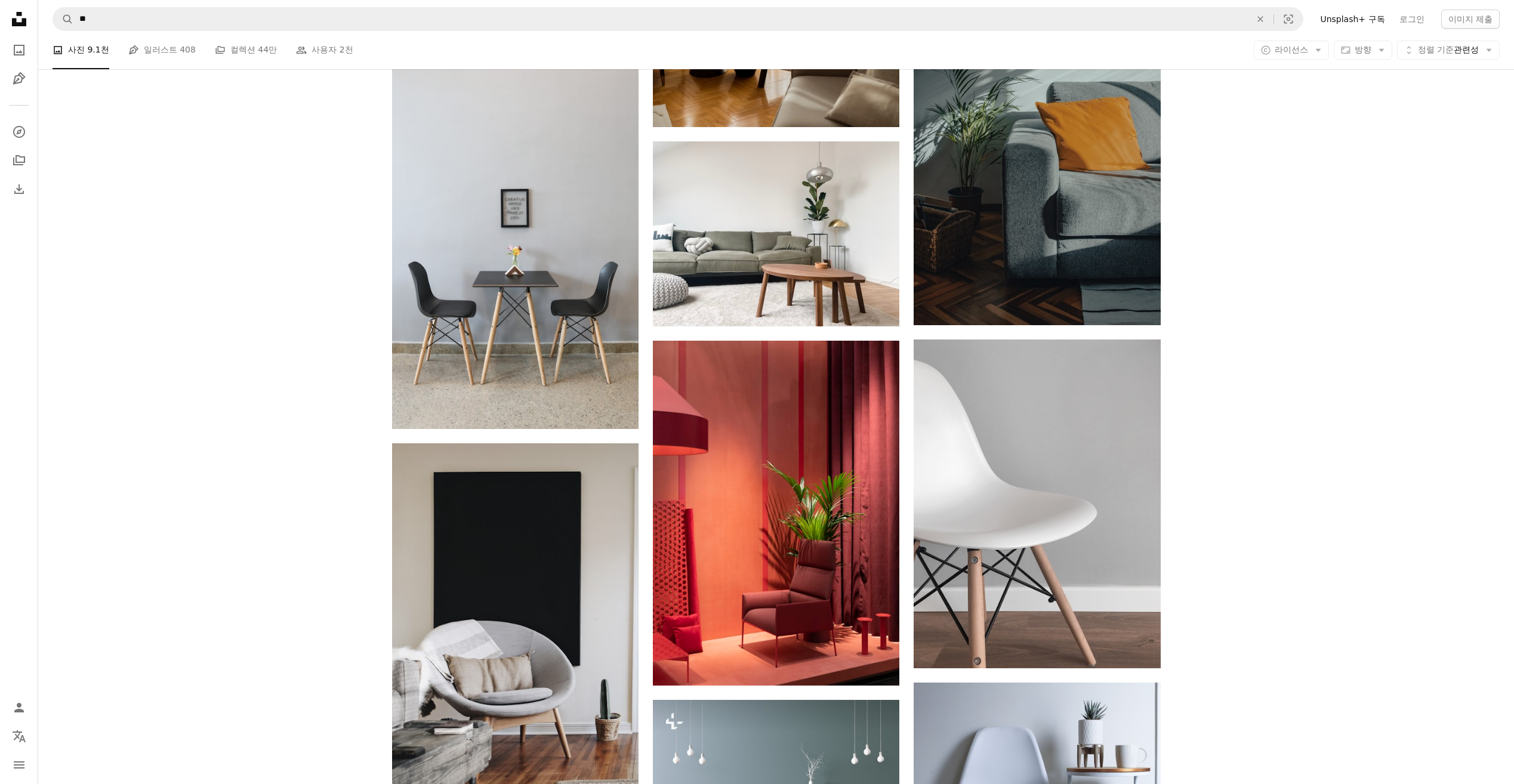
scroll to position [8413, 0]
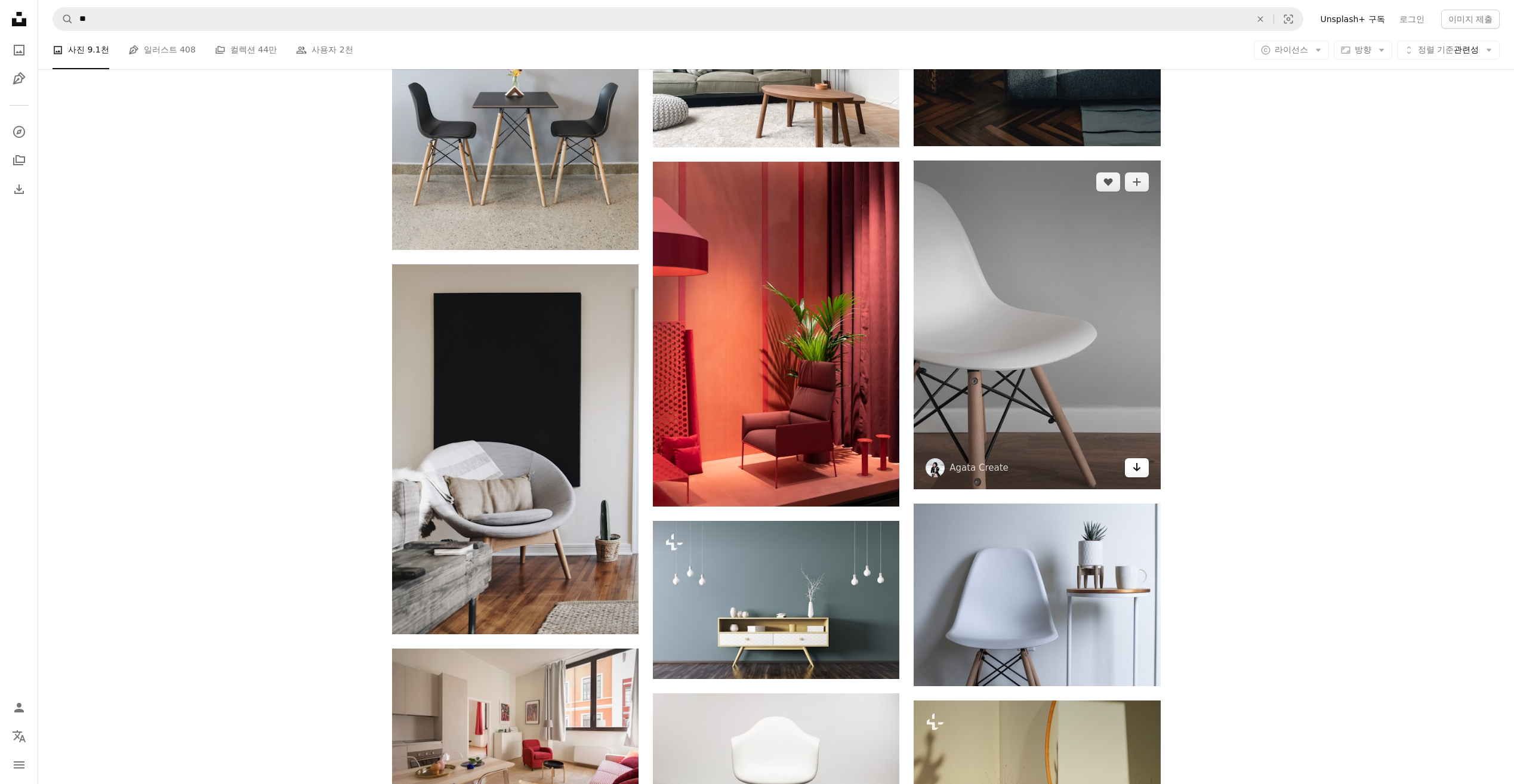
click at [1136, 471] on icon "다운로드" at bounding box center [1136, 467] width 8 height 9
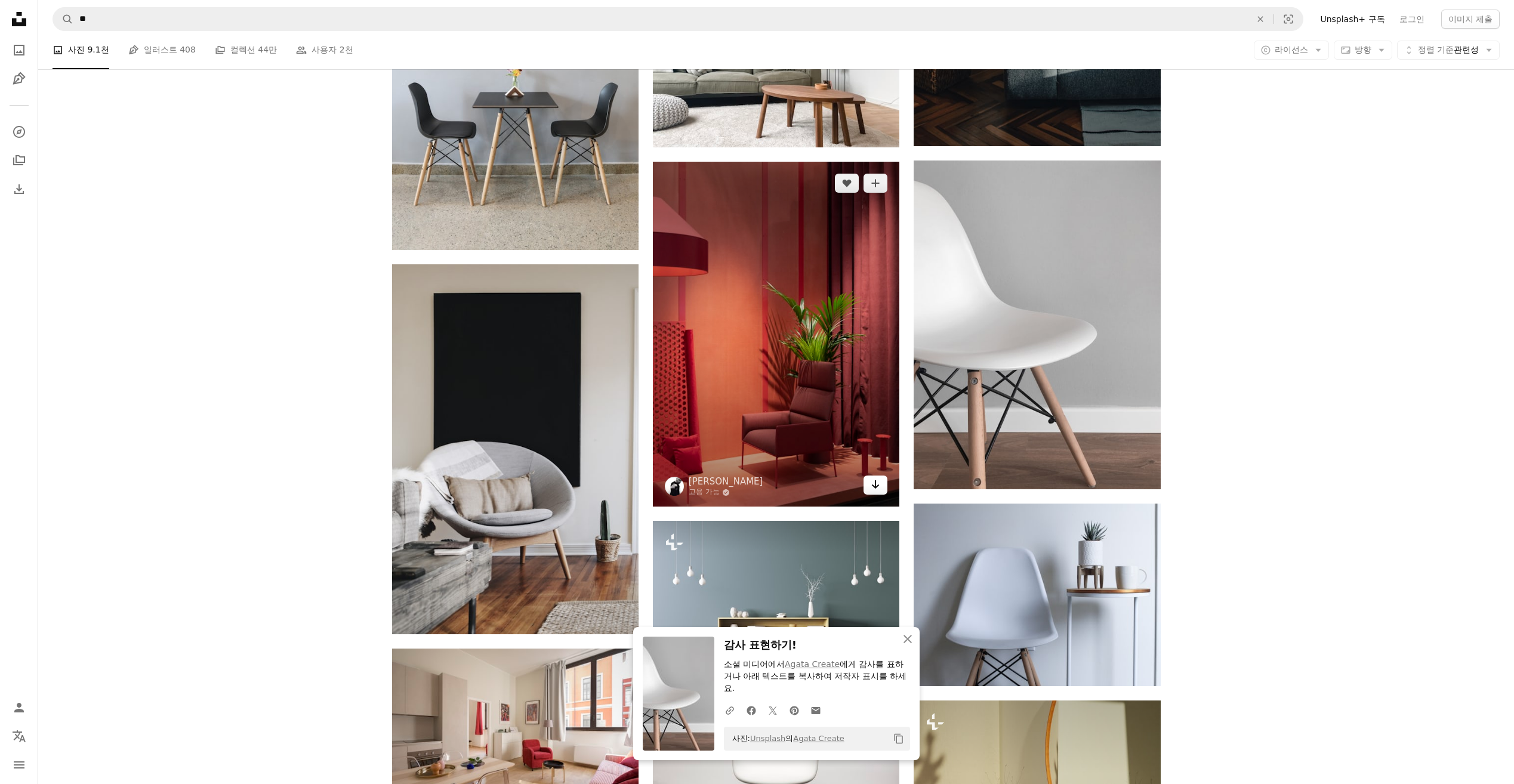
click at [881, 483] on link "Arrow pointing down" at bounding box center [875, 485] width 24 height 19
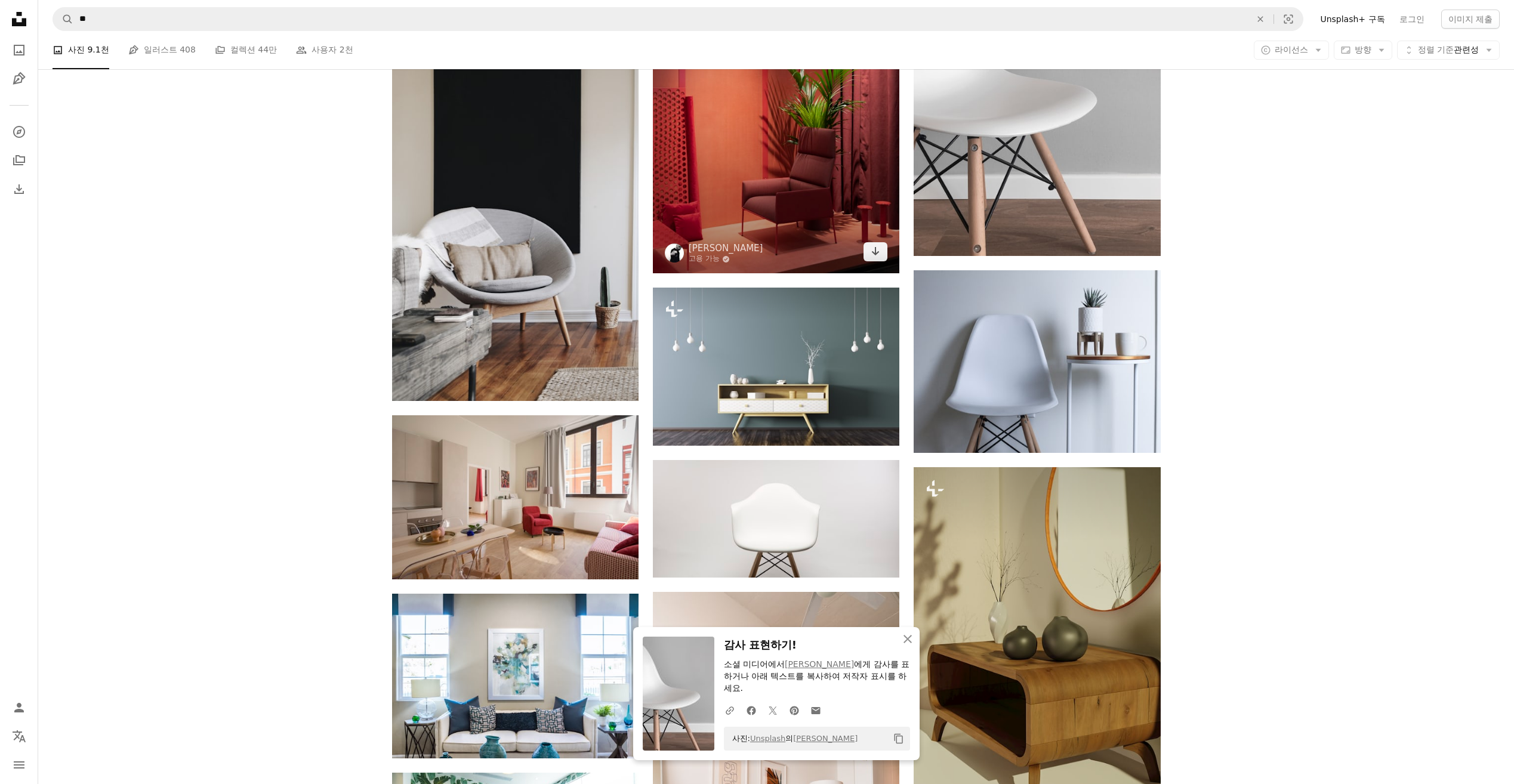
scroll to position [8651, 0]
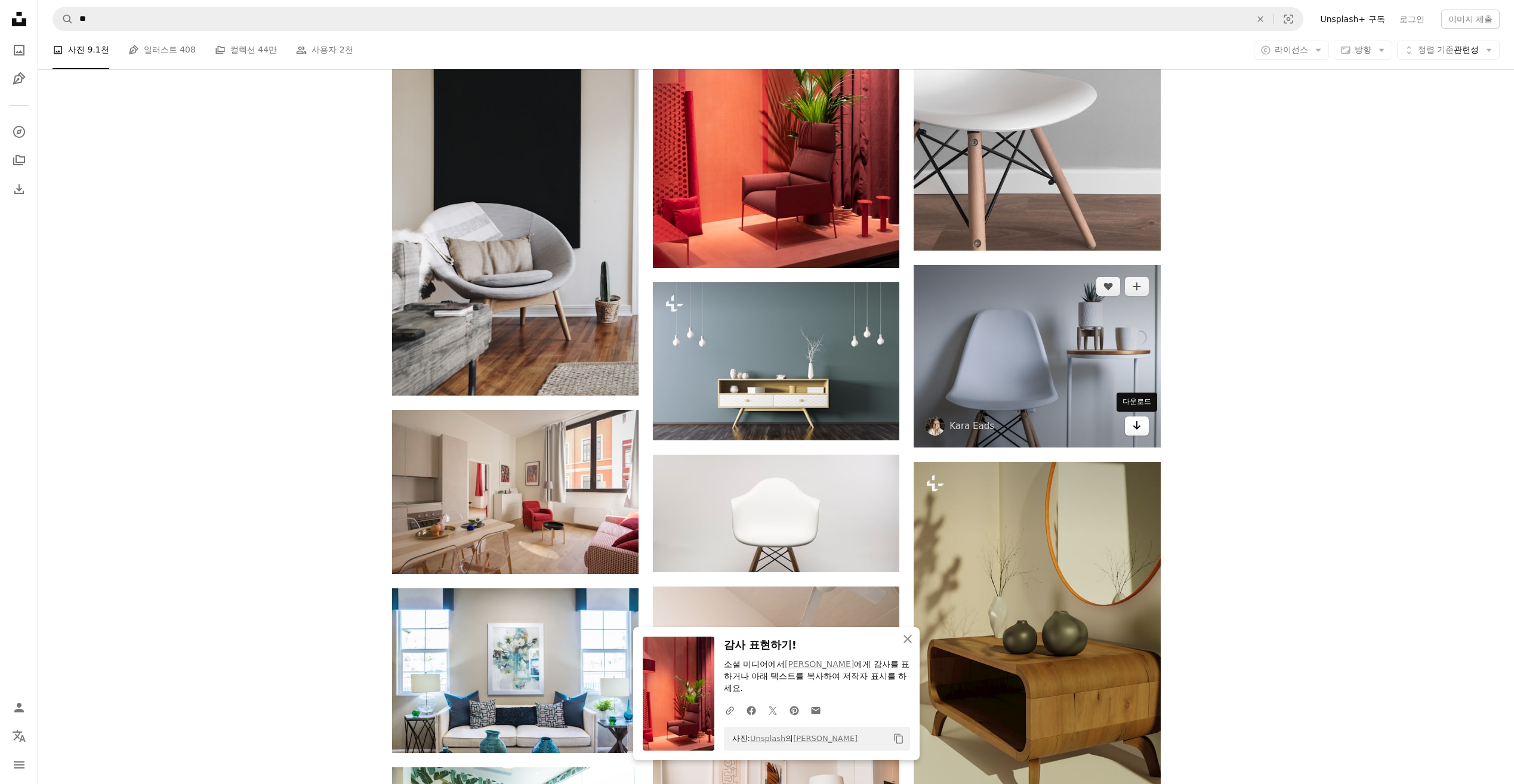
click at [1137, 429] on icon "Arrow pointing down" at bounding box center [1136, 425] width 9 height 14
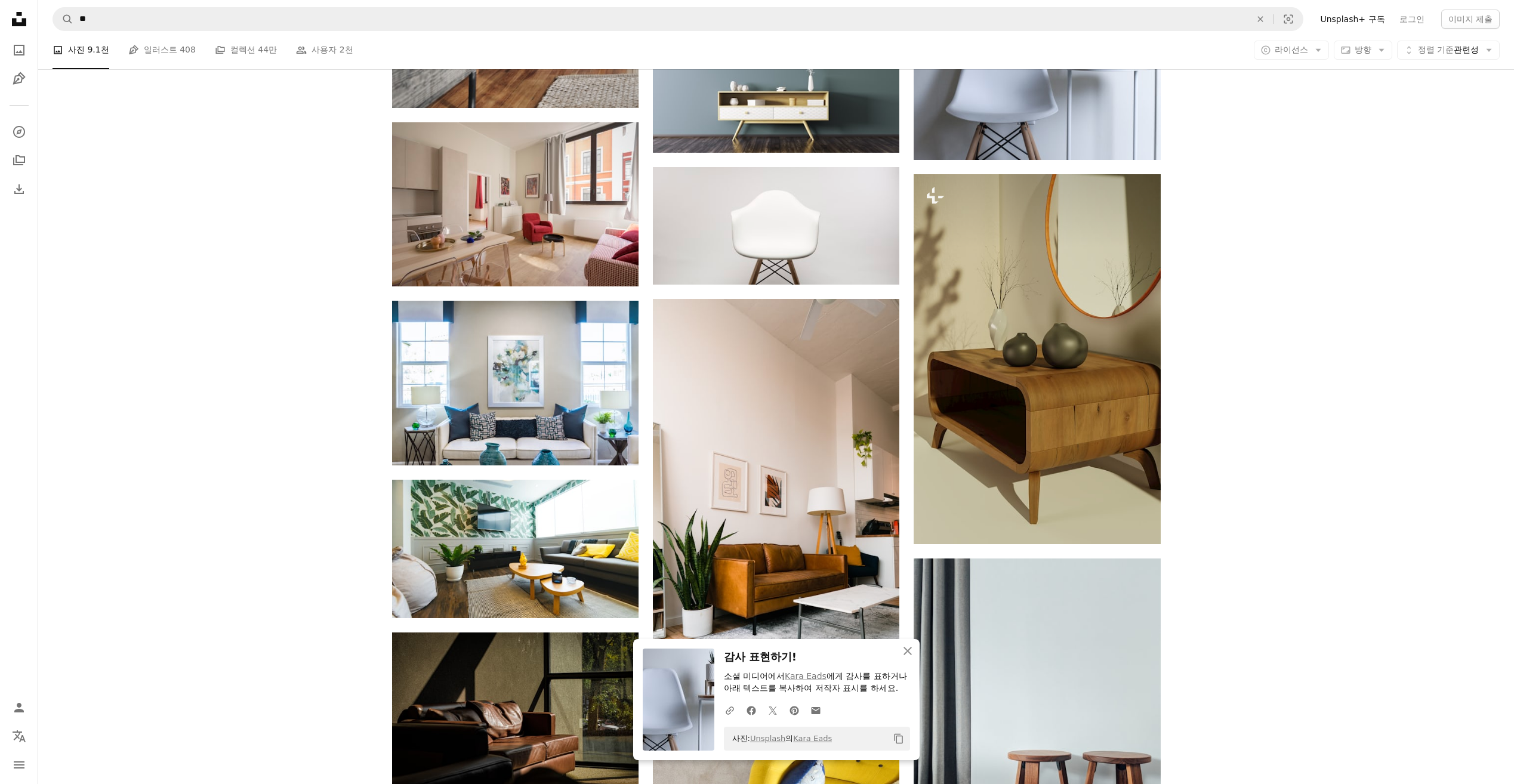
scroll to position [8950, 0]
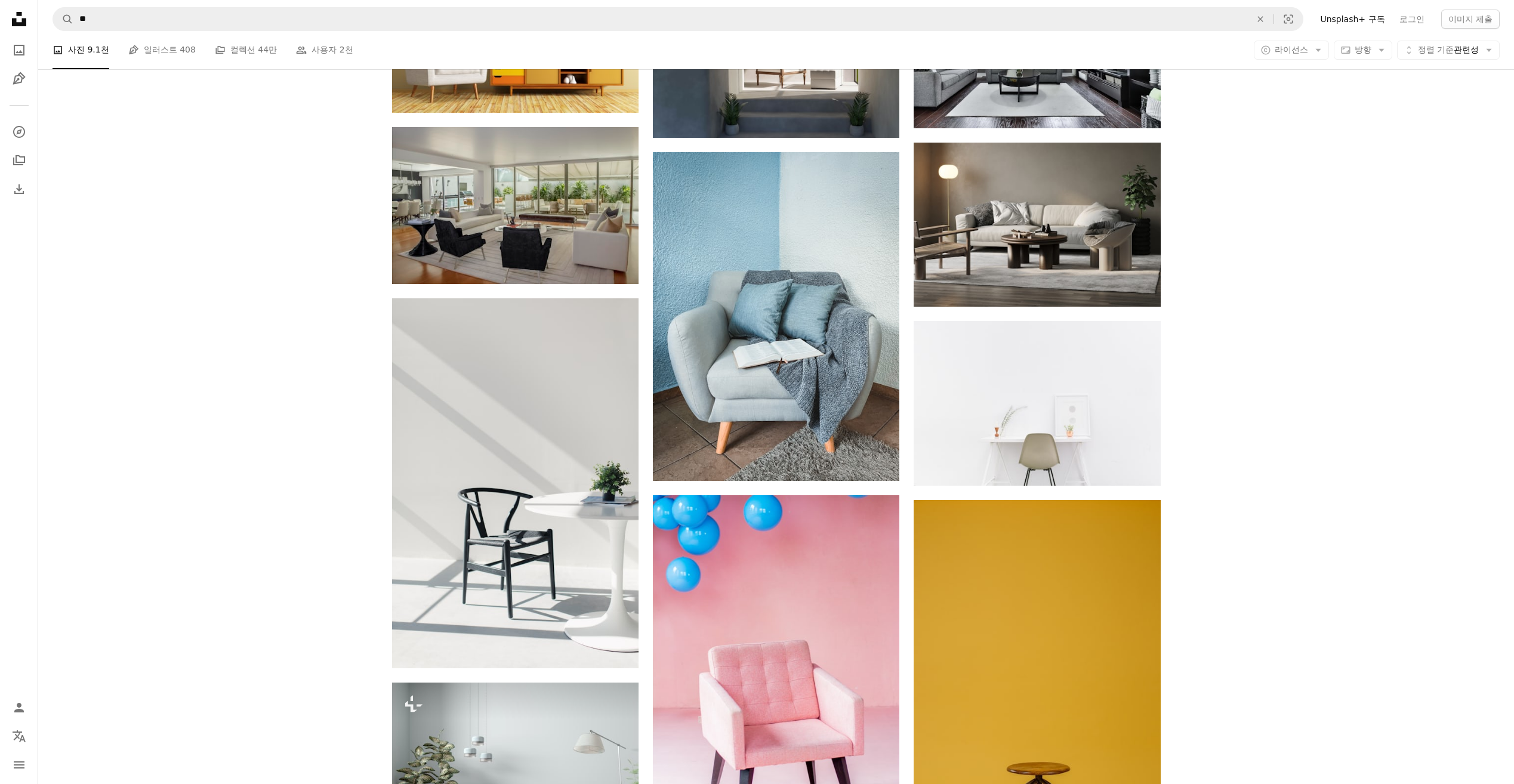
scroll to position [10799, 0]
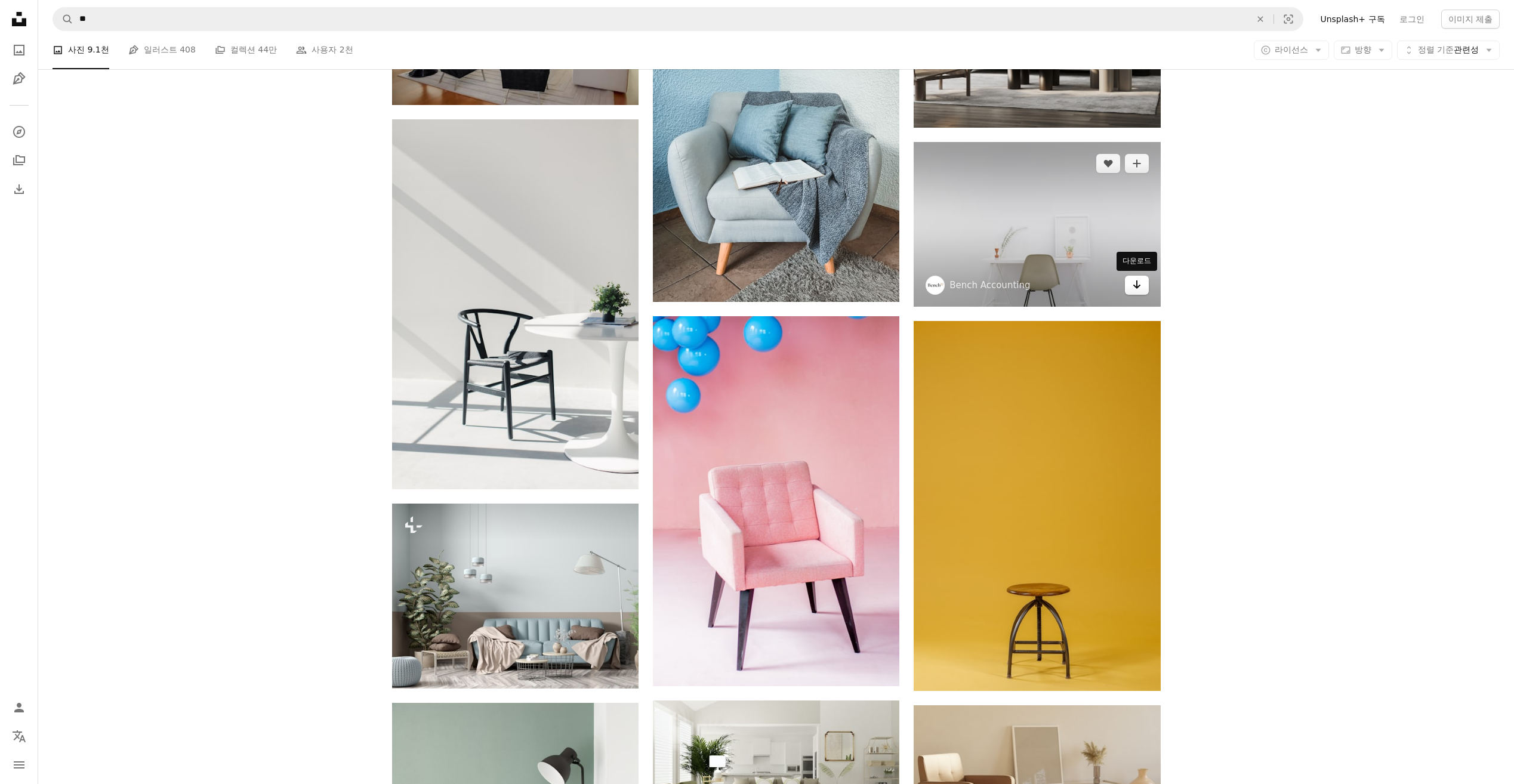
click at [1136, 287] on icon "다운로드" at bounding box center [1136, 284] width 8 height 9
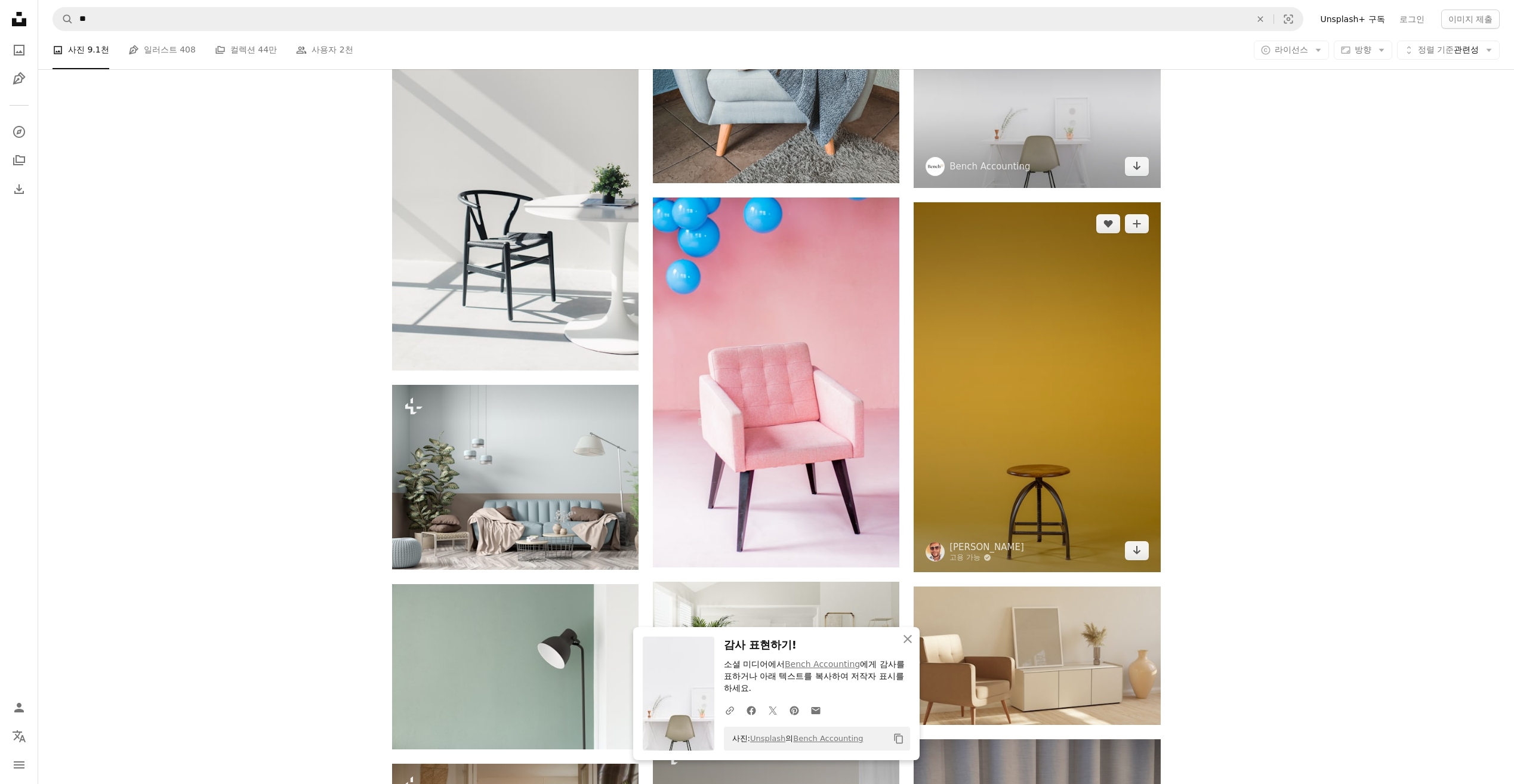
scroll to position [10919, 0]
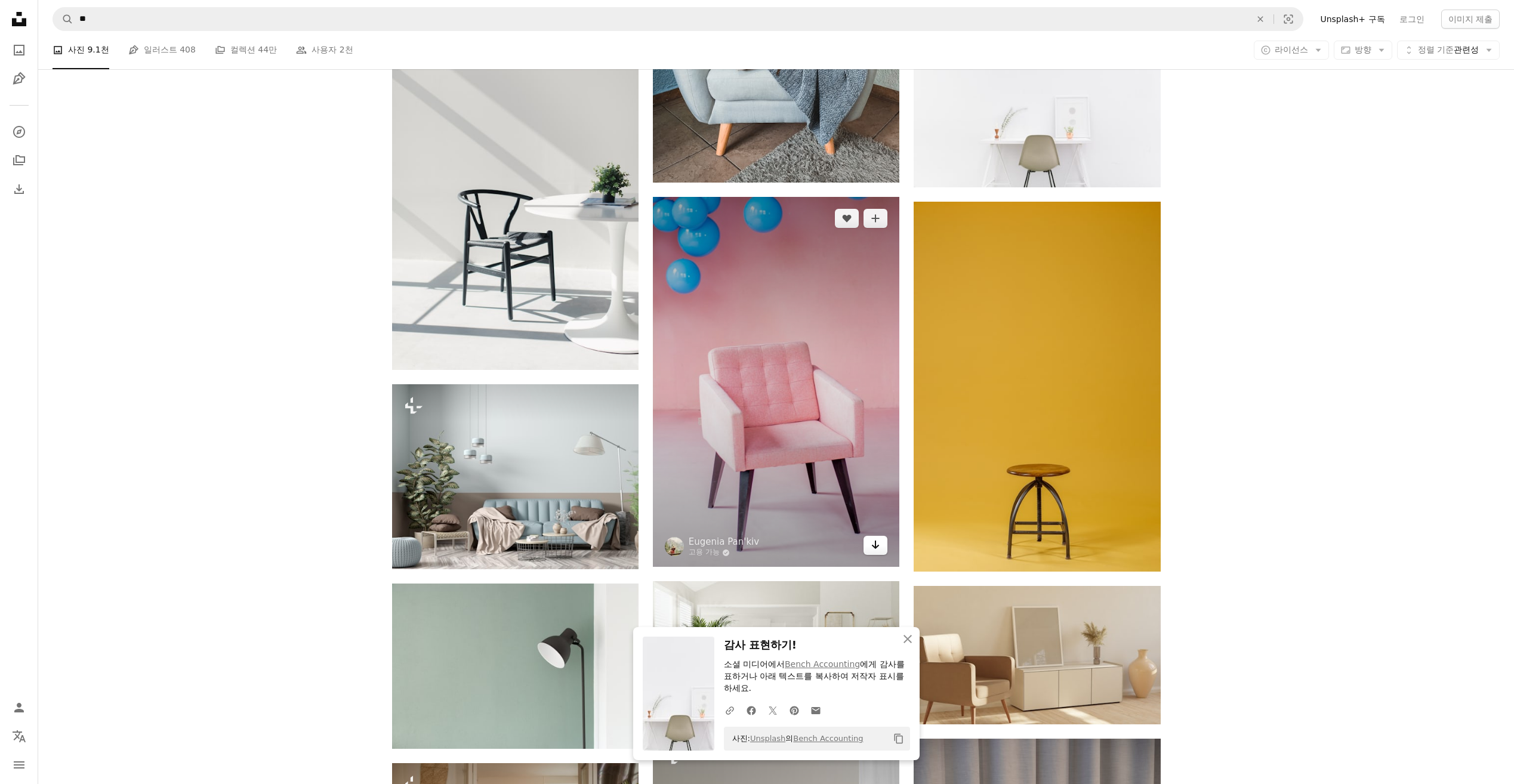
click at [876, 550] on icon "Arrow pointing down" at bounding box center [875, 544] width 9 height 14
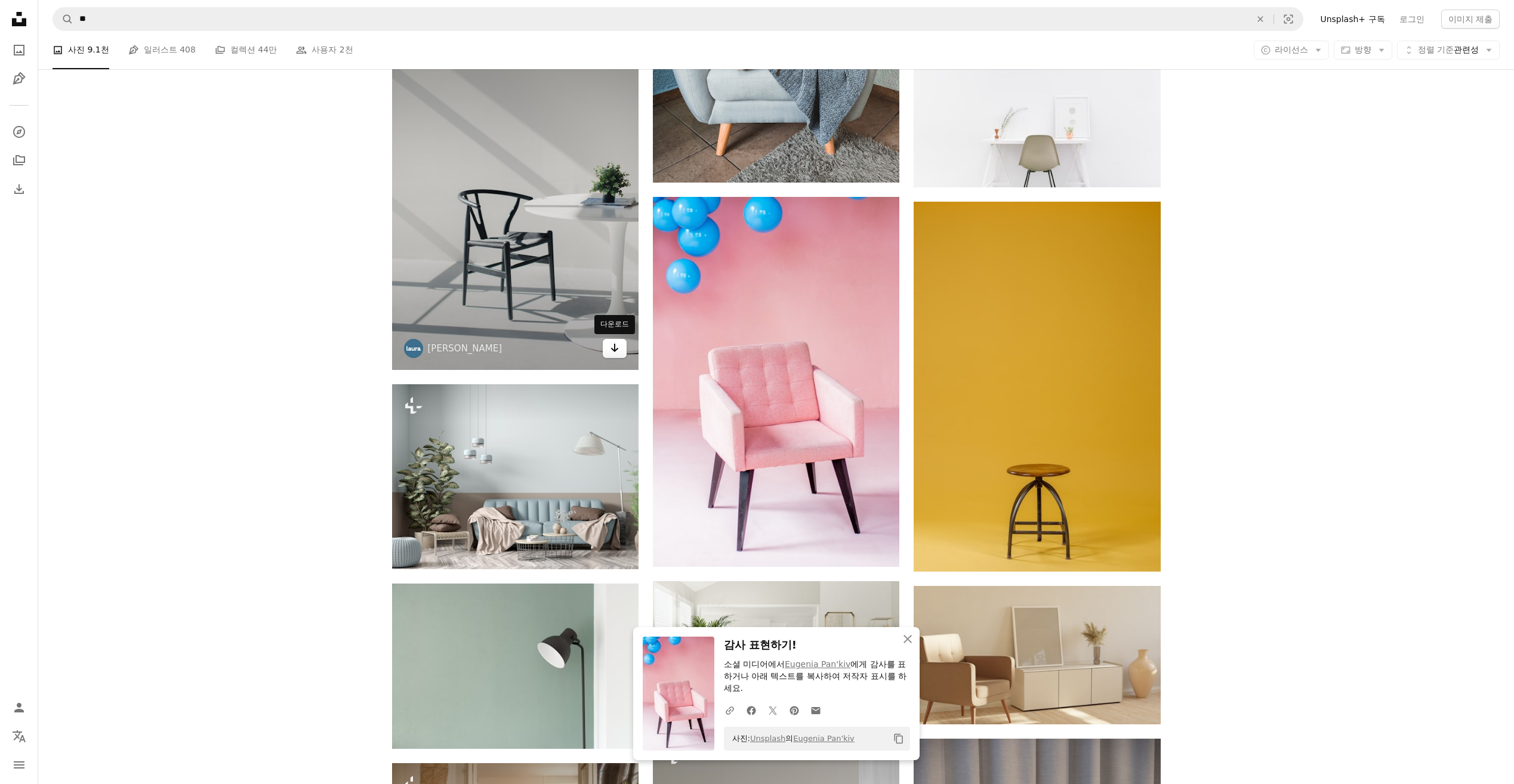
click at [615, 352] on icon "다운로드" at bounding box center [615, 348] width 8 height 9
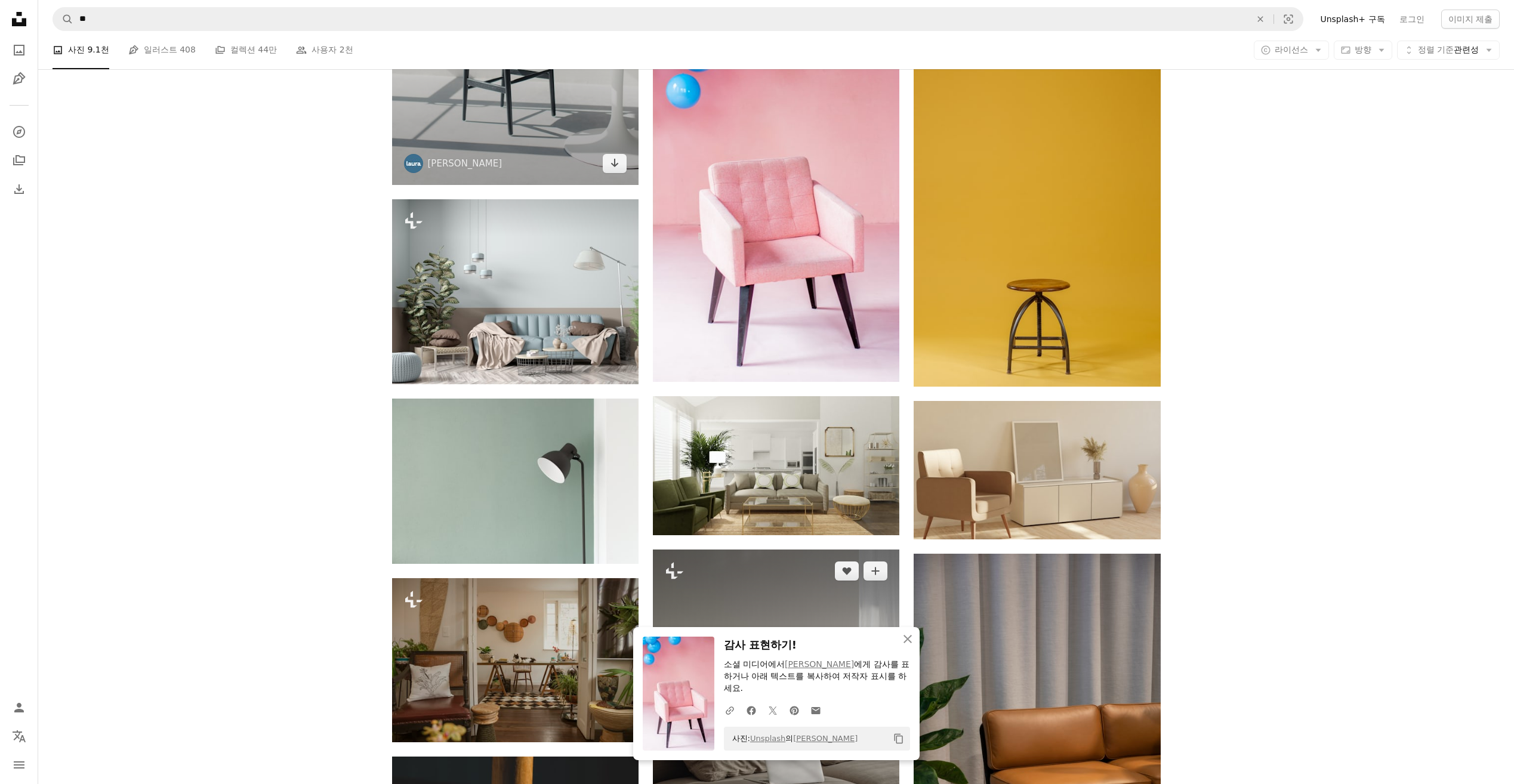
scroll to position [11277, 0]
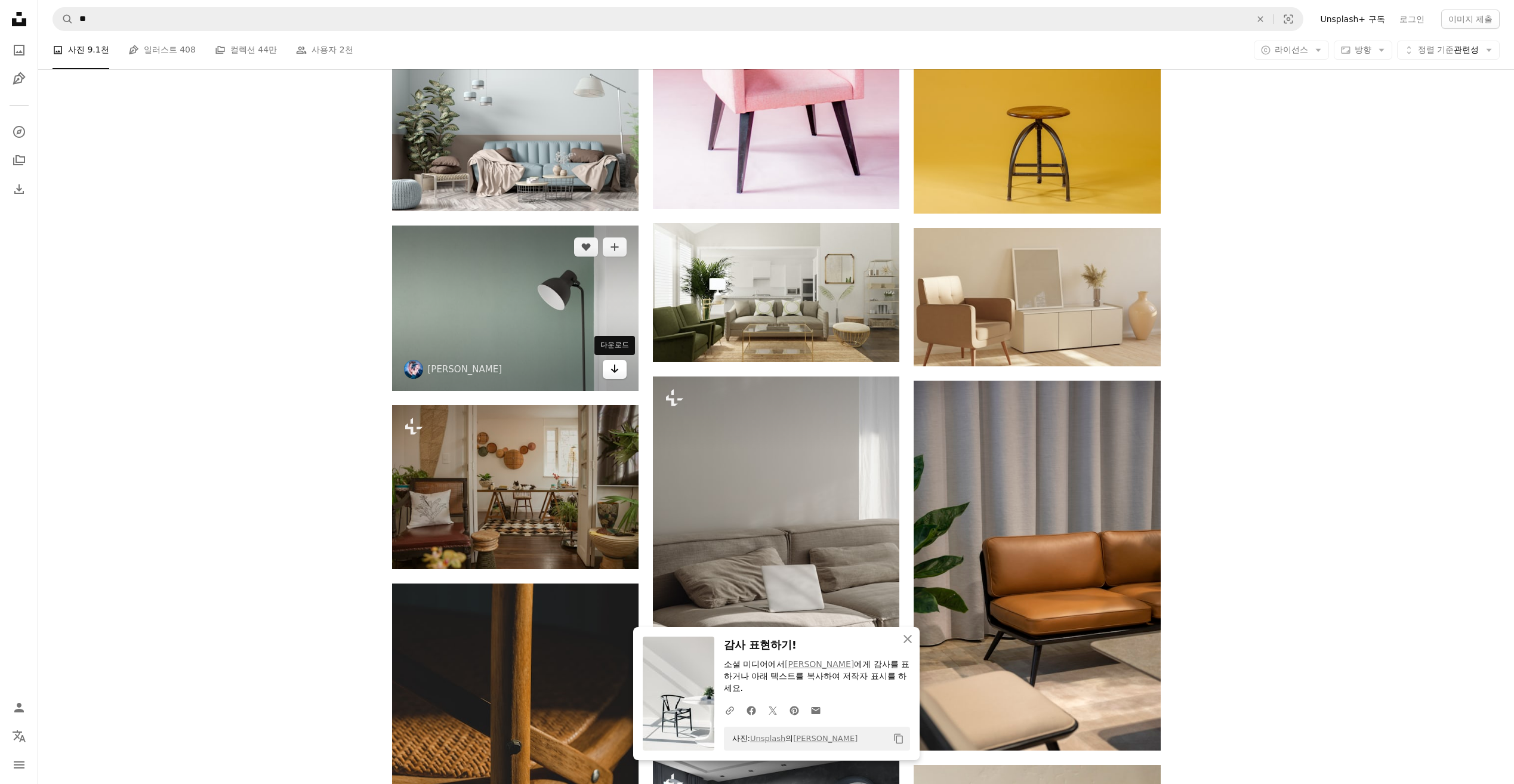
click at [612, 370] on icon "Arrow pointing down" at bounding box center [615, 368] width 9 height 14
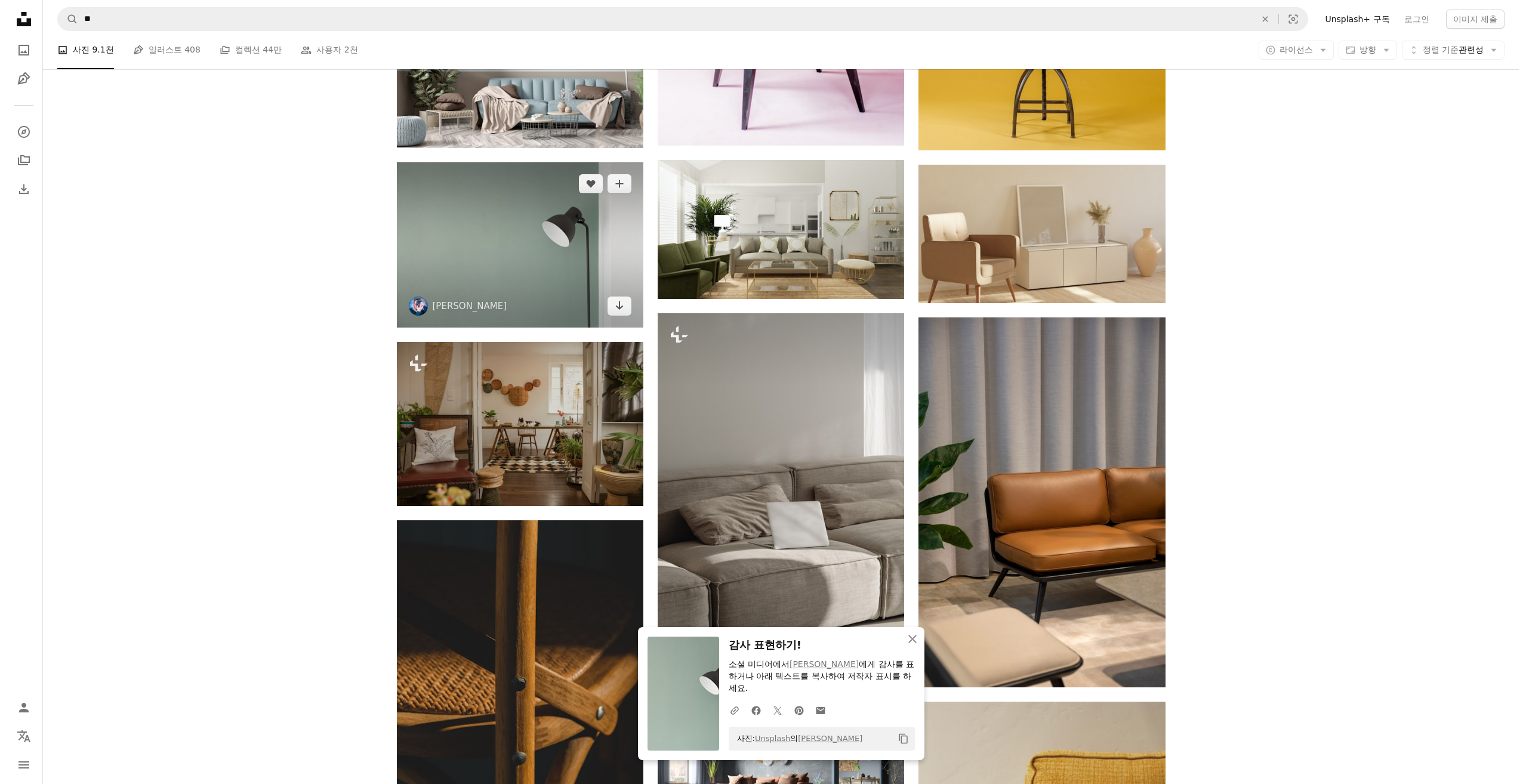
scroll to position [11456, 0]
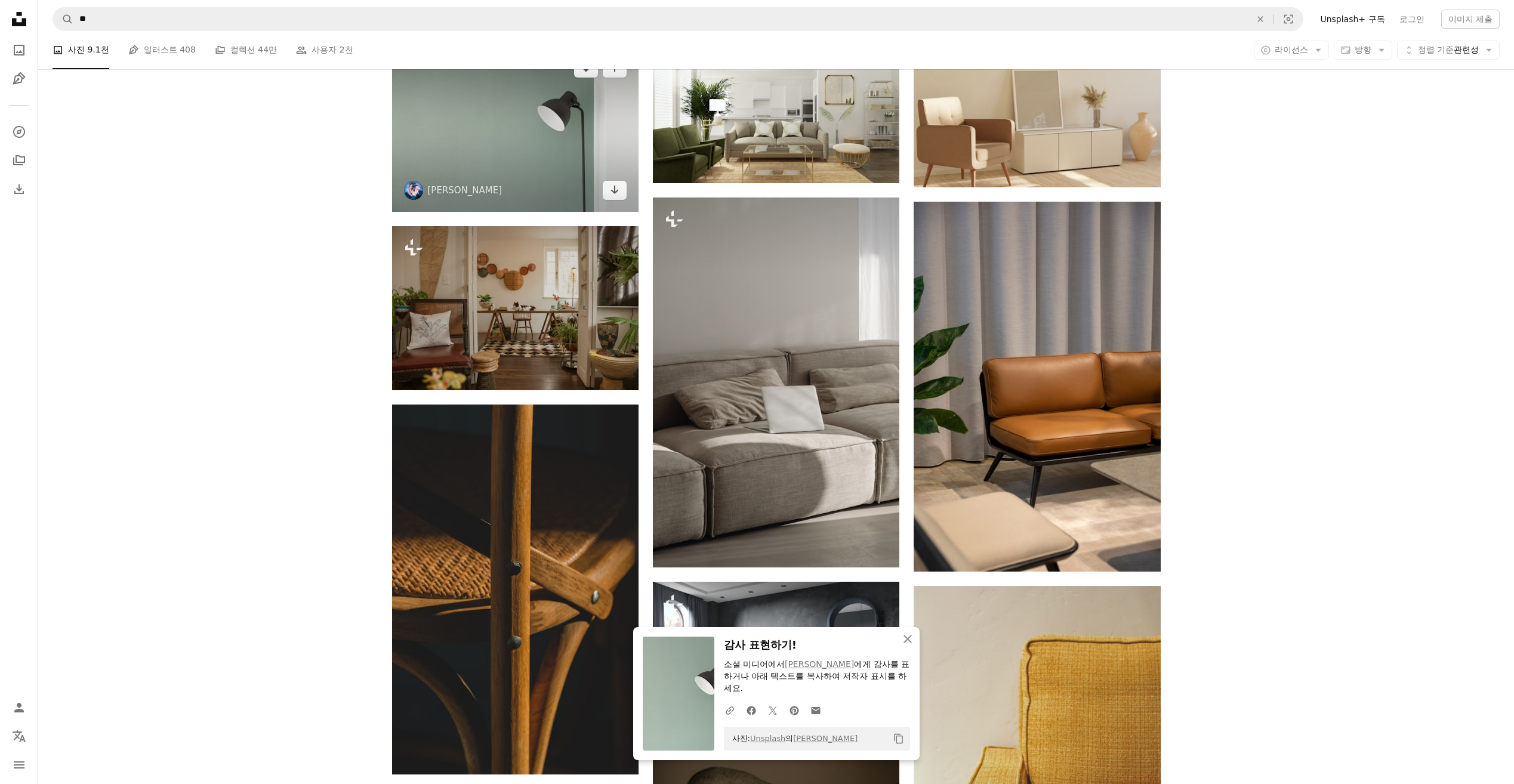
click at [510, 147] on img at bounding box center [515, 129] width 246 height 165
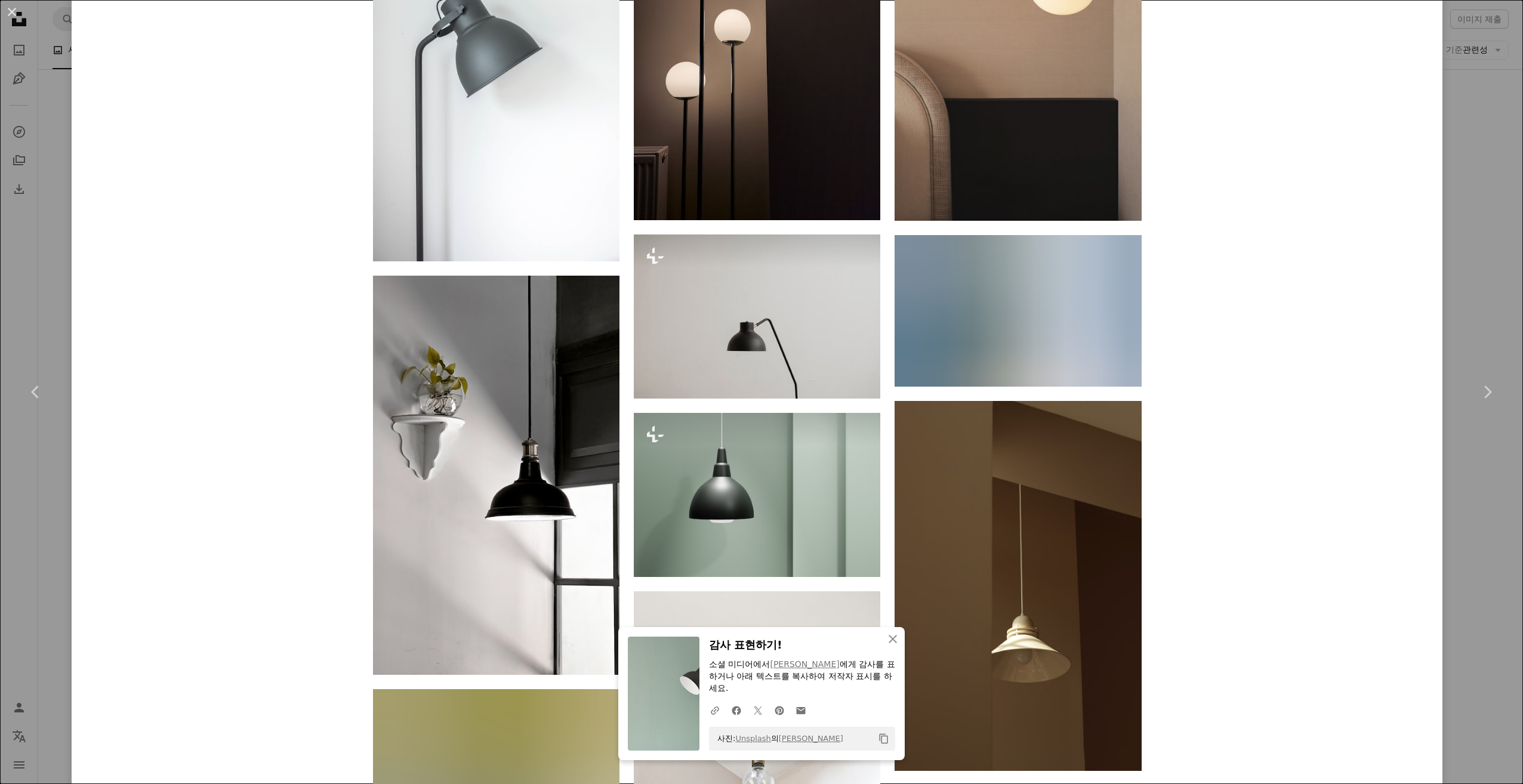
scroll to position [1193, 0]
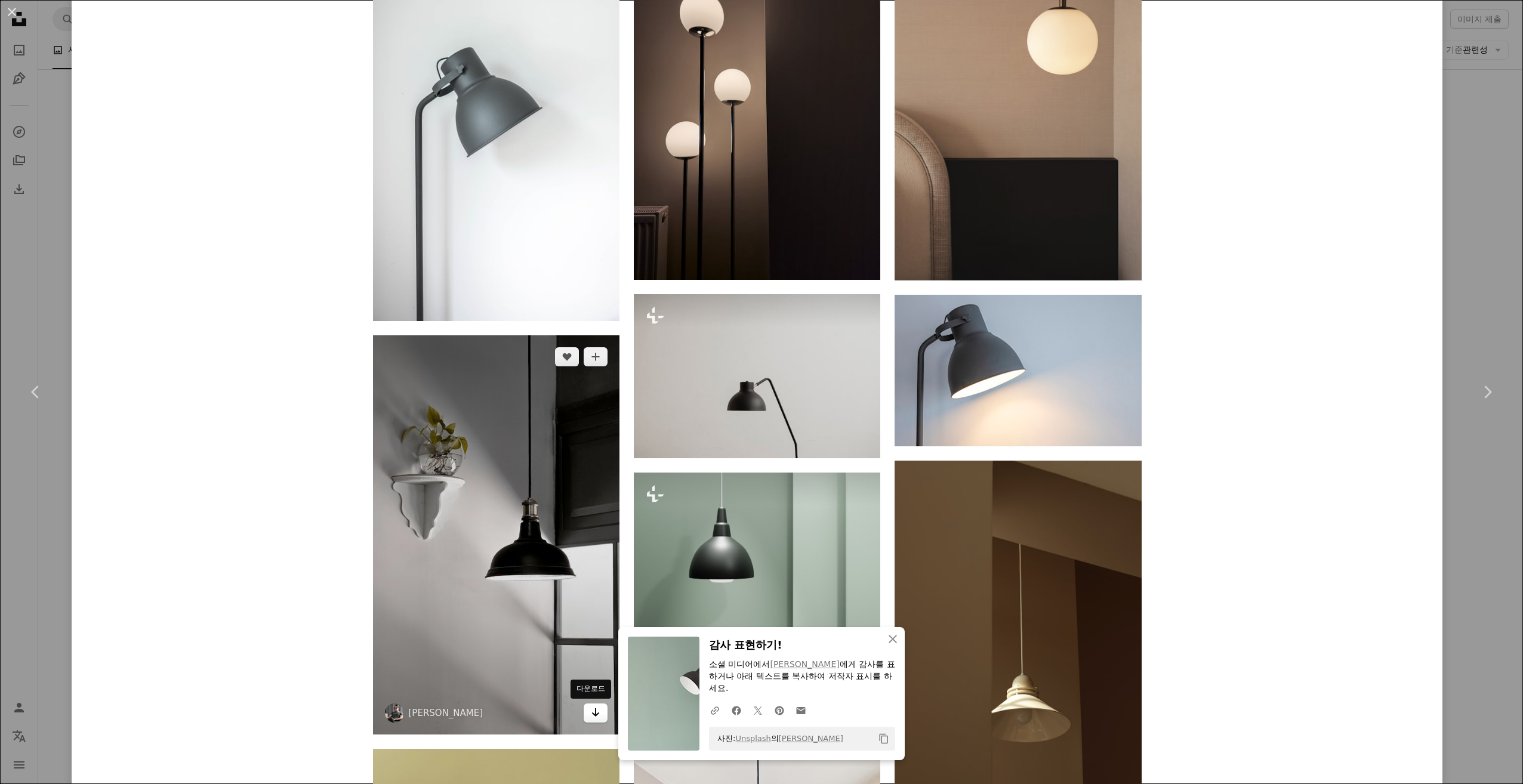
click at [591, 711] on icon "Arrow pointing down" at bounding box center [595, 712] width 9 height 14
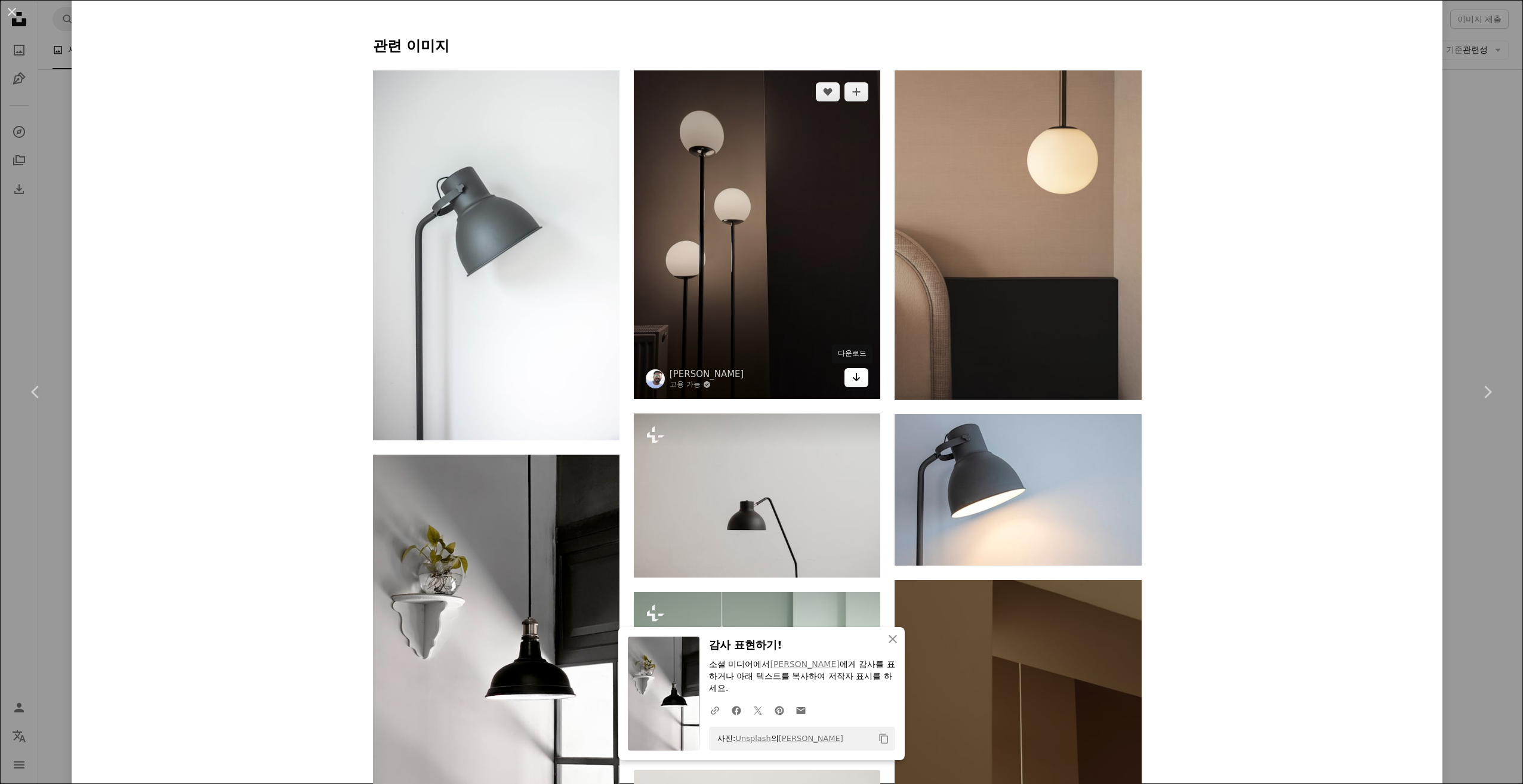
click at [853, 378] on icon "Arrow pointing down" at bounding box center [856, 376] width 9 height 14
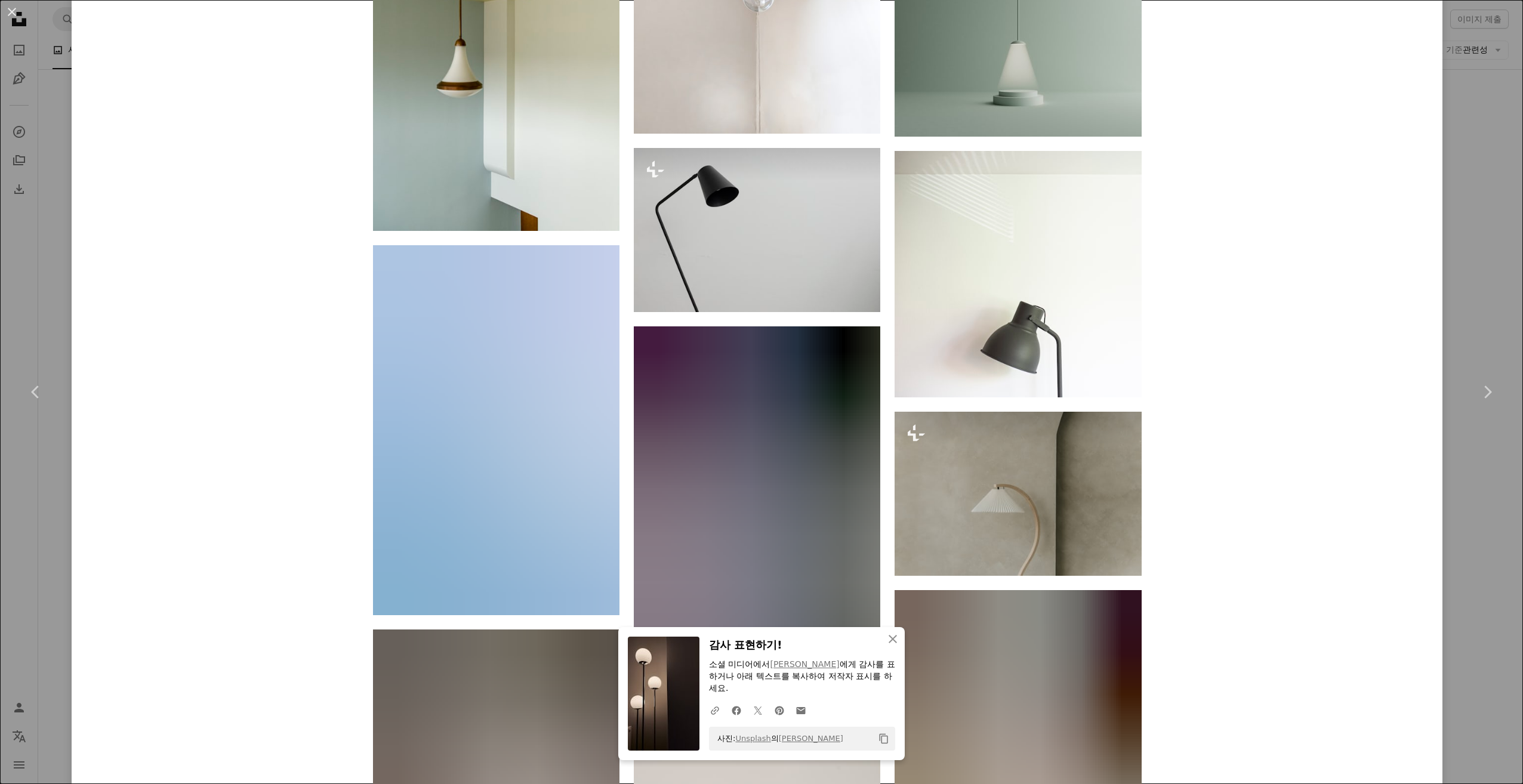
scroll to position [2148, 0]
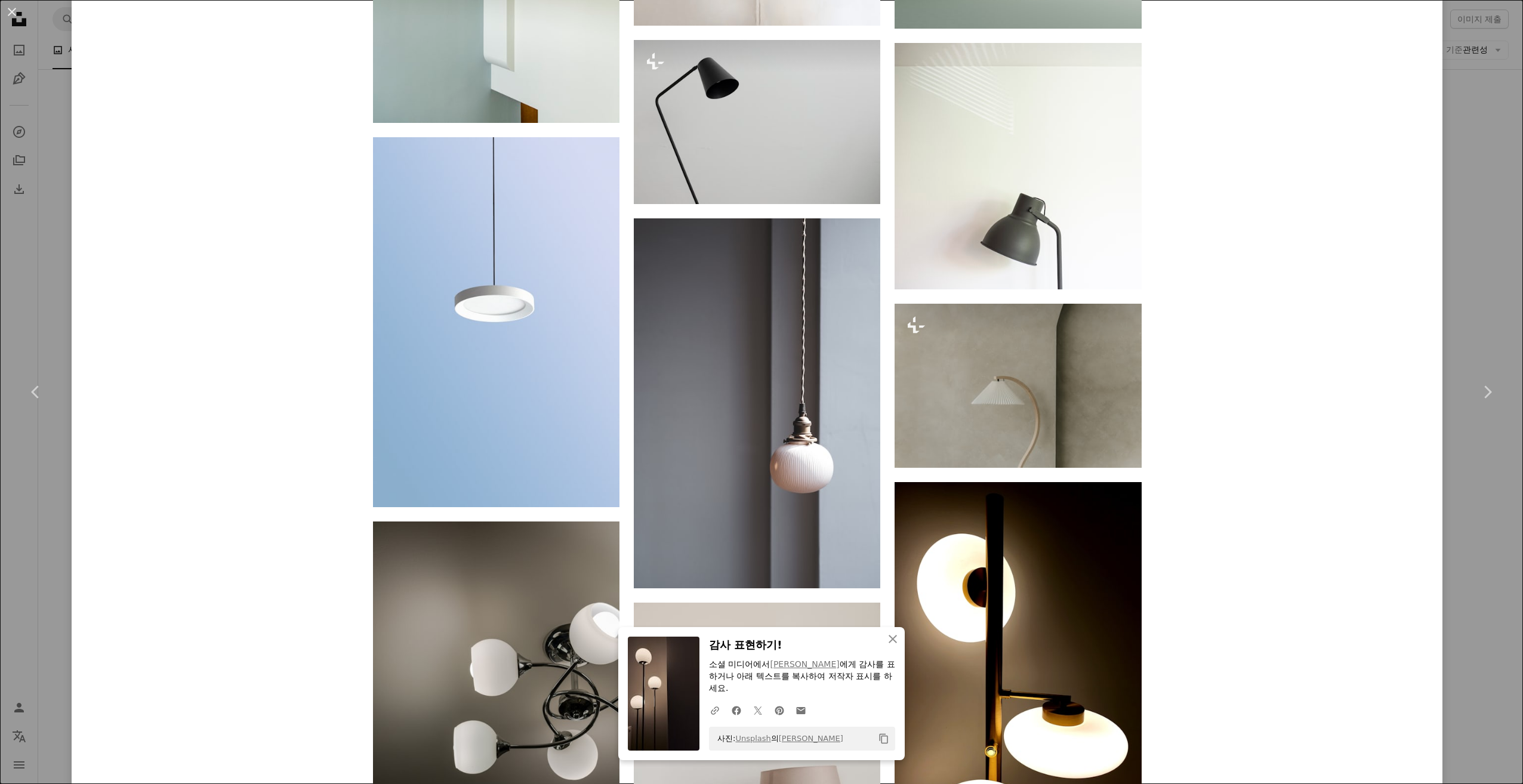
click at [1252, 542] on div "[PERSON_NAME] dvandijk A heart A plus sign 이미지 편집 Plus sign for Unsplash+ 무료 다운…" at bounding box center [757, 322] width 1371 height 4920
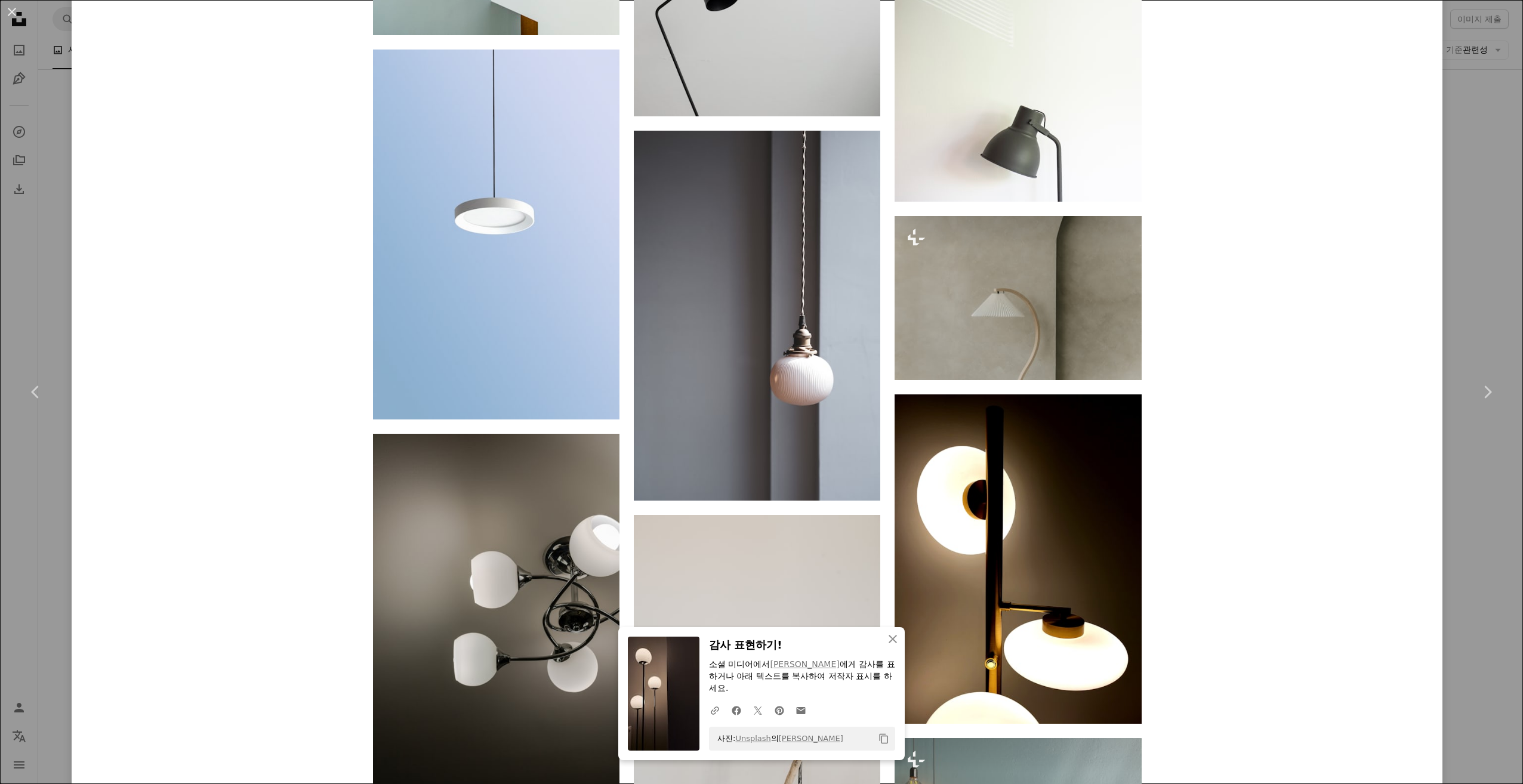
scroll to position [2327, 0]
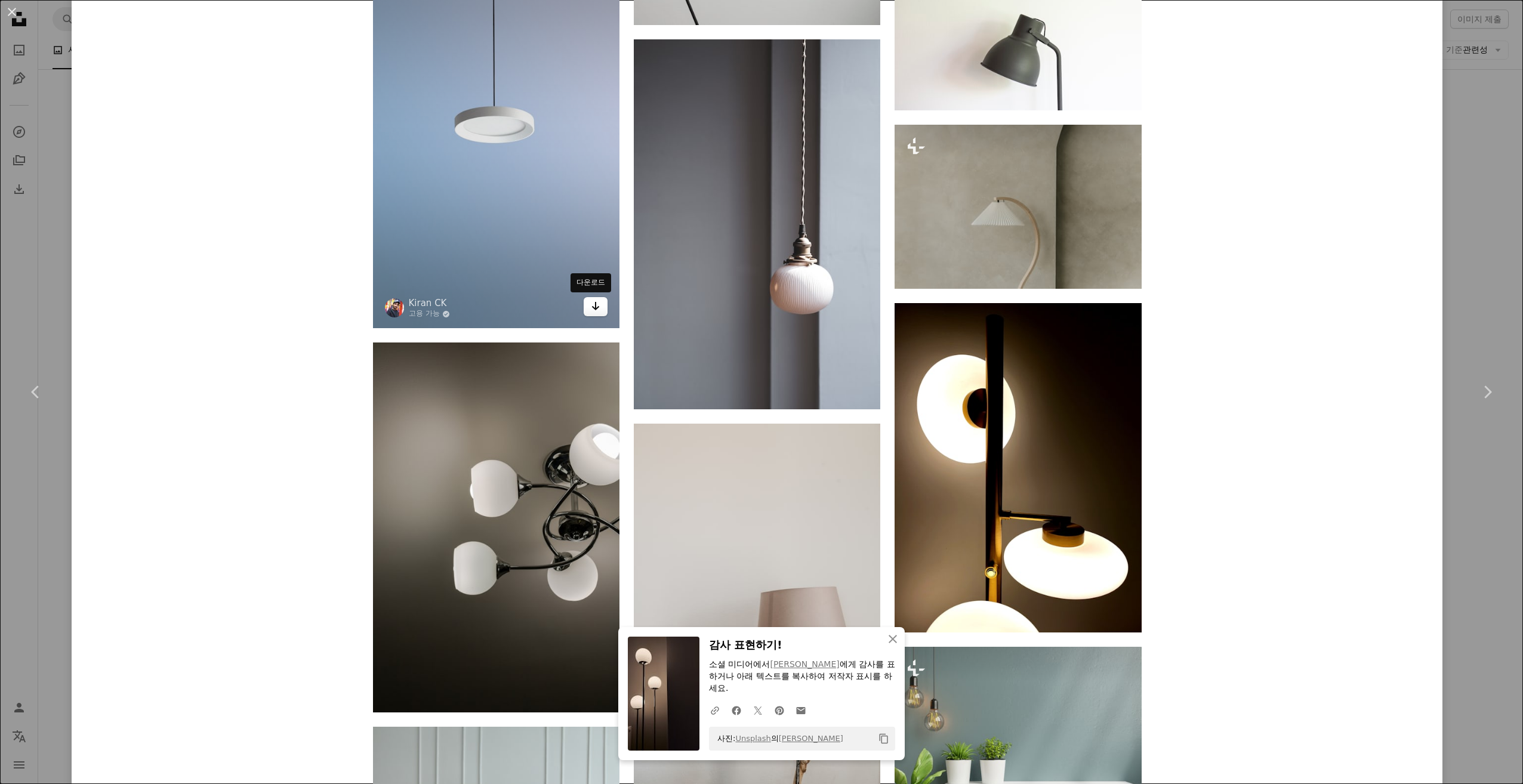
click at [593, 310] on icon "Arrow pointing down" at bounding box center [595, 306] width 9 height 14
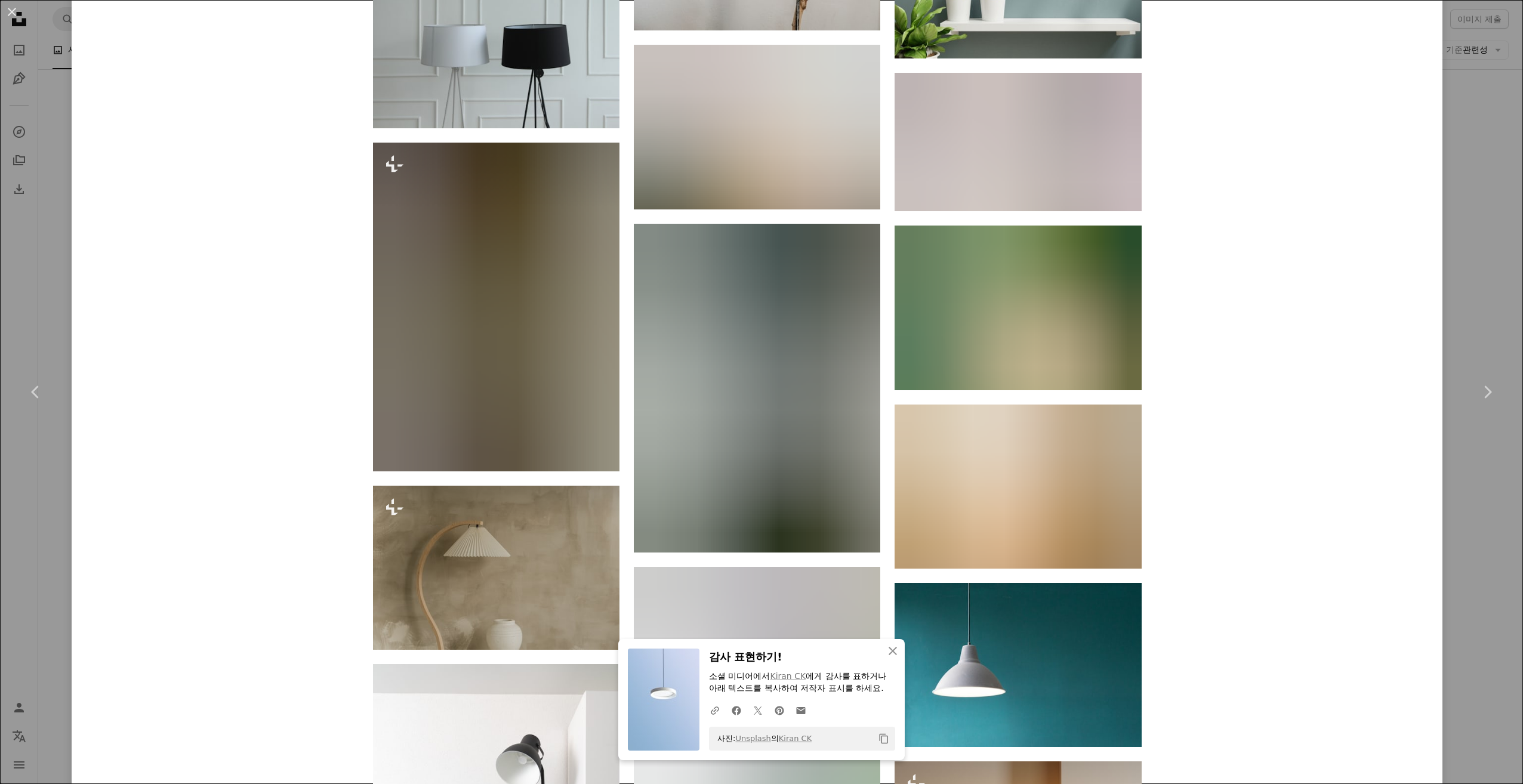
scroll to position [3103, 0]
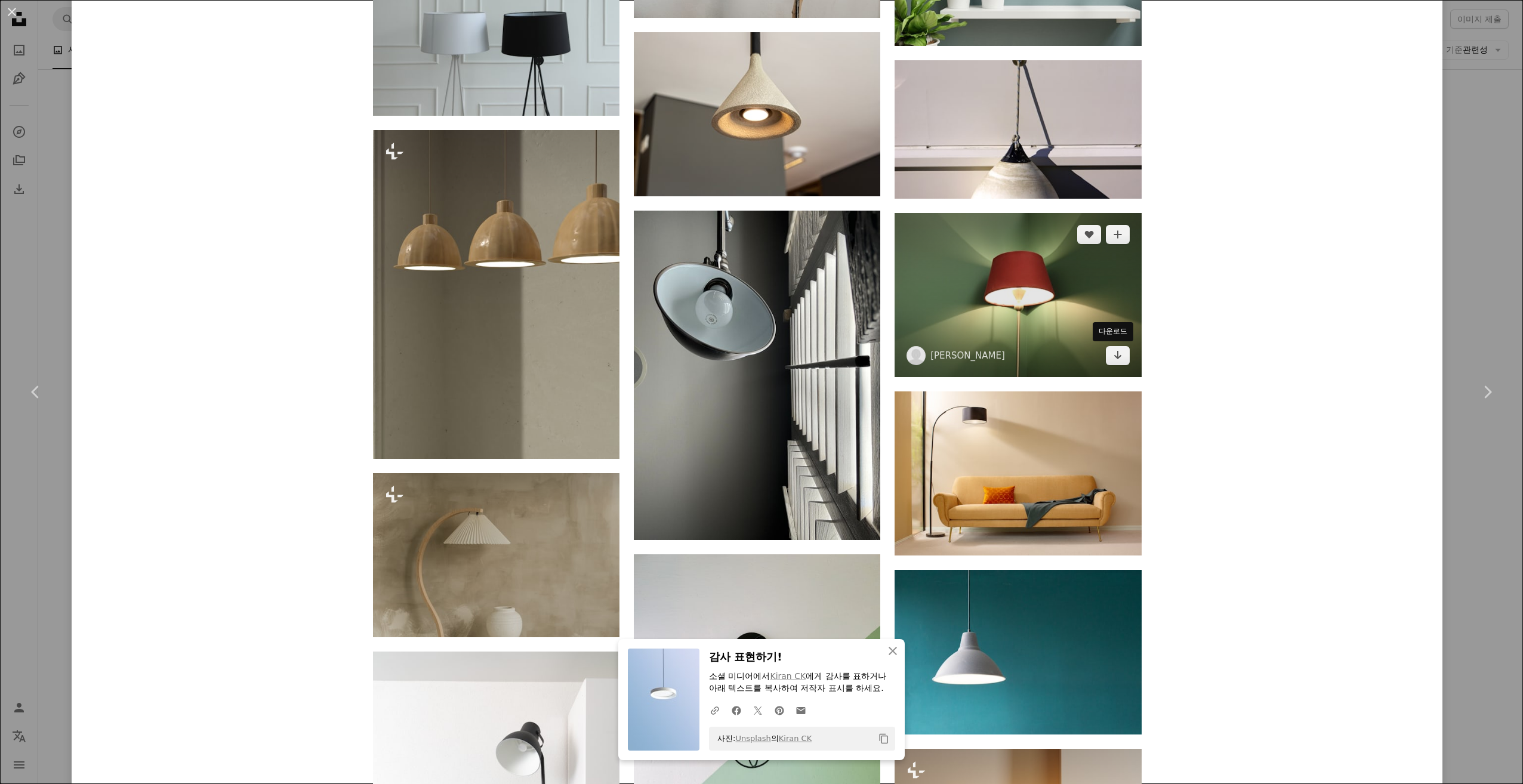
drag, startPoint x: 1117, startPoint y: 358, endPoint x: 1123, endPoint y: 368, distance: 11.7
click at [1117, 358] on icon "Arrow pointing down" at bounding box center [1118, 354] width 9 height 14
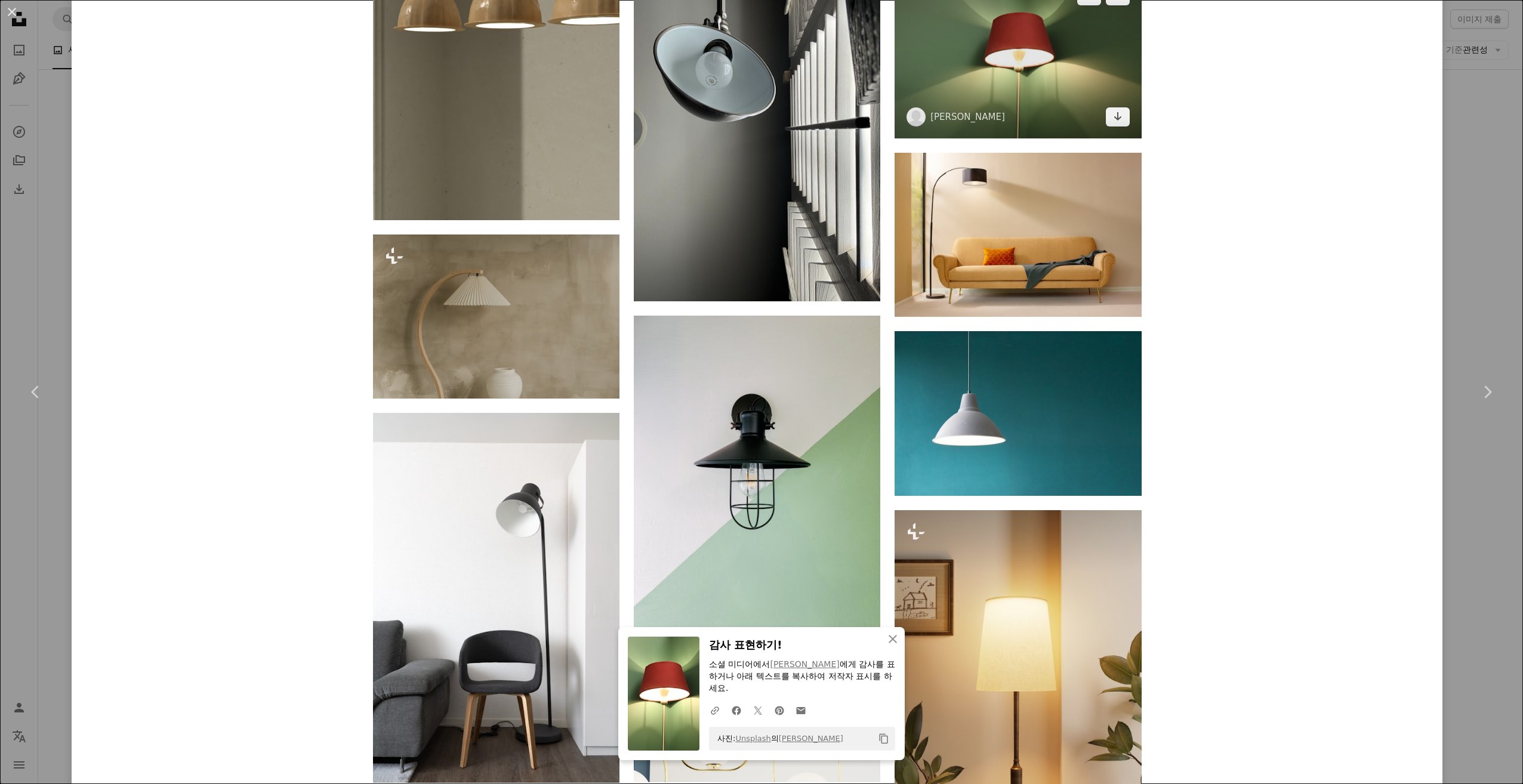
scroll to position [3460, 0]
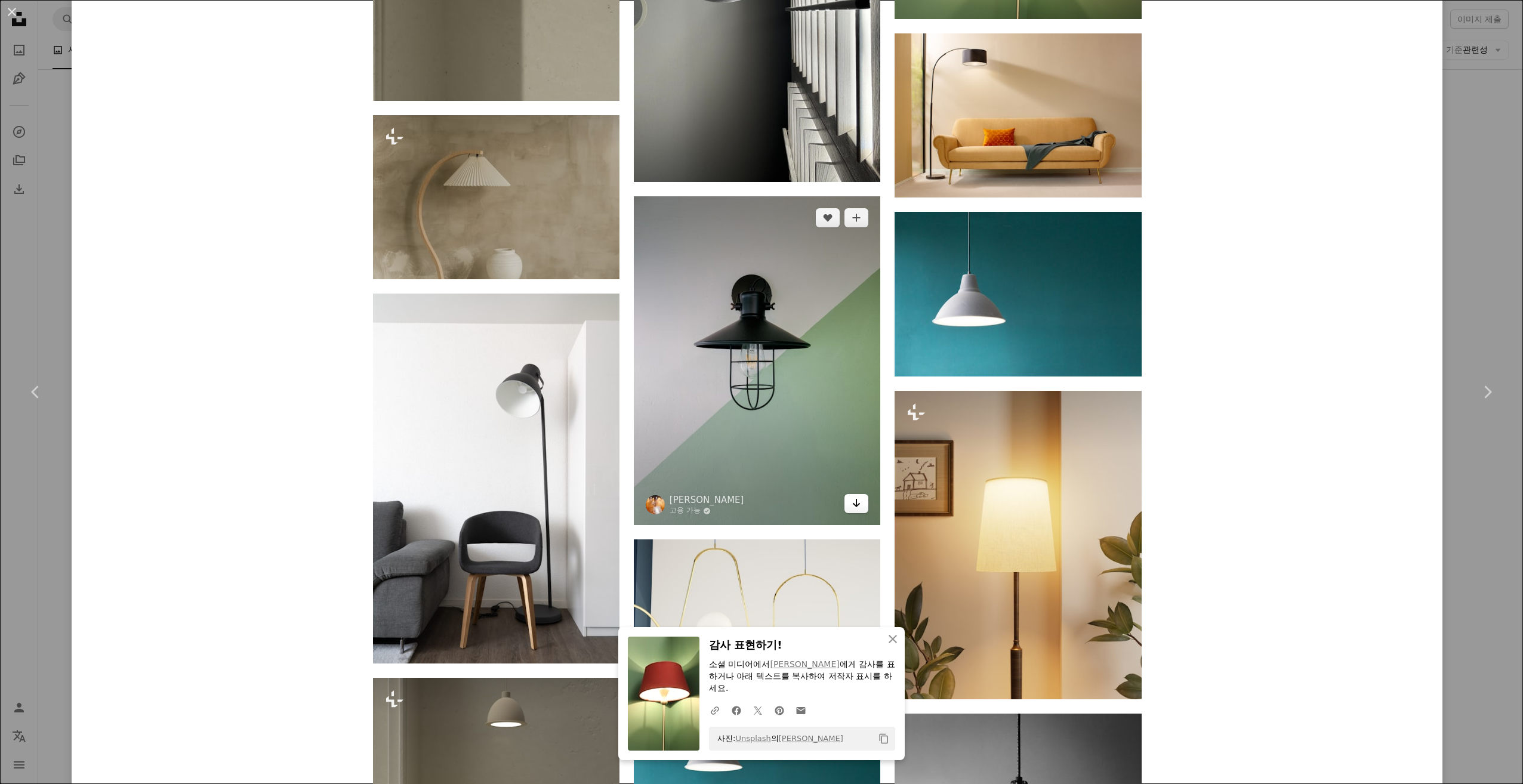
click at [860, 505] on link "Arrow pointing down" at bounding box center [856, 503] width 24 height 19
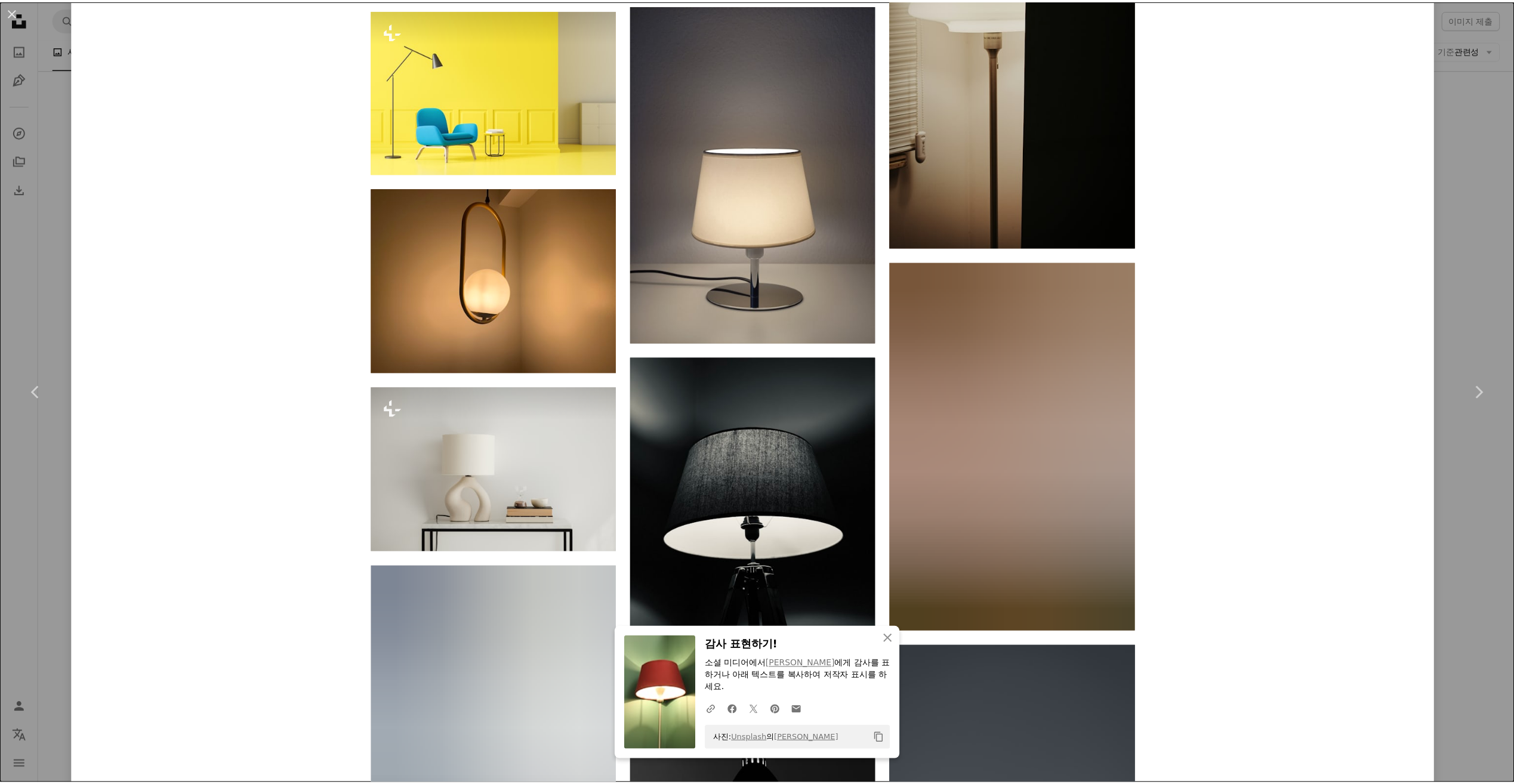
scroll to position [9479, 0]
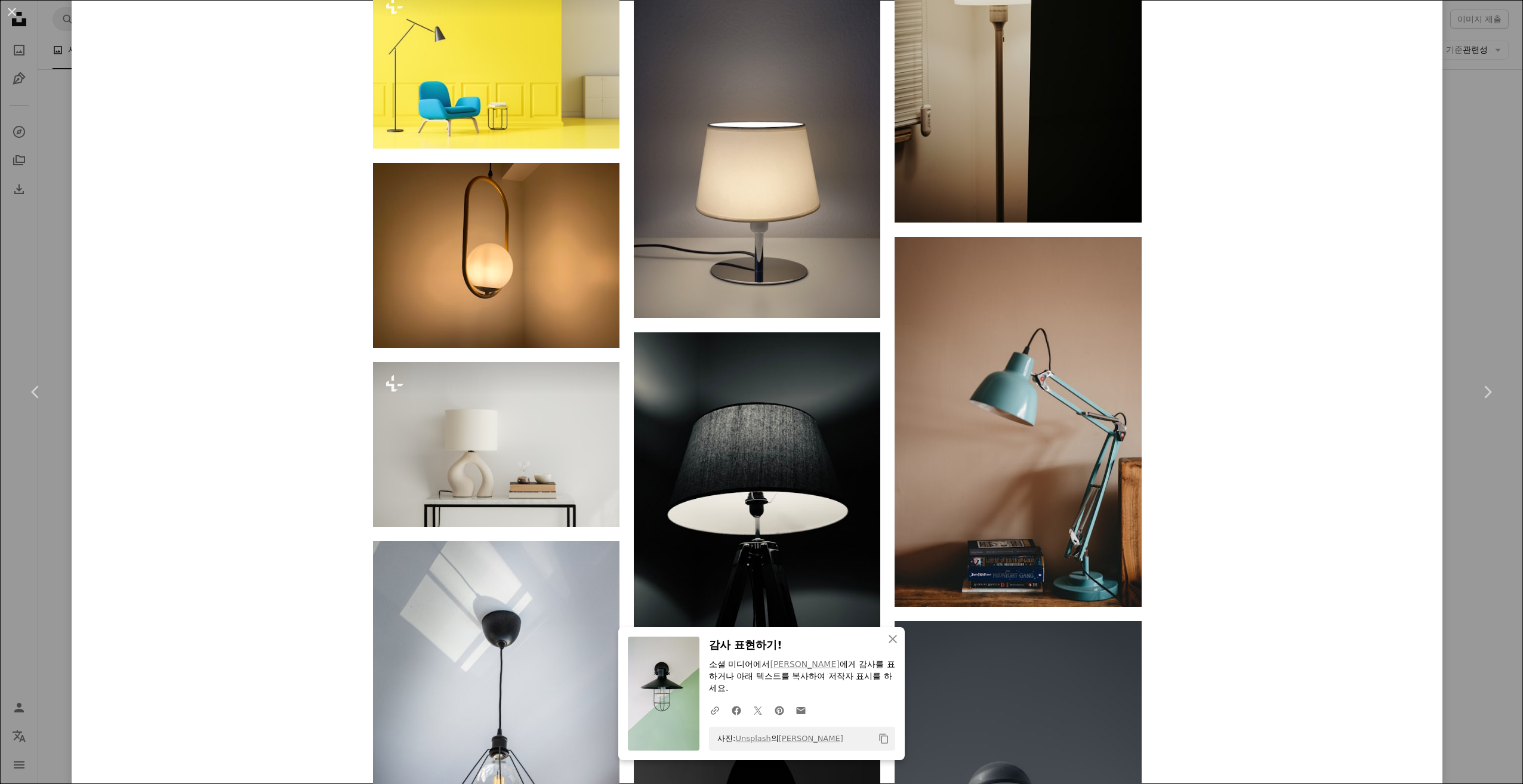
click at [1467, 550] on div "An X shape Chevron left Chevron right An X shape 닫기 감사 표현하기! 소셜 미디어에서 [PERSON_N…" at bounding box center [762, 392] width 1523 height 784
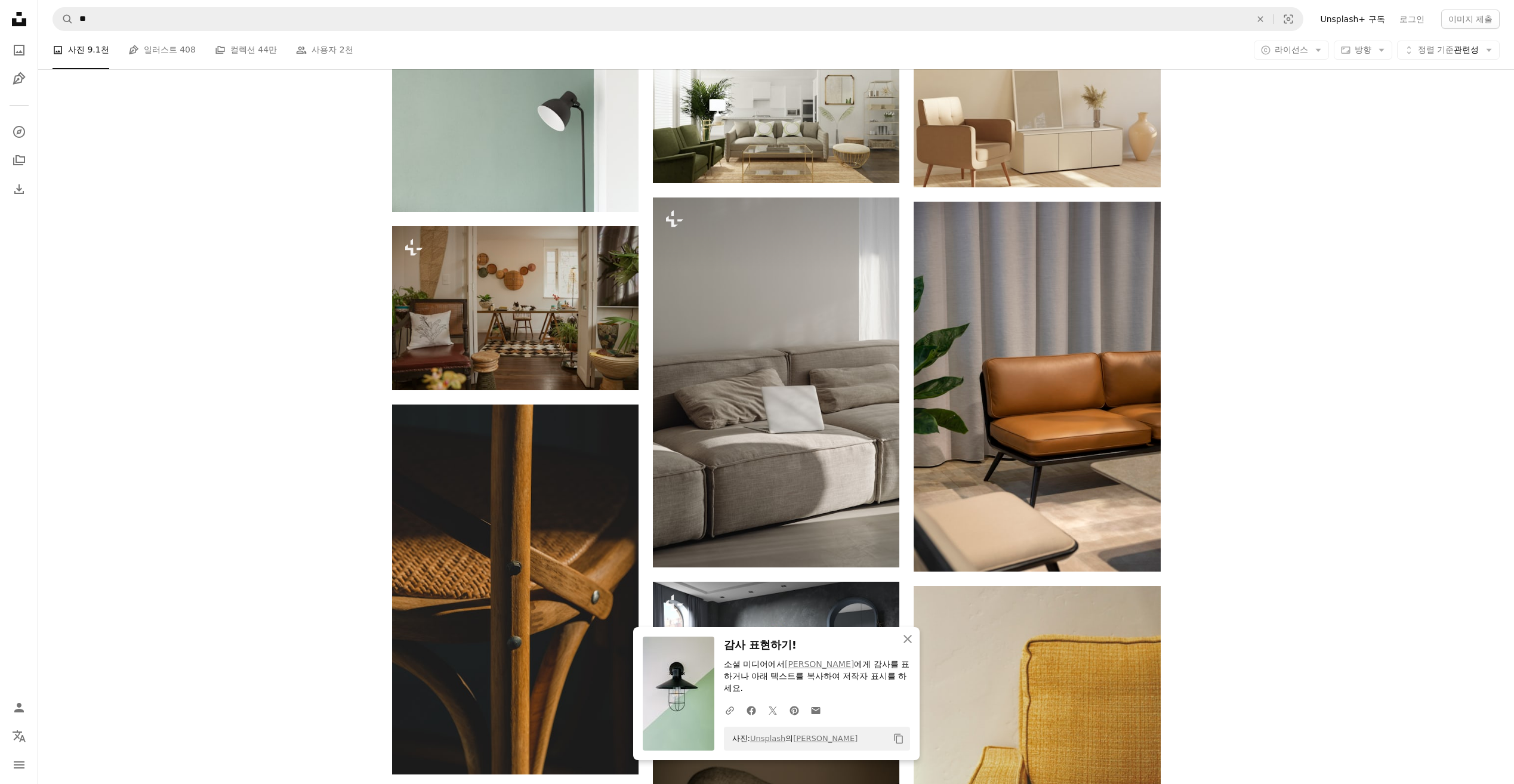
scroll to position [11754, 0]
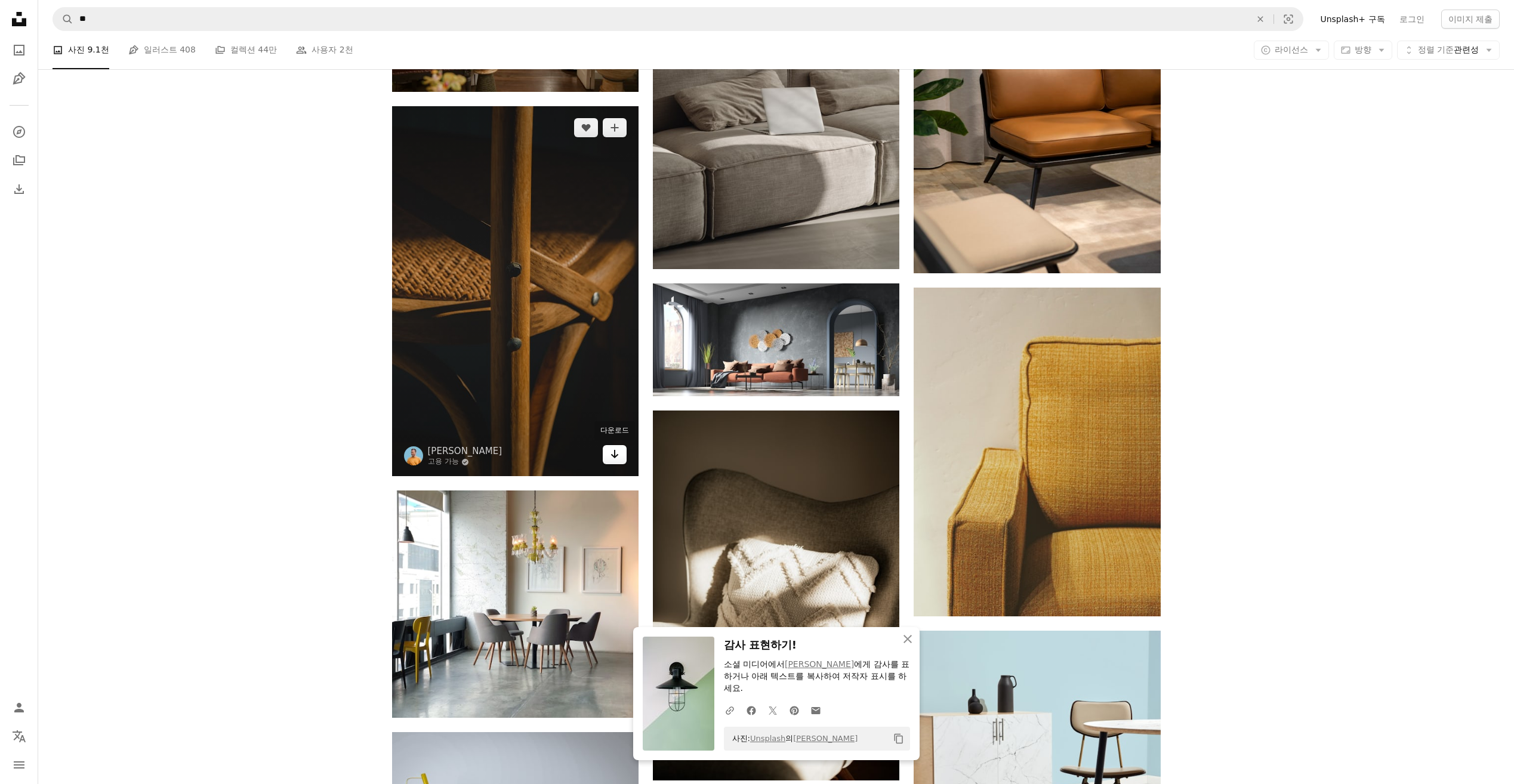
click at [608, 458] on link "Arrow pointing down" at bounding box center [615, 454] width 24 height 19
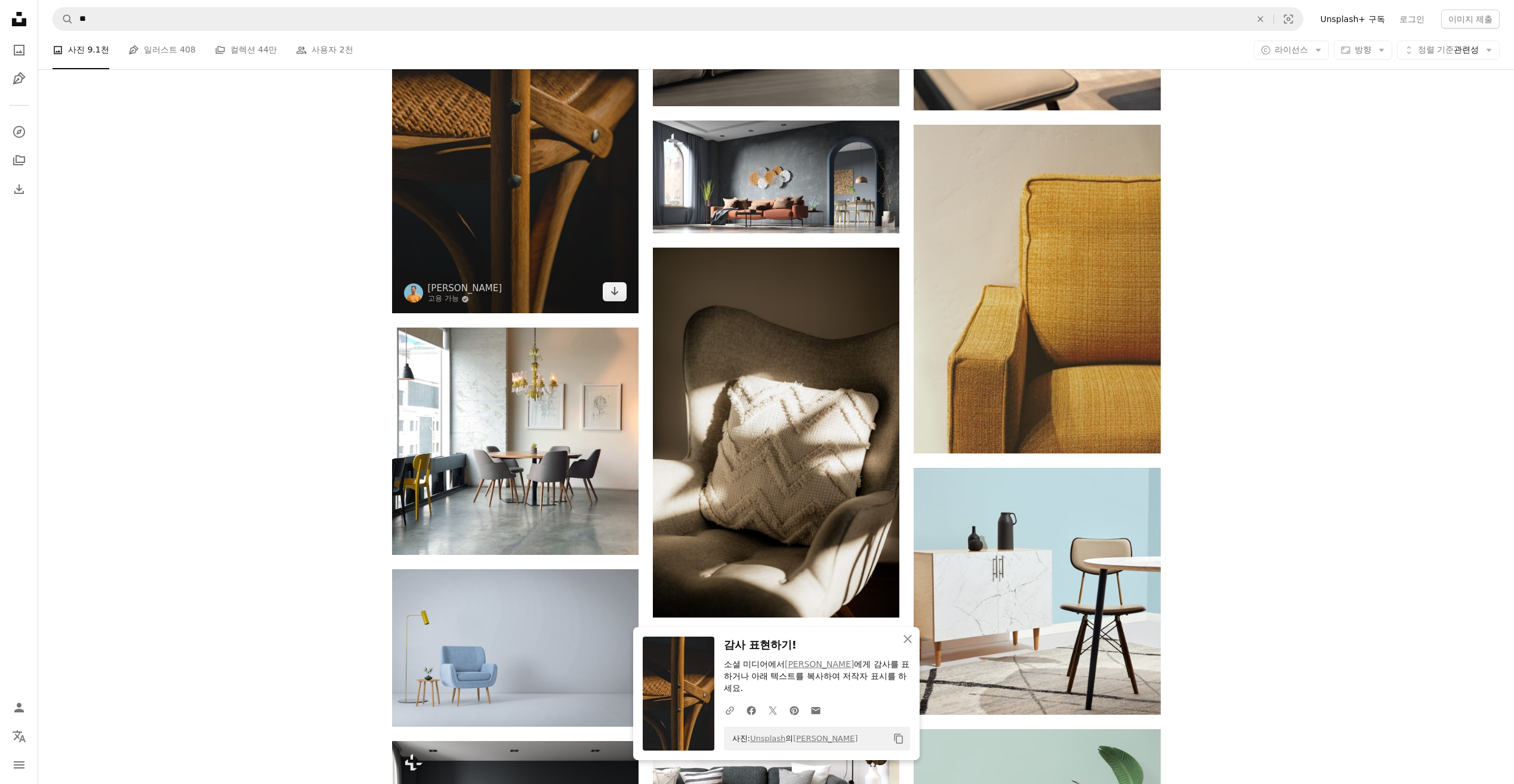
scroll to position [11933, 0]
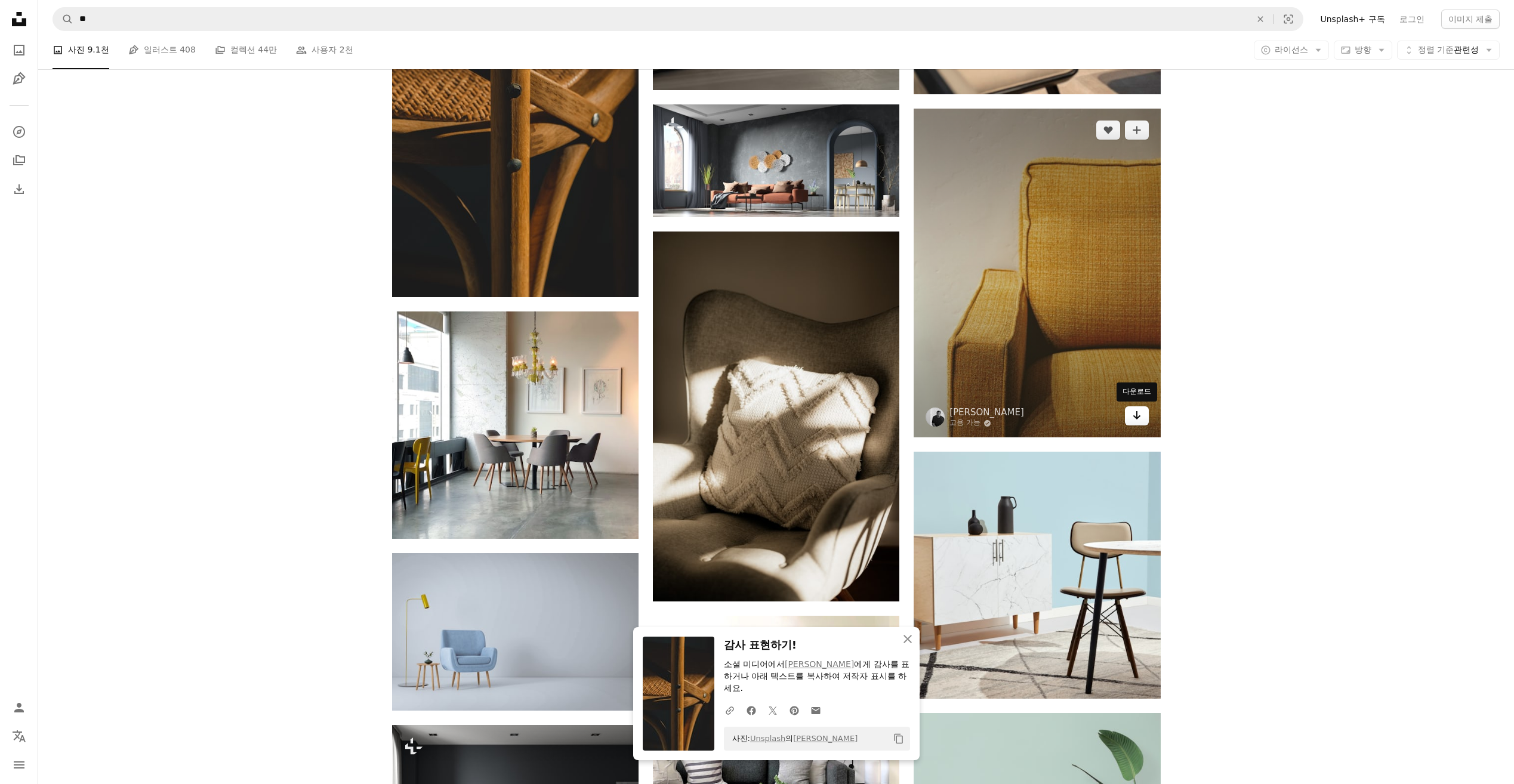
click at [1138, 420] on icon "Arrow pointing down" at bounding box center [1136, 415] width 9 height 14
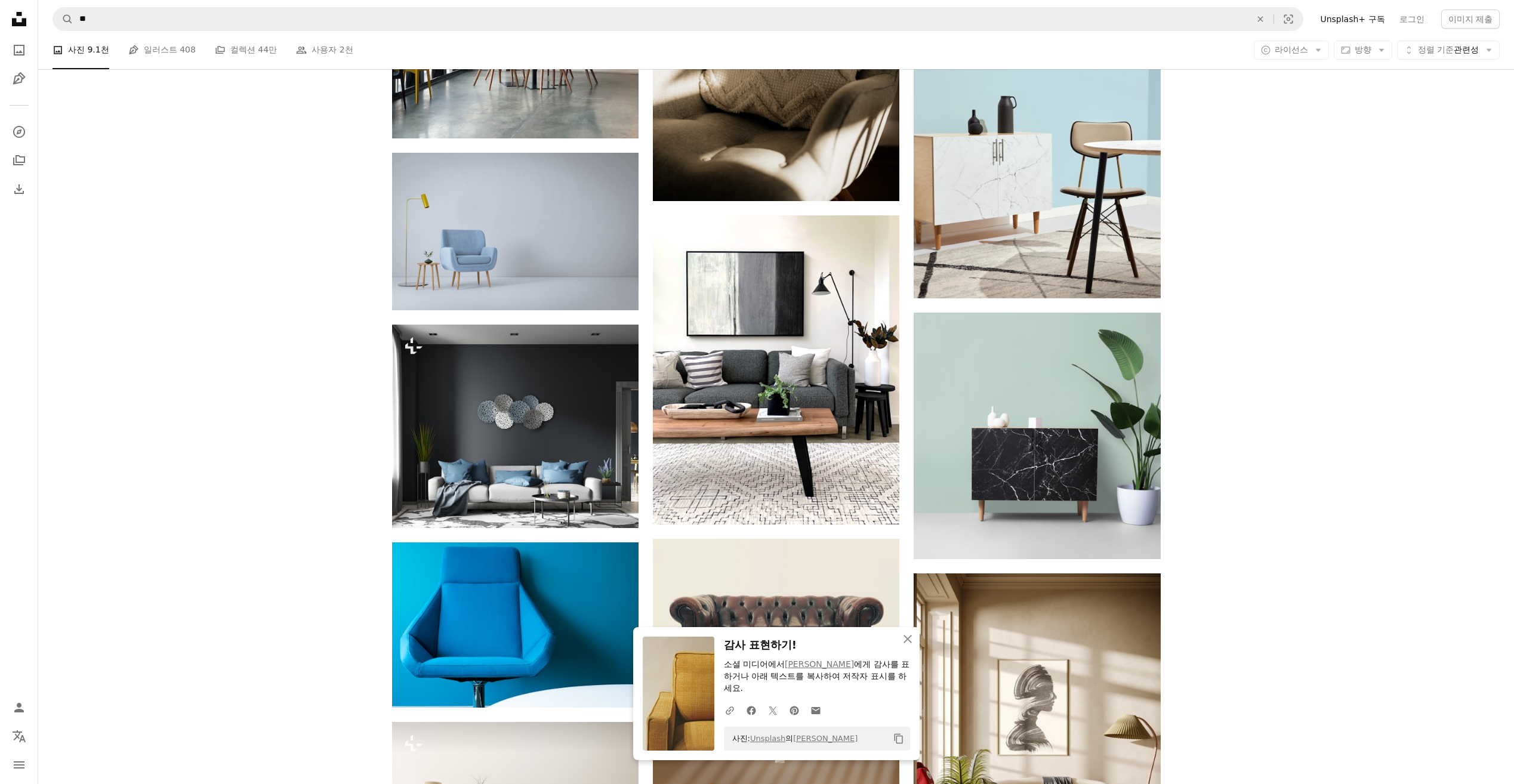
scroll to position [12351, 0]
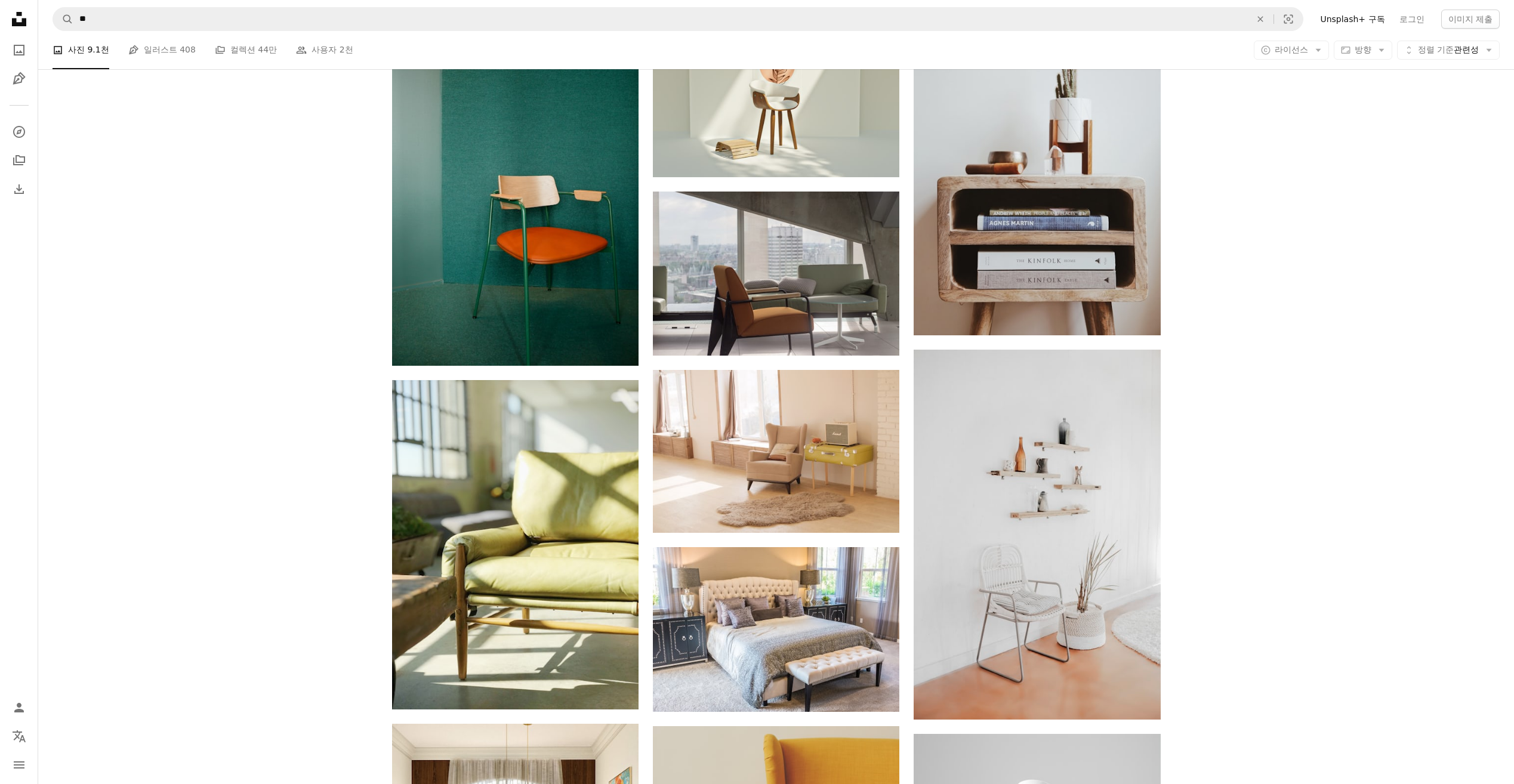
scroll to position [16169, 0]
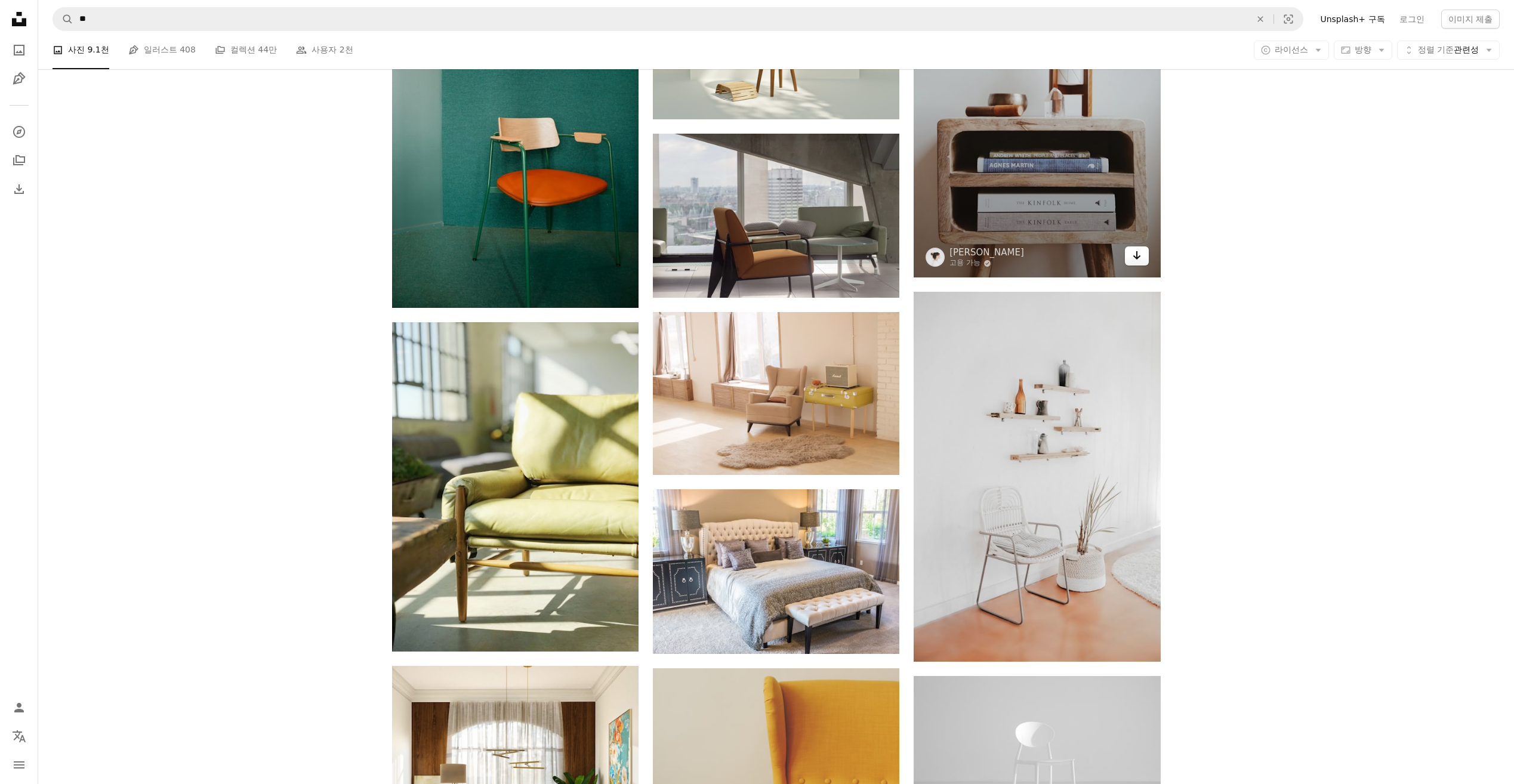
click at [1139, 261] on icon "Arrow pointing down" at bounding box center [1136, 255] width 9 height 14
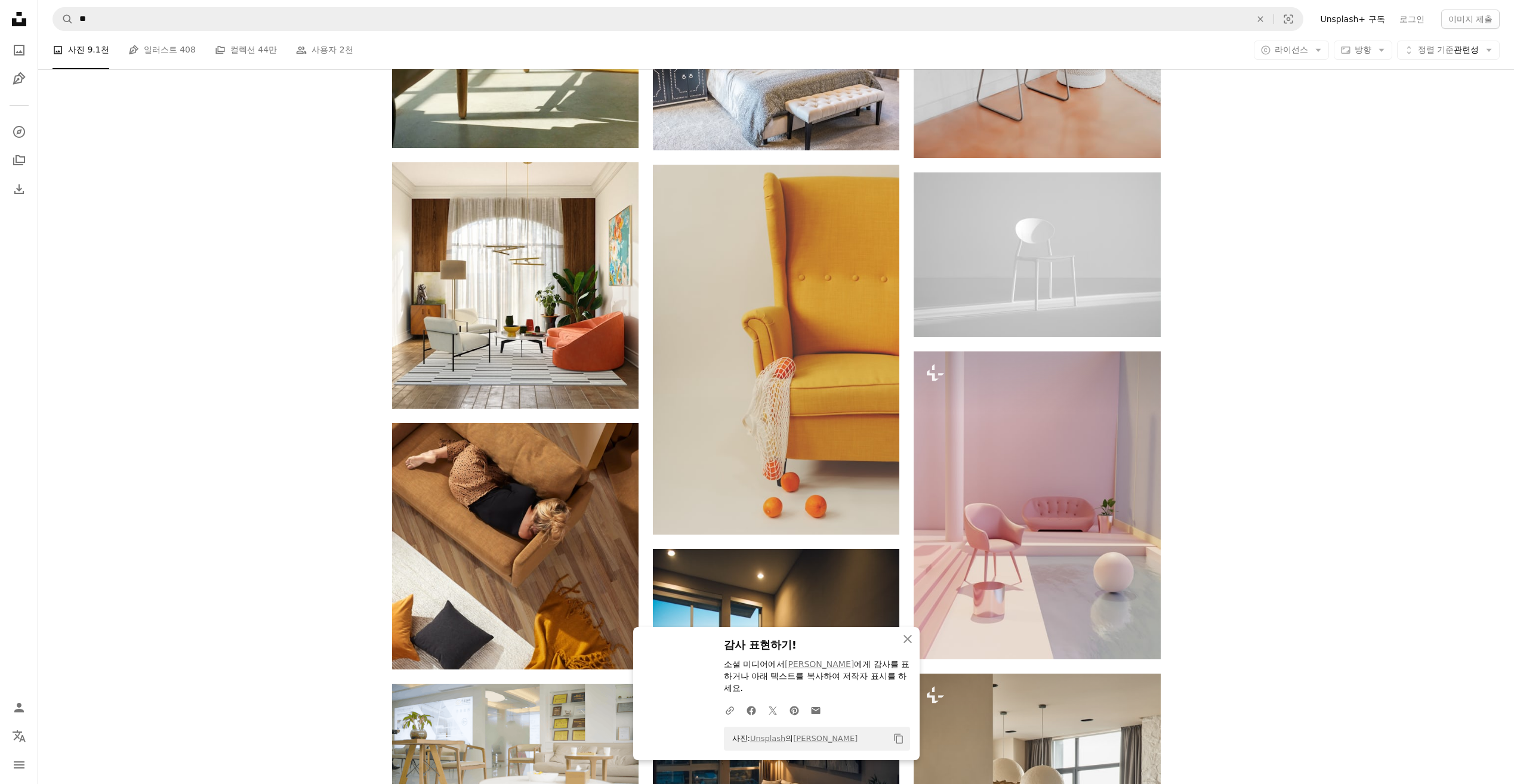
scroll to position [16766, 0]
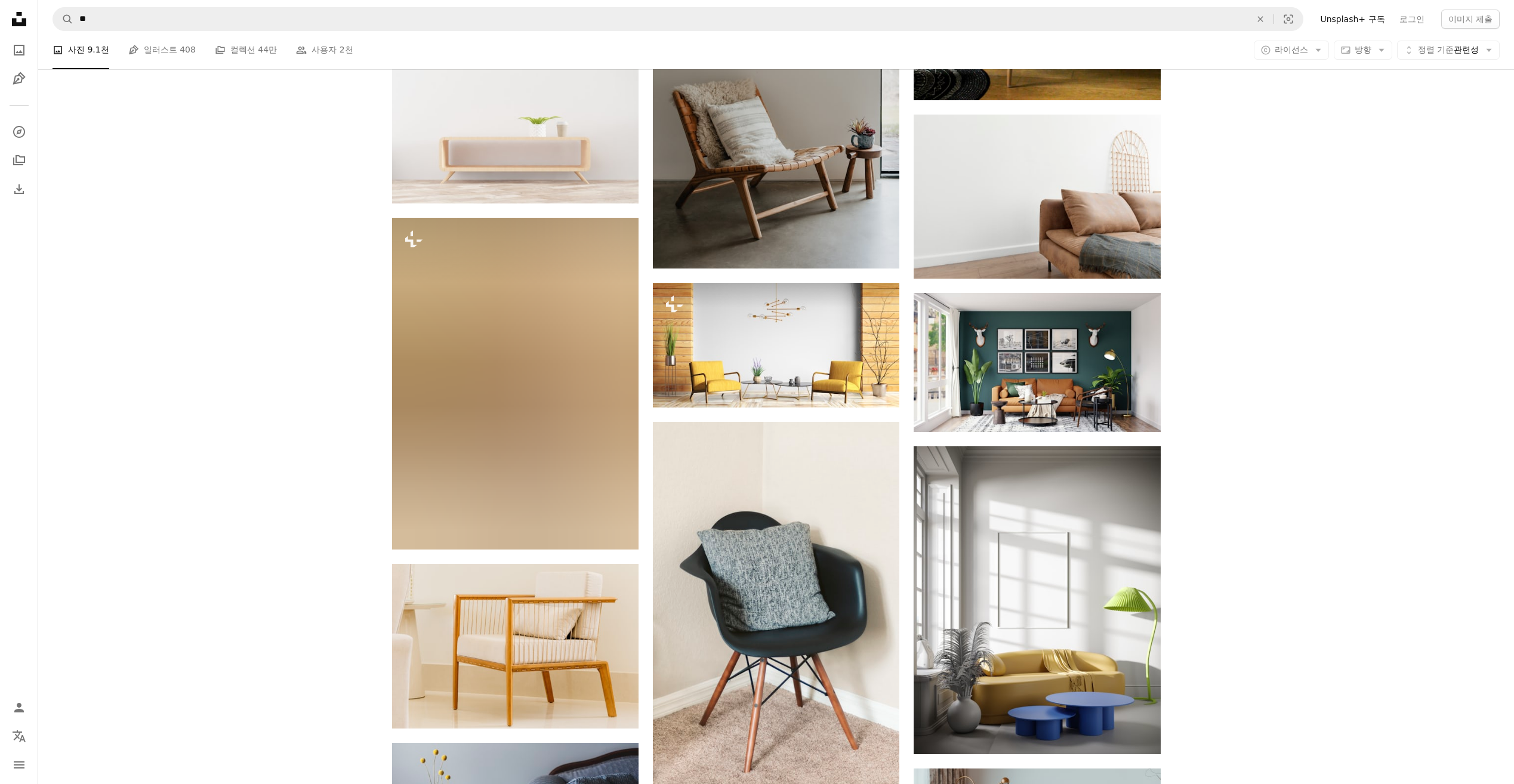
scroll to position [20167, 0]
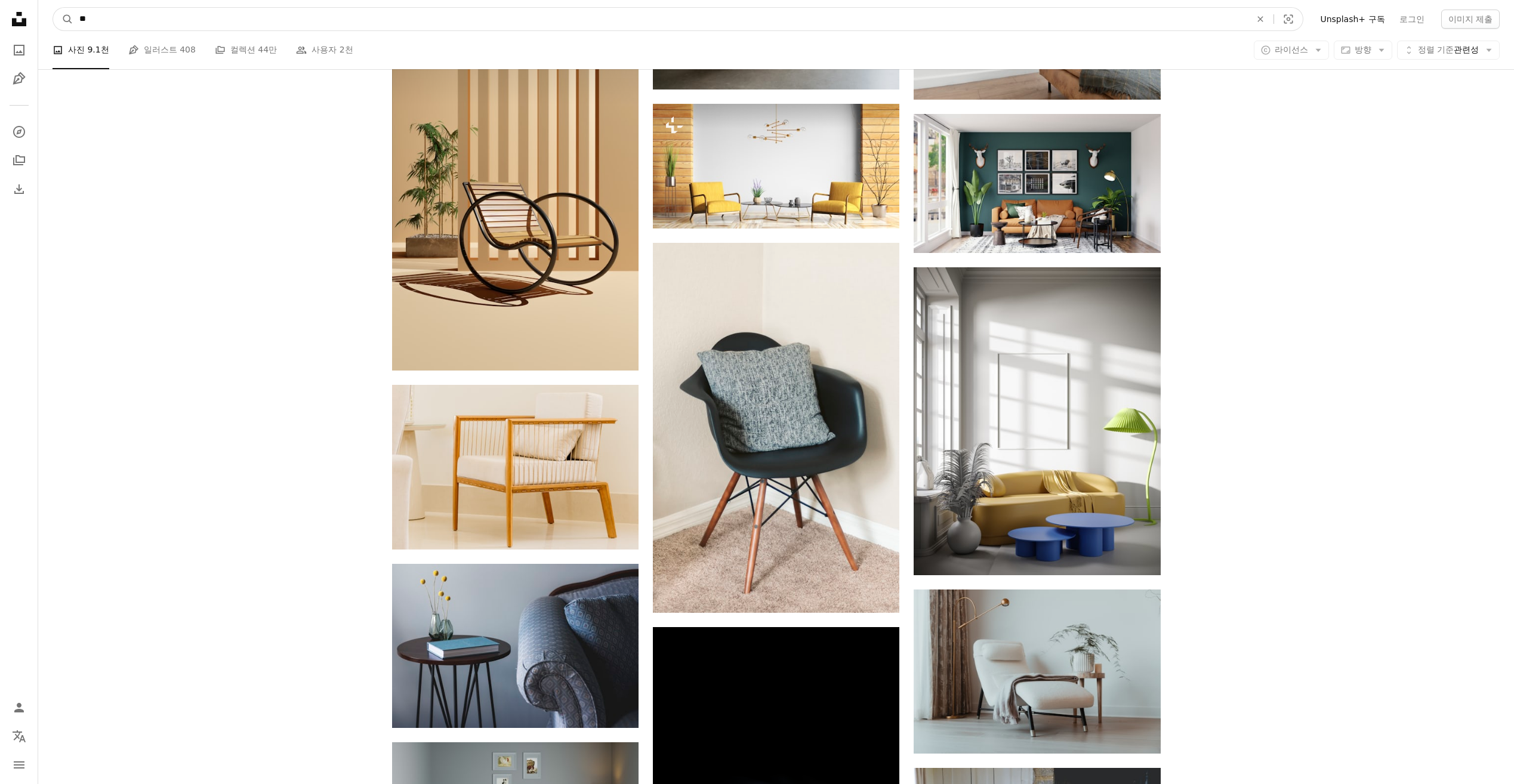
click at [192, 20] on input "**" at bounding box center [660, 19] width 1174 height 23
drag, startPoint x: 114, startPoint y: 25, endPoint x: 21, endPoint y: 25, distance: 93.0
type input "***"
click button "A magnifying glass" at bounding box center [63, 19] width 20 height 23
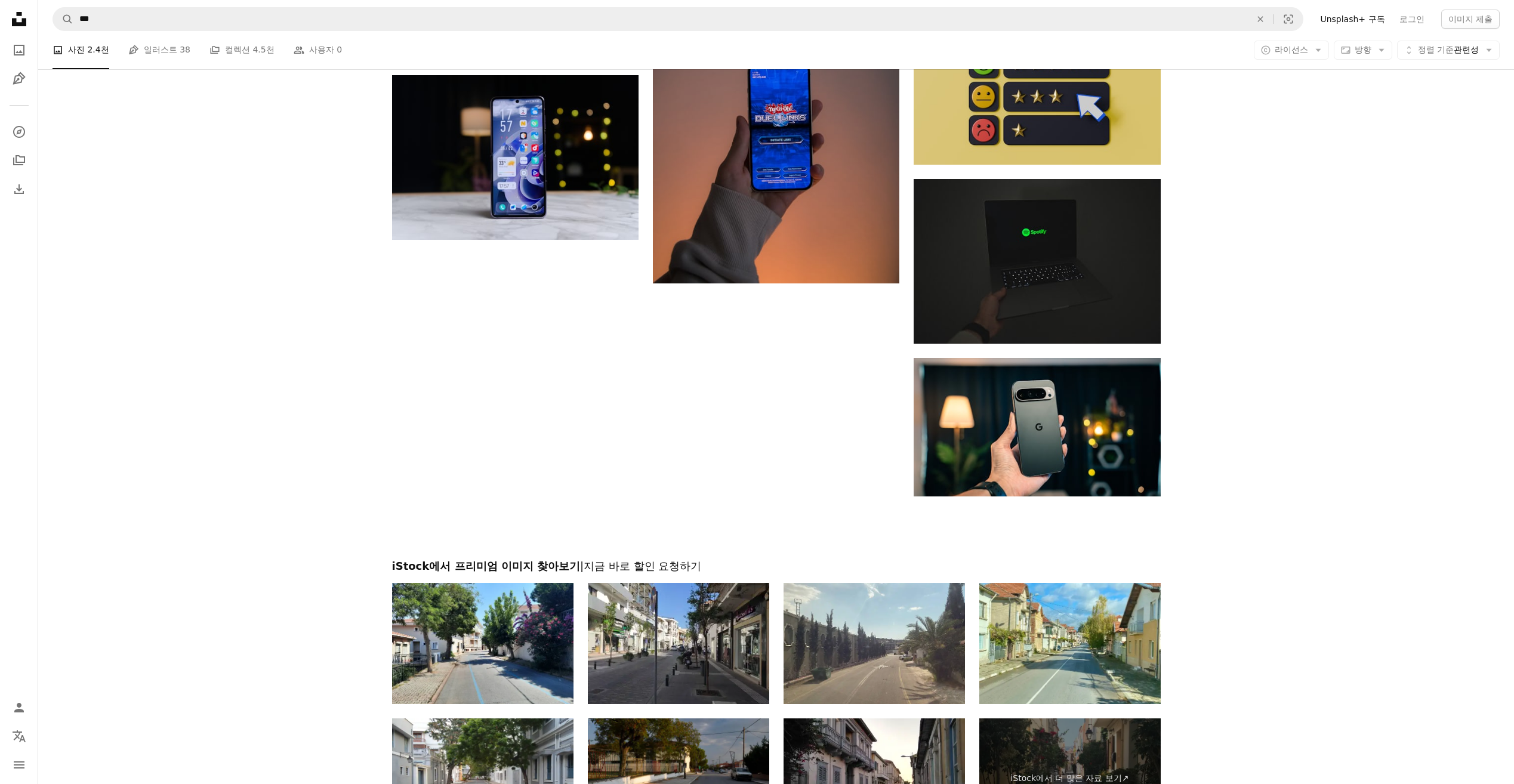
scroll to position [1790, 0]
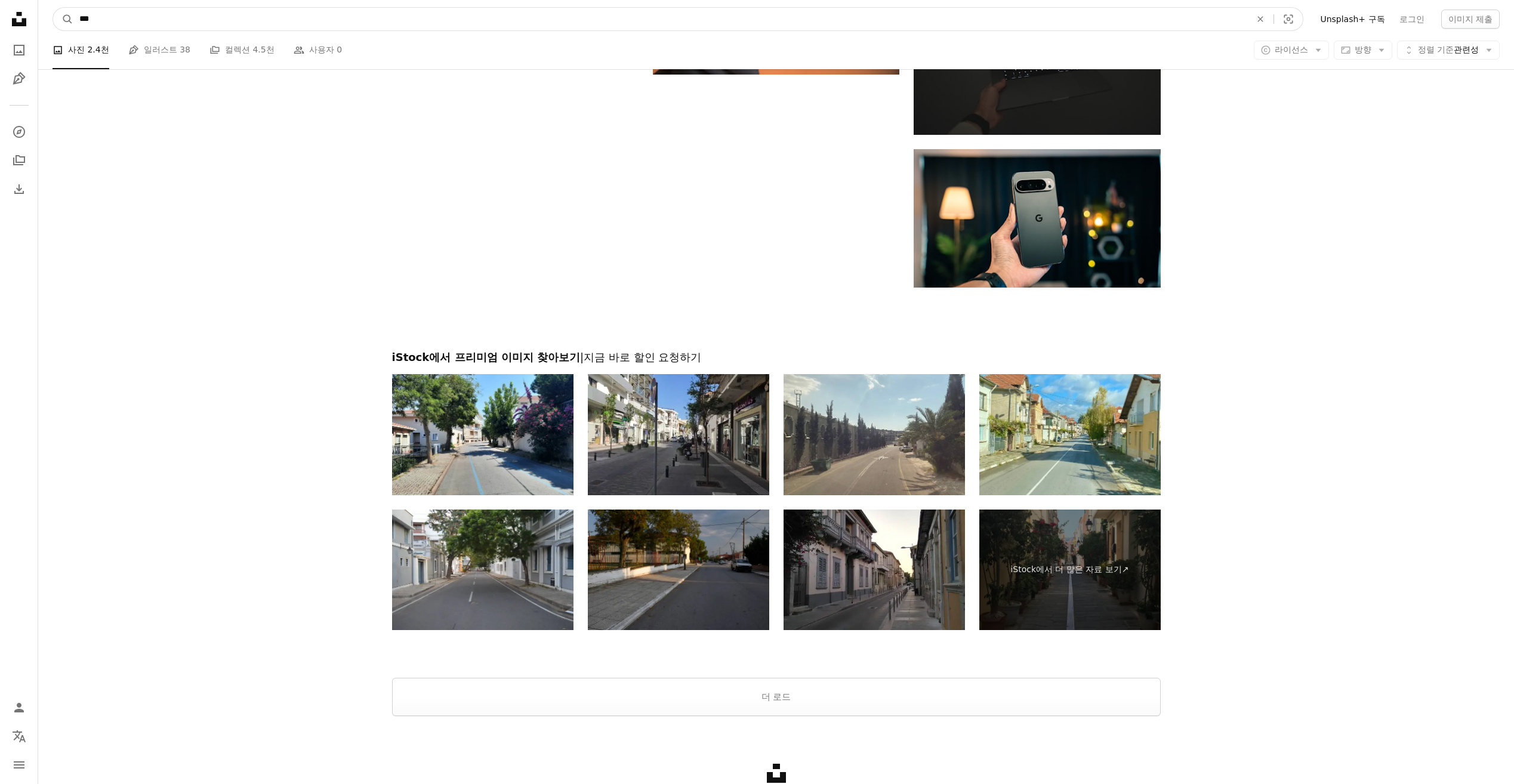
click at [161, 20] on input "***" at bounding box center [660, 19] width 1174 height 23
type input "**"
click button "A magnifying glass" at bounding box center [63, 19] width 20 height 23
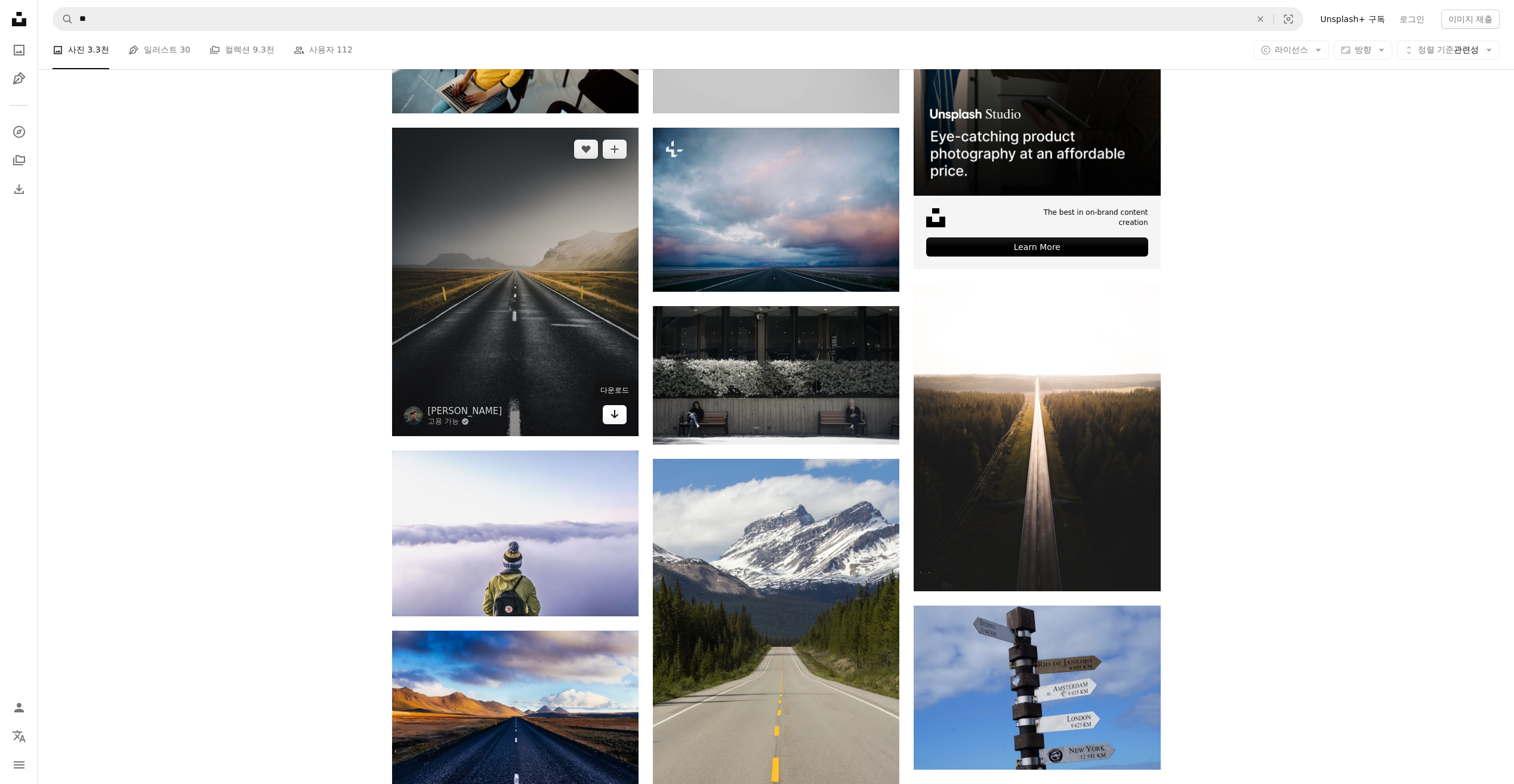
scroll to position [537, 0]
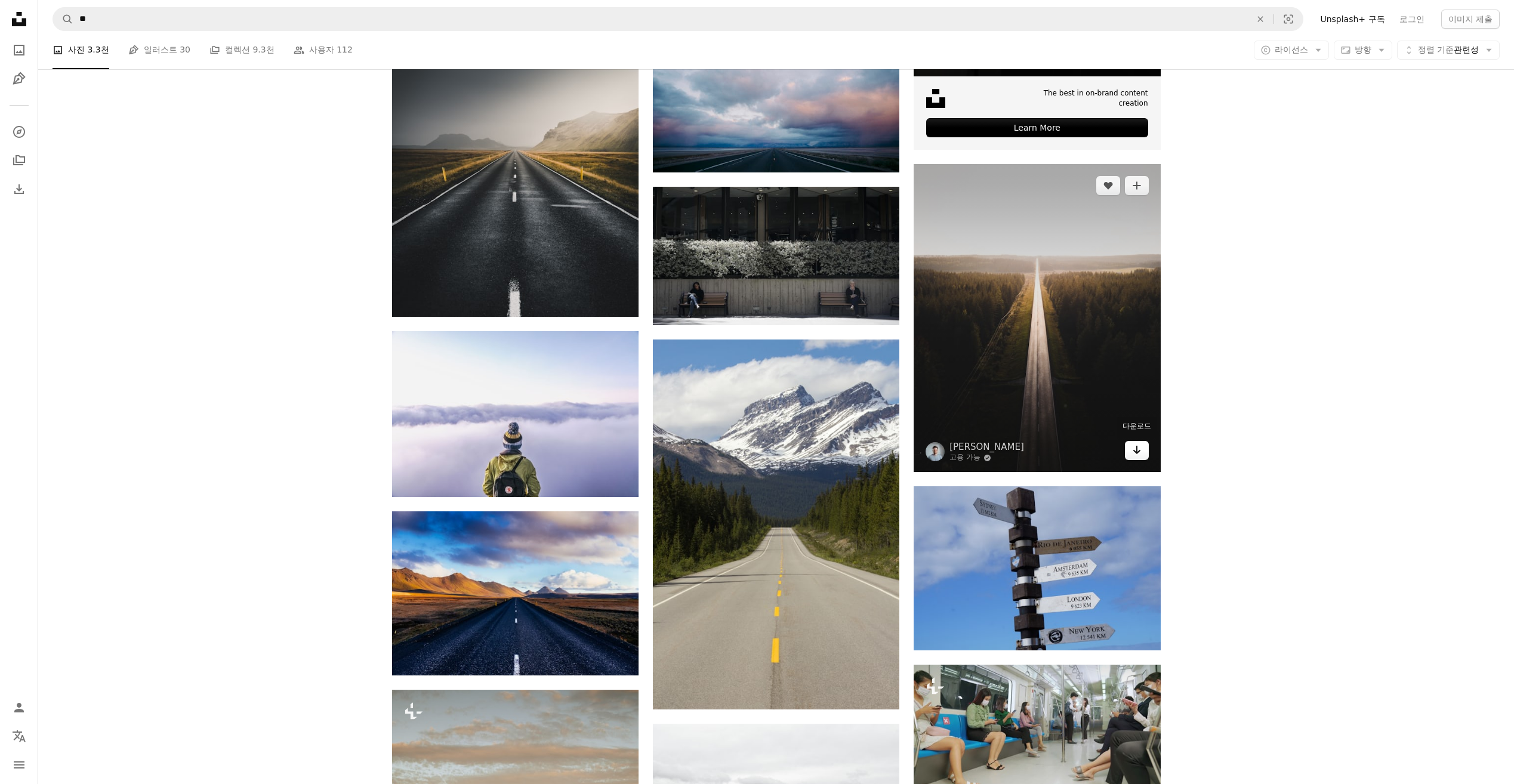
click at [1138, 448] on icon "Arrow pointing down" at bounding box center [1136, 450] width 9 height 14
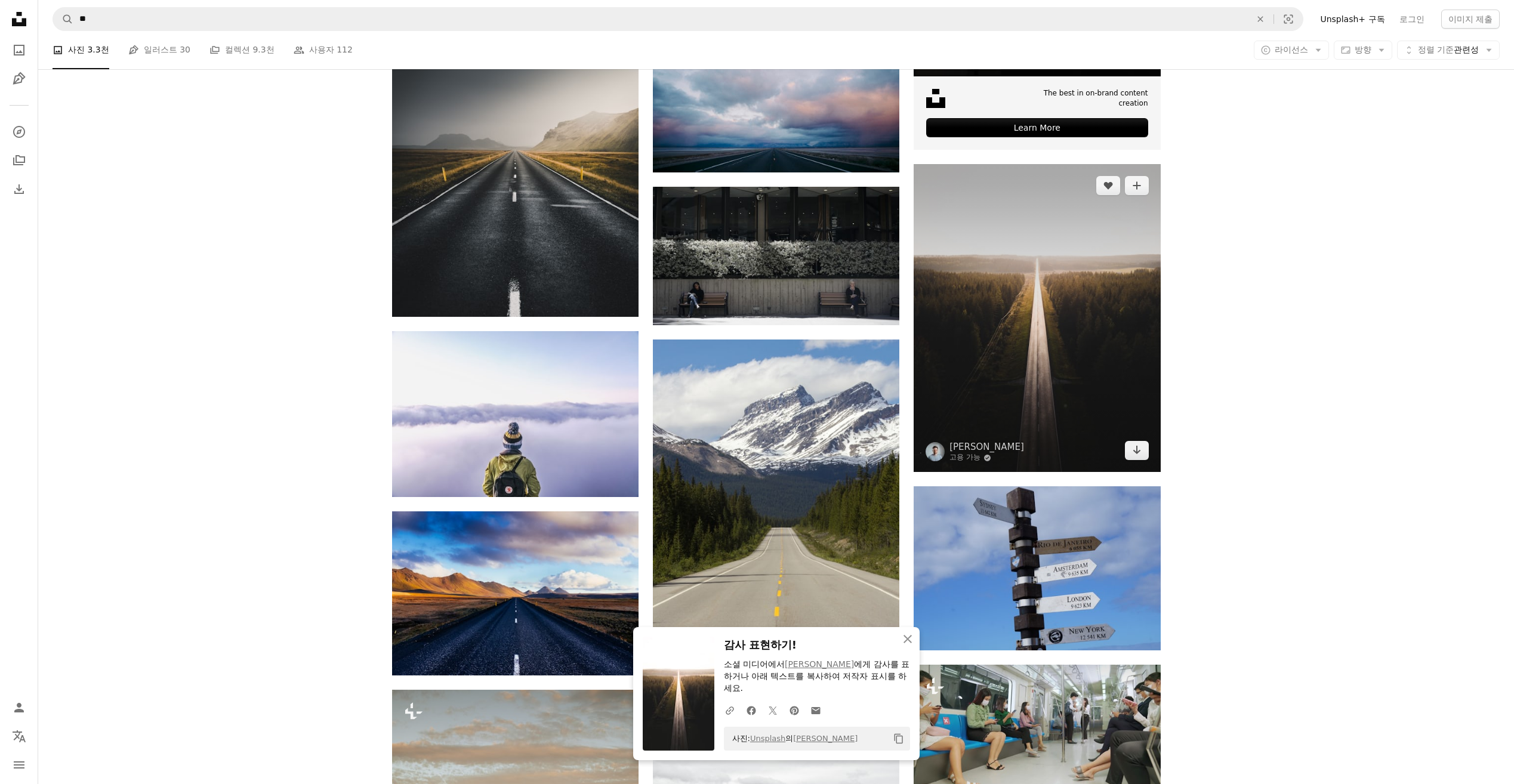
scroll to position [716, 0]
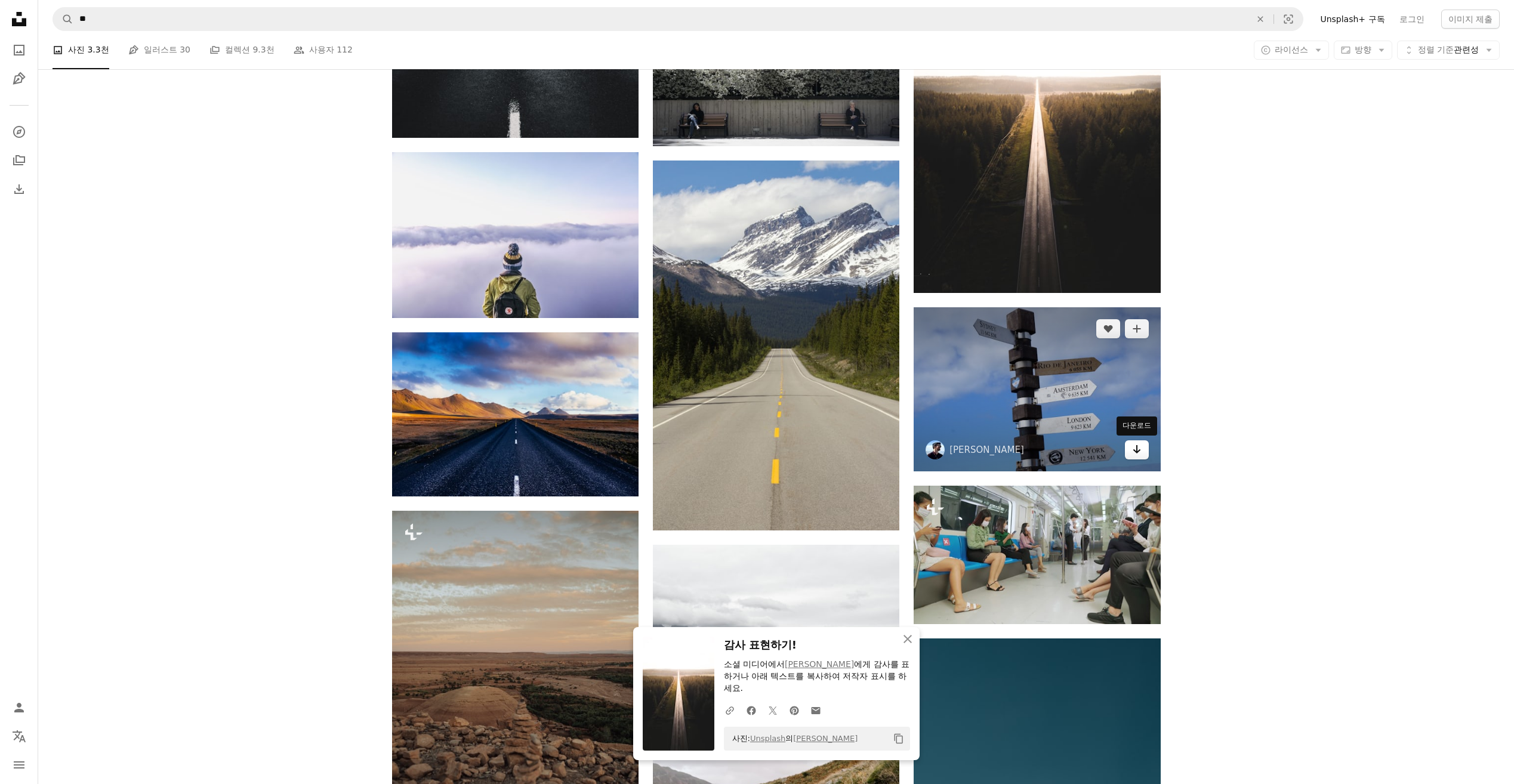
click at [1134, 448] on icon "Arrow pointing down" at bounding box center [1136, 449] width 9 height 14
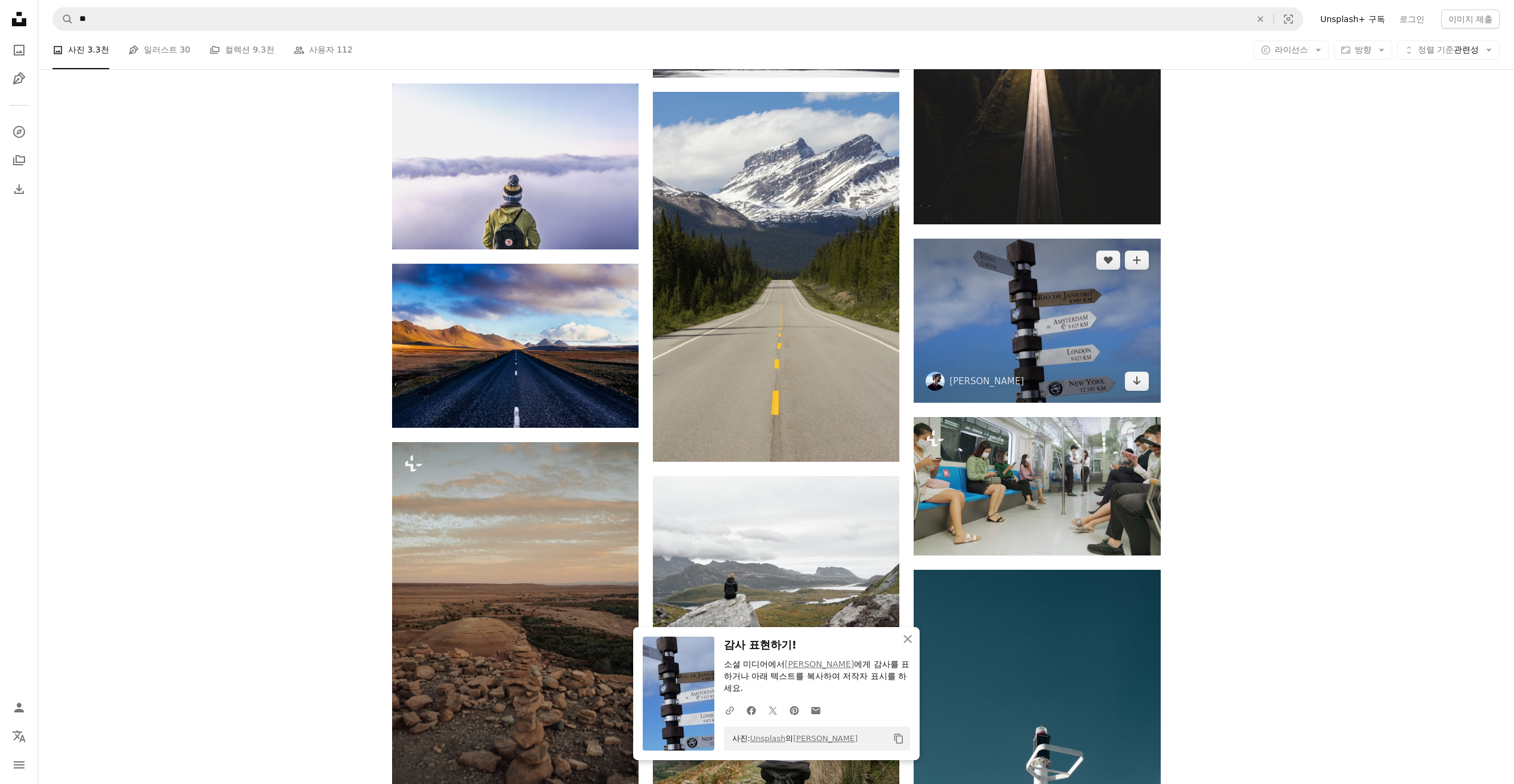
scroll to position [895, 0]
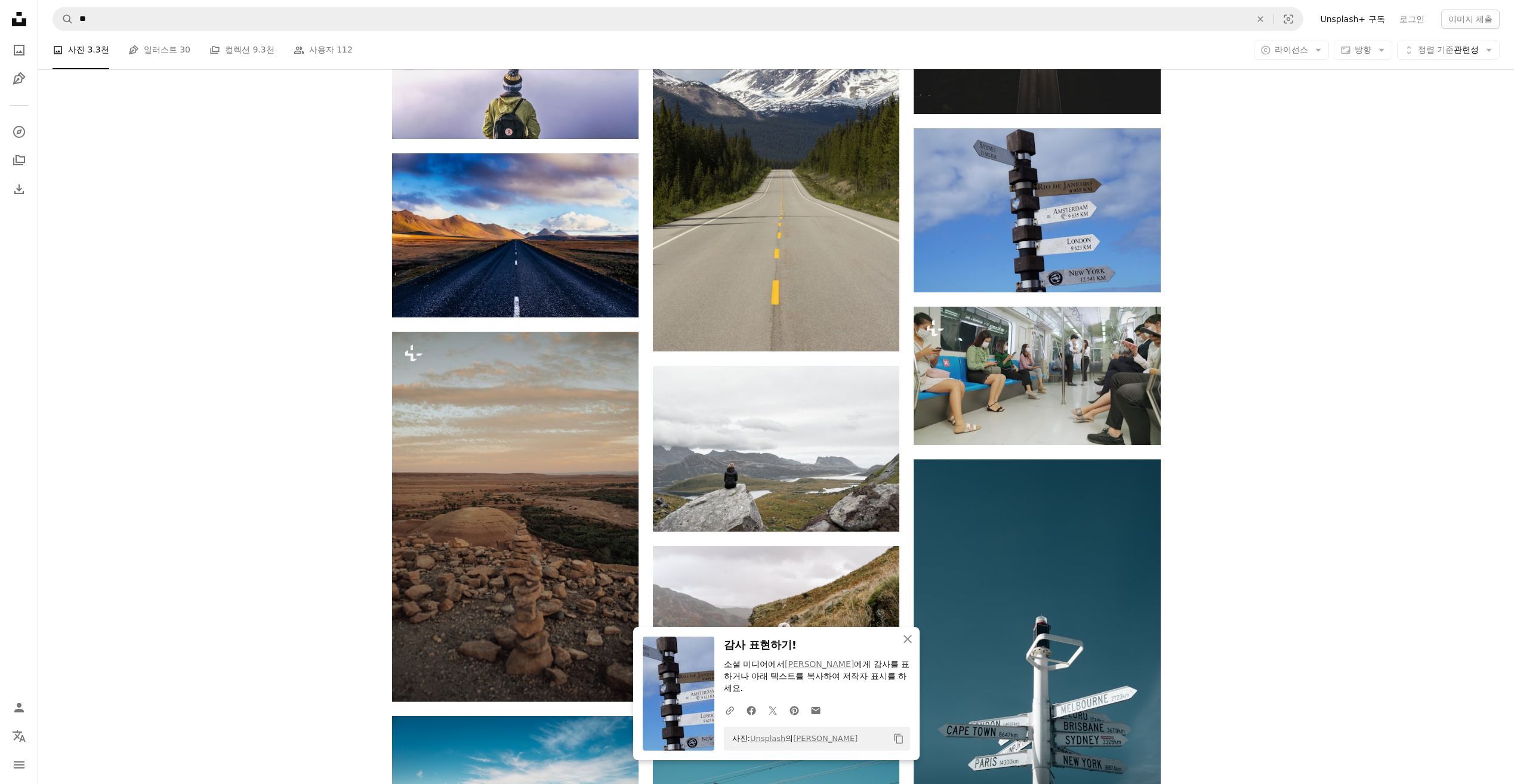
click at [1246, 519] on div "Plus sign for Unsplash+ A heart A plus sign Getty Images Unsplash+ 용 A lock 다운로…" at bounding box center [775, 414] width 1475 height 1883
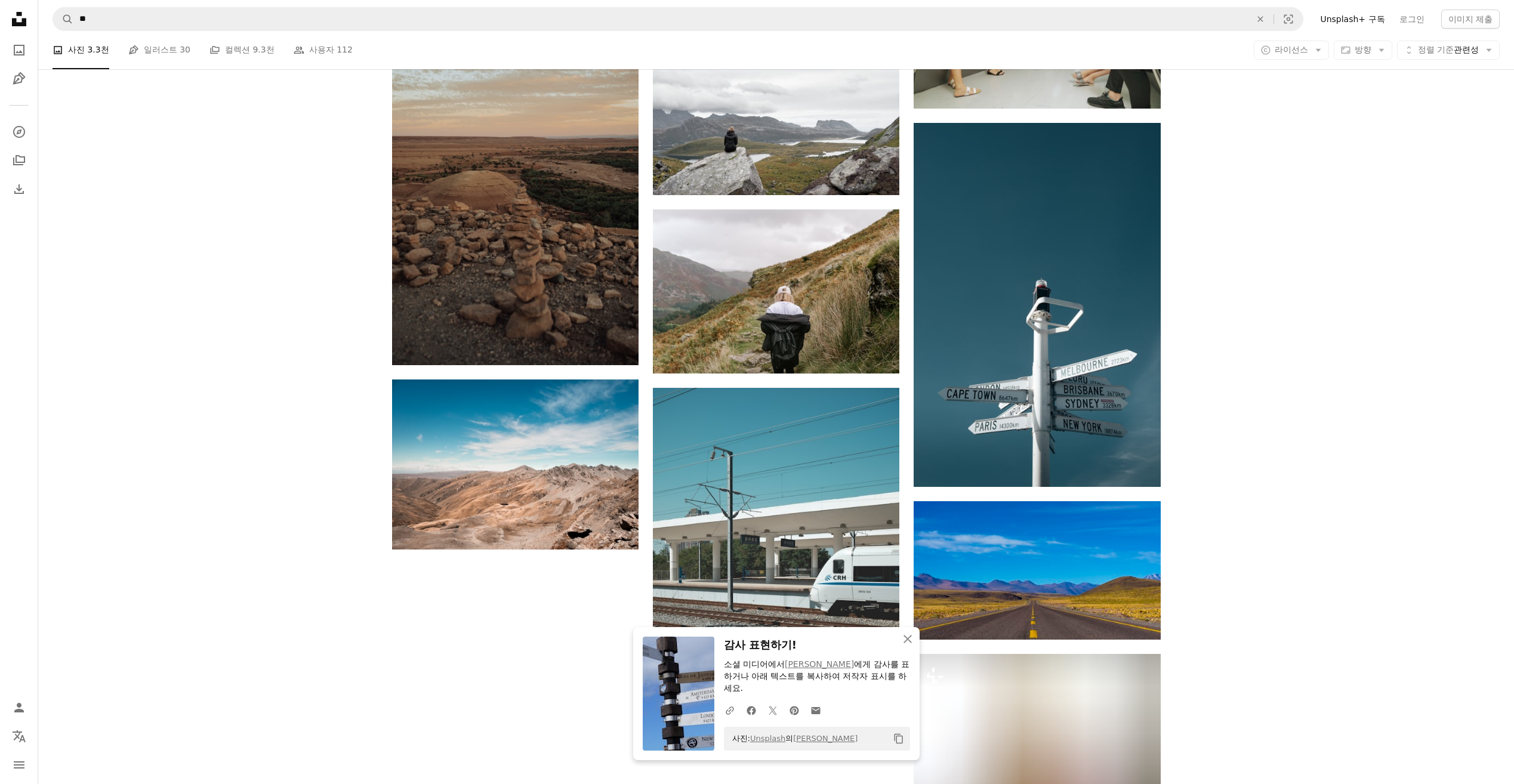
scroll to position [1253, 0]
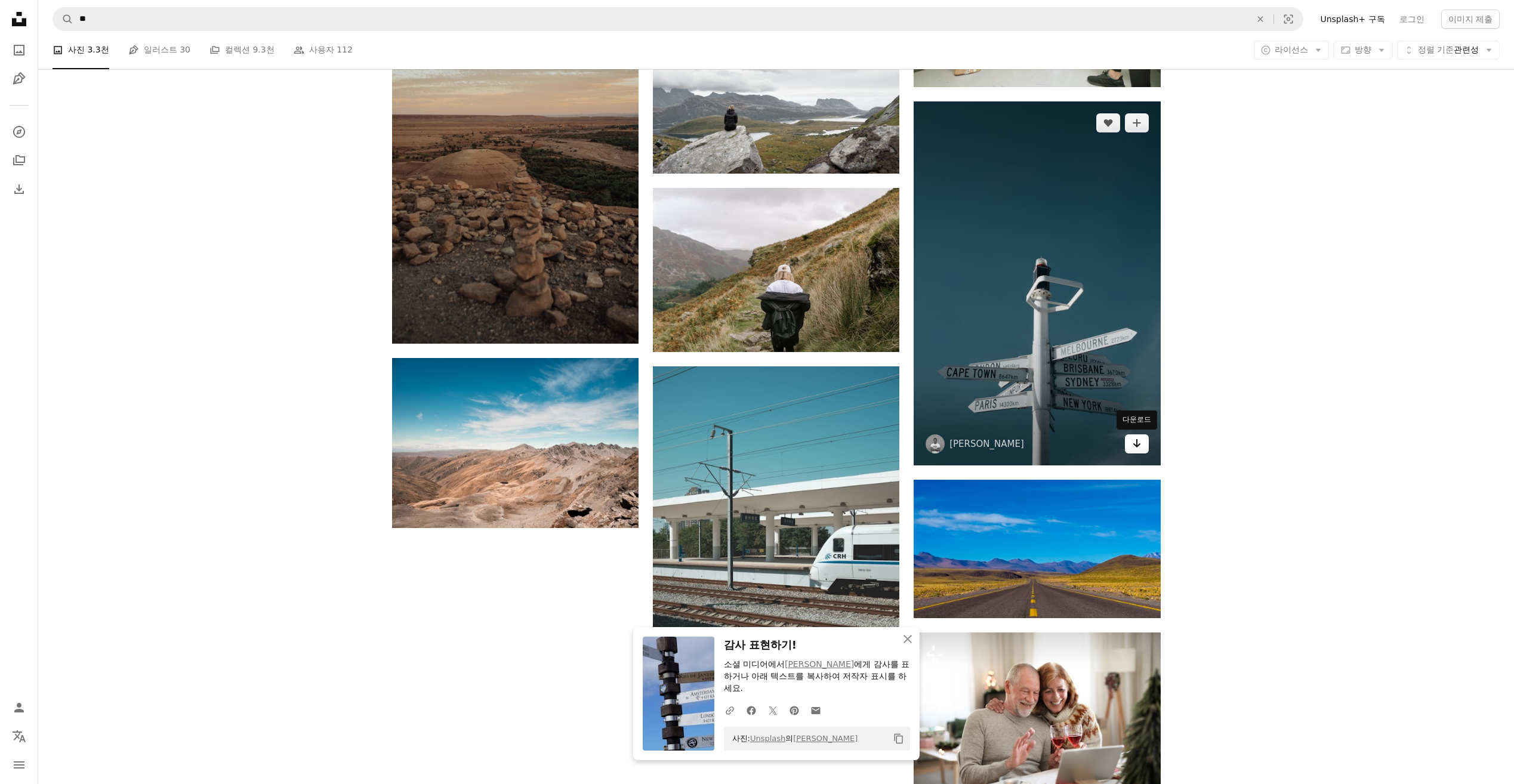
click at [1140, 448] on icon "Arrow pointing down" at bounding box center [1136, 443] width 9 height 14
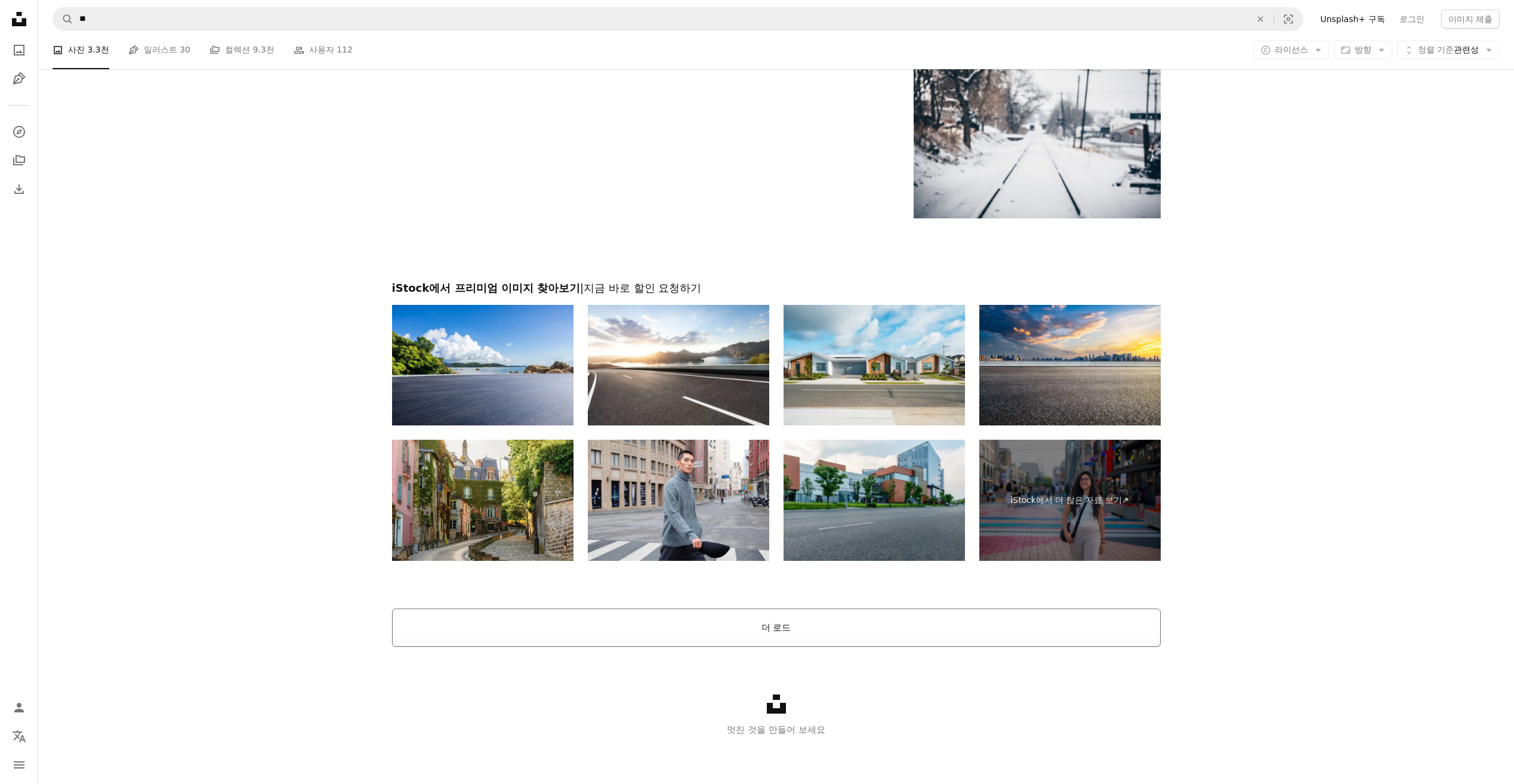
click at [887, 628] on button "더 로드" at bounding box center [777, 627] width 769 height 38
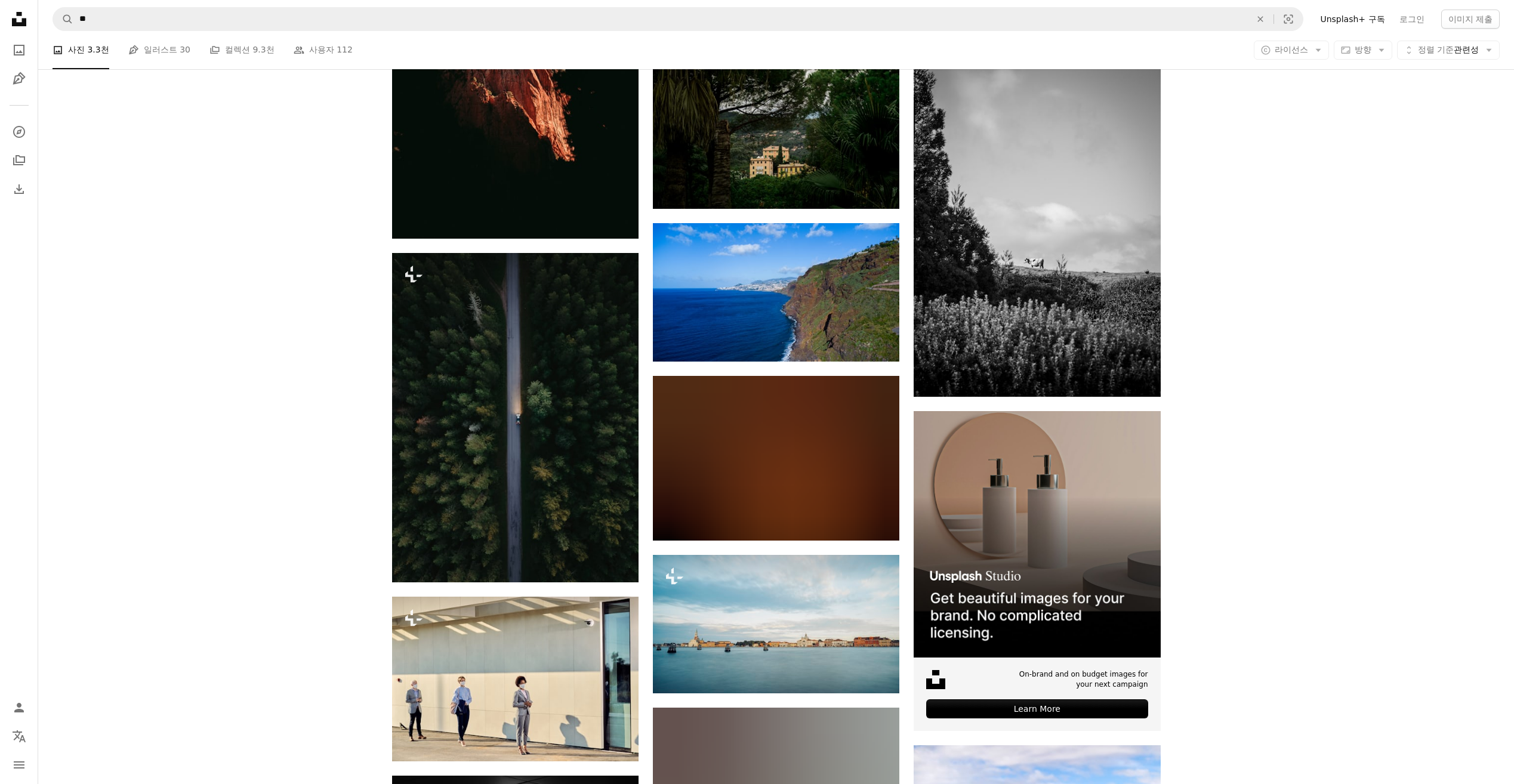
scroll to position [4955, 0]
